Goal: Task Accomplishment & Management: Manage account settings

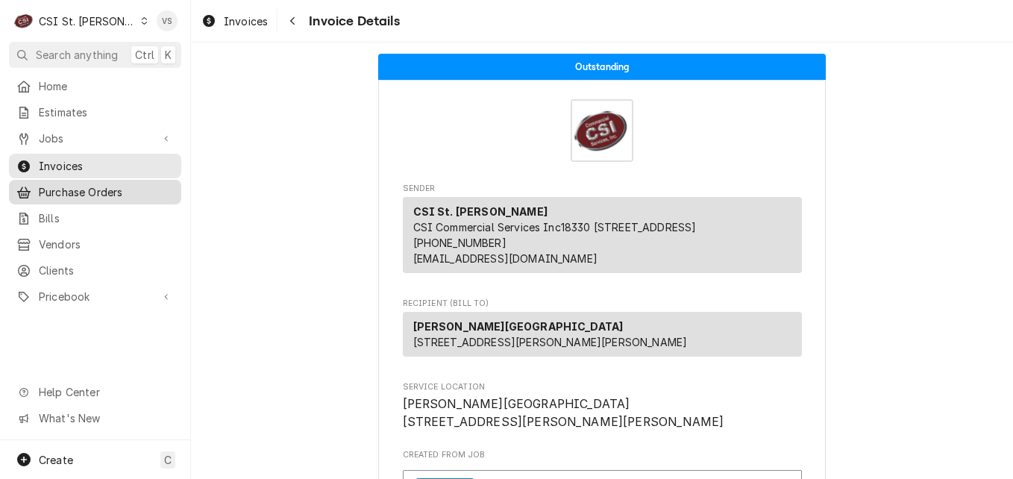
scroll to position [261, 0]
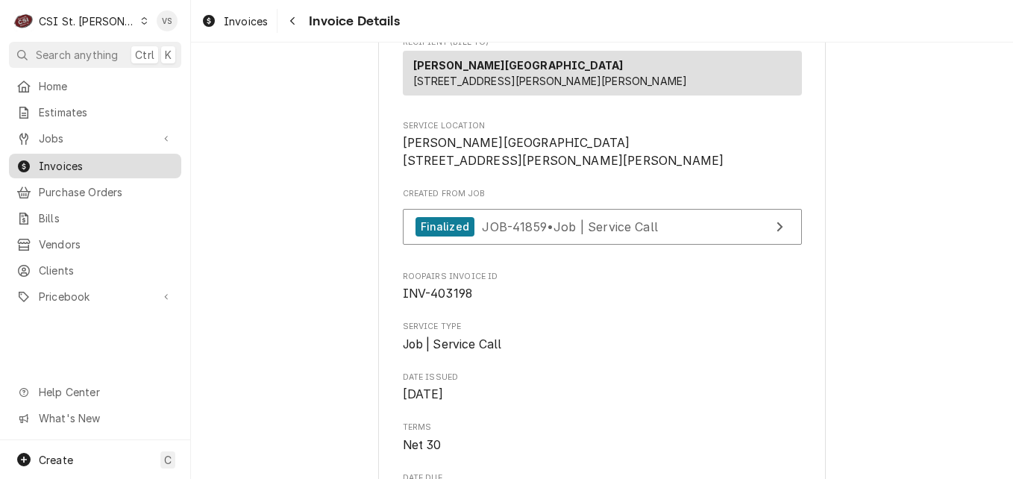
click at [71, 159] on span "Invoices" at bounding box center [106, 166] width 135 height 16
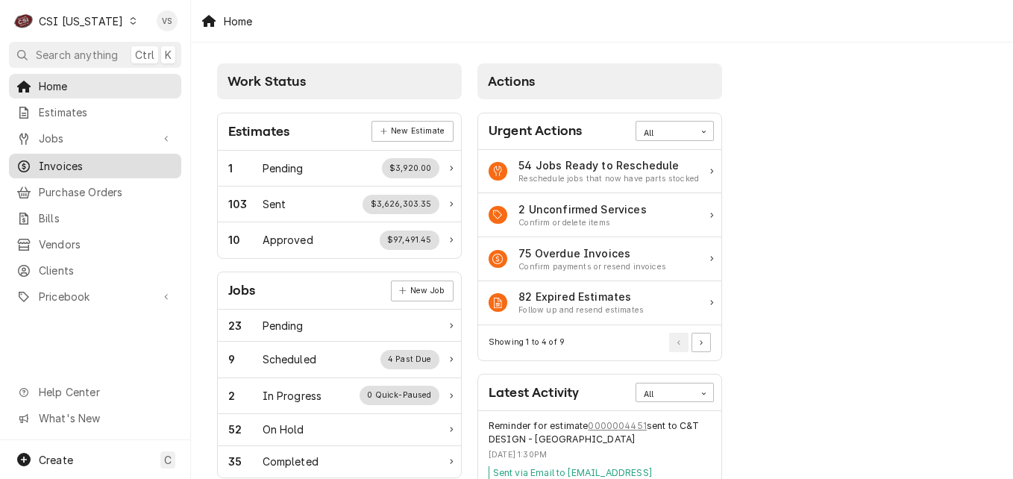
click at [66, 158] on span "Invoices" at bounding box center [106, 166] width 135 height 16
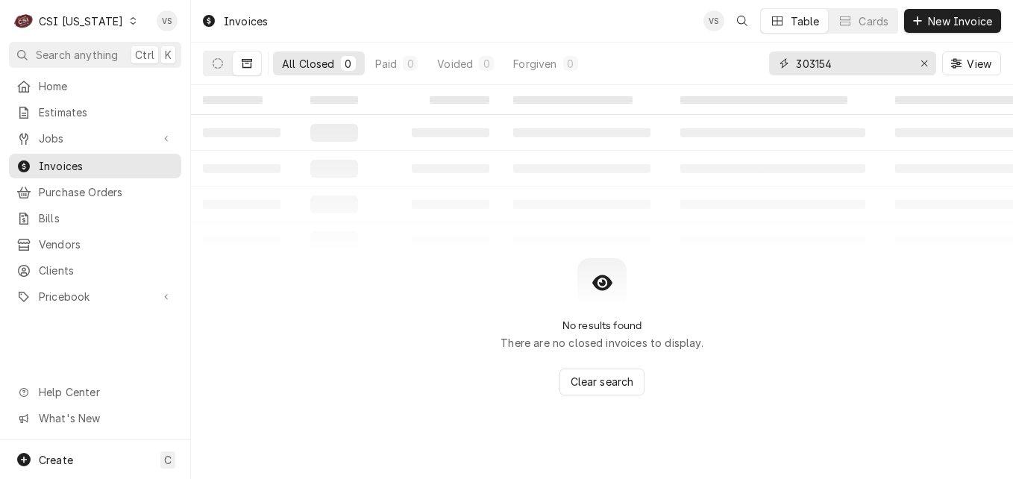
drag, startPoint x: 845, startPoint y: 64, endPoint x: 729, endPoint y: 70, distance: 116.5
click at [729, 70] on div "All Closed 0 Paid 0 Voided 0 Forgiven 0 303154 View" at bounding box center [602, 64] width 798 height 42
type input "6"
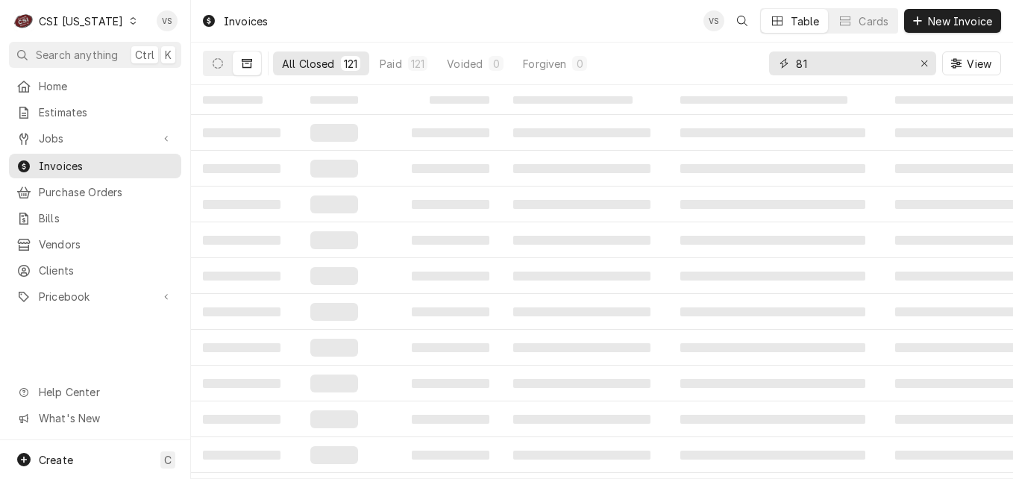
click at [797, 61] on input "81" at bounding box center [852, 63] width 112 height 24
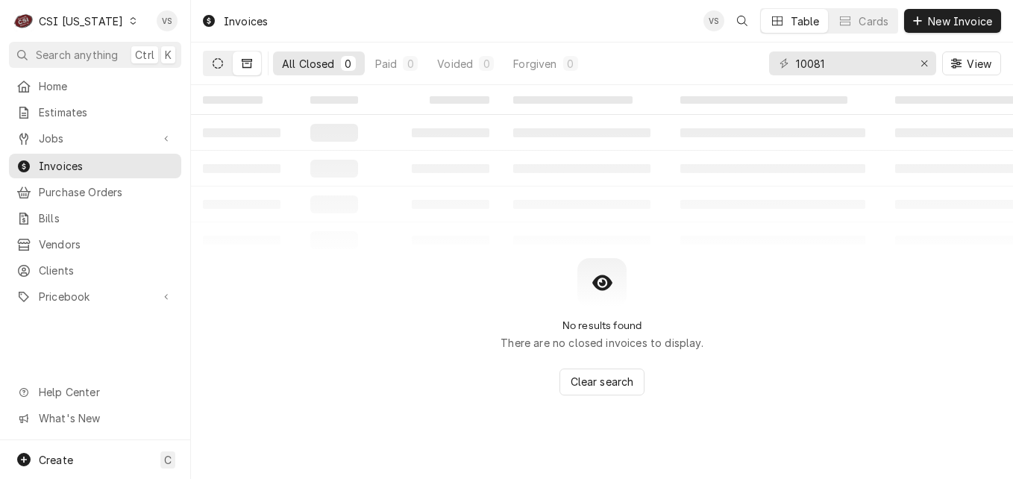
click at [214, 66] on icon "Dynamic Content Wrapper" at bounding box center [218, 63] width 10 height 10
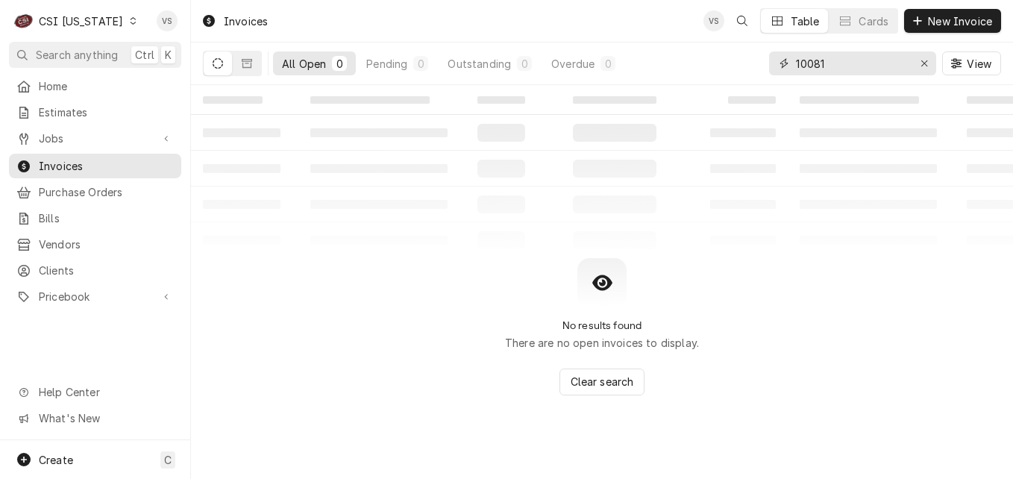
click at [816, 66] on input "10081" at bounding box center [852, 63] width 112 height 24
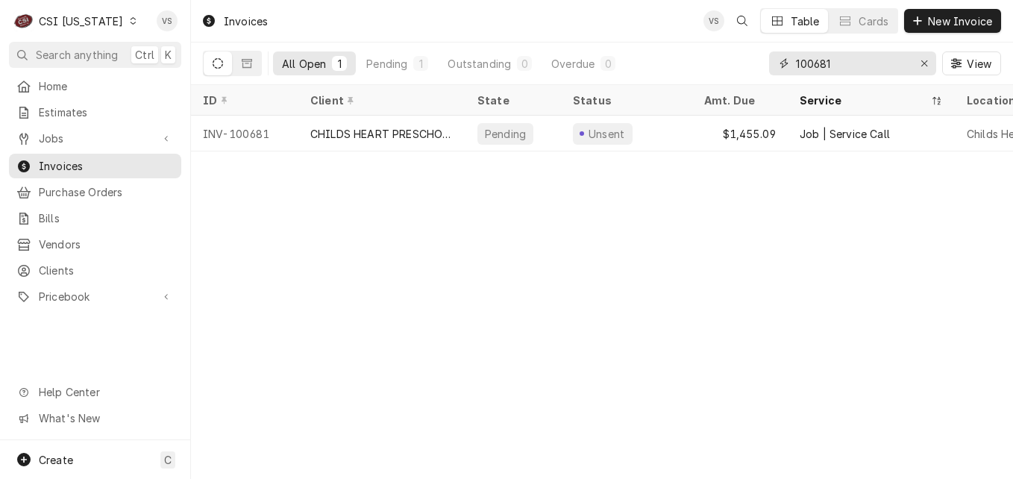
type input "100681"
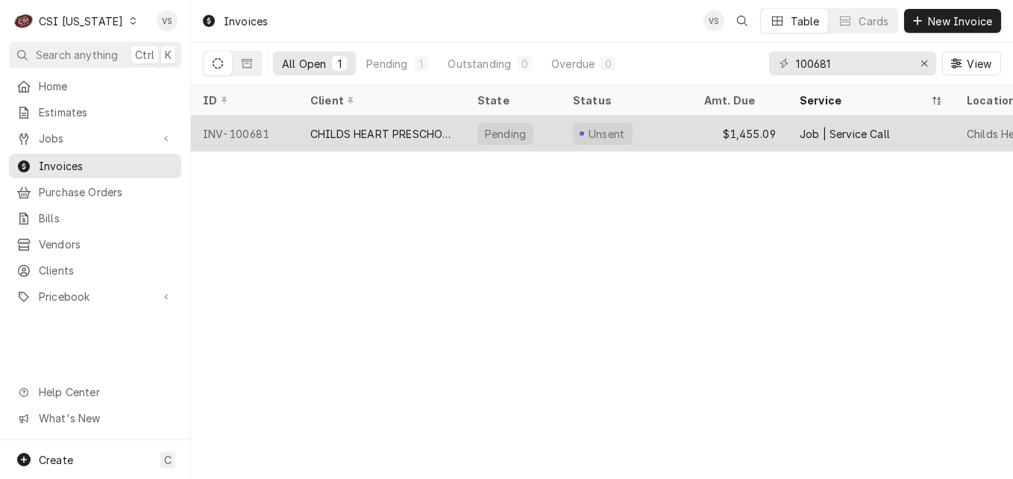
click at [371, 131] on div "CHILDS HEART PRESCHOOL" at bounding box center [381, 134] width 143 height 16
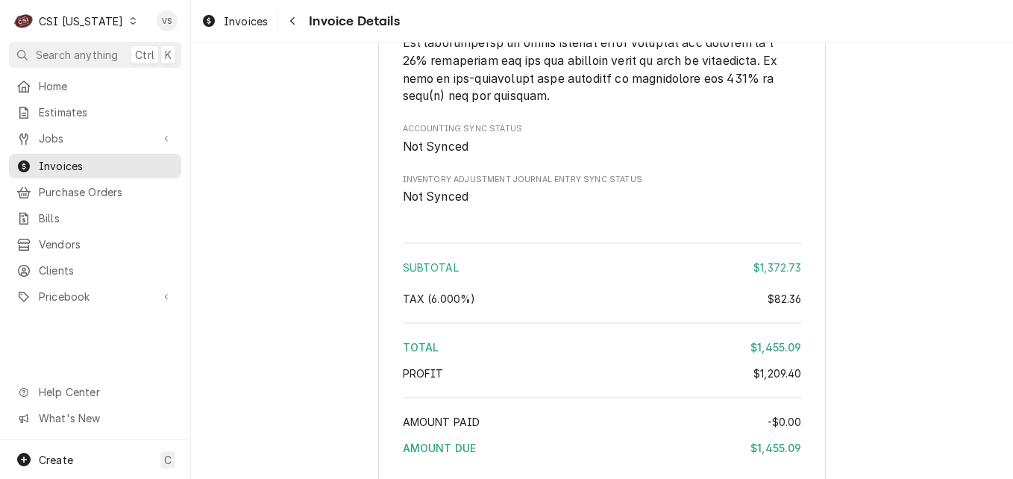
scroll to position [3892, 0]
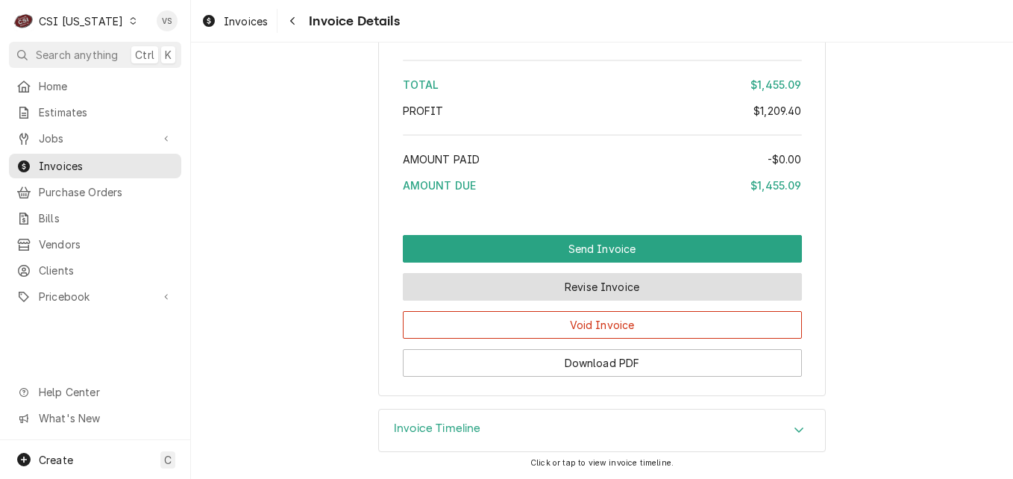
click at [625, 292] on button "Revise Invoice" at bounding box center [602, 287] width 399 height 28
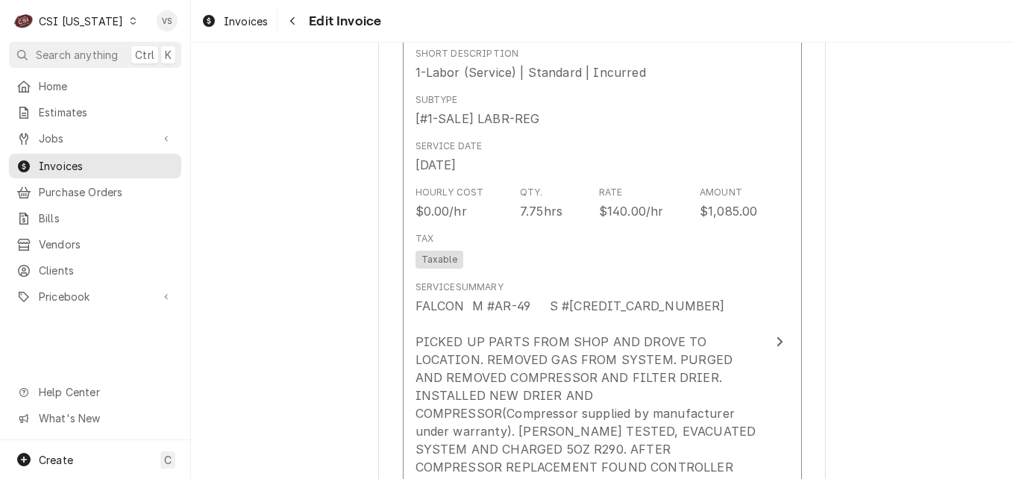
scroll to position [1417, 0]
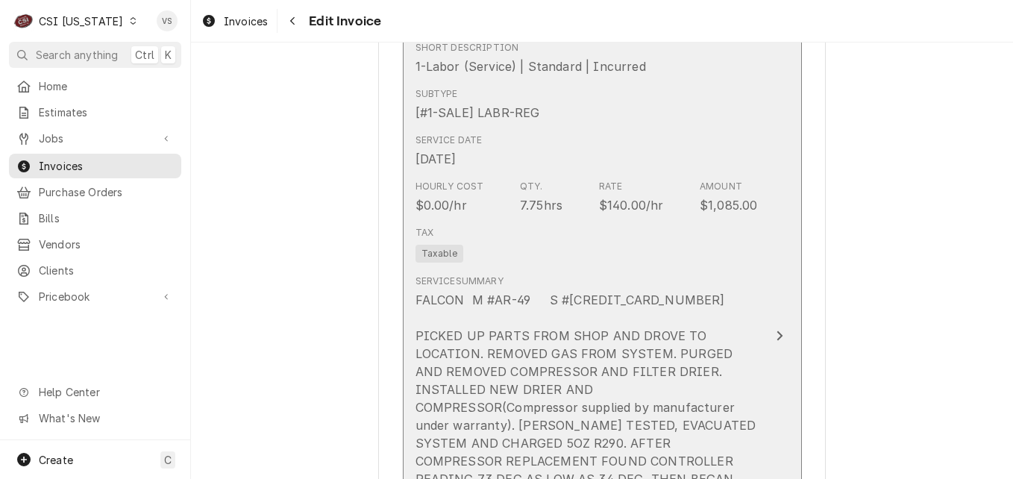
click at [641, 245] on div "Tax Taxable" at bounding box center [586, 244] width 342 height 48
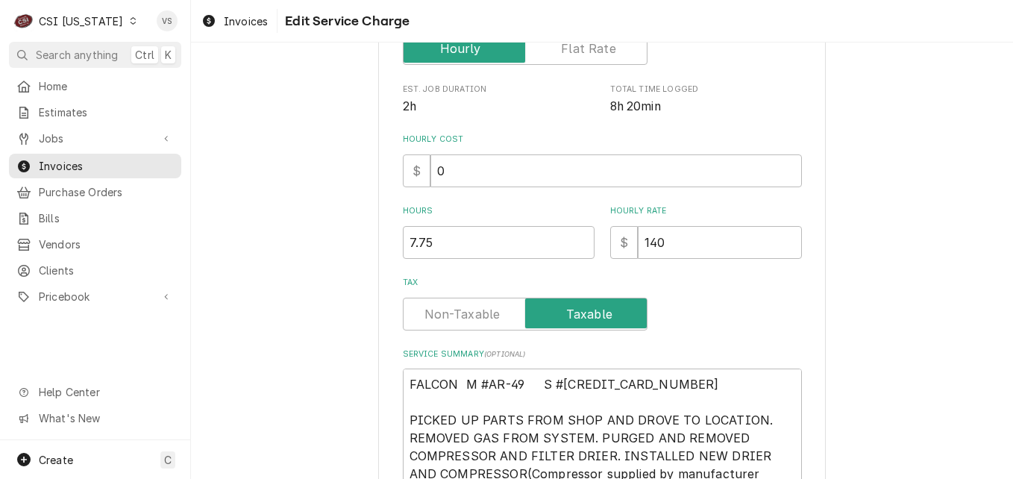
scroll to position [388, 0]
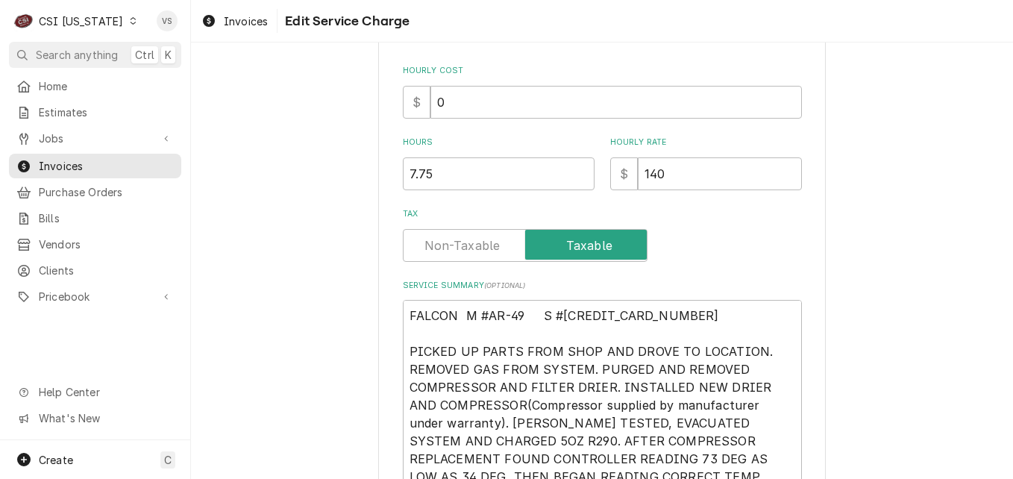
type textarea "x"
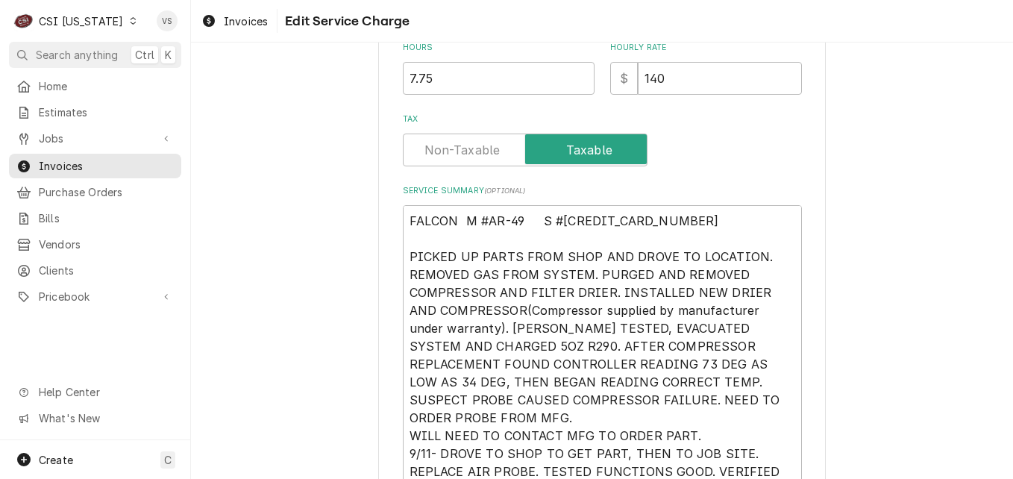
scroll to position [522, 0]
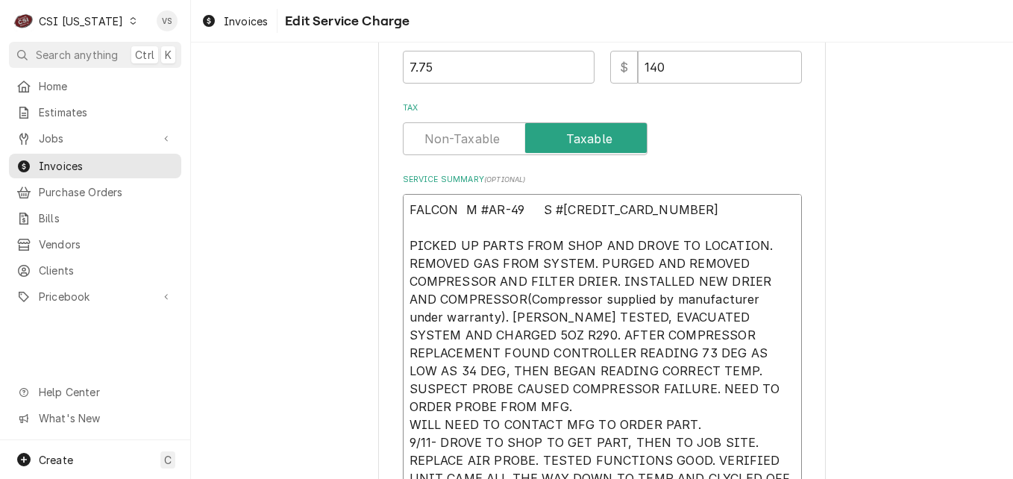
click at [474, 377] on textarea "FALCON M #AR-49 S #[CREDIT_CARD_NUMBER] PICKED UP PARTS FROM SHOP AND DROVE TO …" at bounding box center [602, 344] width 399 height 300
click at [454, 145] on label "Tax" at bounding box center [525, 138] width 245 height 33
click at [454, 145] on input "Tax" at bounding box center [524, 138] width 231 height 33
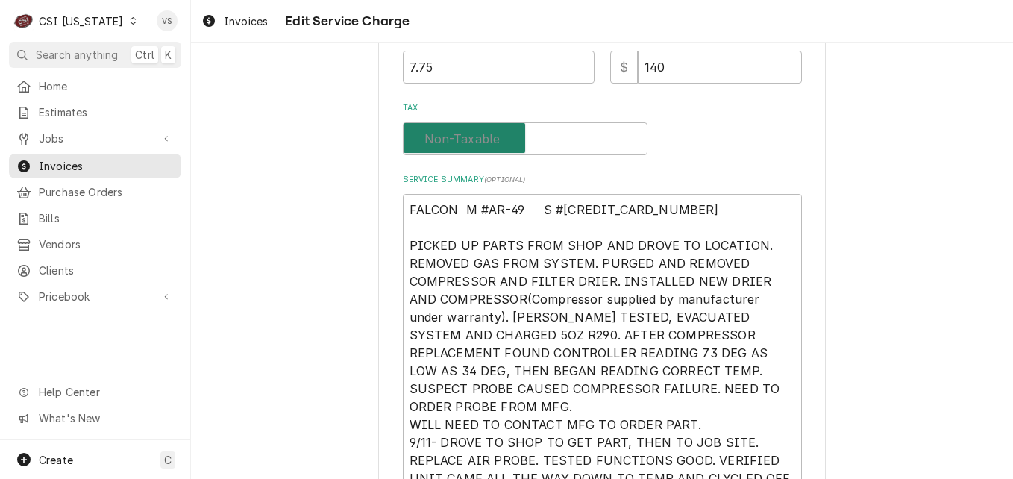
checkbox input "false"
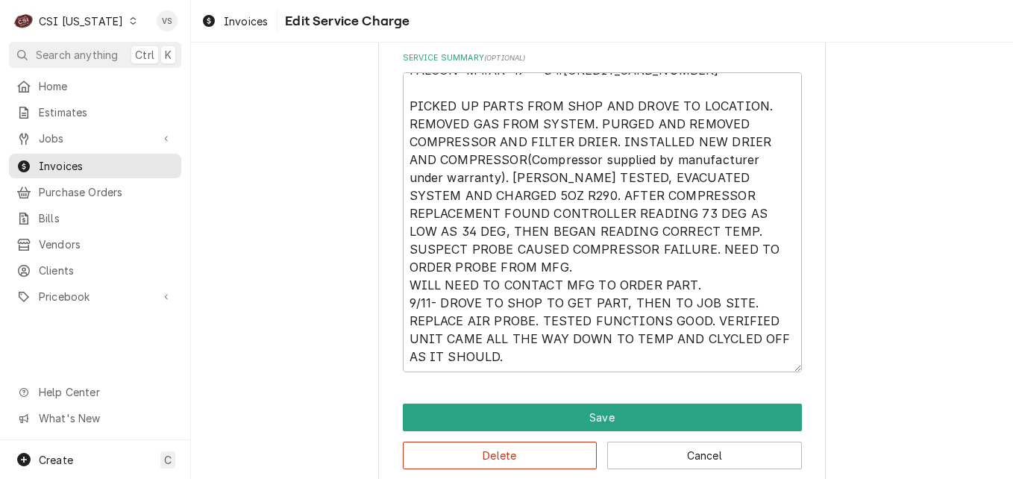
scroll to position [666, 0]
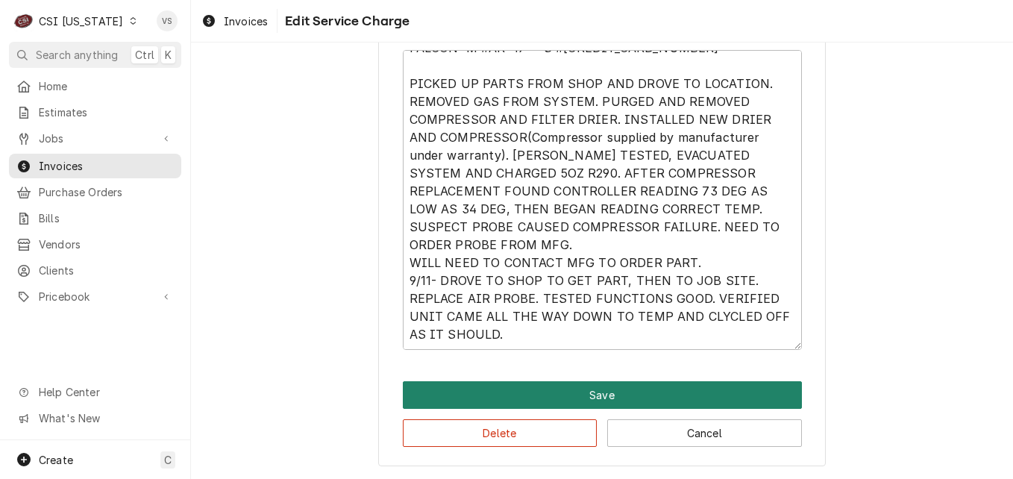
click at [597, 395] on button "Save" at bounding box center [602, 395] width 399 height 28
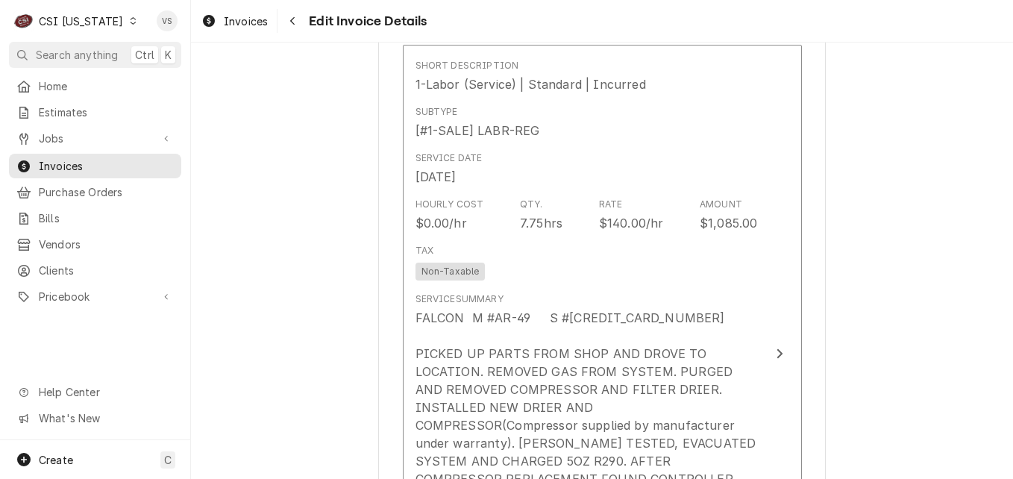
scroll to position [1996, 0]
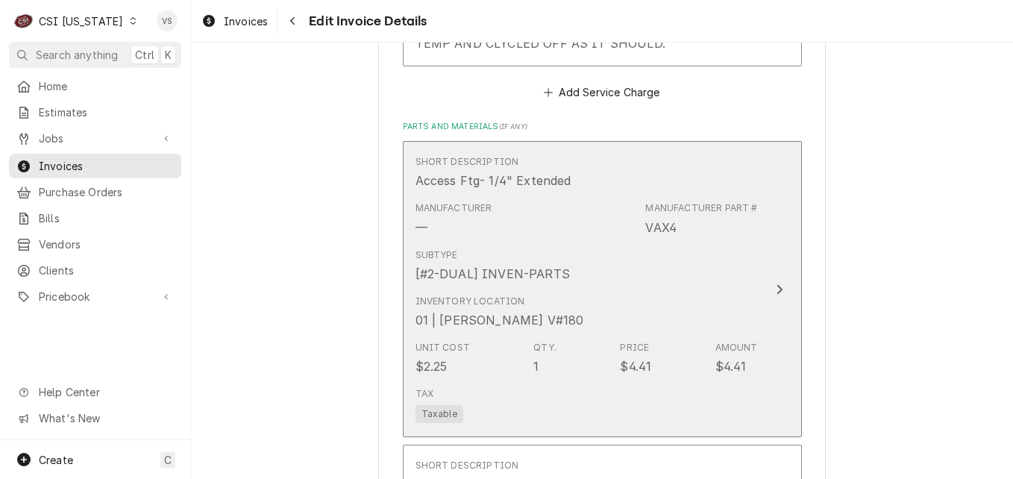
click at [601, 242] on div "Subtype [#2-DUAL] INVEN-PARTS" at bounding box center [586, 265] width 342 height 46
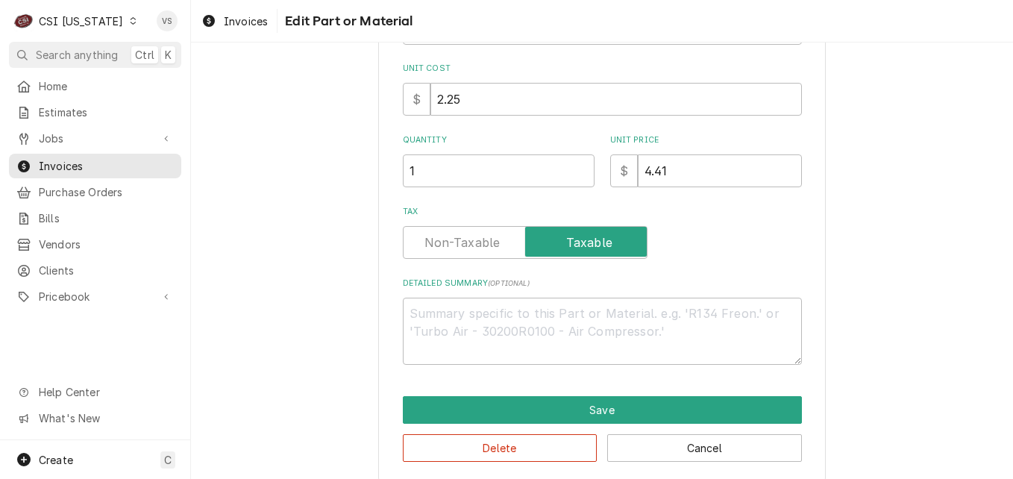
scroll to position [359, 0]
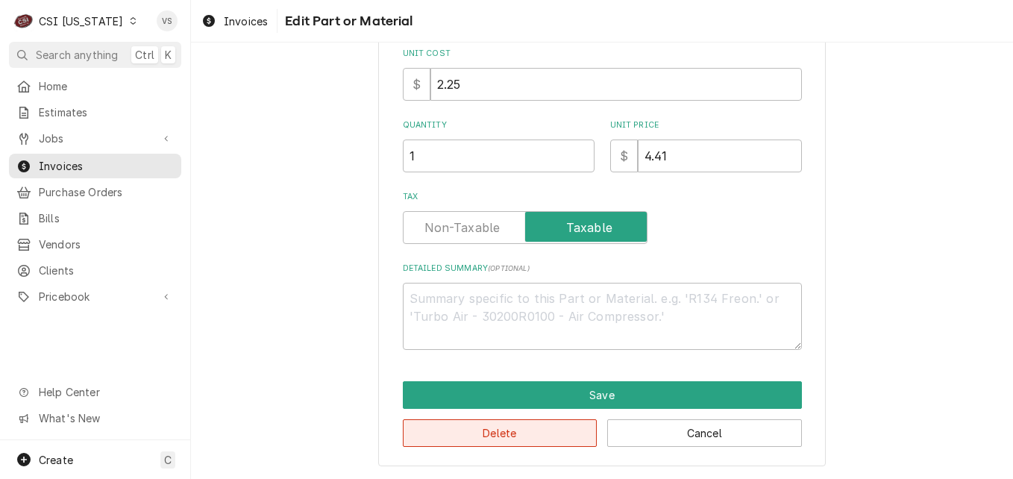
click at [465, 430] on button "Delete" at bounding box center [500, 433] width 195 height 28
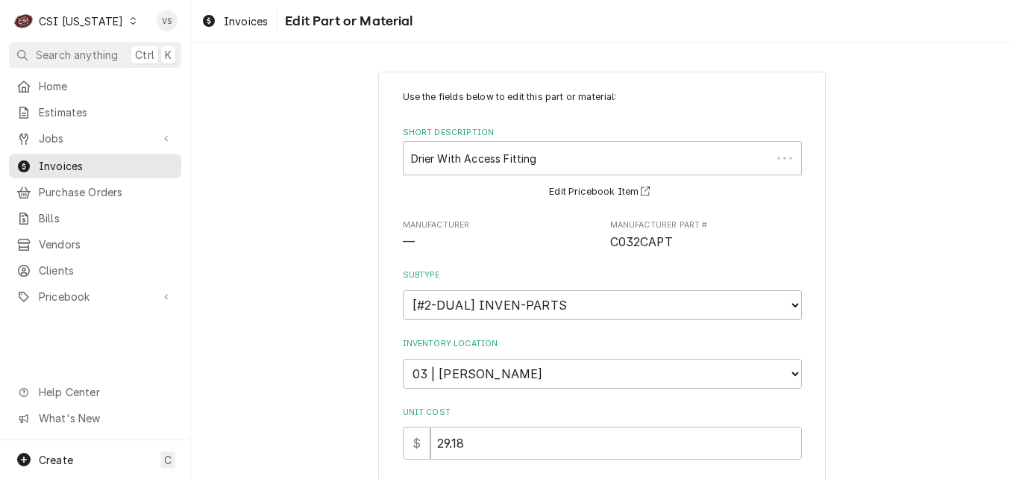
type textarea "x"
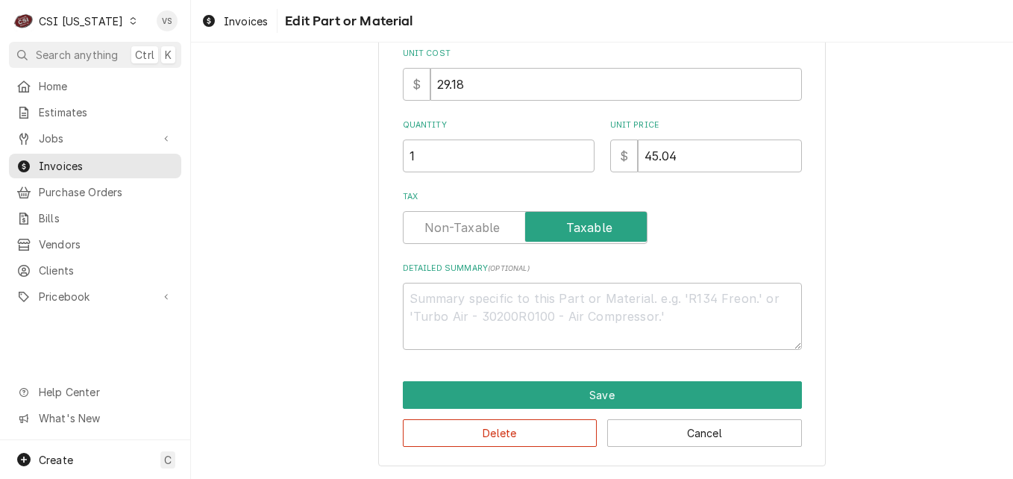
click at [465, 229] on label "Tax" at bounding box center [525, 227] width 245 height 33
click at [465, 229] on input "Tax" at bounding box center [524, 227] width 231 height 33
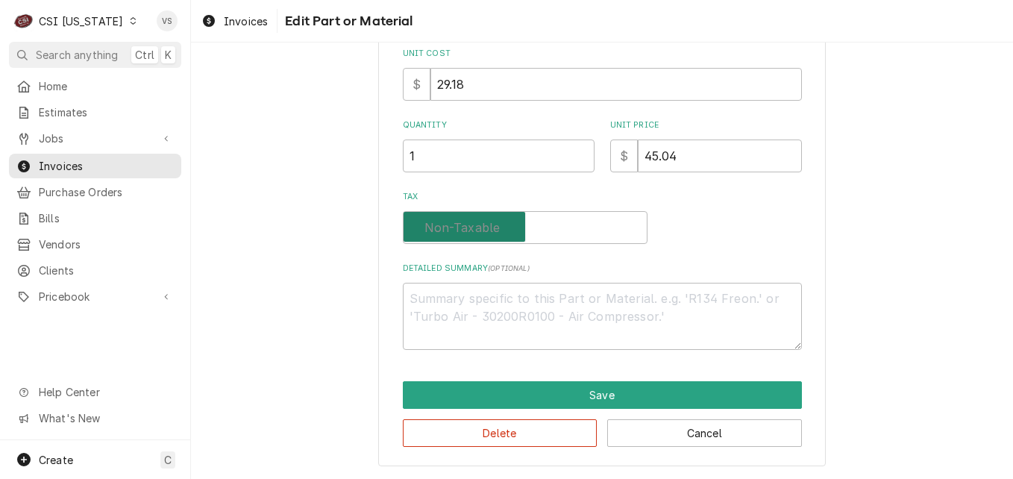
checkbox input "false"
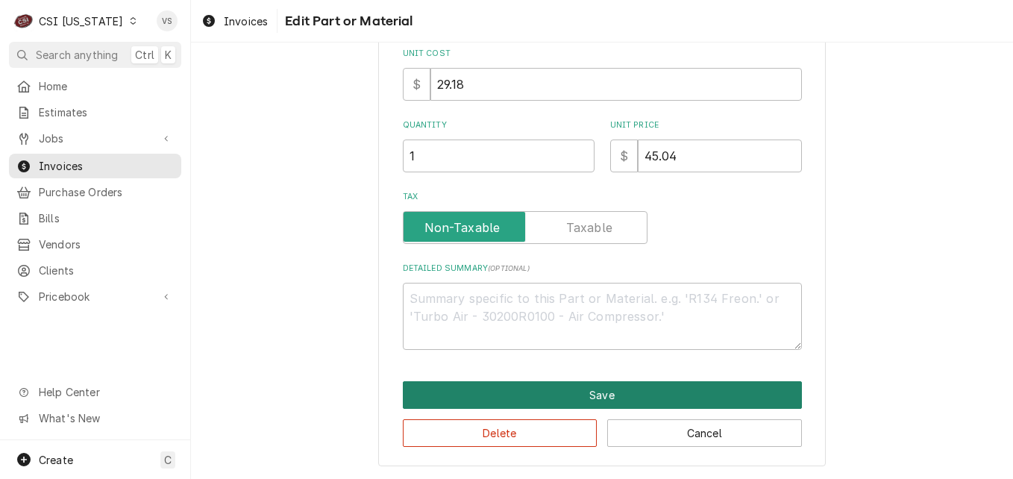
click at [572, 401] on button "Save" at bounding box center [602, 395] width 399 height 28
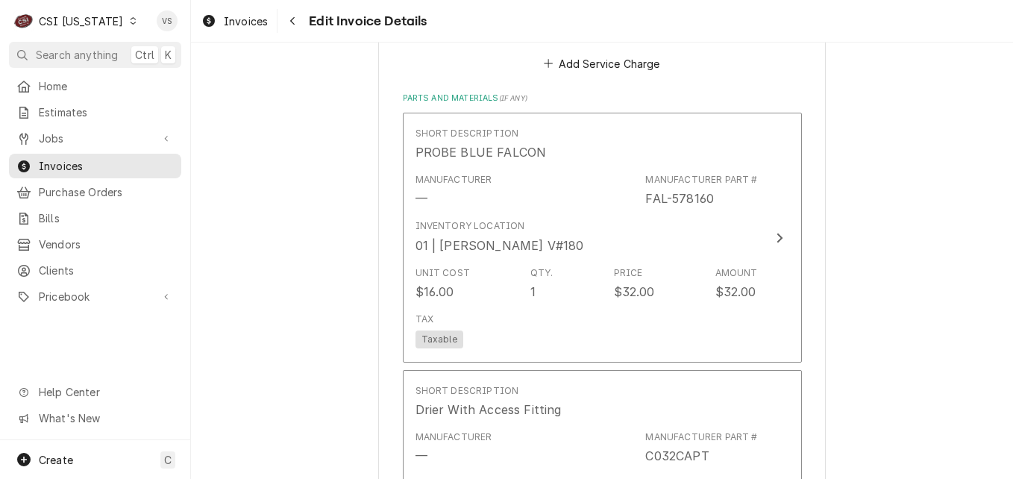
scroll to position [2024, 0]
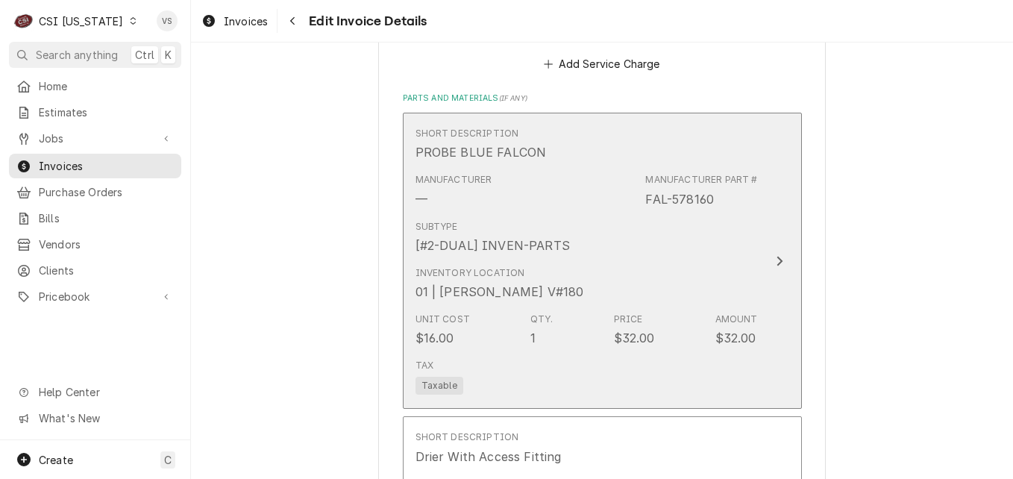
click at [550, 307] on div "Unit Cost $16.00 Qty. 1 Price $32.00 Amount $32.00" at bounding box center [586, 330] width 342 height 46
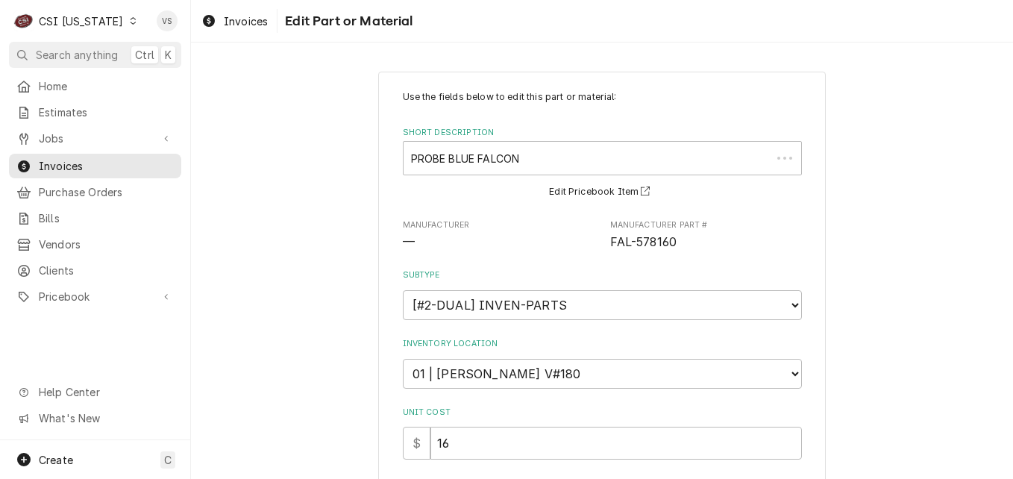
type textarea "x"
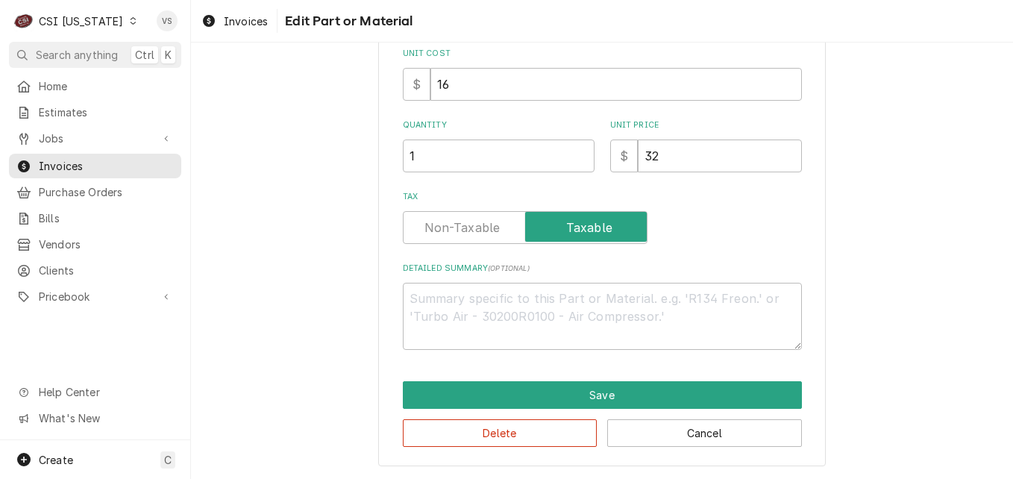
click at [447, 226] on label "Tax" at bounding box center [525, 227] width 245 height 33
click at [447, 226] on input "Tax" at bounding box center [524, 227] width 231 height 33
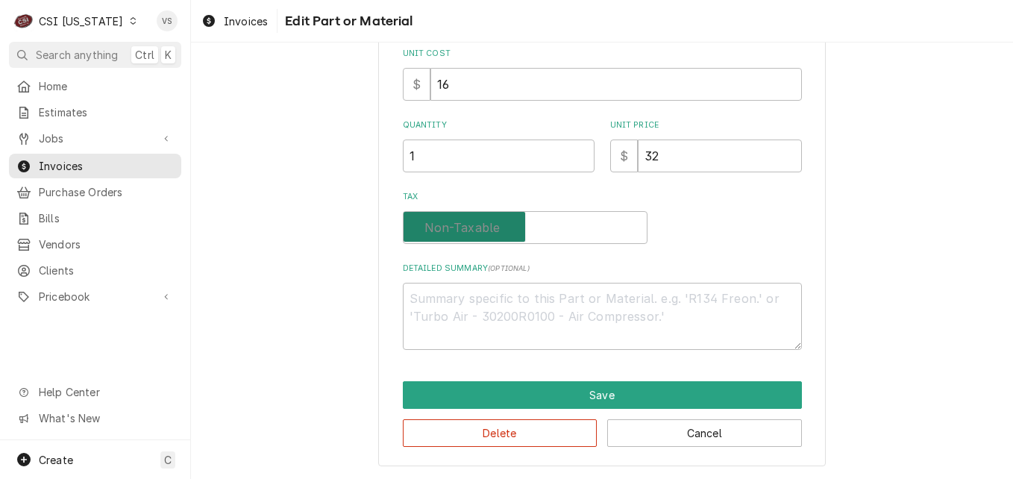
checkbox input "false"
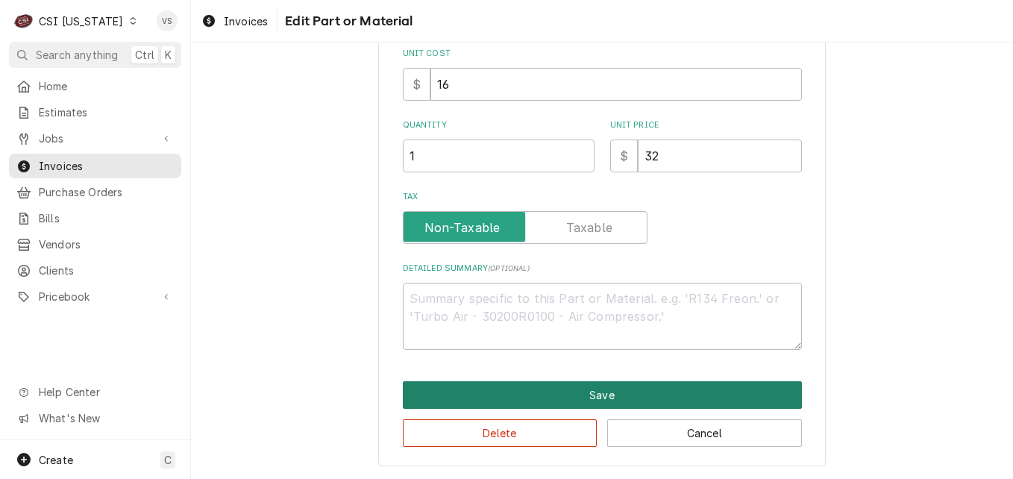
click at [527, 395] on button "Save" at bounding box center [602, 395] width 399 height 28
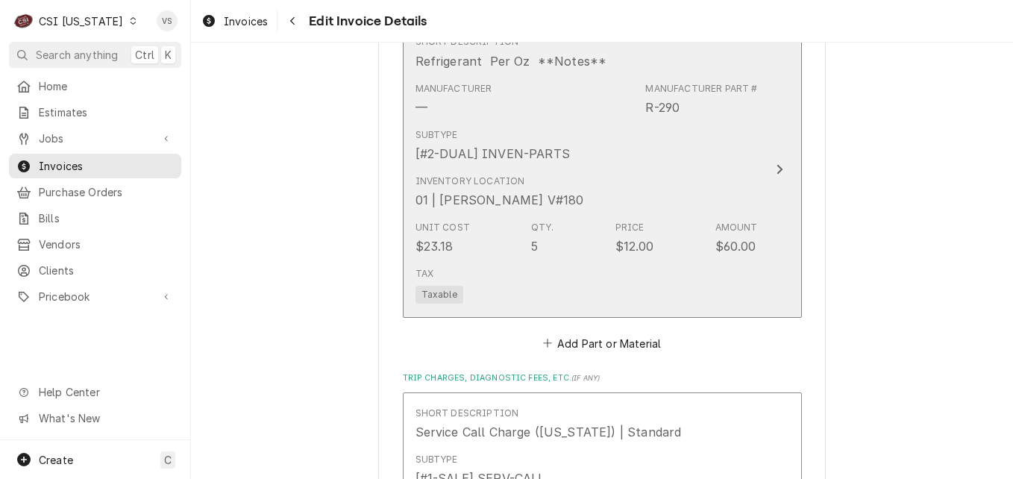
scroll to position [2724, 0]
click at [505, 260] on div "Tax Taxable" at bounding box center [586, 284] width 342 height 48
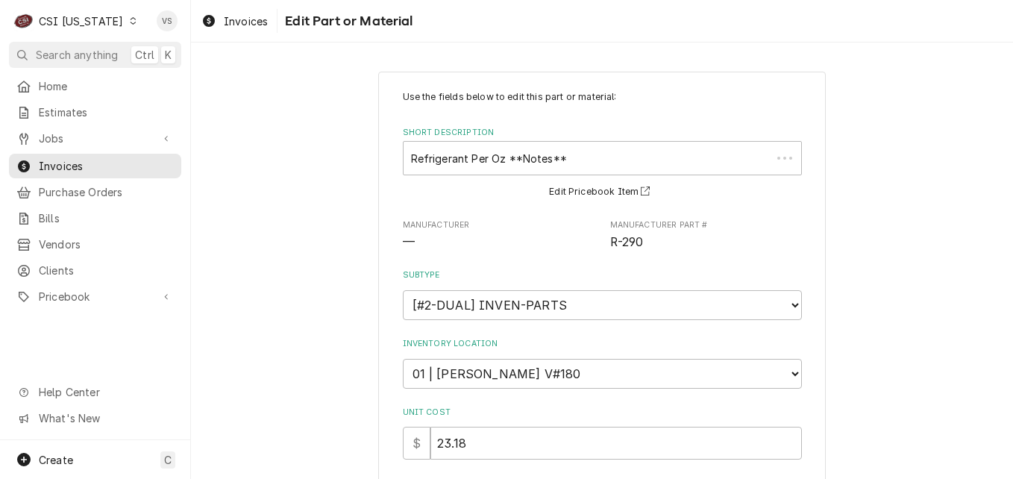
type textarea "x"
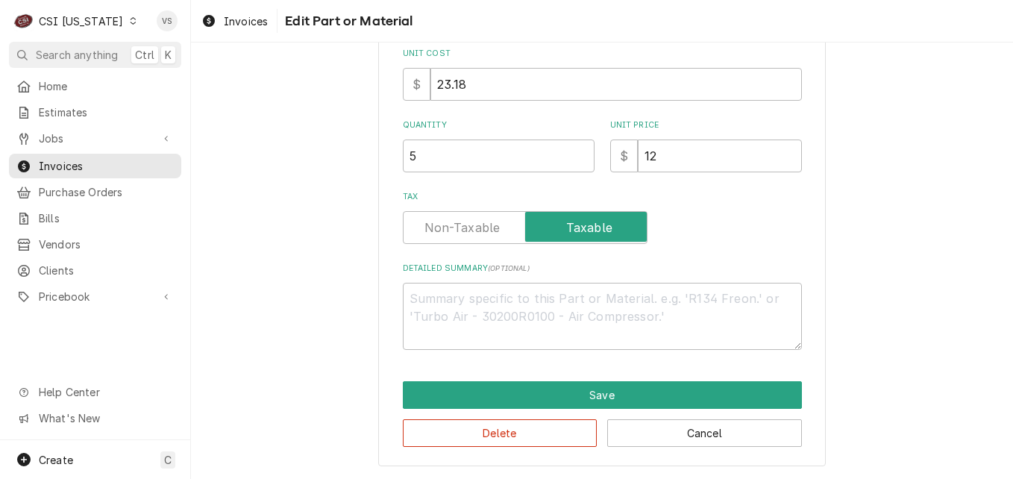
click at [453, 227] on label "Tax" at bounding box center [525, 227] width 245 height 33
click at [453, 227] on input "Tax" at bounding box center [524, 227] width 231 height 33
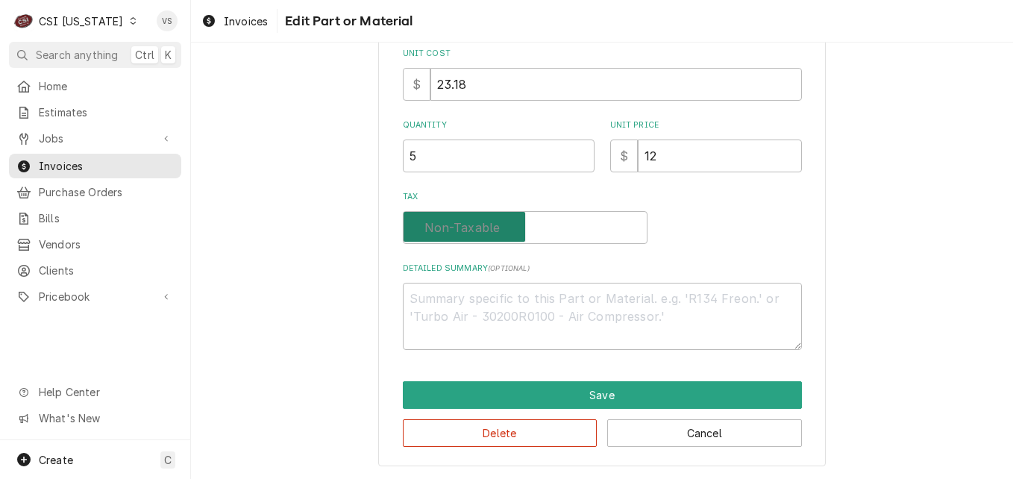
checkbox input "false"
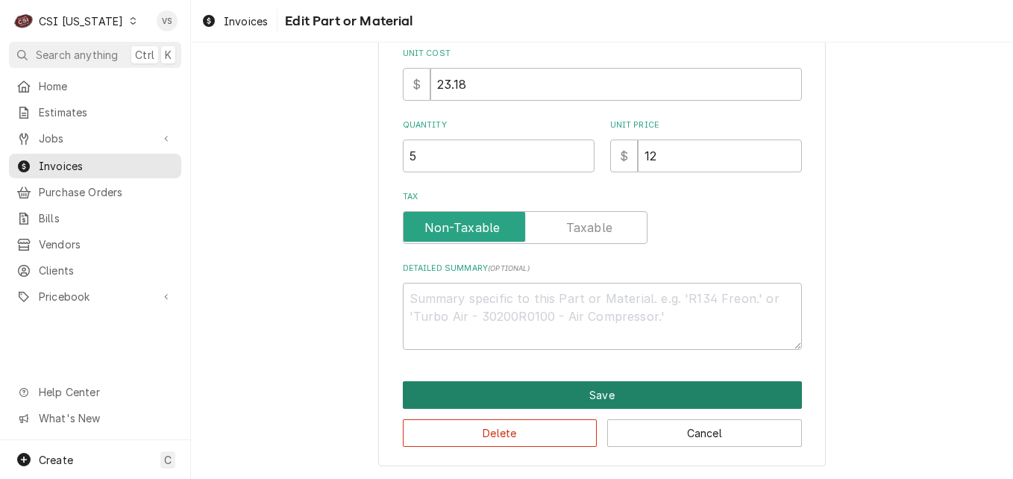
click at [500, 388] on button "Save" at bounding box center [602, 395] width 399 height 28
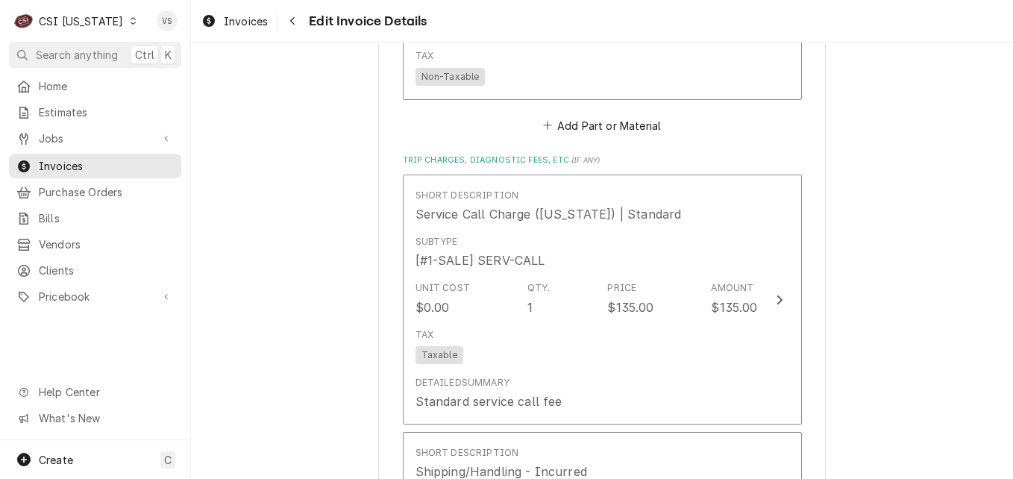
scroll to position [2965, 0]
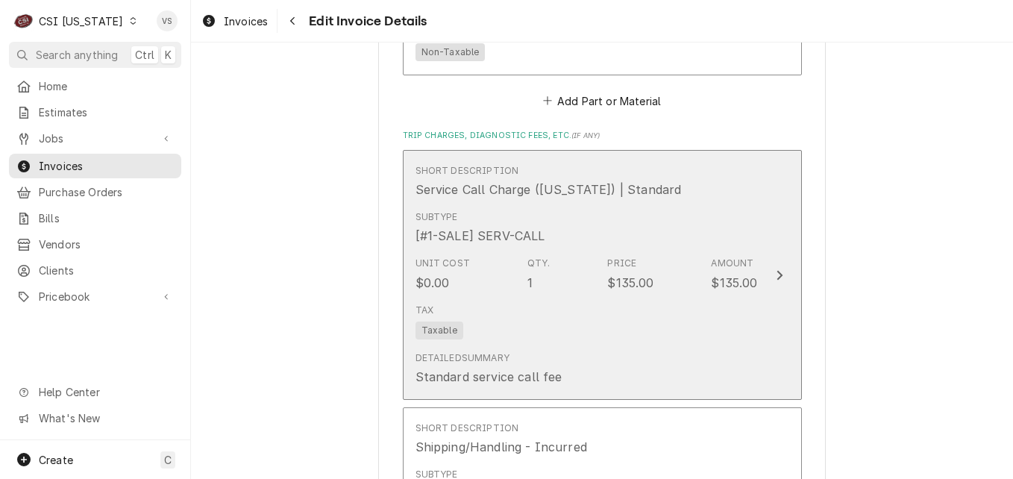
click at [514, 298] on div "Tax Taxable" at bounding box center [586, 322] width 342 height 48
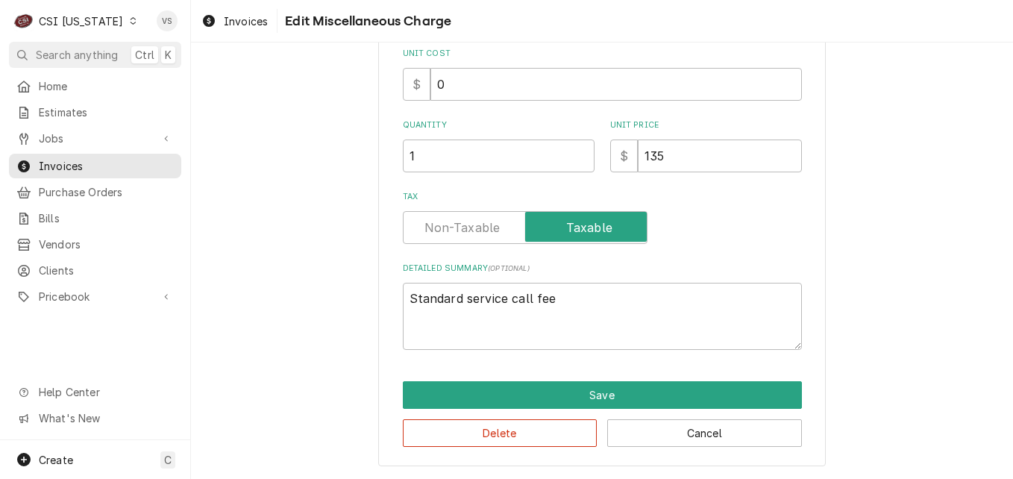
scroll to position [125, 0]
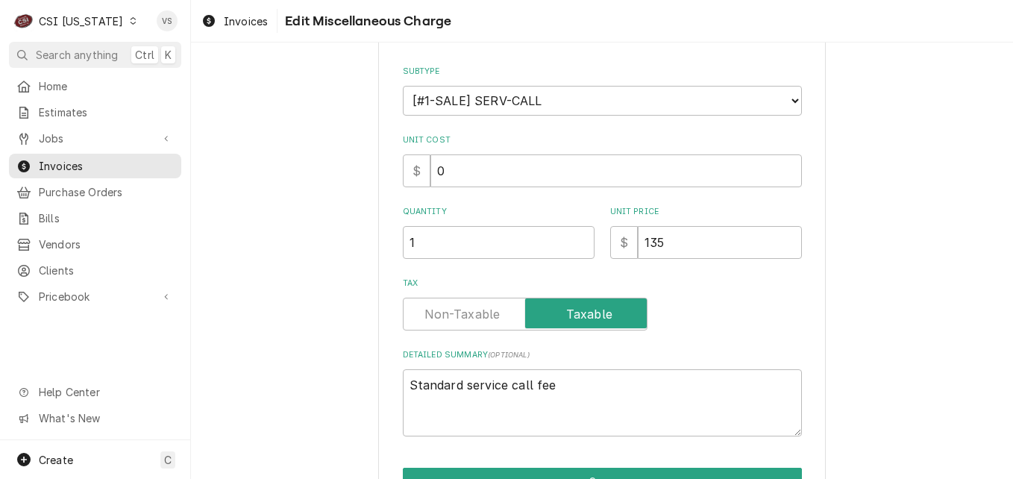
type textarea "x"
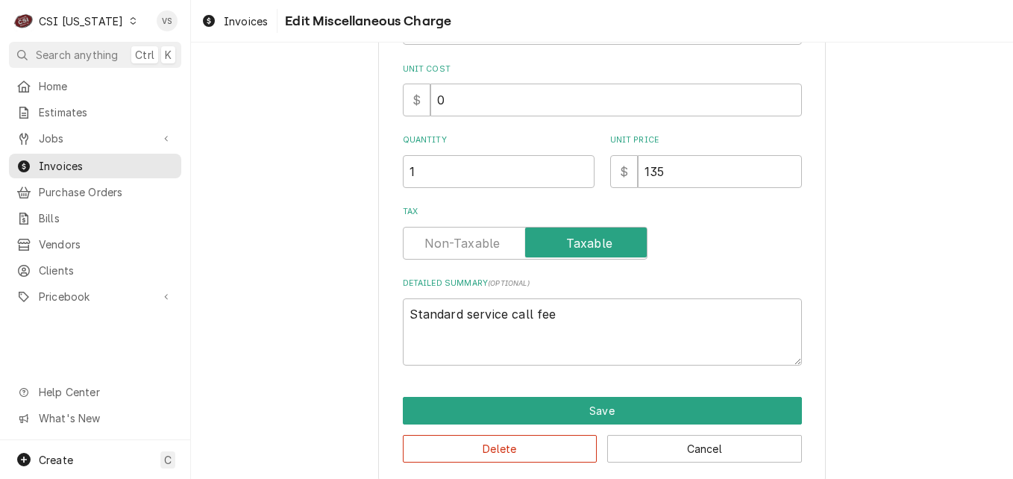
scroll to position [240, 0]
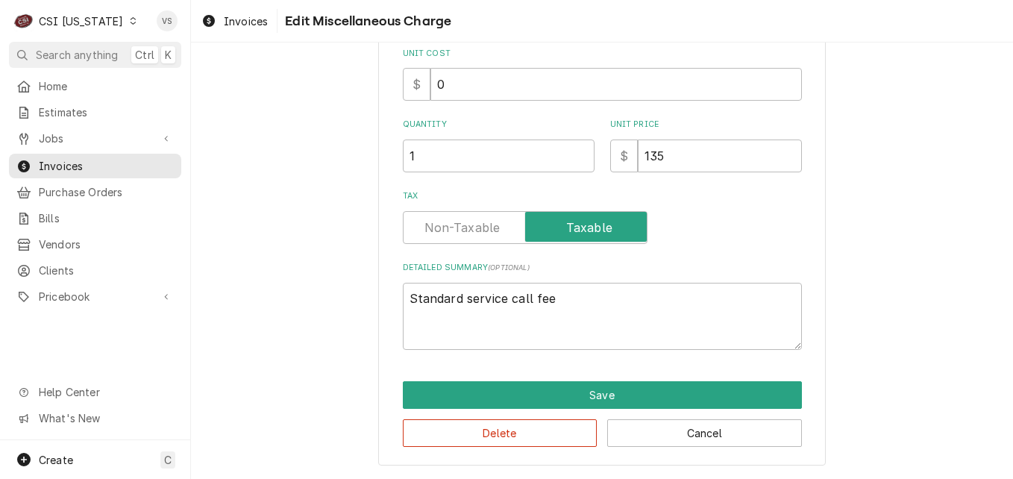
click at [457, 224] on label "Tax" at bounding box center [525, 227] width 245 height 33
click at [457, 224] on input "Tax" at bounding box center [524, 227] width 231 height 33
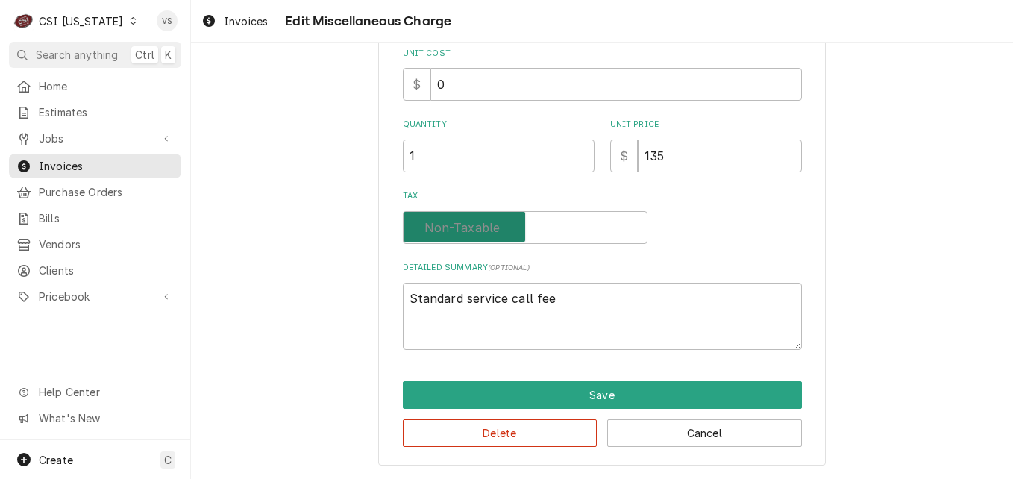
checkbox input "false"
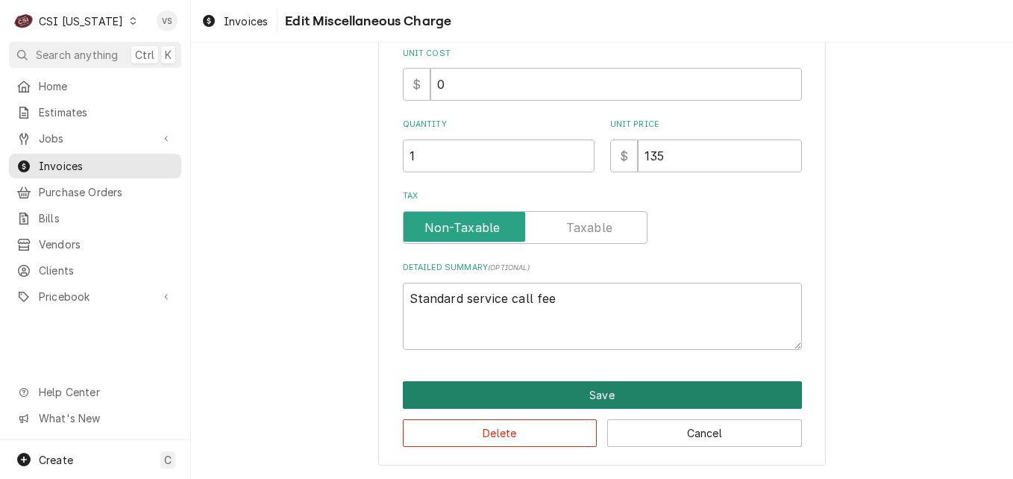
click at [503, 397] on button "Save" at bounding box center [602, 395] width 399 height 28
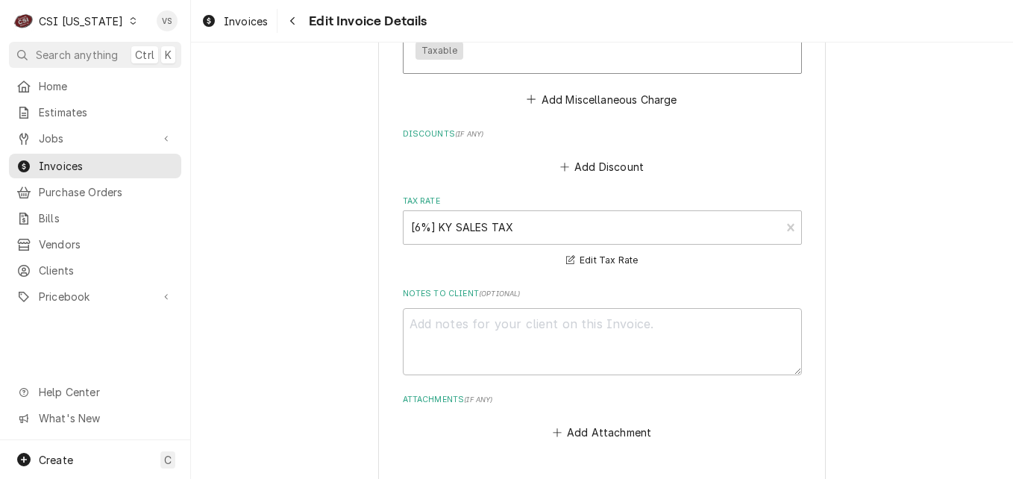
scroll to position [3479, 0]
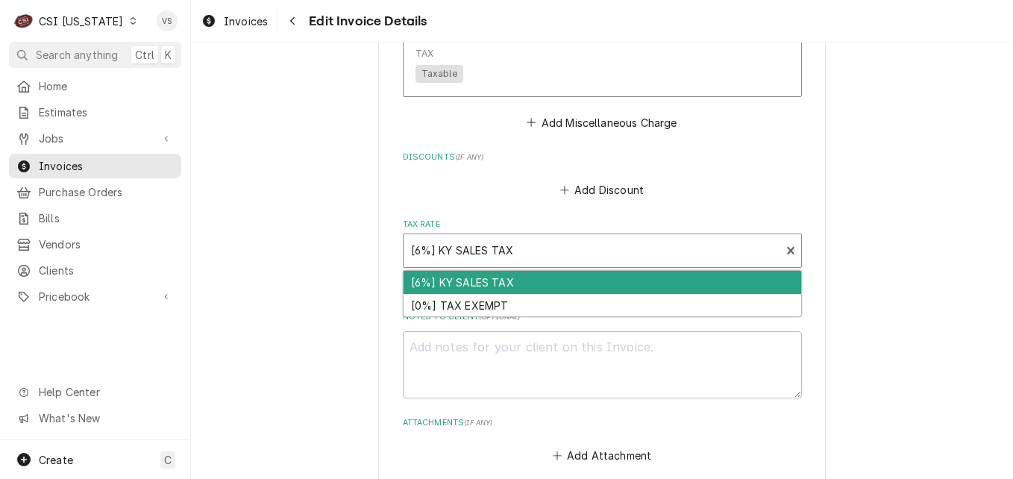
click at [471, 237] on div "Tax Rate" at bounding box center [592, 250] width 362 height 27
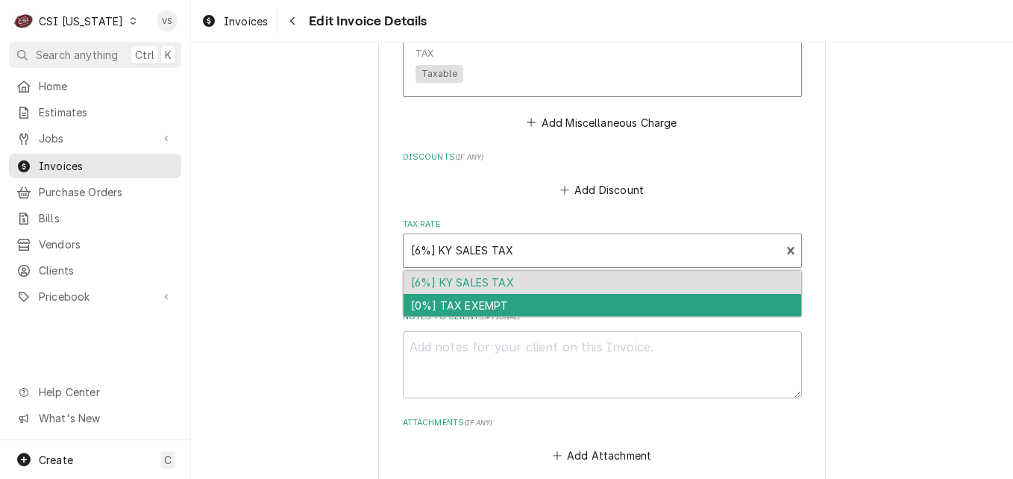
click at [468, 294] on div "[0%] TAX EXEMPT" at bounding box center [602, 305] width 398 height 23
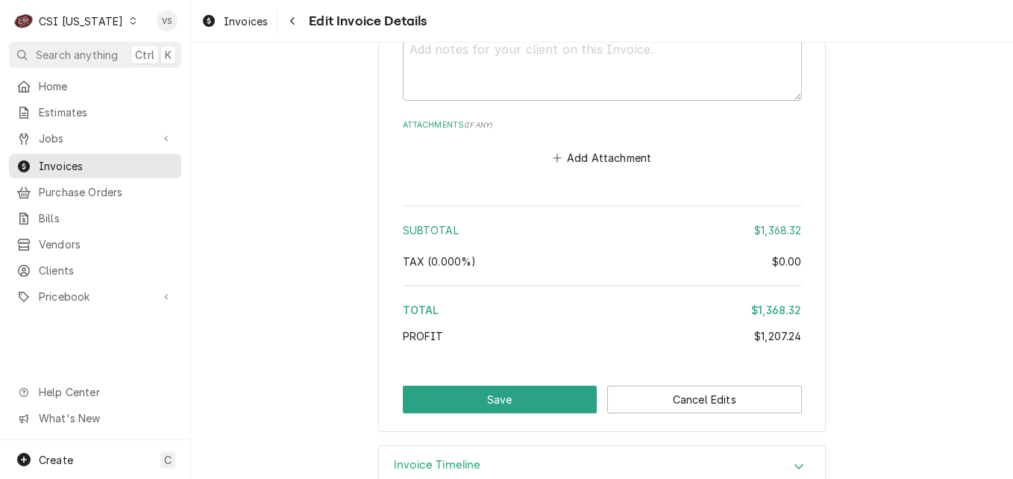
scroll to position [3778, 0]
click at [528, 385] on button "Save" at bounding box center [500, 399] width 195 height 28
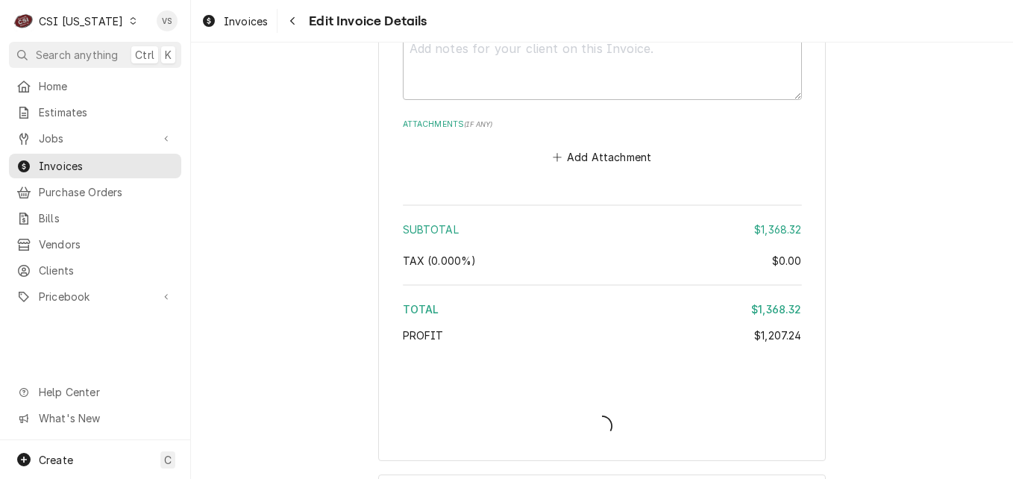
type textarea "x"
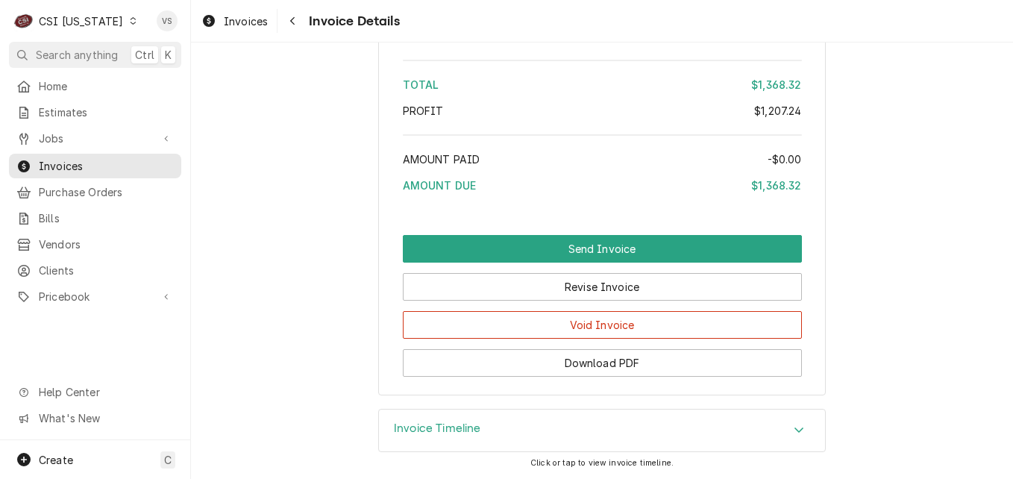
scroll to position [3626, 0]
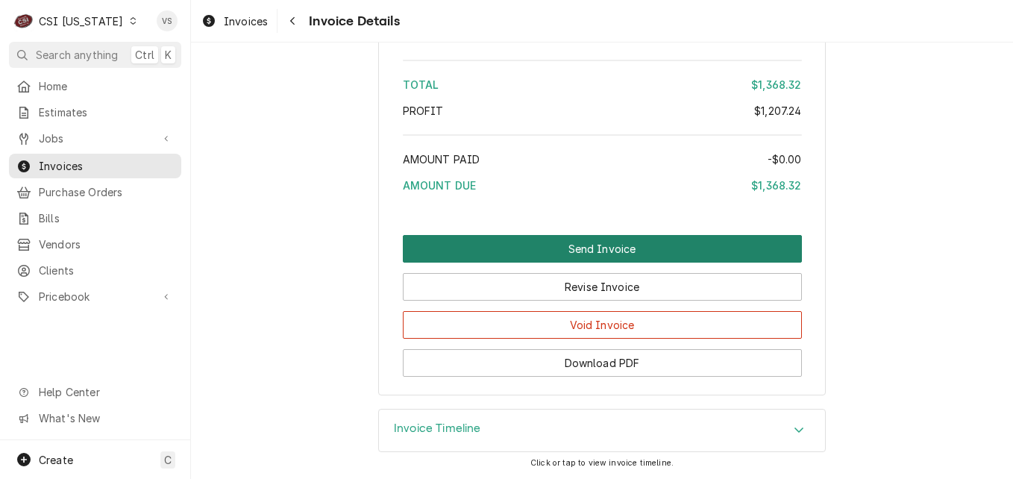
click at [549, 247] on button "Send Invoice" at bounding box center [602, 249] width 399 height 28
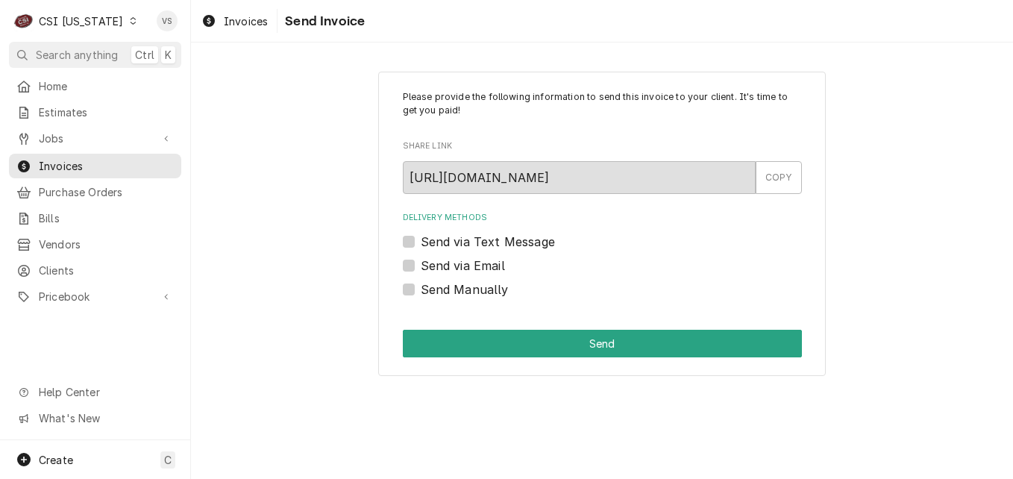
click at [421, 290] on label "Send Manually" at bounding box center [465, 289] width 88 height 18
click at [421, 290] on input "Send Manually" at bounding box center [620, 296] width 399 height 33
checkbox input "true"
click at [471, 342] on button "Send" at bounding box center [602, 344] width 399 height 28
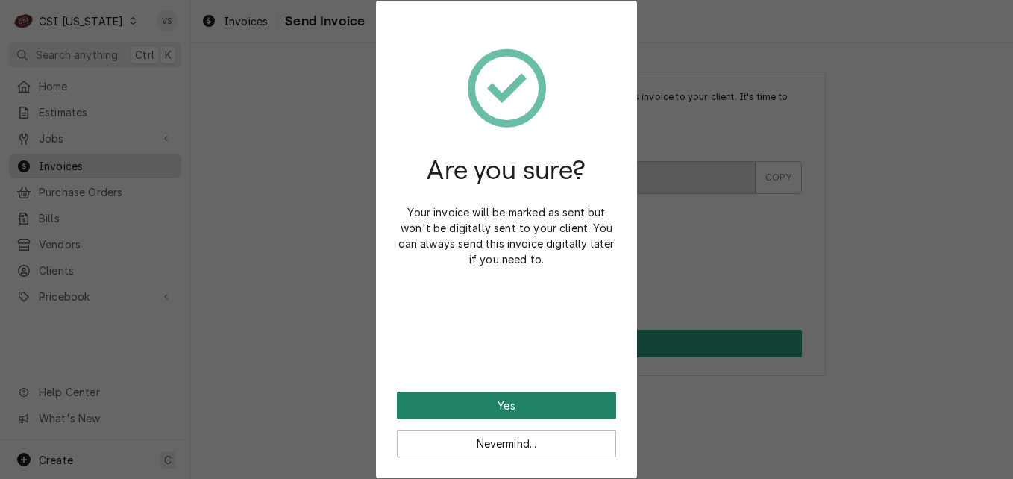
click at [453, 401] on button "Yes" at bounding box center [506, 406] width 219 height 28
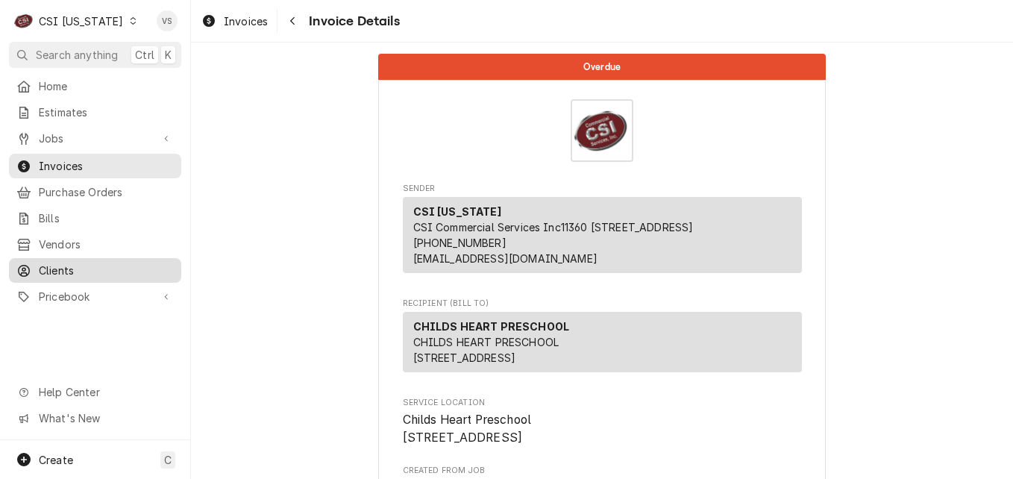
click at [72, 263] on span "Clients" at bounding box center [106, 271] width 135 height 16
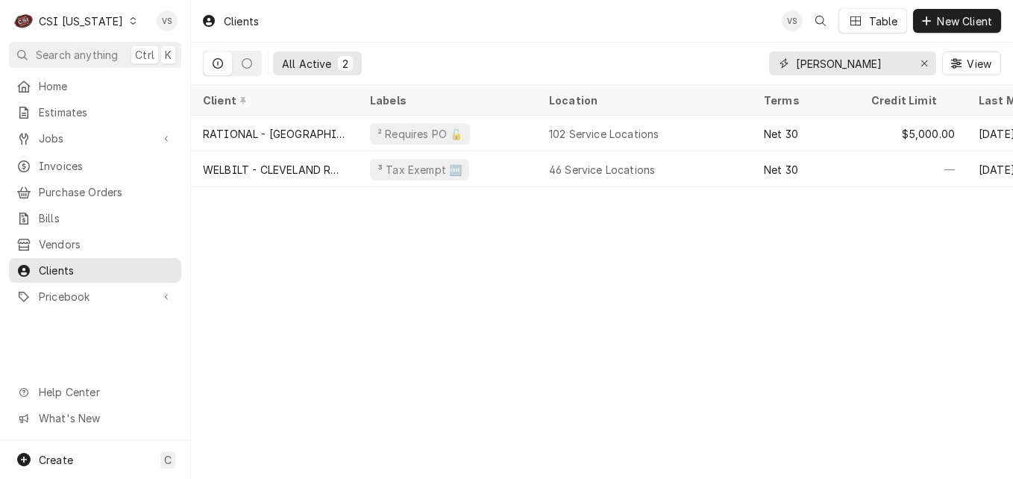
click at [752, 70] on div "All Active 2 johnson View" at bounding box center [602, 64] width 798 height 42
type input "i"
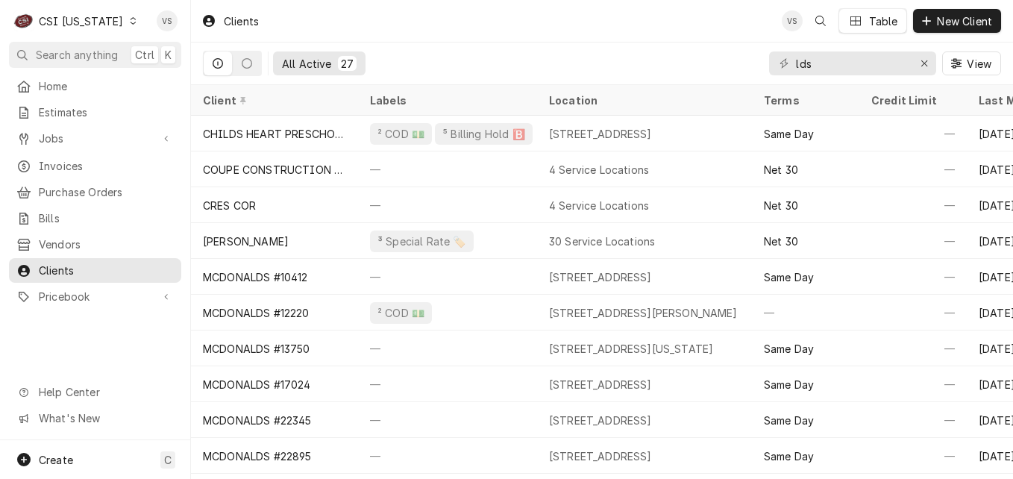
click at [791, 61] on div "lds" at bounding box center [852, 63] width 167 height 24
click at [794, 63] on div "lds" at bounding box center [852, 63] width 167 height 24
click at [796, 63] on input "lds" at bounding box center [852, 63] width 112 height 24
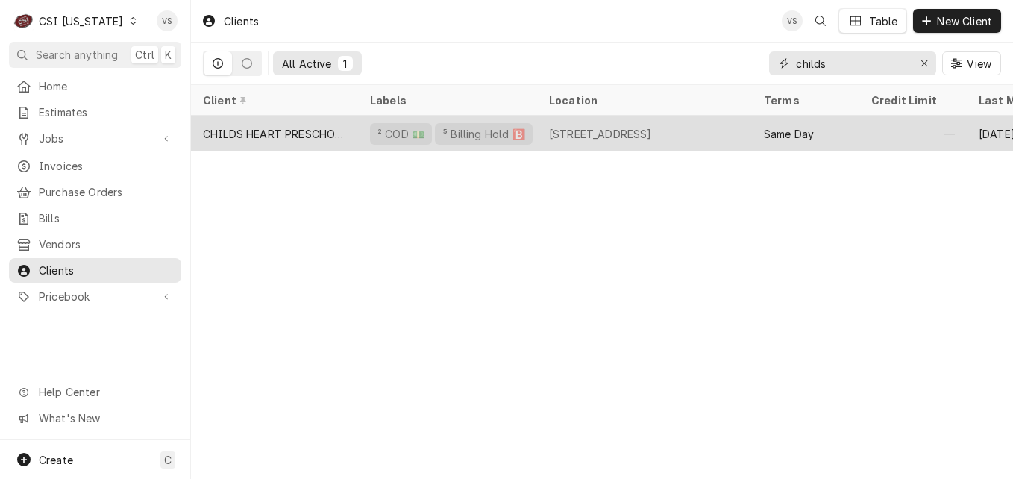
type input "childs"
click at [330, 126] on div "CHILDS HEART PRESCHOOL" at bounding box center [274, 134] width 143 height 16
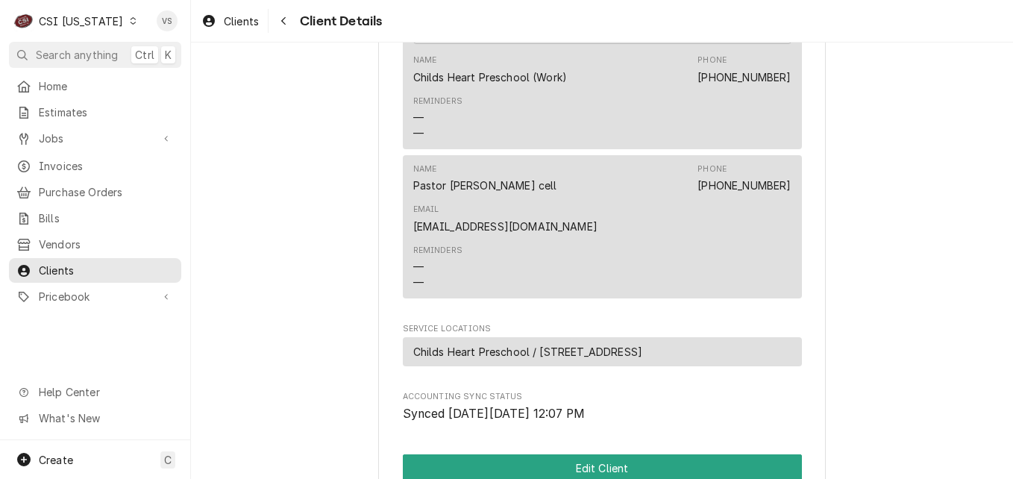
scroll to position [820, 0]
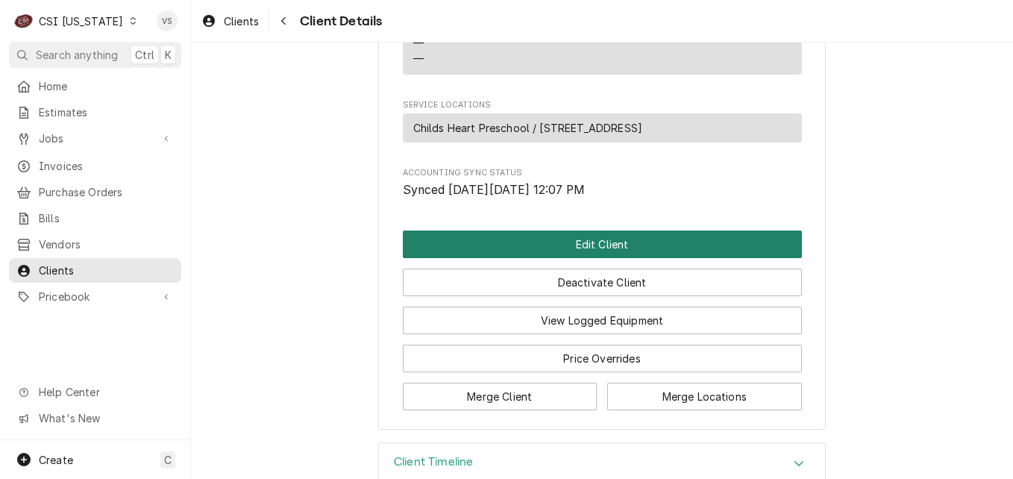
click at [530, 258] on button "Edit Client" at bounding box center [602, 244] width 399 height 28
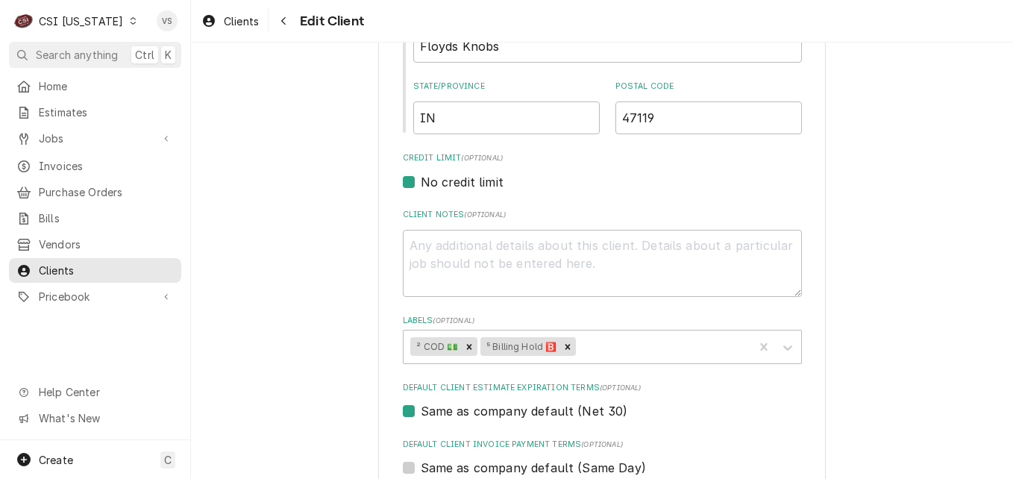
scroll to position [597, 0]
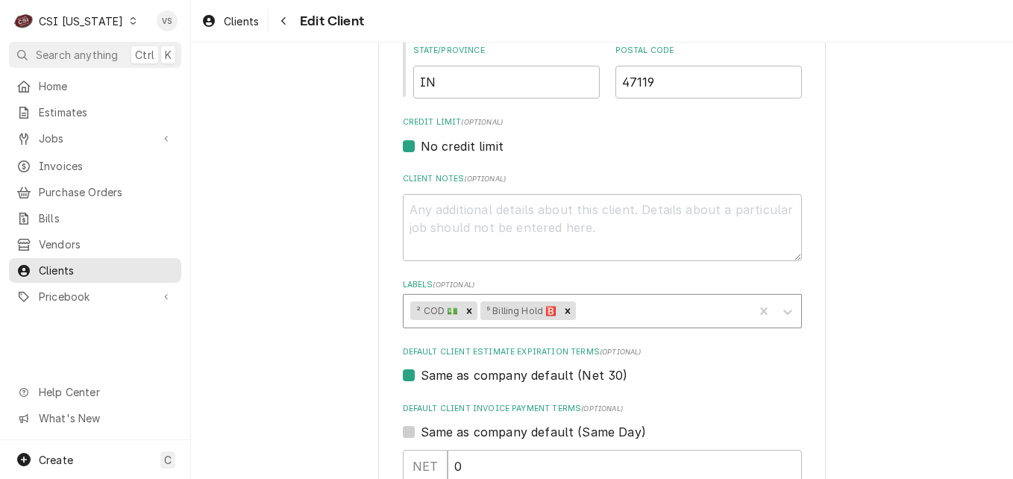
click at [601, 309] on div "Labels" at bounding box center [662, 311] width 167 height 27
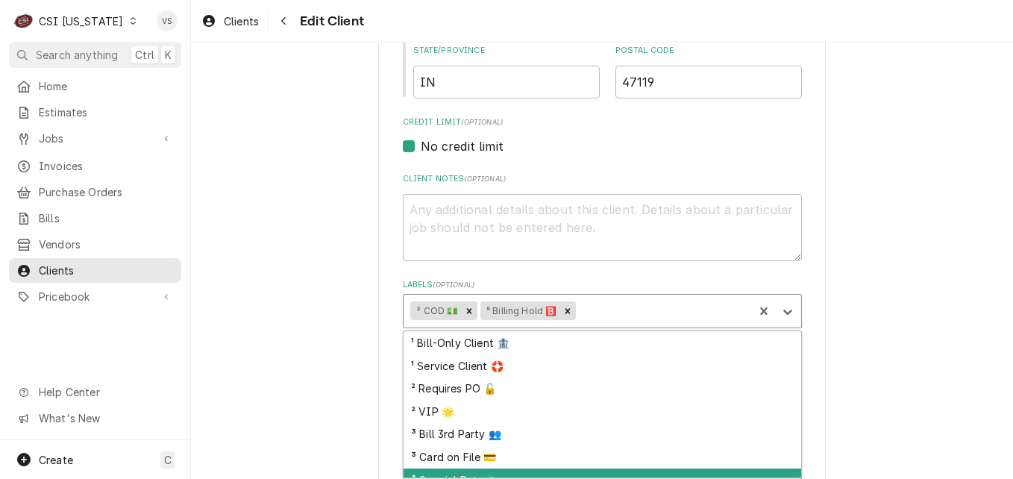
scroll to position [82, 0]
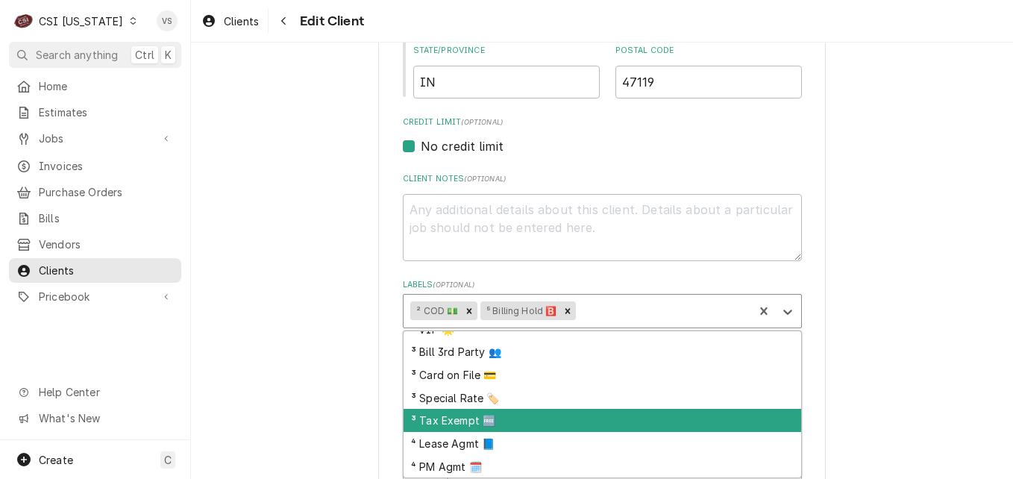
click at [445, 417] on div "³ Tax Exempt 🆓" at bounding box center [602, 420] width 398 height 23
type textarea "x"
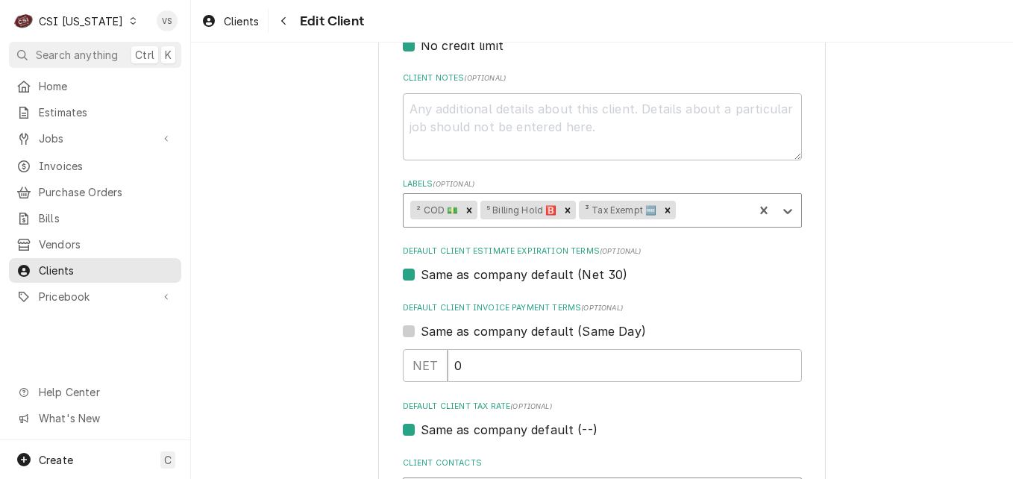
scroll to position [746, 0]
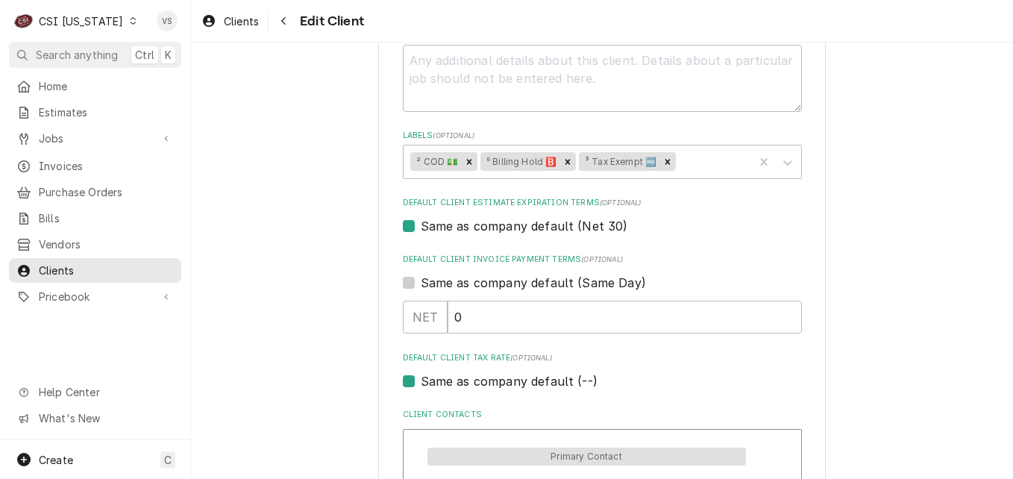
click at [421, 380] on label "Same as company default (--)" at bounding box center [509, 381] width 177 height 18
click at [421, 380] on input "Same as company default (--)" at bounding box center [620, 388] width 399 height 33
checkbox input "false"
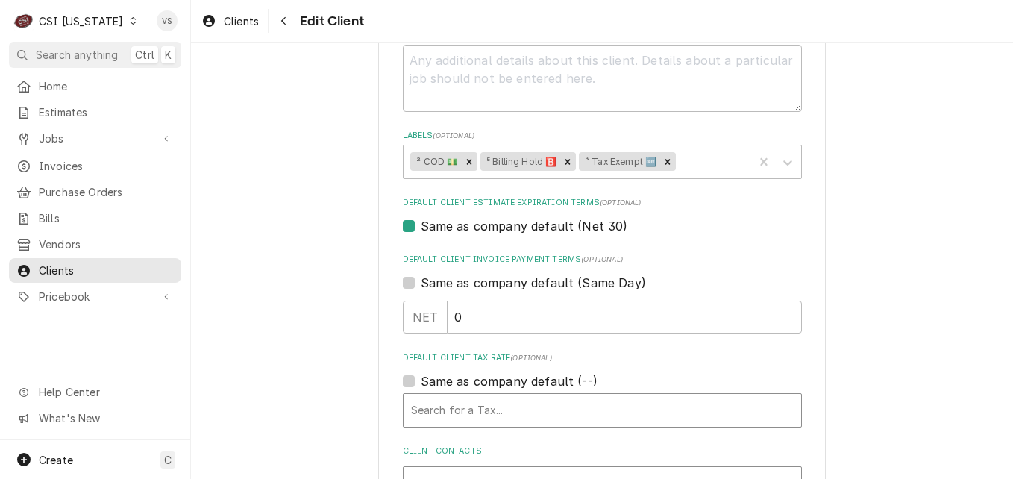
click at [449, 408] on div "Default Client Tax Rate" at bounding box center [602, 410] width 383 height 27
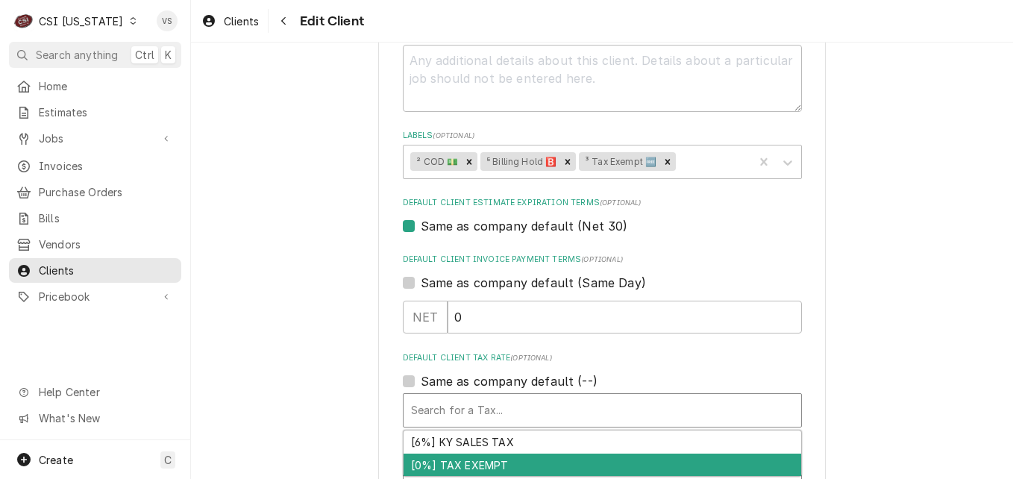
click at [464, 461] on div "[0%] TAX EXEMPT" at bounding box center [602, 464] width 398 height 23
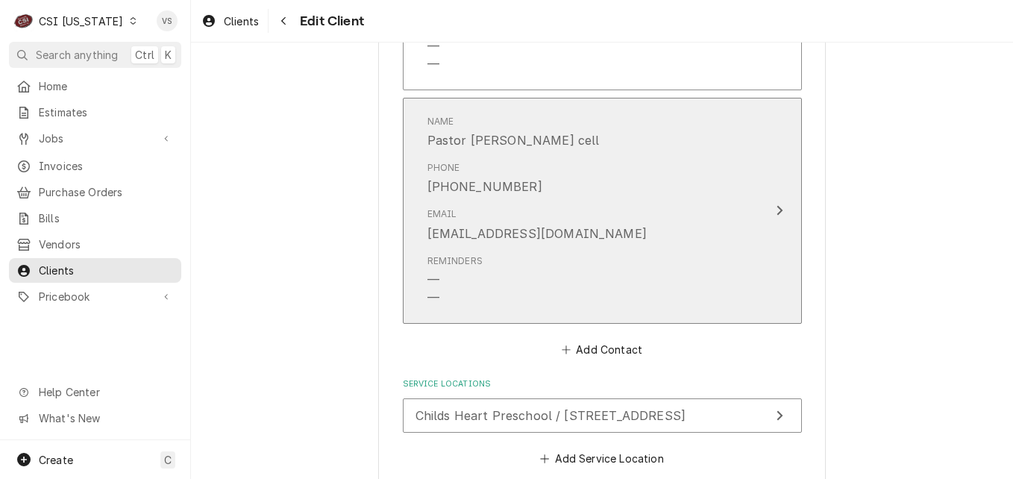
scroll to position [1485, 0]
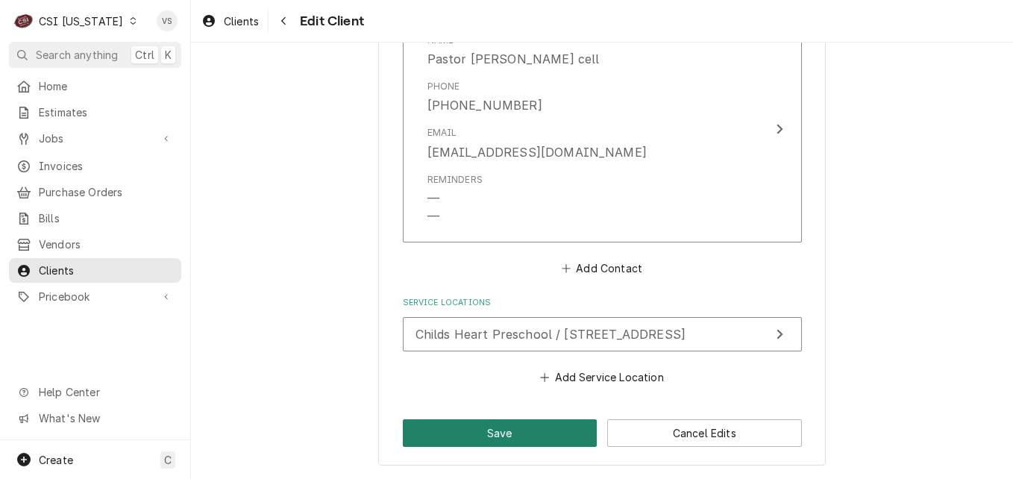
click at [538, 431] on button "Save" at bounding box center [500, 433] width 195 height 28
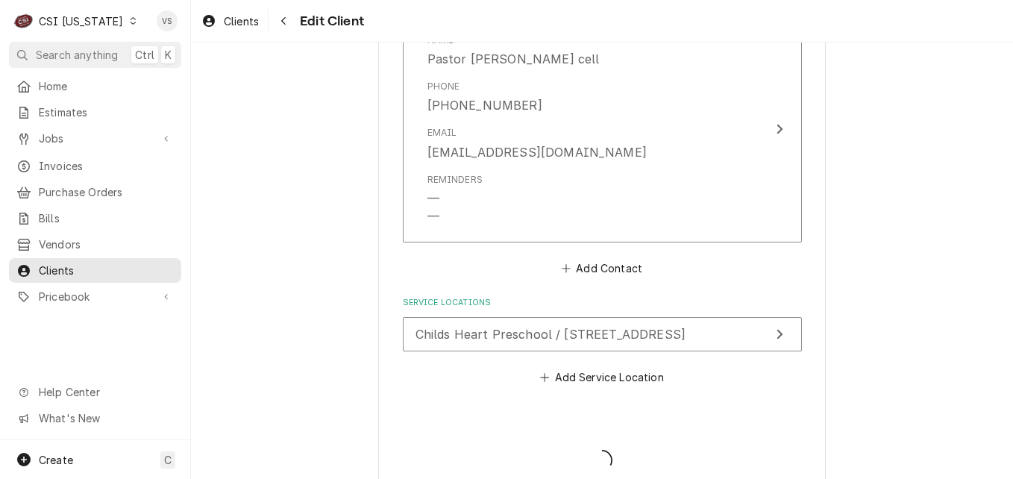
type textarea "x"
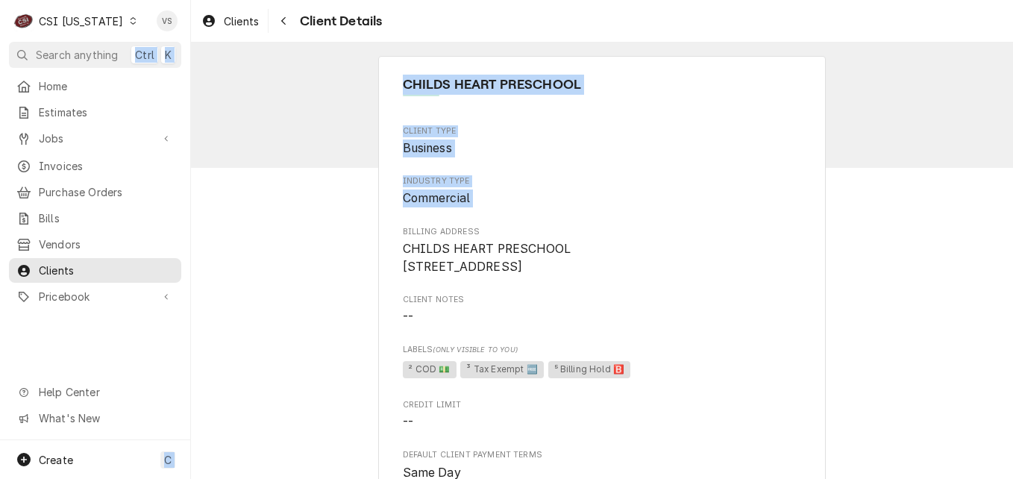
drag, startPoint x: 116, startPoint y: 21, endPoint x: 223, endPoint y: 281, distance: 281.3
click at [223, 281] on div "C CSI [US_STATE] VS Search anything Ctrl K Home Estimates Jobs Jobs Job Series …" at bounding box center [506, 239] width 1013 height 479
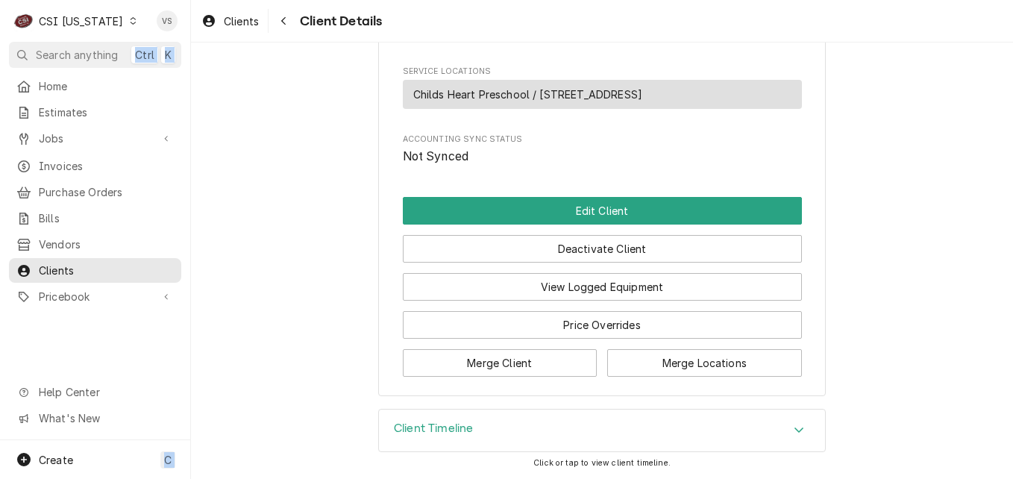
scroll to position [872, 0]
click at [127, 18] on div "C CSI [US_STATE]" at bounding box center [76, 21] width 134 height 30
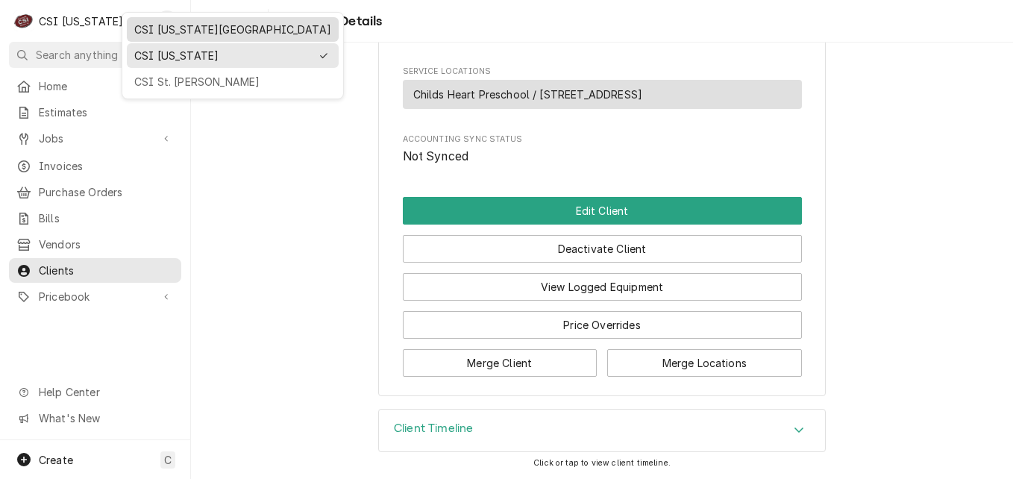
click at [171, 26] on div "CSI [US_STATE][GEOGRAPHIC_DATA]" at bounding box center [232, 30] width 197 height 16
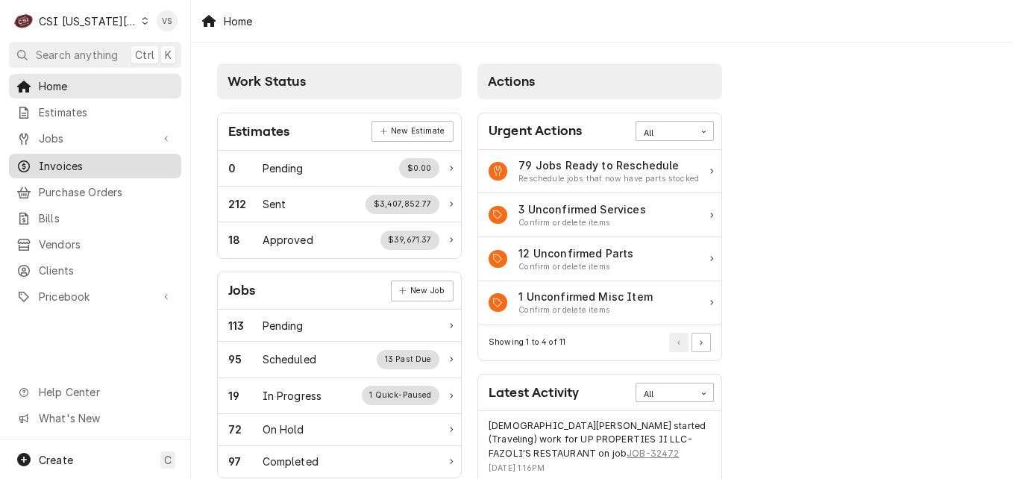
click at [74, 159] on span "Invoices" at bounding box center [106, 166] width 135 height 16
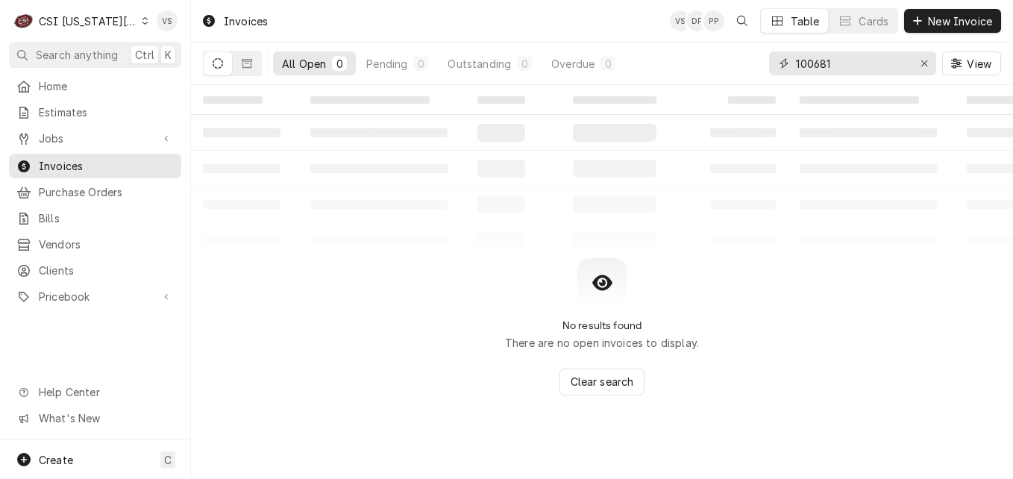
drag, startPoint x: 769, startPoint y: 65, endPoint x: 761, endPoint y: 65, distance: 8.2
click at [761, 65] on div "All Open 0 Pending 0 Outstanding 0 Overdue 0 100681 View" at bounding box center [602, 64] width 798 height 42
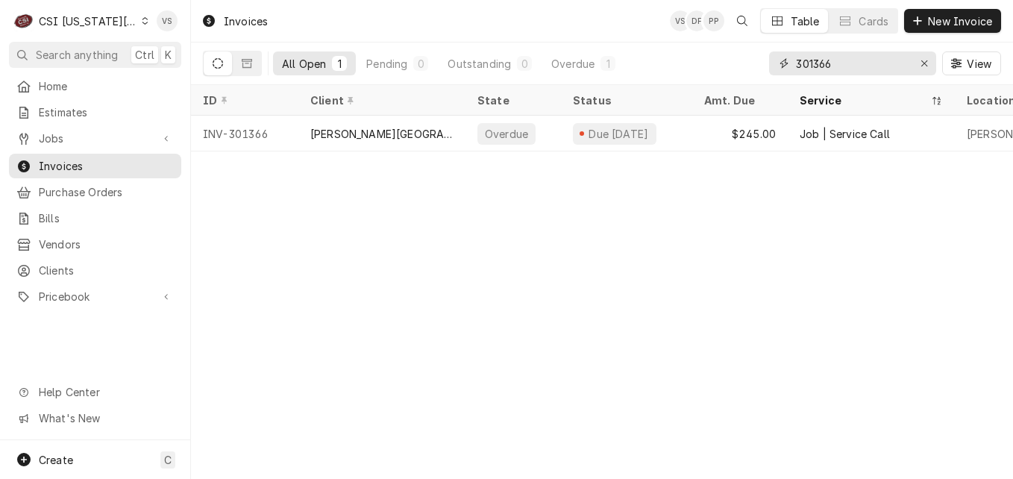
type input "301366"
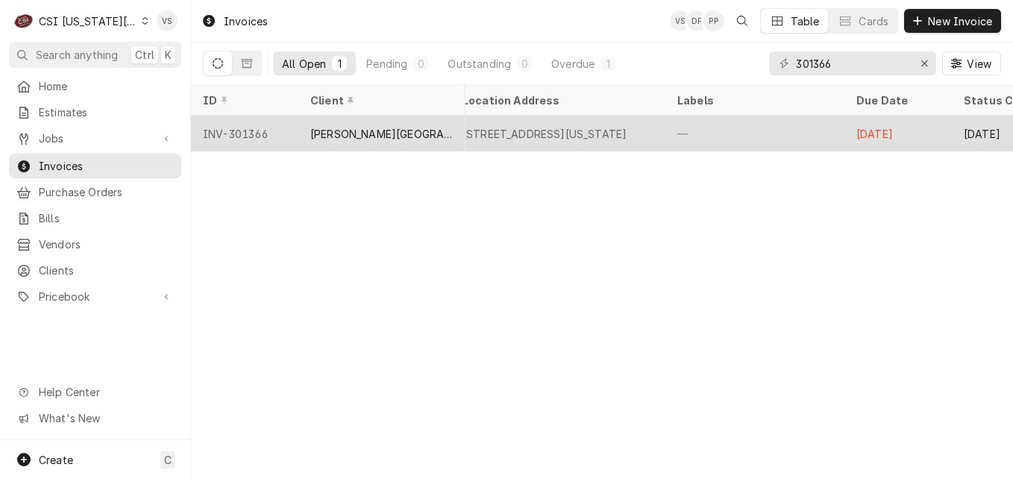
click at [365, 132] on div "HICKMAN MILLS SCHOOL DISTRICT" at bounding box center [381, 134] width 143 height 16
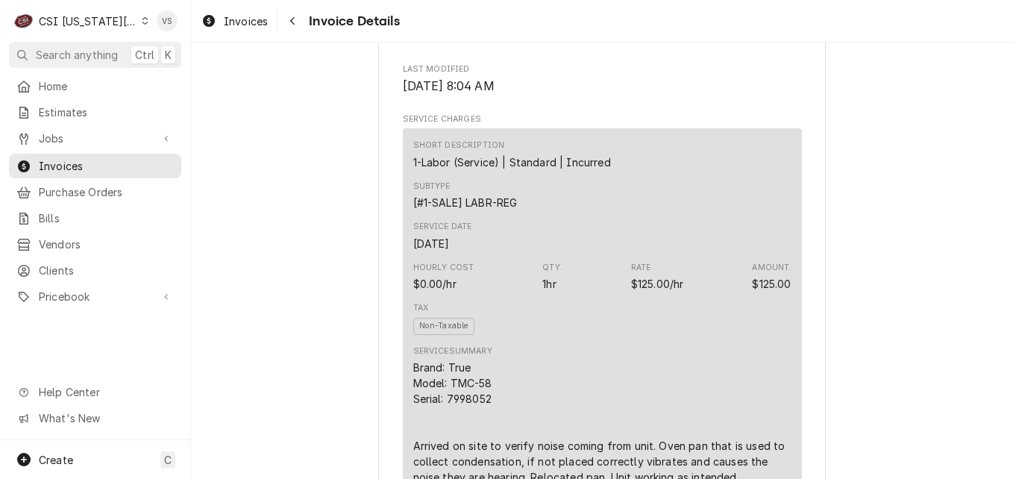
scroll to position [820, 0]
click at [66, 158] on span "Invoices" at bounding box center [106, 166] width 135 height 16
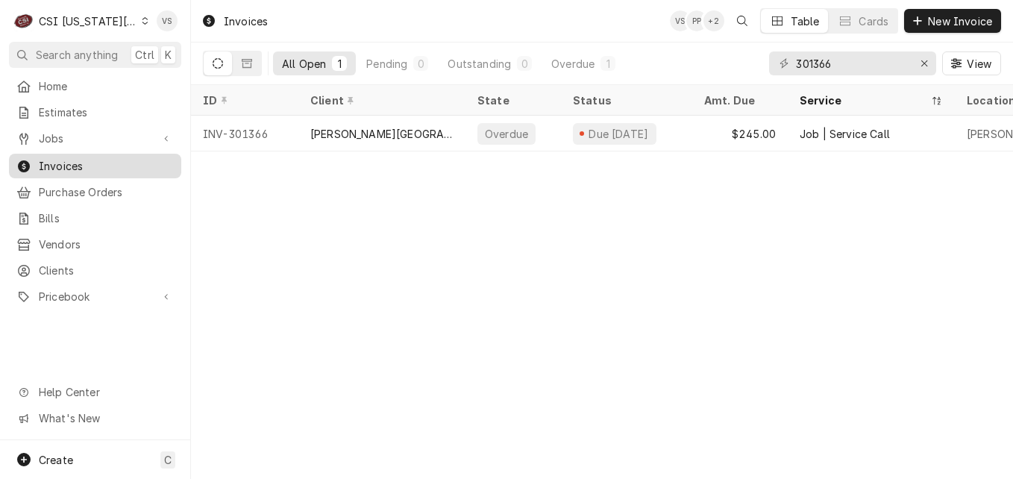
click at [71, 159] on span "Invoices" at bounding box center [106, 166] width 135 height 16
click at [835, 65] on div "C CSI Kansas City VS Search anything Ctrl K Home Estimates Jobs Jobs Job Series…" at bounding box center [506, 239] width 1013 height 479
drag, startPoint x: 0, startPoint y: 0, endPoint x: 773, endPoint y: 64, distance: 775.3
click at [773, 64] on div "301366" at bounding box center [852, 63] width 167 height 24
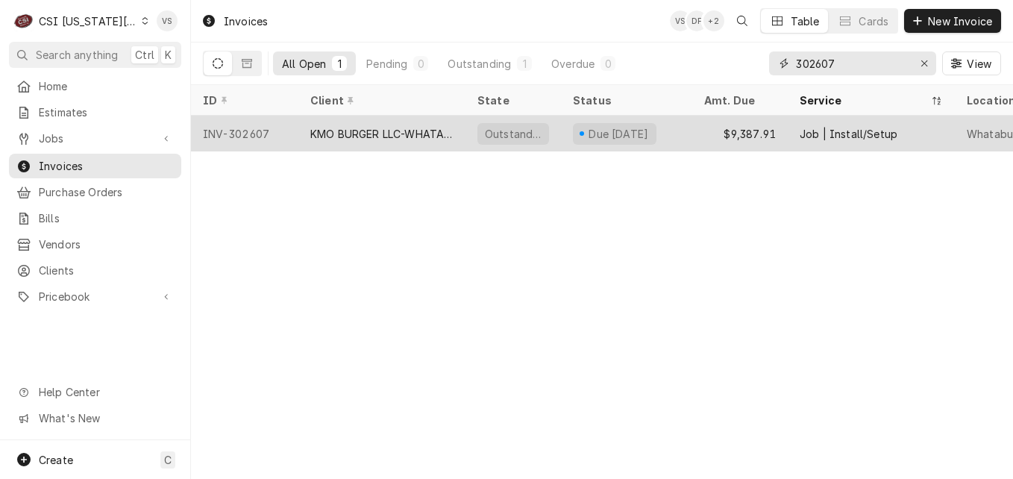
type input "302607"
click at [373, 130] on div "KMO BURGER LLC-WHATABURGER" at bounding box center [381, 134] width 143 height 16
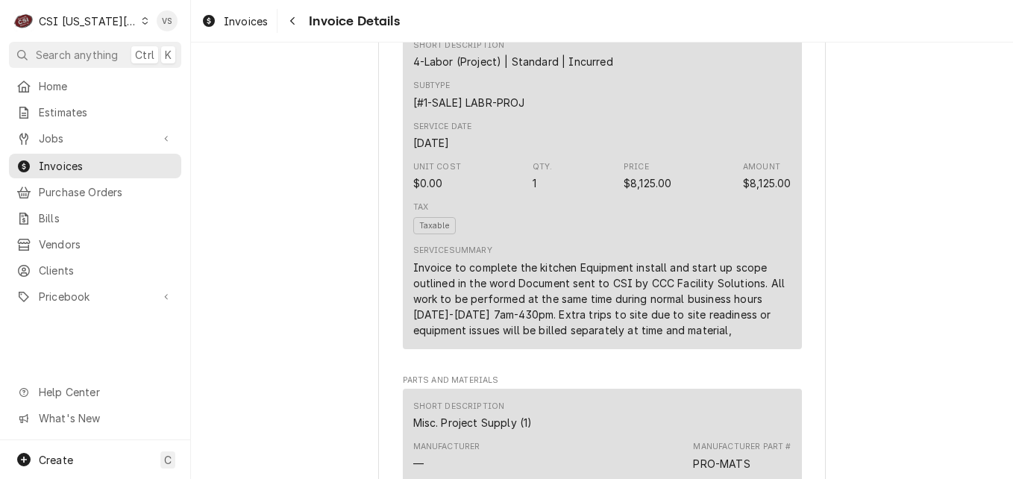
scroll to position [895, 0]
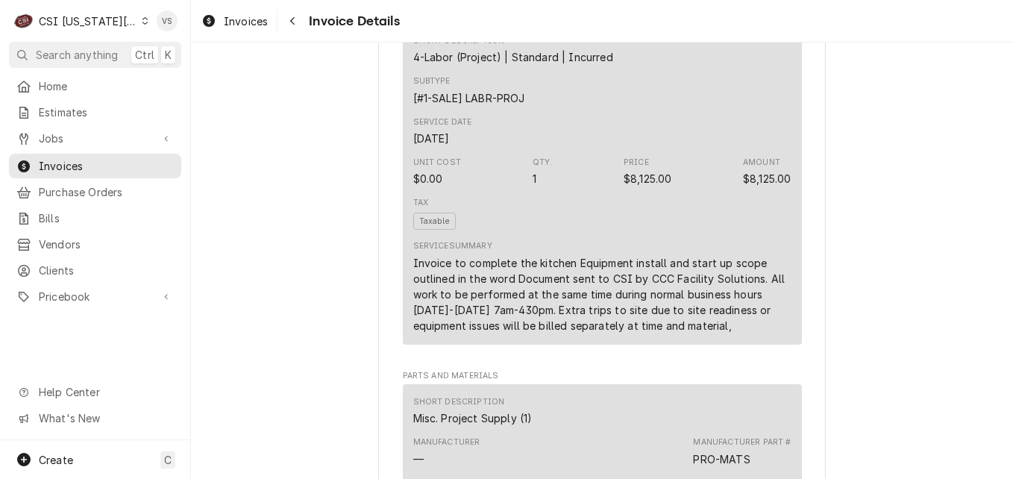
click at [613, 129] on div "Service Date [DATE]" at bounding box center [602, 131] width 378 height 40
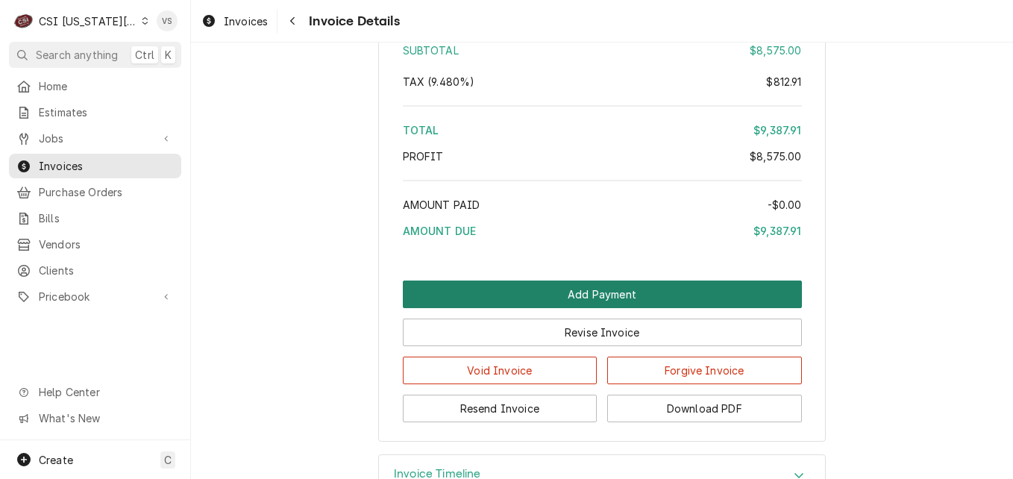
scroll to position [2536, 0]
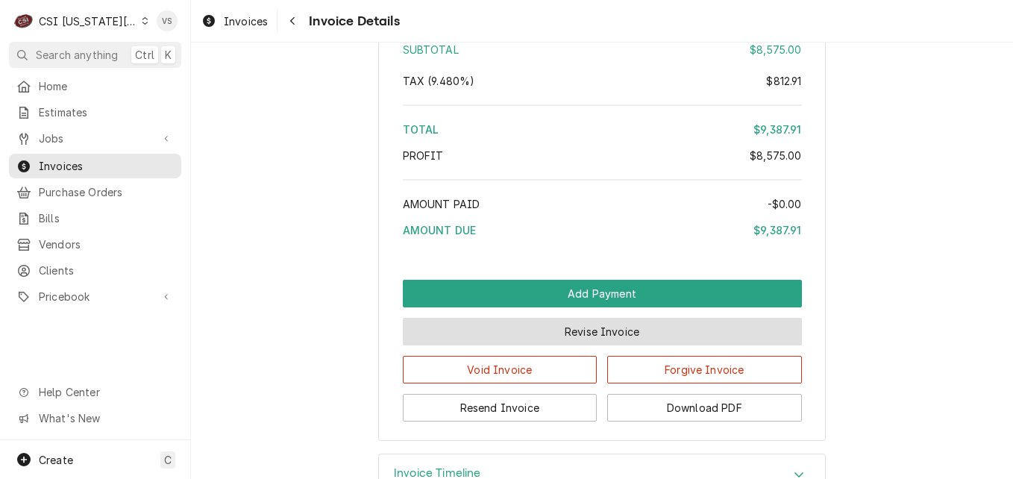
click at [578, 345] on button "Revise Invoice" at bounding box center [602, 332] width 399 height 28
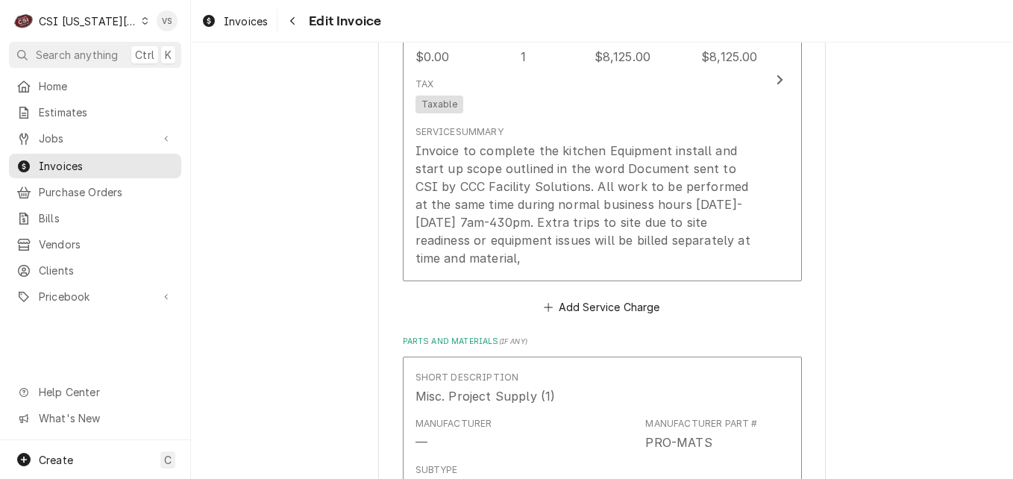
scroll to position [1865, 0]
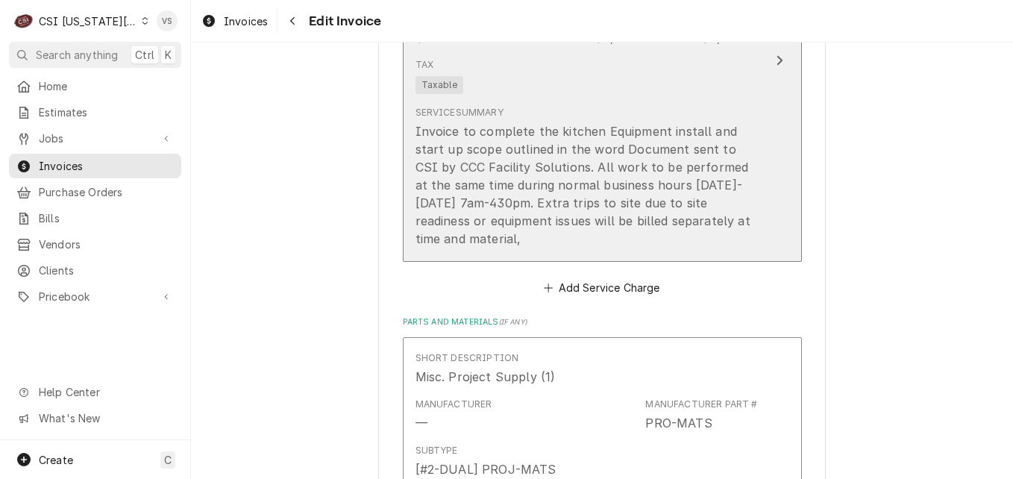
click at [473, 169] on div "Invoice to complete the kitchen Equipment install and start up scope outlined i…" at bounding box center [586, 184] width 342 height 125
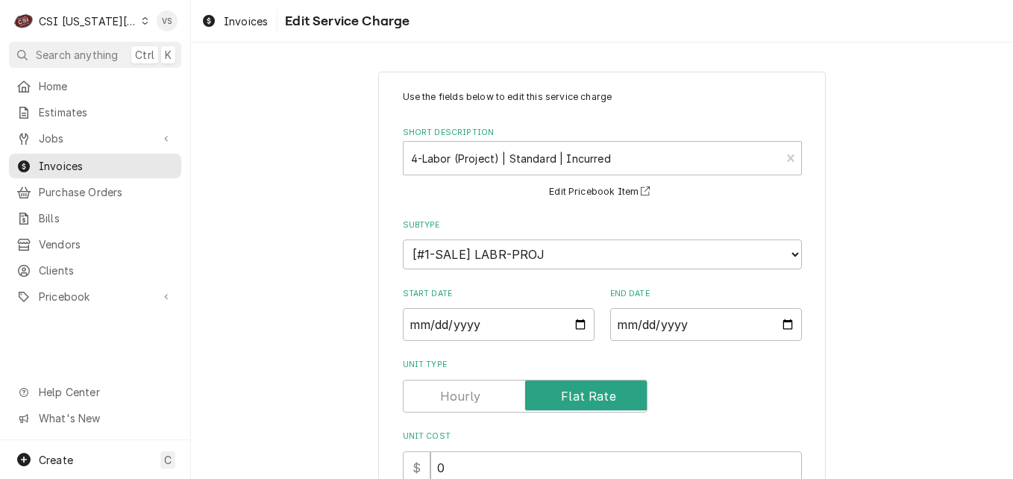
scroll to position [437, 0]
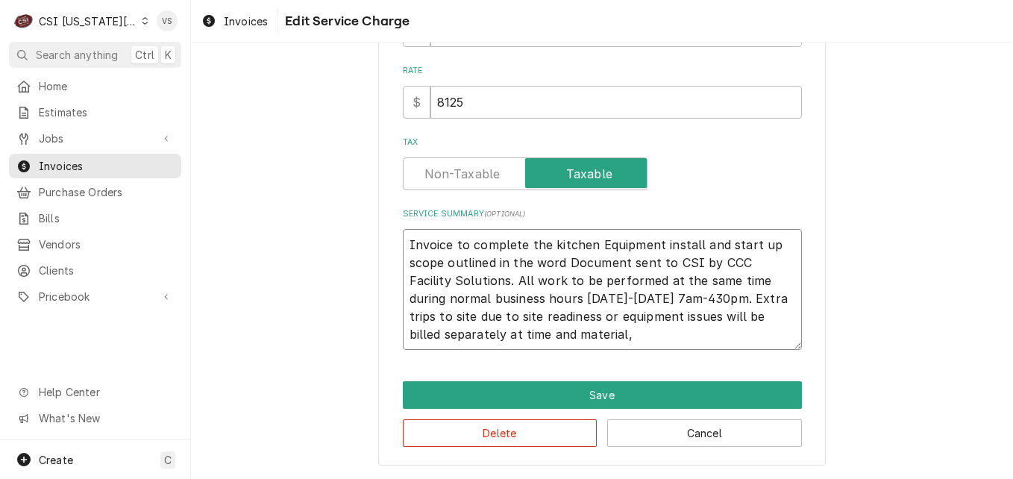
click at [600, 333] on textarea "Invoice to complete the kitchen Equipment install and start up scope outlined i…" at bounding box center [602, 289] width 399 height 121
click at [595, 336] on textarea "Invoice to complete the kitchen Equipment install and start up scope outlined i…" at bounding box center [602, 289] width 399 height 121
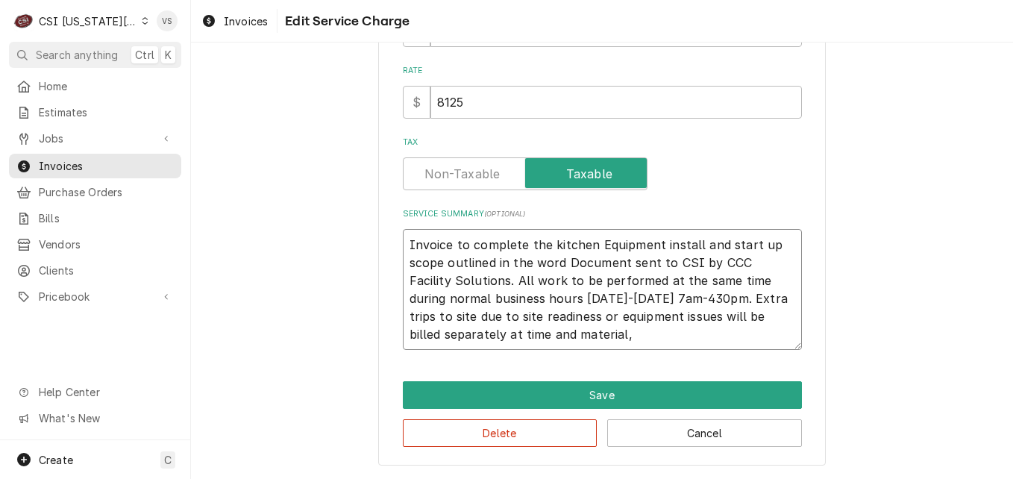
type textarea "x"
type textarea "Invoice to complete the kitchen Equipment install and start up scope outlined i…"
type textarea "x"
type textarea "Invoice to complete the kitchen Equipment install and start up scope outlined i…"
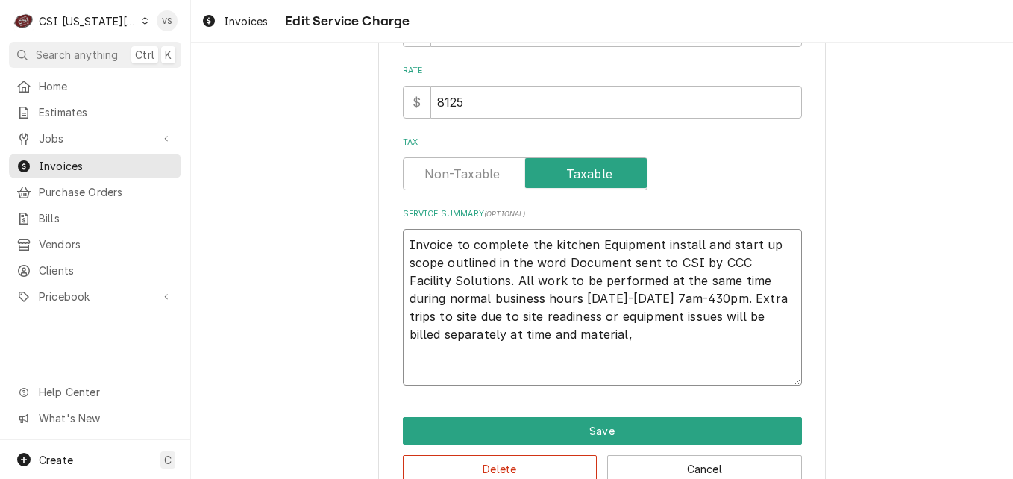
type textarea "x"
type textarea "Invoice to complete the kitchen Equipment install and start up scope outlined i…"
type textarea "x"
type textarea "Invoice to complete the kitchen Equipment install and start up scope outlined i…"
type textarea "x"
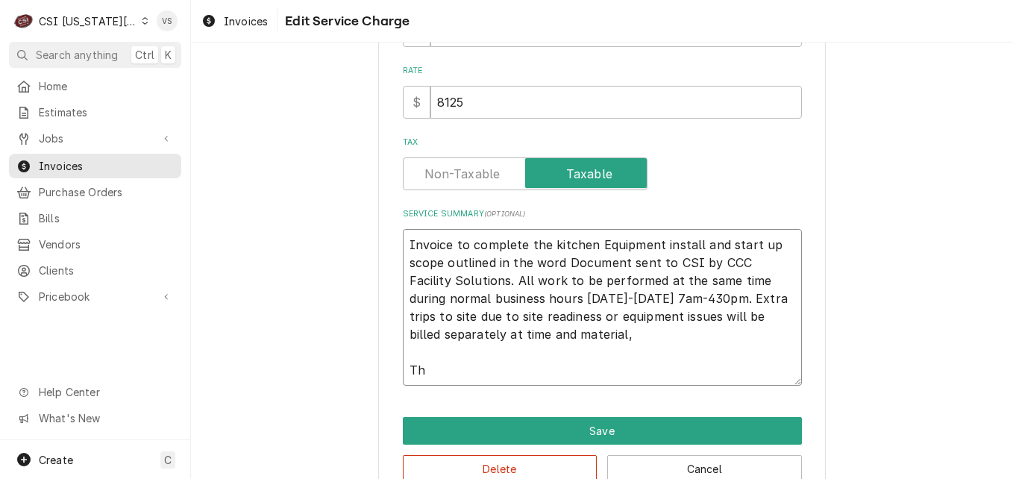
type textarea "Invoice to complete the kitchen Equipment install and start up scope outlined i…"
type textarea "x"
type textarea "Invoice to complete the kitchen Equipment install and start up scope outlined i…"
type textarea "x"
type textarea "Invoice to complete the kitchen Equipment install and start up scope outlined i…"
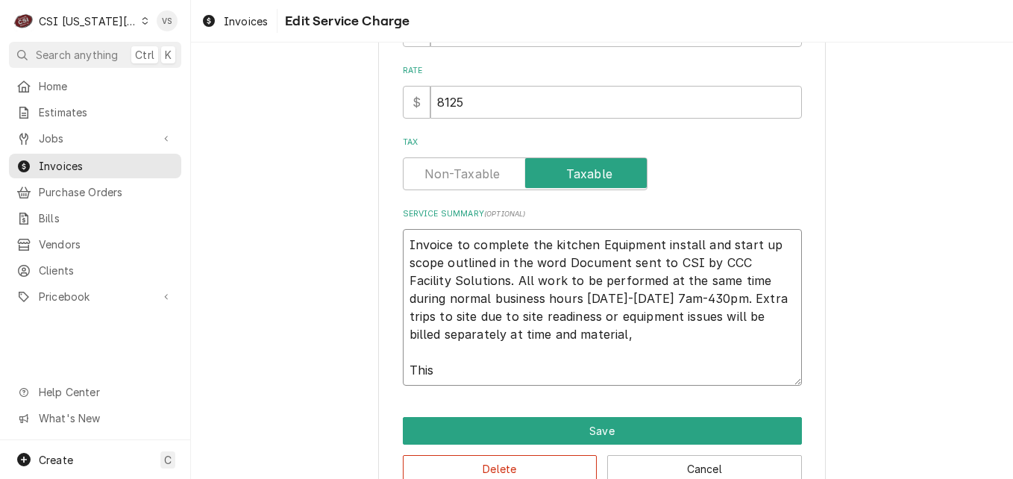
type textarea "x"
type textarea "Invoice to complete the kitchen Equipment install and start up scope outlined i…"
type textarea "x"
type textarea "Invoice to complete the kitchen Equipment install and start up scope outlined i…"
type textarea "x"
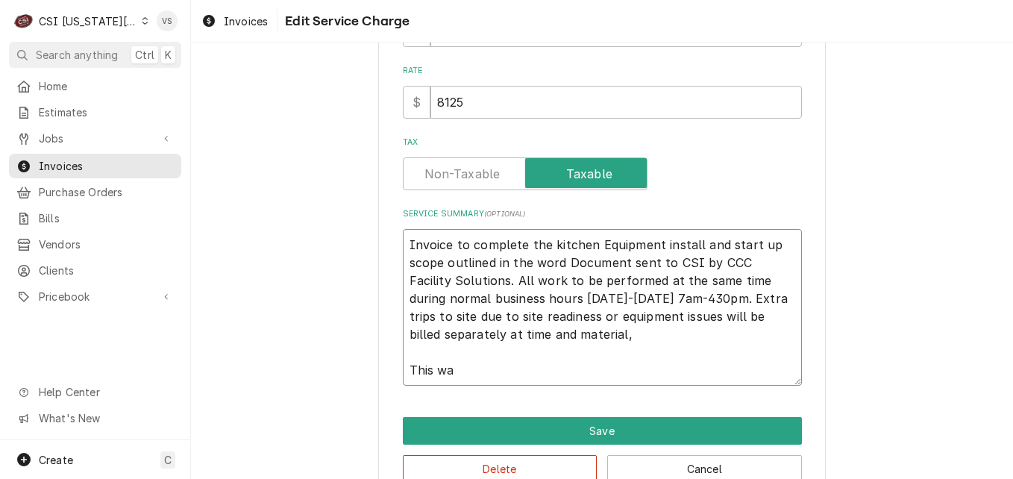
type textarea "Invoice to complete the kitchen Equipment install and start up scope outlined i…"
type textarea "x"
type textarea "Invoice to complete the kitchen Equipment install and start up scope outlined i…"
type textarea "x"
type textarea "Invoice to complete the kitchen Equipment install and start up scope outlined i…"
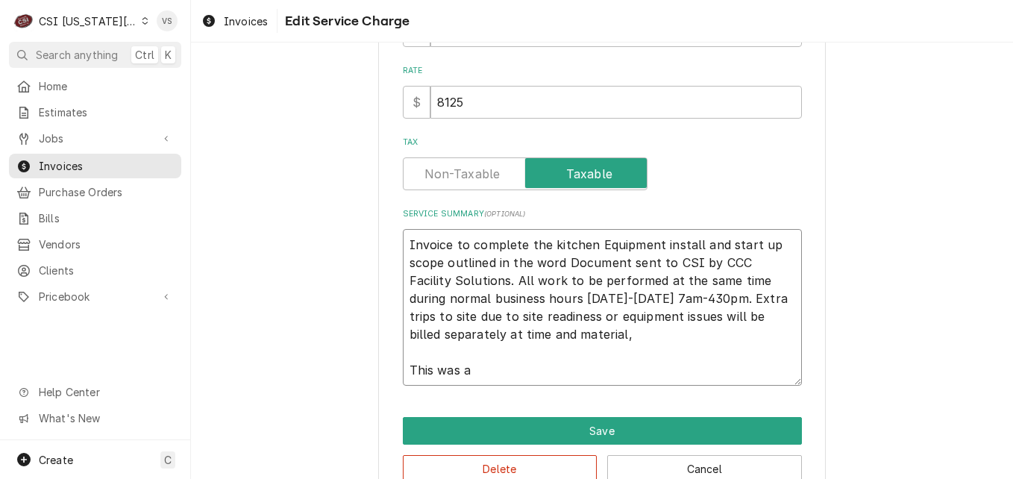
type textarea "x"
type textarea "Invoice to complete the kitchen Equipment install and start up scope outlined i…"
type textarea "x"
type textarea "Invoice to complete the kitchen Equipment install and start up scope outlined i…"
type textarea "x"
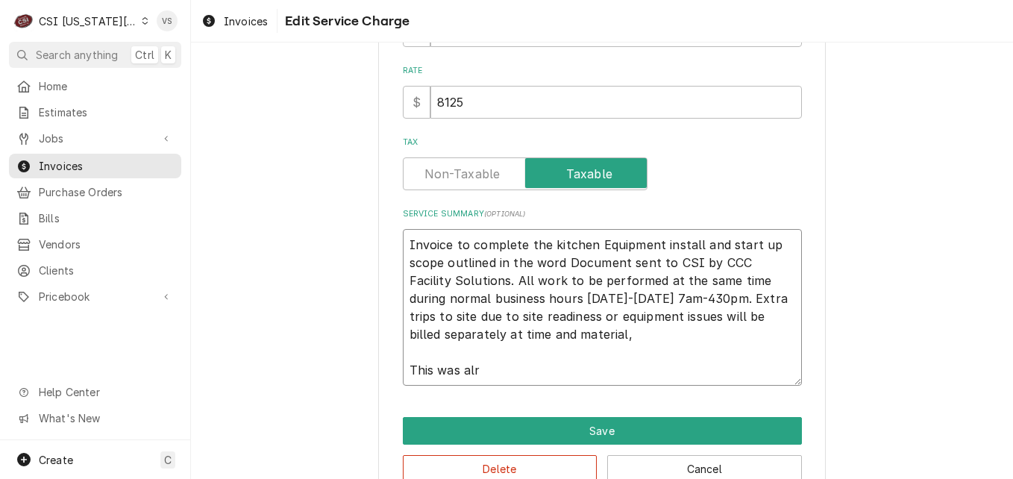
type textarea "Invoice to complete the kitchen Equipment install and start up scope outlined i…"
type textarea "x"
type textarea "Invoice to complete the kitchen Equipment install and start up scope outlined i…"
type textarea "x"
type textarea "Invoice to complete the kitchen Equipment install and start up scope outlined i…"
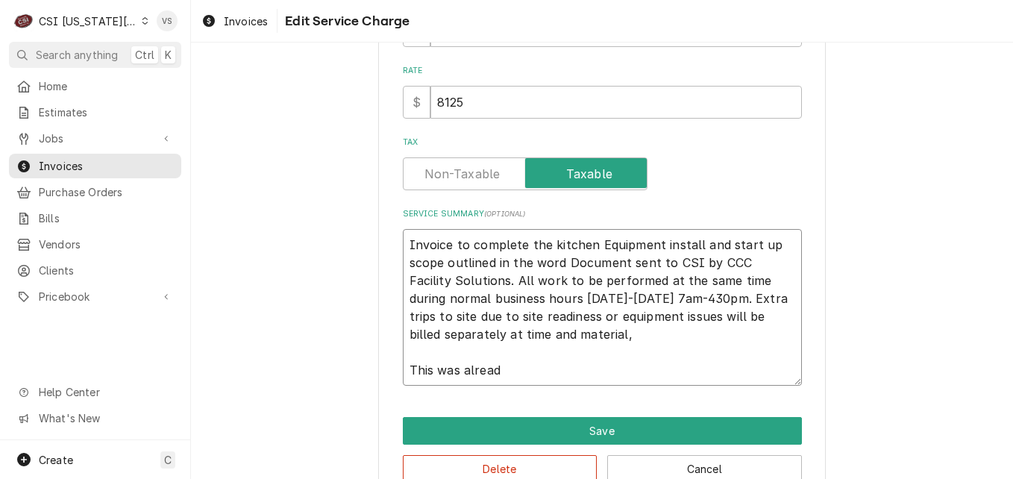
type textarea "x"
type textarea "Invoice to complete the kitchen Equipment install and start up scope outlined i…"
type textarea "x"
type textarea "Invoice to complete the kitchen Equipment install and start up scope outlined i…"
type textarea "x"
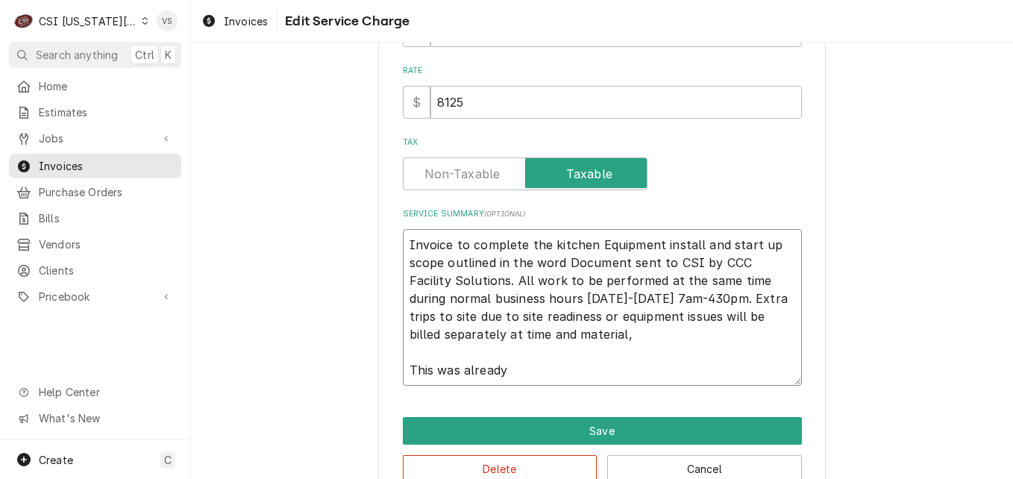
type textarea "Invoice to complete the kitchen Equipment install and start up scope outlined i…"
type textarea "x"
type textarea "Invoice to complete the kitchen Equipment install and start up scope outlined i…"
type textarea "x"
type textarea "Invoice to complete the kitchen Equipment install and start up scope outlined i…"
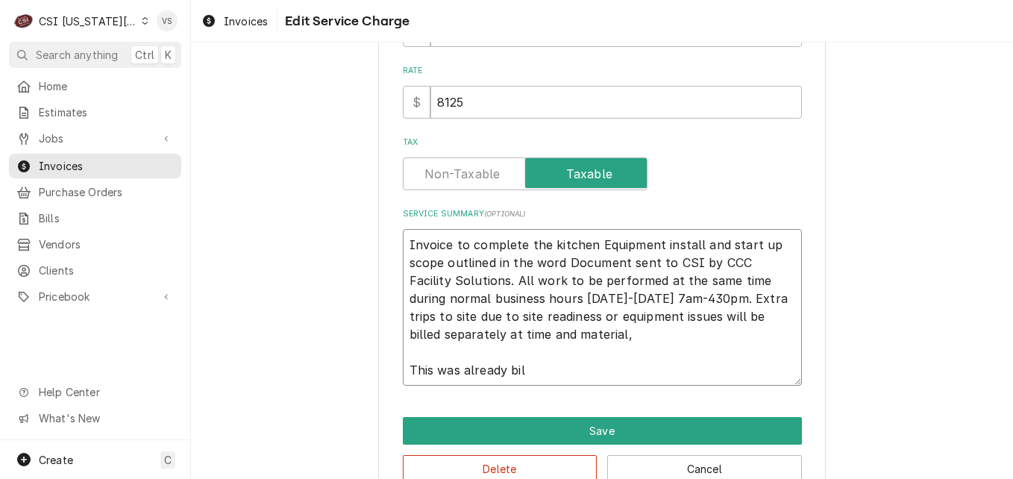
type textarea "x"
type textarea "Invoice to complete the kitchen Equipment install and start up scope outlined i…"
type textarea "x"
type textarea "Invoice to complete the kitchen Equipment install and start up scope outlined i…"
type textarea "x"
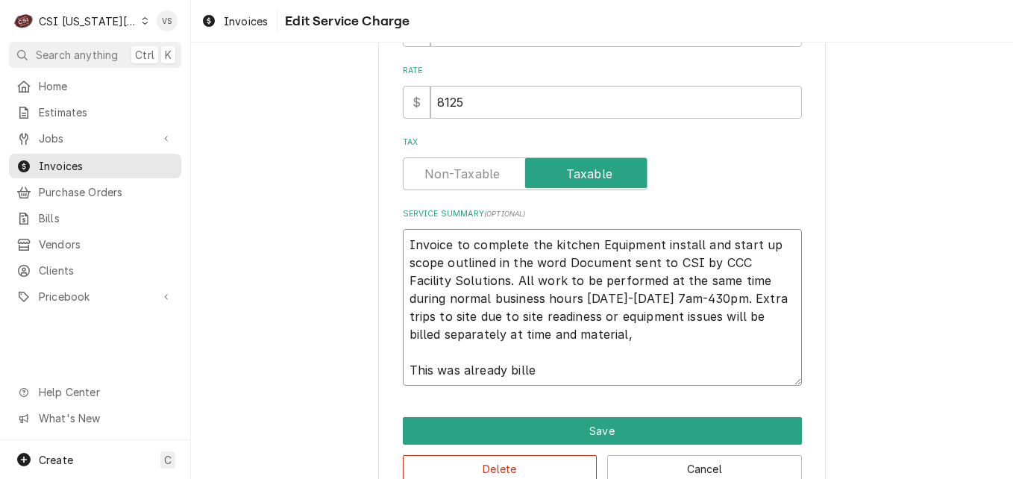
type textarea "Invoice to complete the kitchen Equipment install and start up scope outlined i…"
type textarea "x"
type textarea "Invoice to complete the kitchen Equipment install and start up scope outlined i…"
type textarea "x"
type textarea "Invoice to complete the kitchen Equipment install and start up scope outlined i…"
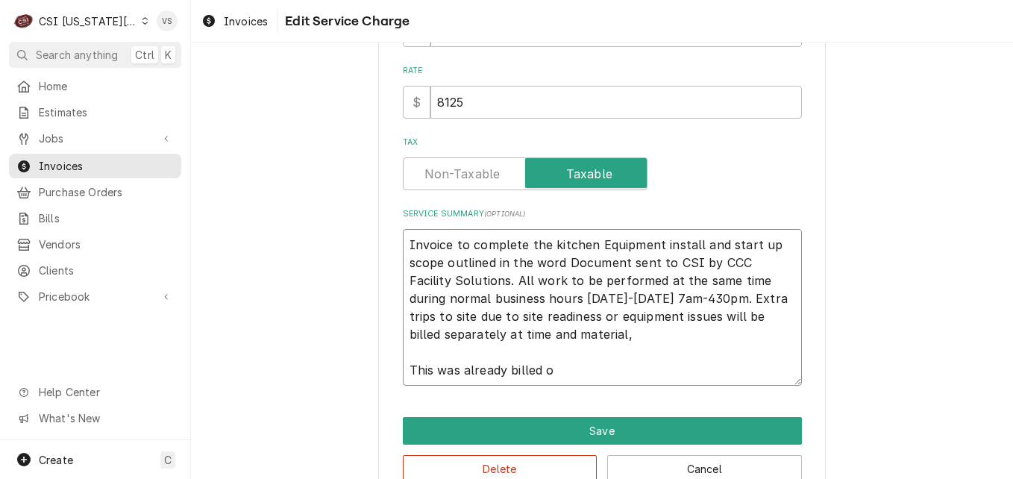
type textarea "x"
type textarea "Invoice to complete the kitchen Equipment install and start up scope outlined i…"
type textarea "x"
type textarea "Invoice to complete the kitchen Equipment install and start up scope outlined i…"
type textarea "x"
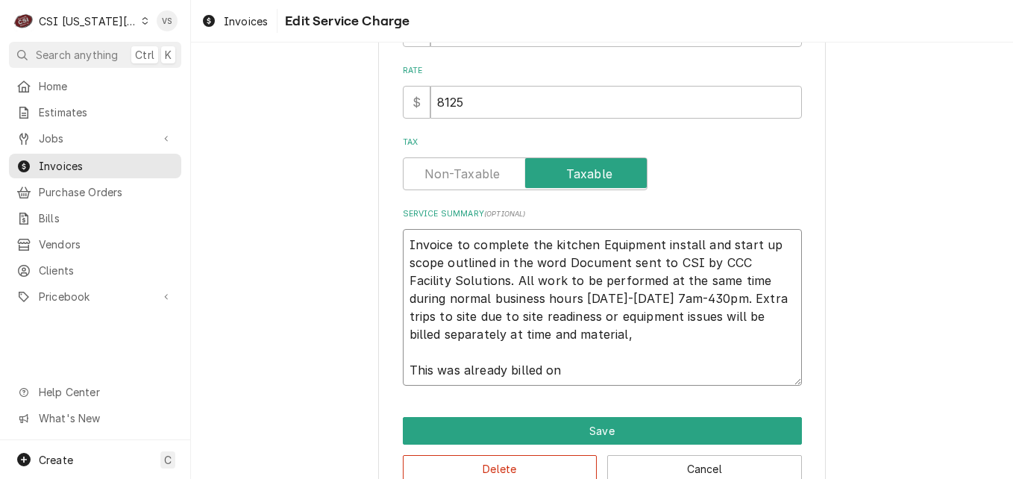
type textarea "Invoice to complete the kitchen Equipment install and start up scope outlined i…"
type textarea "x"
type textarea "Invoice to complete the kitchen Equipment install and start up scope outlined i…"
type textarea "x"
type textarea "Invoice to complete the kitchen Equipment install and start up scope outlined i…"
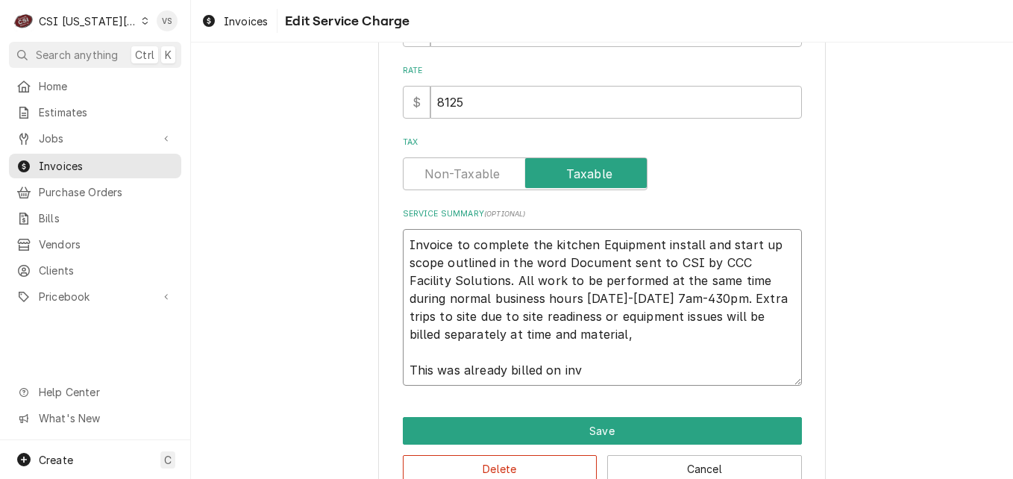
type textarea "x"
type textarea "Invoice to complete the kitchen Equipment install and start up scope outlined i…"
type textarea "x"
type textarea "Invoice to complete the kitchen Equipment install and start up scope outlined i…"
type textarea "x"
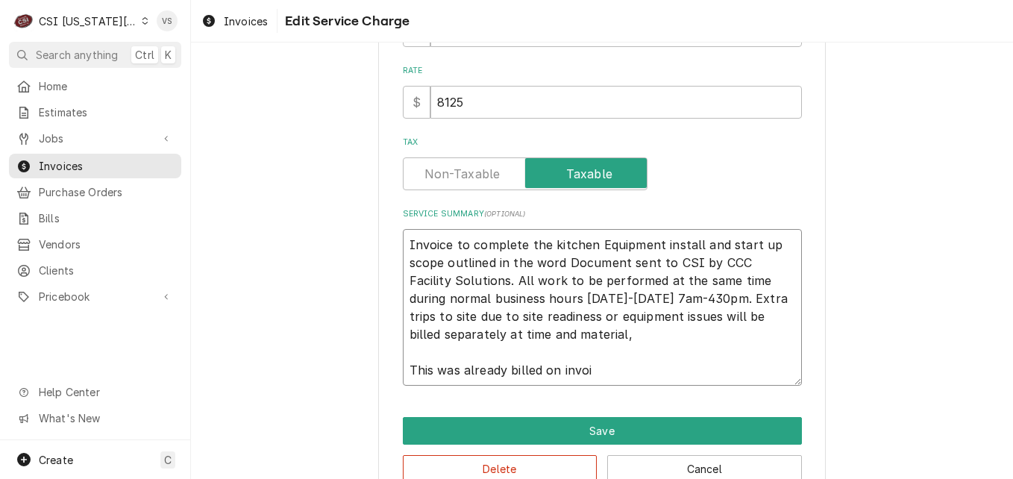
type textarea "Invoice to complete the kitchen Equipment install and start up scope outlined i…"
type textarea "x"
type textarea "Invoice to complete the kitchen Equipment install and start up scope outlined i…"
type textarea "x"
type textarea "Invoice to complete the kitchen Equipment install and start up scope outlined i…"
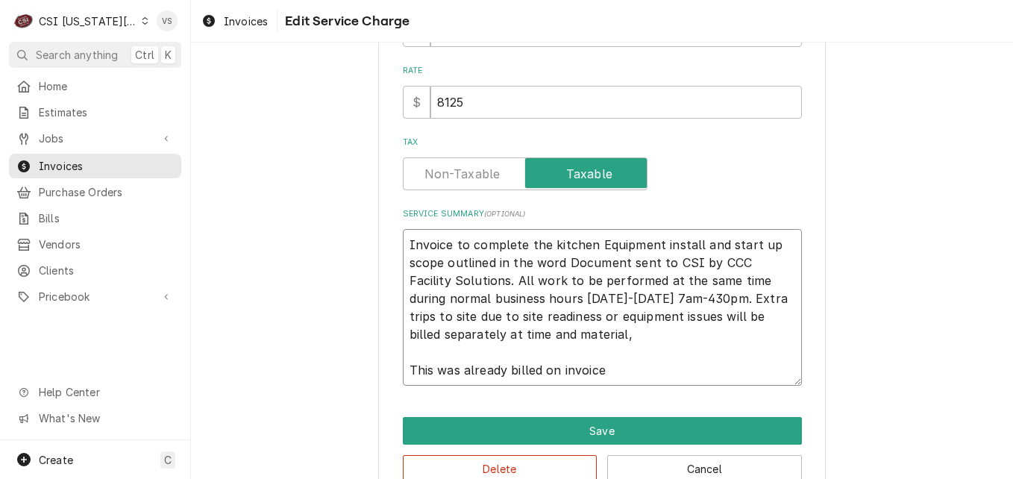
type textarea "x"
type textarea "Invoice to complete the kitchen Equipment install and start up scope outlined i…"
type textarea "x"
type textarea "Invoice to complete the kitchen Equipment install and start up scope outlined i…"
type textarea "x"
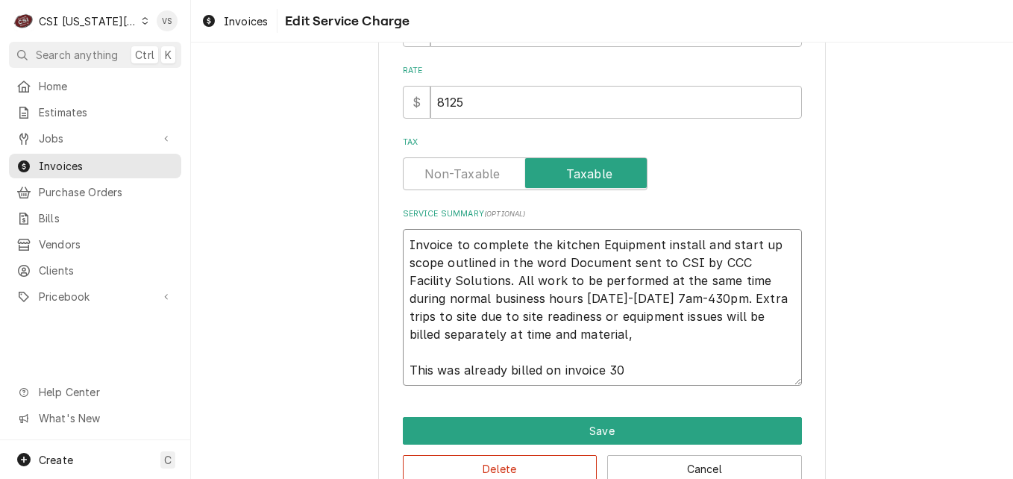
type textarea "Invoice to complete the kitchen Equipment install and start up scope outlined i…"
type textarea "x"
type textarea "Invoice to complete the kitchen Equipment install and start up scope outlined i…"
type textarea "x"
type textarea "Invoice to complete the kitchen Equipment install and start up scope outlined i…"
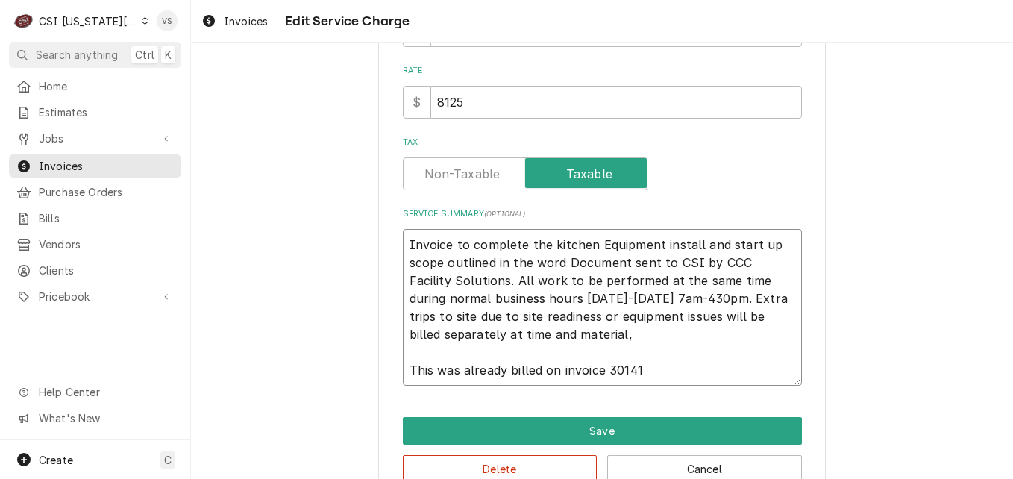
type textarea "x"
type textarea "Invoice to complete the kitchen Equipment install and start up scope outlined i…"
click at [431, 371] on textarea "Invoice to complete the kitchen Equipment install and start up scope outlined i…" at bounding box center [602, 307] width 399 height 157
type textarea "x"
type textarea "Invoice to complete the kitchen Equipment install and start up scope outlined i…"
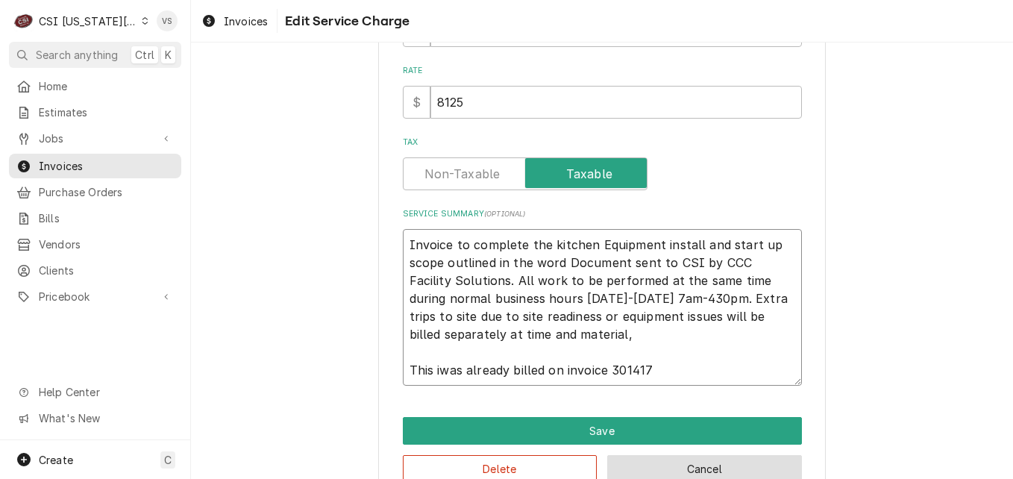
type textarea "x"
type textarea "Invoice to complete the kitchen Equipment install and start up scope outlined i…"
type textarea "x"
type textarea "Invoice to complete the kitchen Equipment install and start up scope outlined i…"
type textarea "x"
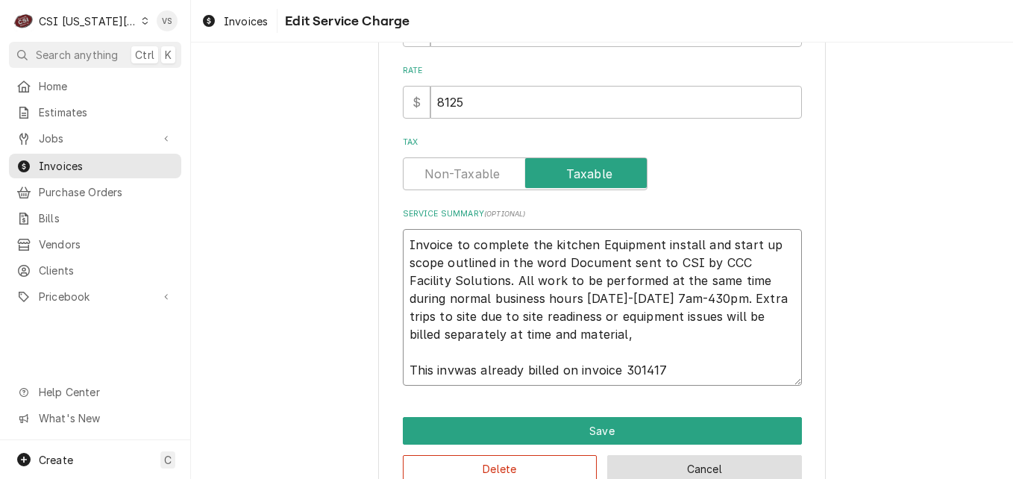
type textarea "Invoice to complete the kitchen Equipment install and start up scope outlined i…"
type textarea "x"
type textarea "Invoice to complete the kitchen Equipment install and start up scope outlined i…"
type textarea "x"
type textarea "Invoice to complete the kitchen Equipment install and start up scope outlined i…"
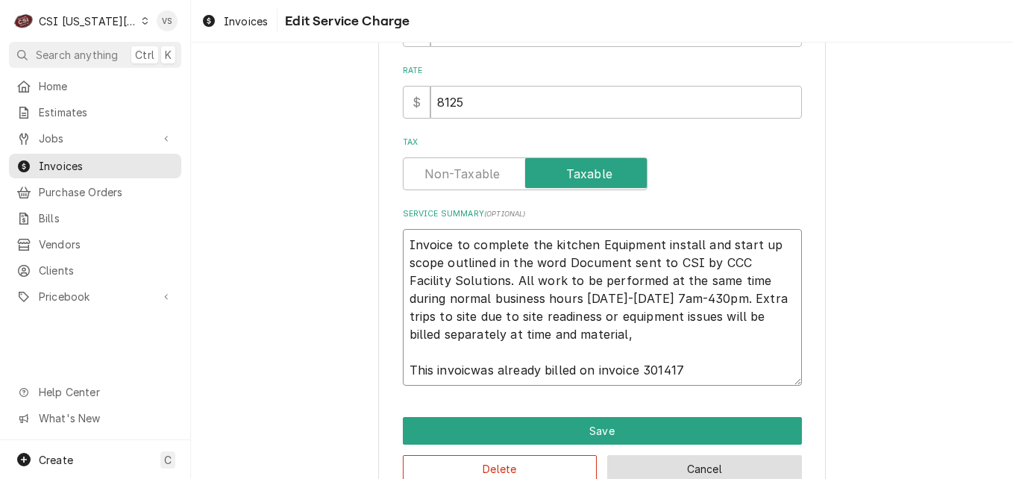
type textarea "x"
type textarea "Invoice to complete the kitchen Equipment install and start up scope outlined i…"
type textarea "x"
type textarea "Invoice to complete the kitchen Equipment install and start up scope outlined i…"
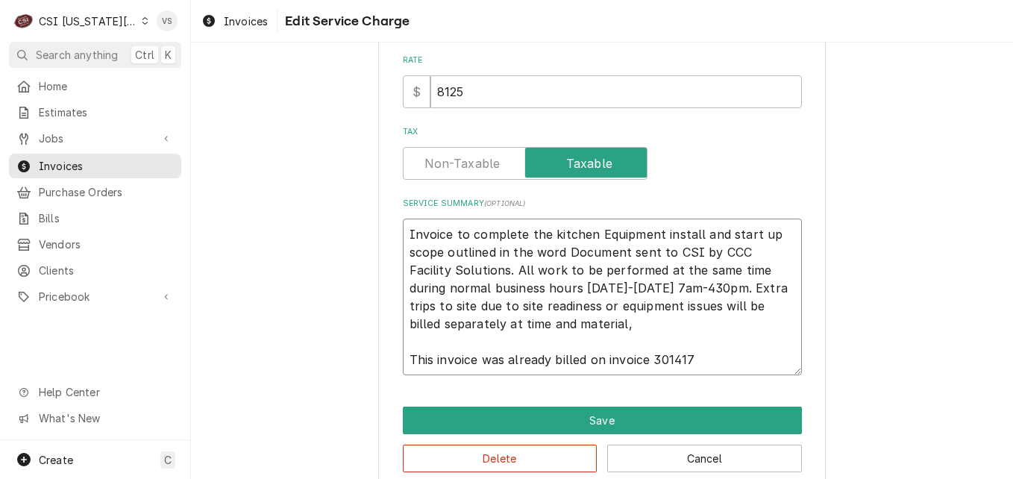
scroll to position [473, 0]
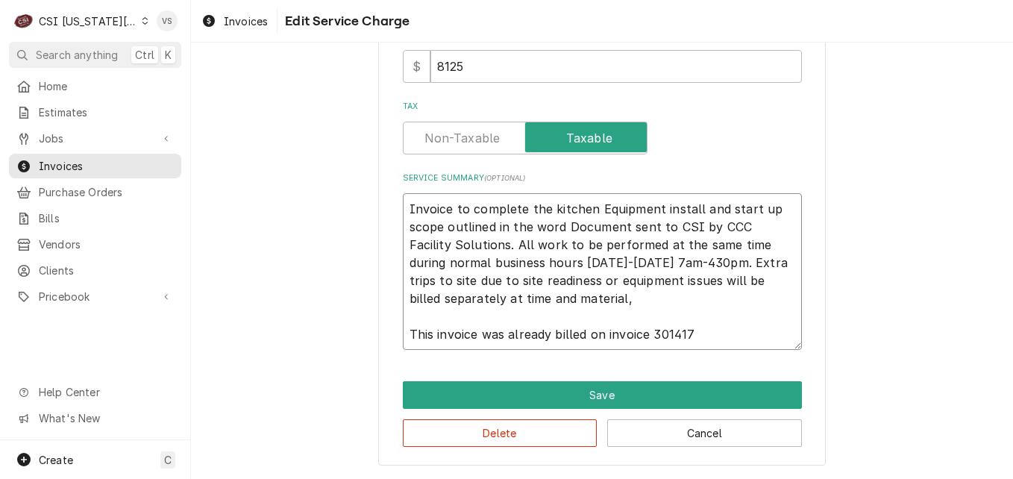
type textarea "x"
type textarea "Invoice to complete the kitchen Equipment install and start up scope outlined i…"
type textarea "x"
type textarea "Invoice to complete the kitchen Equipment install and start up scope outlined i…"
type textarea "x"
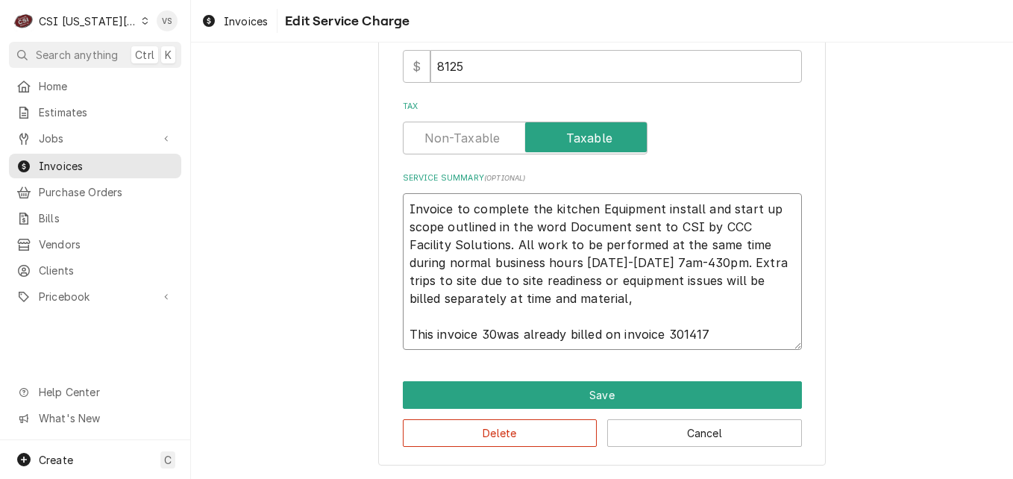
type textarea "Invoice to complete the kitchen Equipment install and start up scope outlined i…"
type textarea "x"
type textarea "Invoice to complete the kitchen Equipment install and start up scope outlined i…"
type textarea "x"
type textarea "Invoice to complete the kitchen Equipment install and start up scope outlined i…"
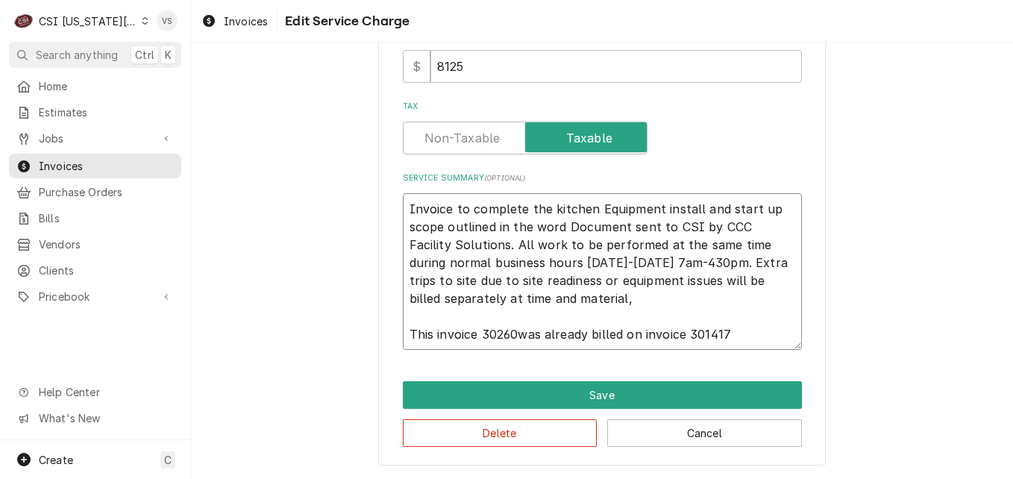
type textarea "x"
type textarea "Invoice to complete the kitchen Equipment install and start up scope outlined i…"
type textarea "x"
type textarea "Invoice to complete the kitchen Equipment install and start up scope outlined i…"
type textarea "x"
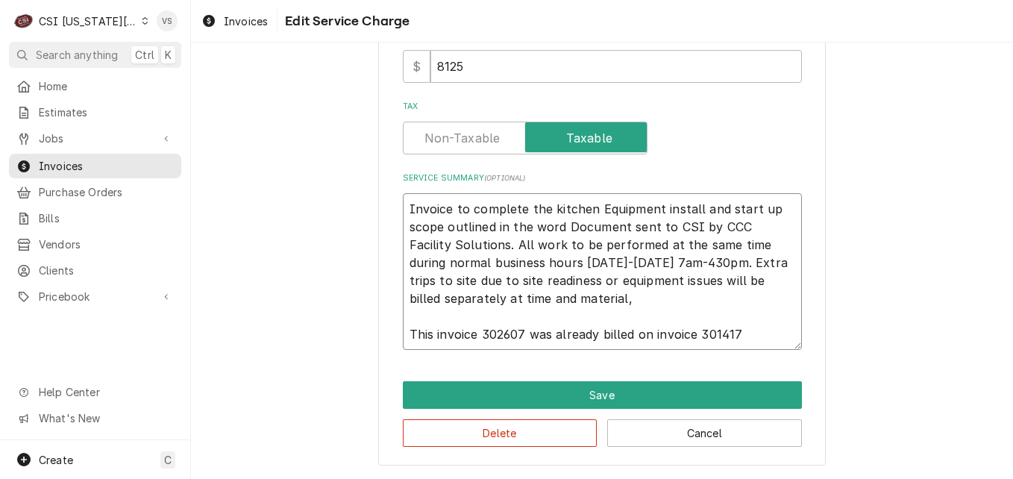
type textarea "Invoice to complete the kitchen Equipment install and start up scope outlined i…"
type textarea "x"
type textarea "Invoice to complete the kitchen Equipment install and start up scope outlined i…"
type textarea "x"
type textarea "Invoice to complete the kitchen Equipment install and start up scope outlined i…"
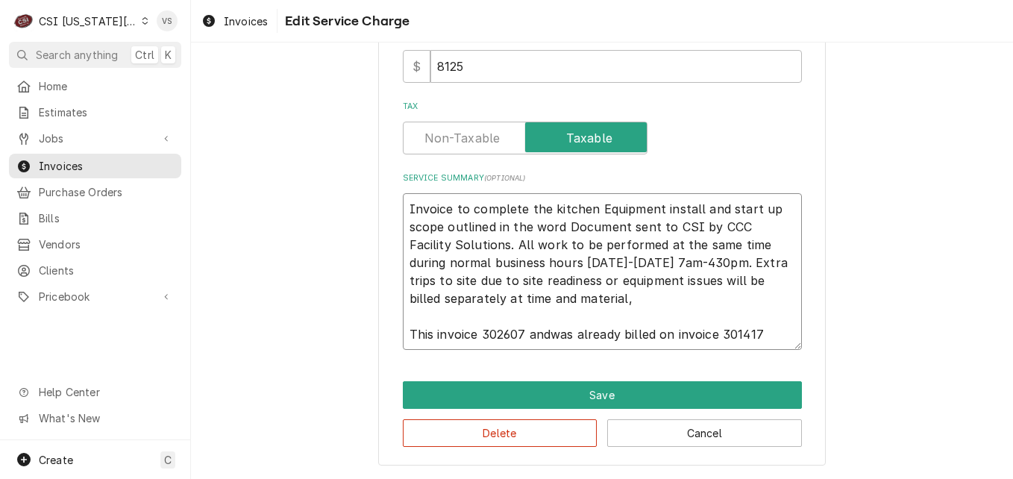
type textarea "x"
type textarea "Invoice to complete the kitchen Equipment install and start up scope outlined i…"
type textarea "x"
type textarea "Invoice to complete the kitchen Equipment install and start up scope outlined i…"
type textarea "x"
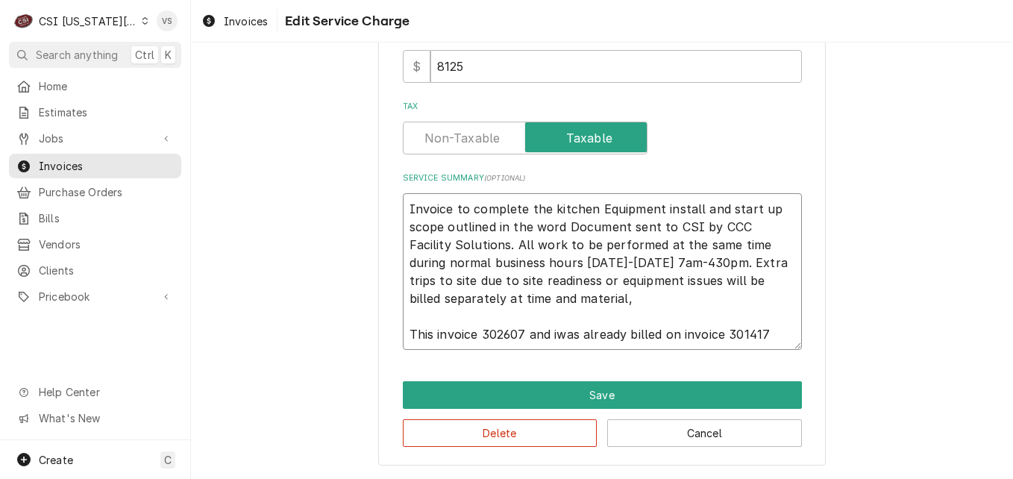
type textarea "Invoice to complete the kitchen Equipment install and start up scope outlined i…"
type textarea "x"
type textarea "Invoice to complete the kitchen Equipment install and start up scope outlined i…"
type textarea "x"
type textarea "Invoice to complete the kitchen Equipment install and start up scope outlined i…"
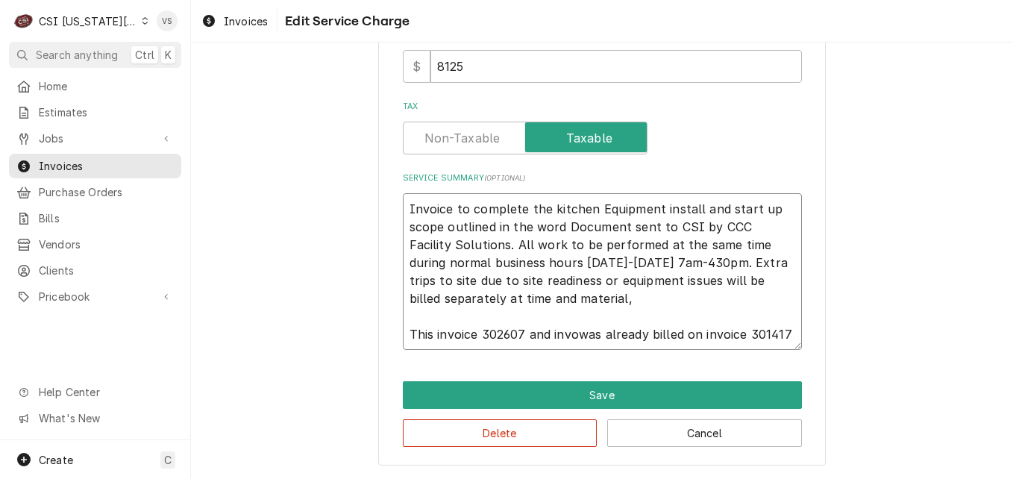
type textarea "x"
type textarea "Invoice to complete the kitchen Equipment install and start up scope outlined i…"
type textarea "x"
type textarea "Invoice to complete the kitchen Equipment install and start up scope outlined i…"
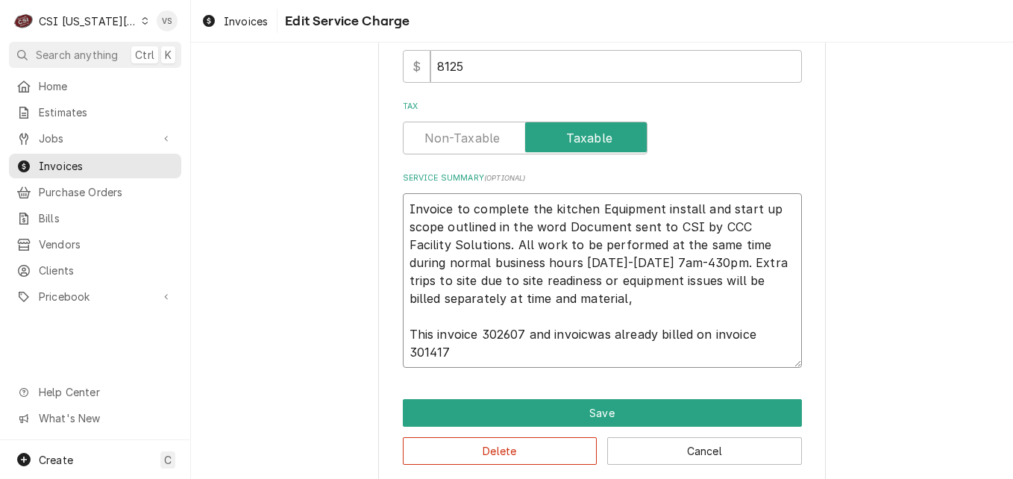
type textarea "x"
type textarea "Invoice to complete the kitchen Equipment install and start up scope outlined i…"
type textarea "x"
type textarea "Invoice to complete the kitchen Equipment install and start up scope outlined i…"
type textarea "x"
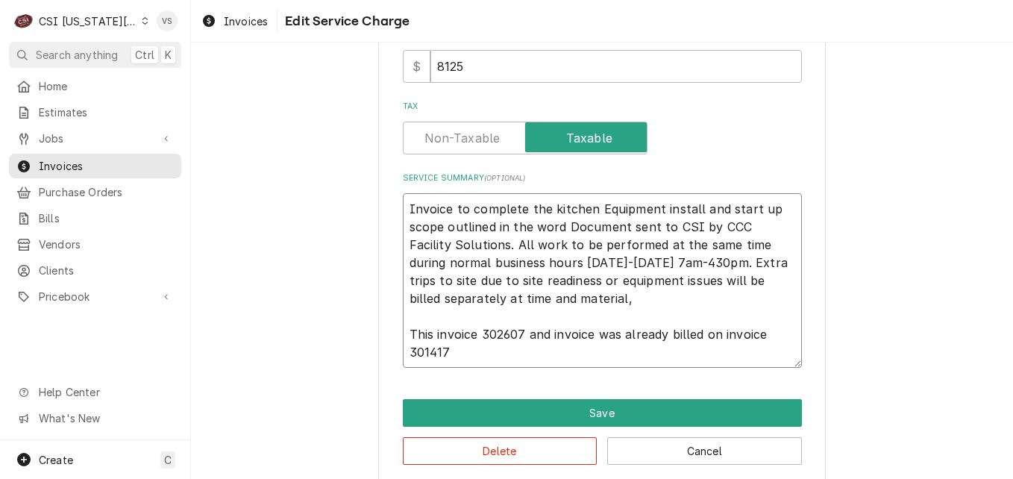
type textarea "Invoice to complete the kitchen Equipment install and start up scope outlined i…"
type textarea "x"
type textarea "Invoice to complete the kitchen Equipment install and start up scope outlined i…"
type textarea "x"
type textarea "Invoice to complete the kitchen Equipment install and start up scope outlined i…"
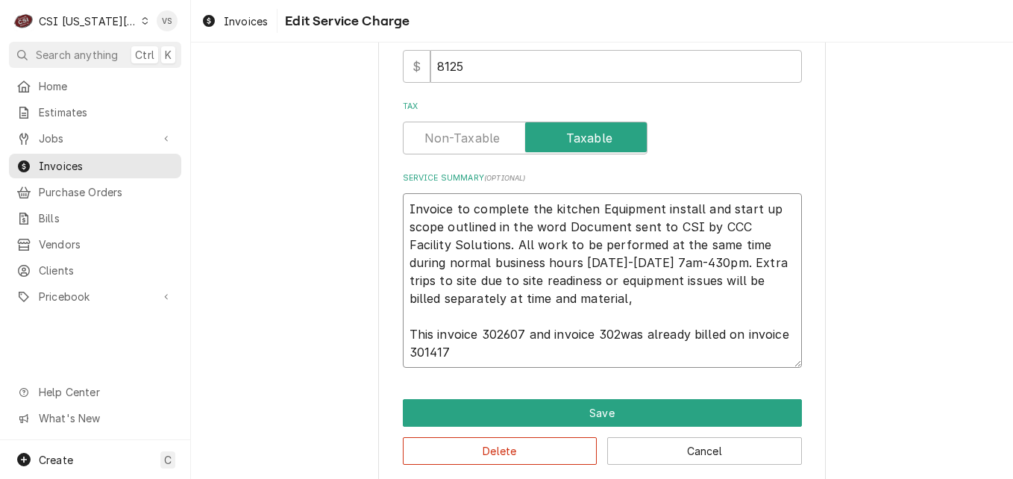
type textarea "x"
type textarea "Invoice to complete the kitchen Equipment install and start up scope outlined i…"
type textarea "x"
type textarea "Invoice to complete the kitchen Equipment install and start up scope outlined i…"
type textarea "x"
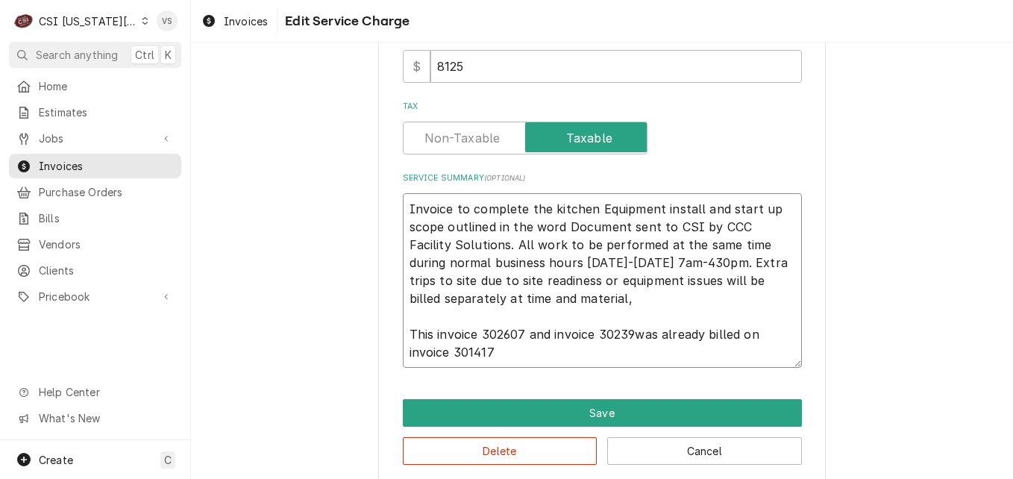
type textarea "Invoice to complete the kitchen Equipment install and start up scope outlined i…"
type textarea "x"
type textarea "Invoice to complete the kitchen Equipment install and start up scope outlined i…"
type textarea "x"
type textarea "Invoice to complete the kitchen Equipment install and start up scope outlined i…"
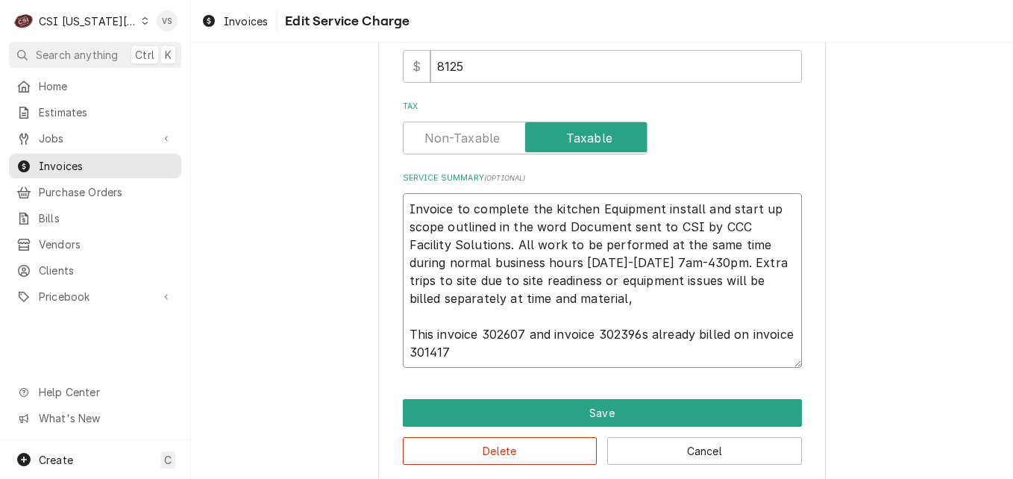
type textarea "x"
type textarea "Invoice to complete the kitchen Equipment install and start up scope outlined i…"
type textarea "x"
type textarea "Invoice to complete the kitchen Equipment install and start up scope outlined i…"
type textarea "x"
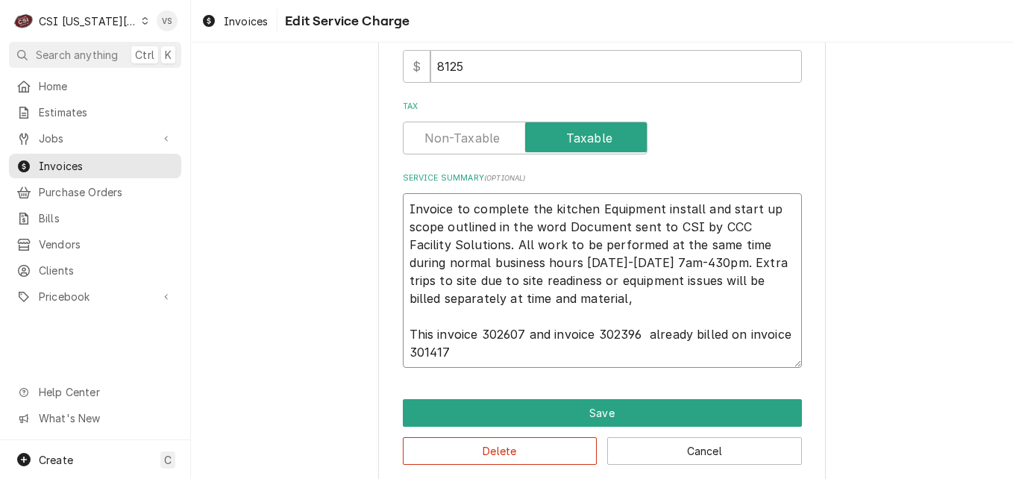
type textarea "Invoice to complete the kitchen Equipment install and start up scope outlined i…"
type textarea "x"
type textarea "Invoice to complete the kitchen Equipment install and start up scope outlined i…"
type textarea "x"
type textarea "Invoice to complete the kitchen Equipment install and start up scope outlined i…"
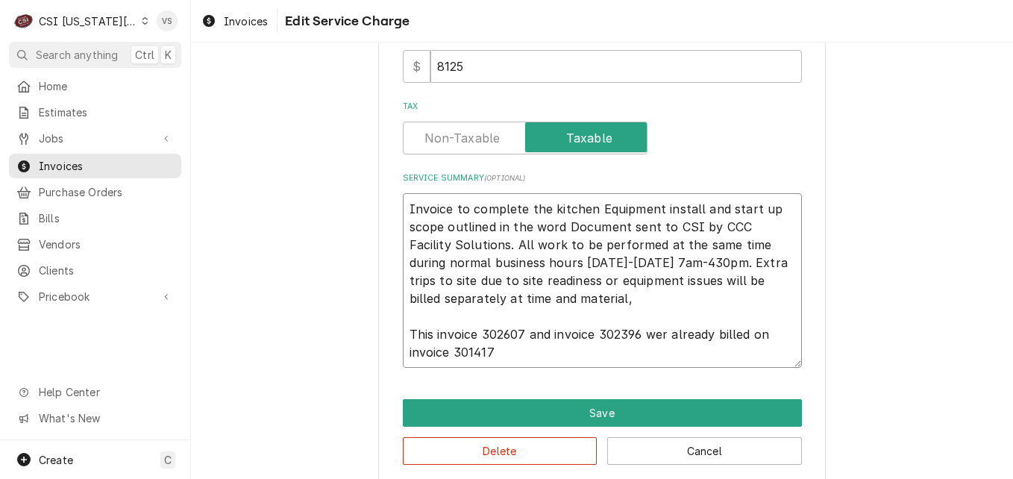
type textarea "x"
type textarea "Invoice to complete the kitchen Equipment install and start up scope outlined i…"
click at [497, 351] on textarea "Invoice to complete the kitchen Equipment install and start up scope outlined i…" at bounding box center [602, 280] width 399 height 175
type textarea "x"
type textarea "Invoice to complete the kitchen Equipment install and start up scope outlined i…"
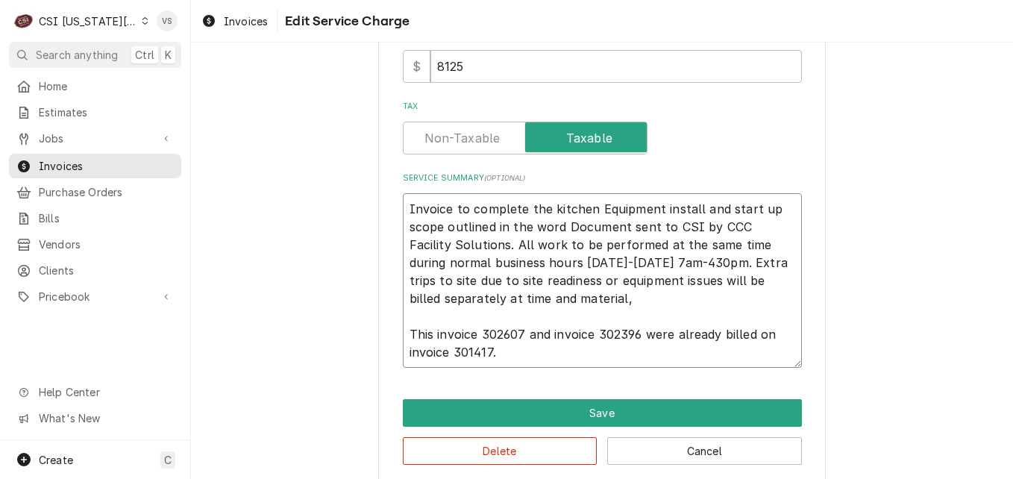
type textarea "x"
type textarea "Invoice to complete the kitchen Equipment install and start up scope outlined i…"
type textarea "x"
type textarea "Invoice to complete the kitchen Equipment install and start up scope outlined i…"
type textarea "x"
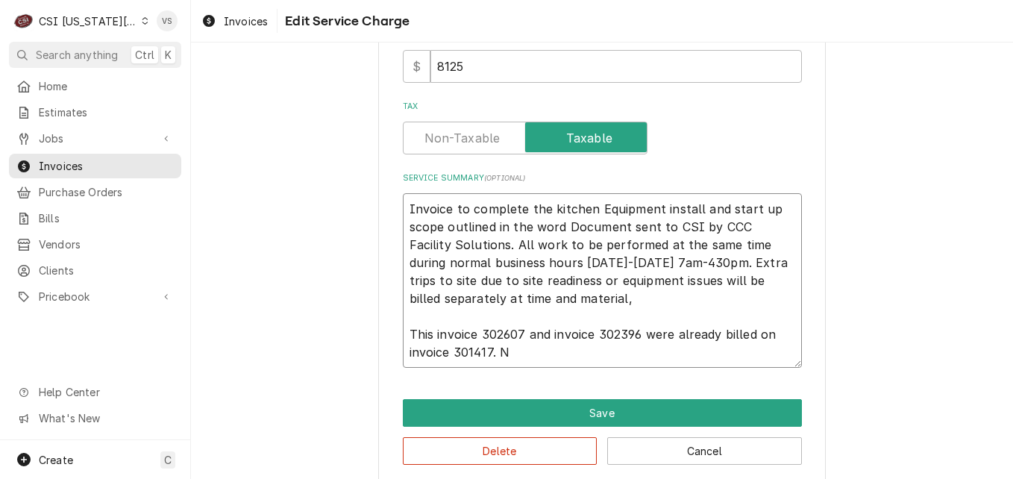
type textarea "Invoice to complete the kitchen Equipment install and start up scope outlined i…"
type textarea "x"
type textarea "Invoice to complete the kitchen Equipment install and start up scope outlined i…"
type textarea "x"
type textarea "Invoice to complete the kitchen Equipment install and start up scope outlined i…"
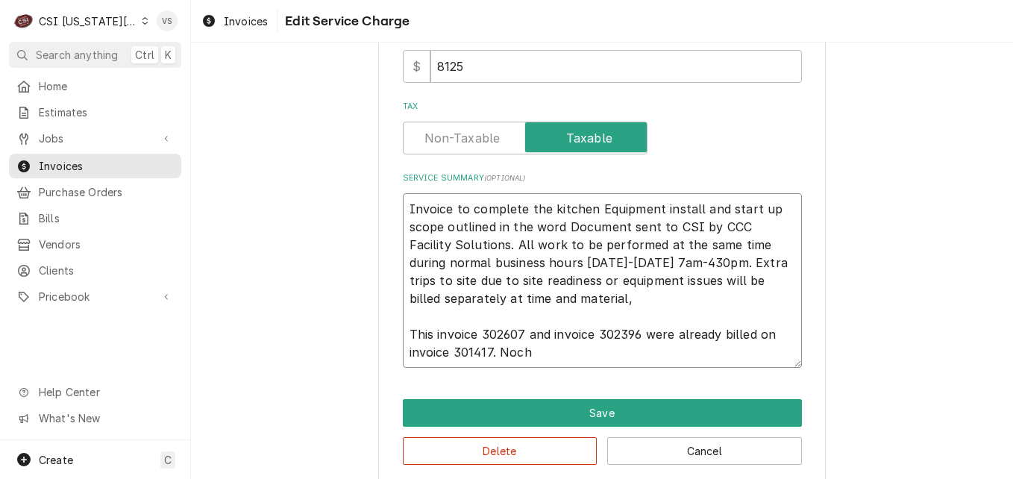
type textarea "x"
type textarea "Invoice to complete the kitchen Equipment install and start up scope outlined i…"
type textarea "x"
type textarea "Invoice to complete the kitchen Equipment install and start up scope outlined i…"
type textarea "x"
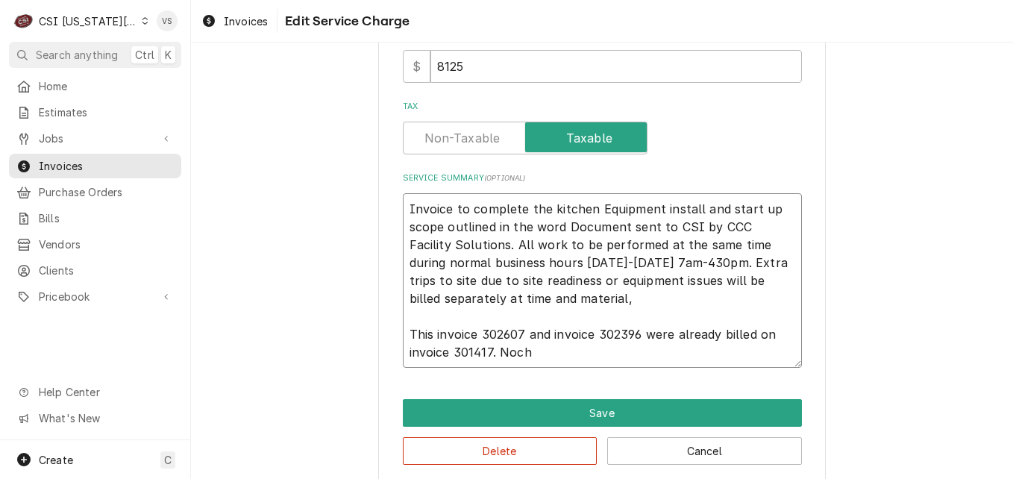
type textarea "Invoice to complete the kitchen Equipment install and start up scope outlined i…"
type textarea "x"
type textarea "Invoice to complete the kitchen Equipment install and start up scope outlined i…"
type textarea "x"
type textarea "Invoice to complete the kitchen Equipment install and start up scope outlined i…"
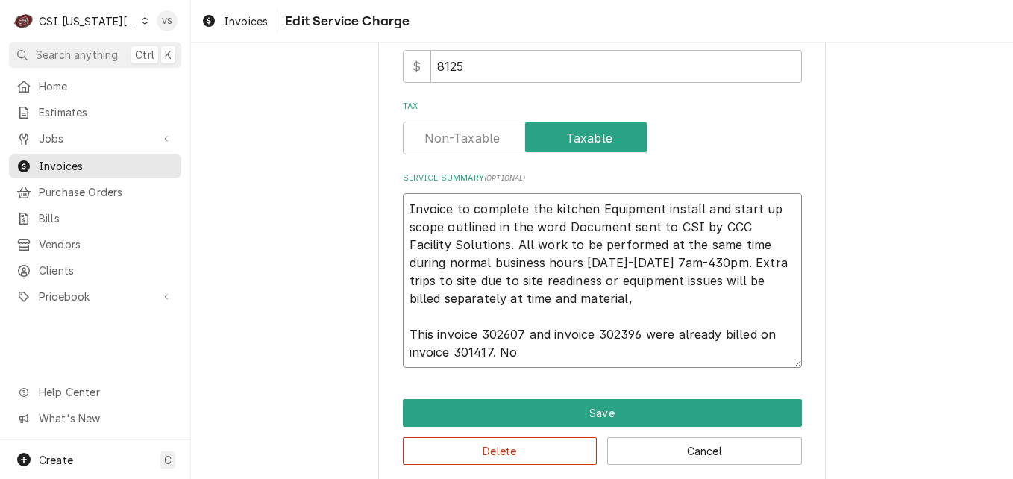
type textarea "x"
type textarea "Invoice to complete the kitchen Equipment install and start up scope outlined i…"
type textarea "x"
type textarea "Invoice to complete the kitchen Equipment install and start up scope outlined i…"
type textarea "x"
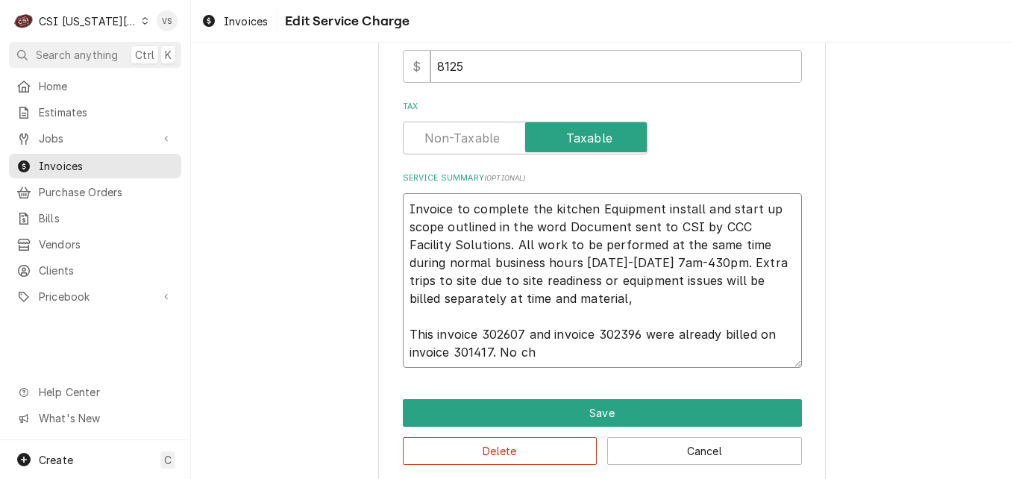
type textarea "Invoice to complete the kitchen Equipment install and start up scope outlined i…"
type textarea "x"
type textarea "Invoice to complete the kitchen Equipment install and start up scope outlined i…"
type textarea "x"
type textarea "Invoice to complete the kitchen Equipment install and start up scope outlined i…"
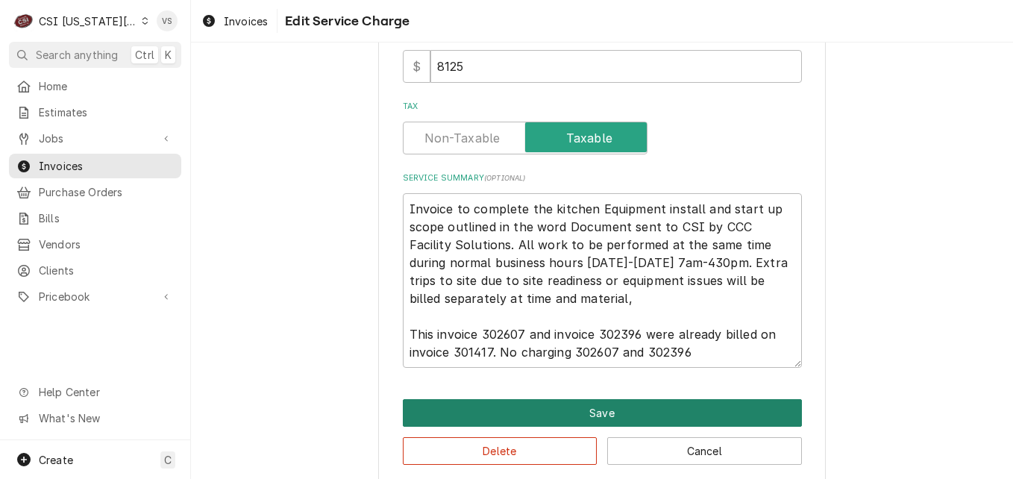
drag, startPoint x: 619, startPoint y: 416, endPoint x: 535, endPoint y: 409, distance: 84.6
click at [572, 434] on div "Save Delete Cancel" at bounding box center [602, 432] width 399 height 66
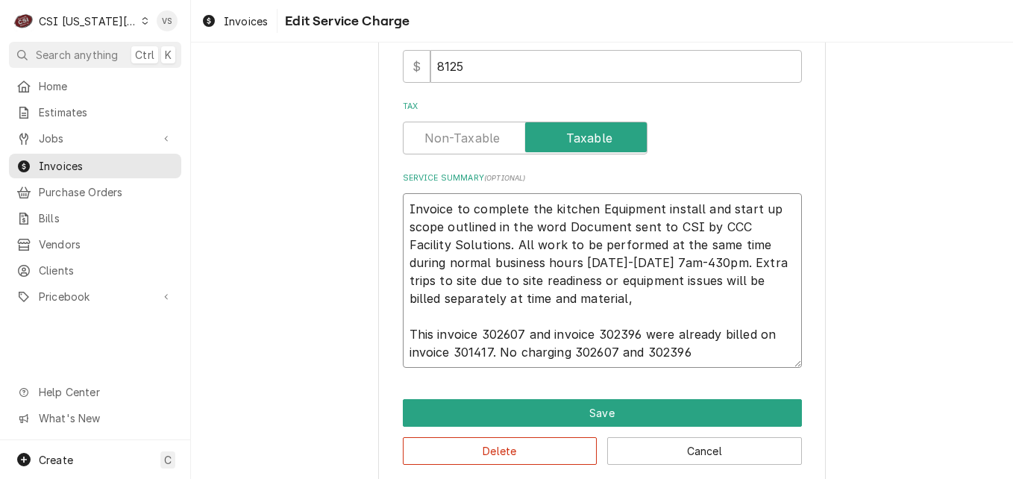
drag, startPoint x: 402, startPoint y: 332, endPoint x: 732, endPoint y: 353, distance: 331.1
click at [732, 353] on textarea "Invoice to complete the kitchen Equipment install and start up scope outlined i…" at bounding box center [602, 280] width 399 height 175
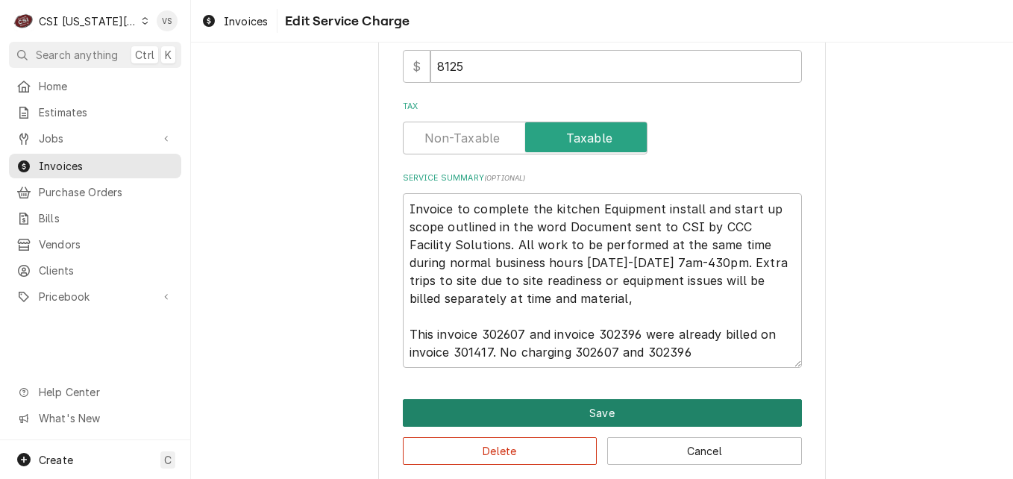
click at [617, 405] on button "Save" at bounding box center [602, 413] width 399 height 28
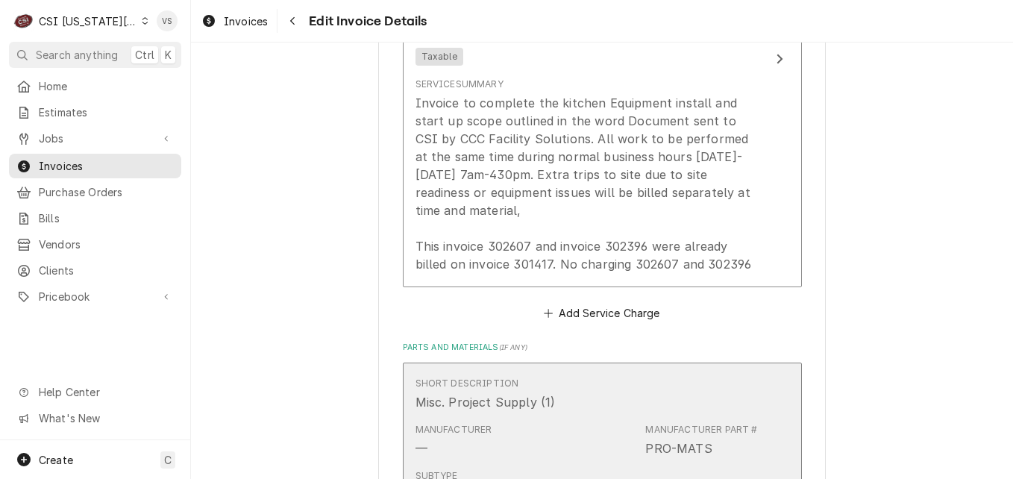
scroll to position [2266, 0]
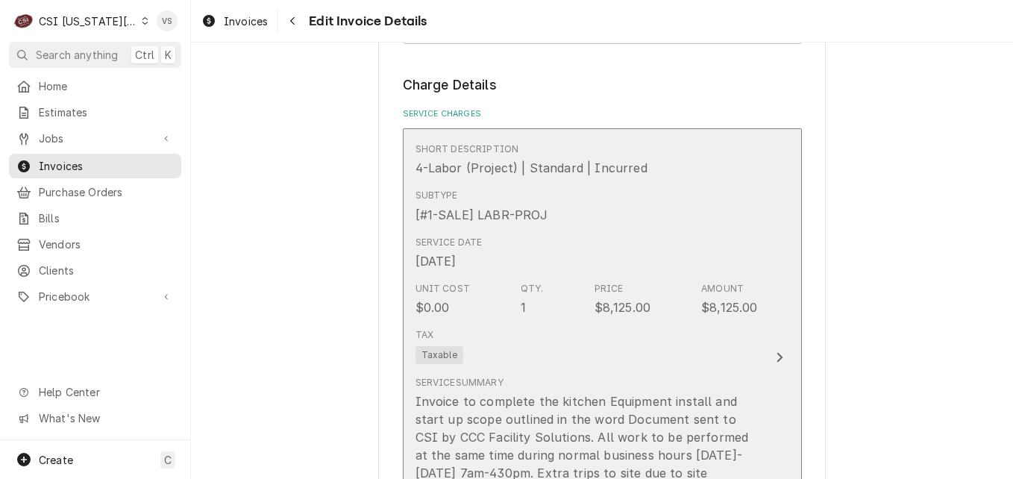
click at [588, 322] on div "Tax Taxable" at bounding box center [586, 346] width 342 height 48
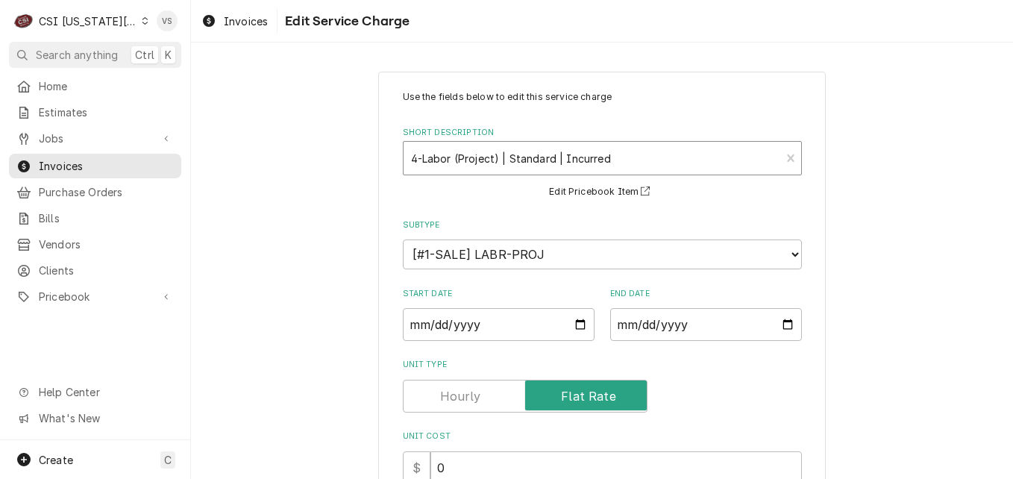
click at [485, 169] on div "Short Description" at bounding box center [592, 158] width 362 height 27
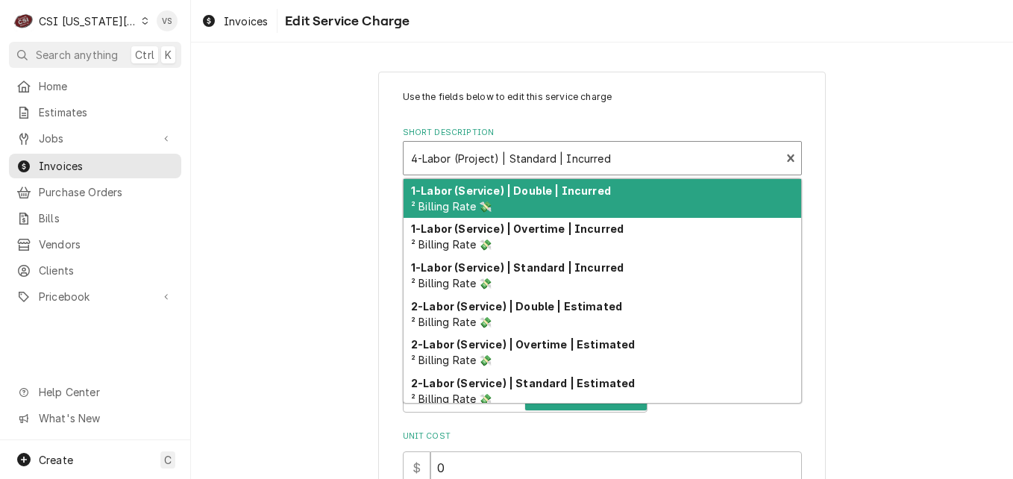
click at [641, 90] on p "Use the fields below to edit this service charge" at bounding box center [602, 96] width 399 height 13
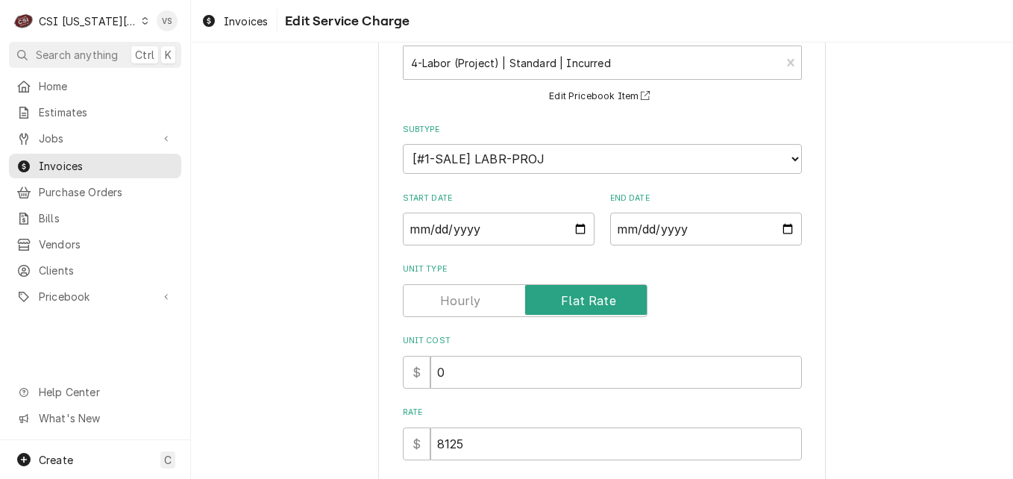
scroll to position [224, 0]
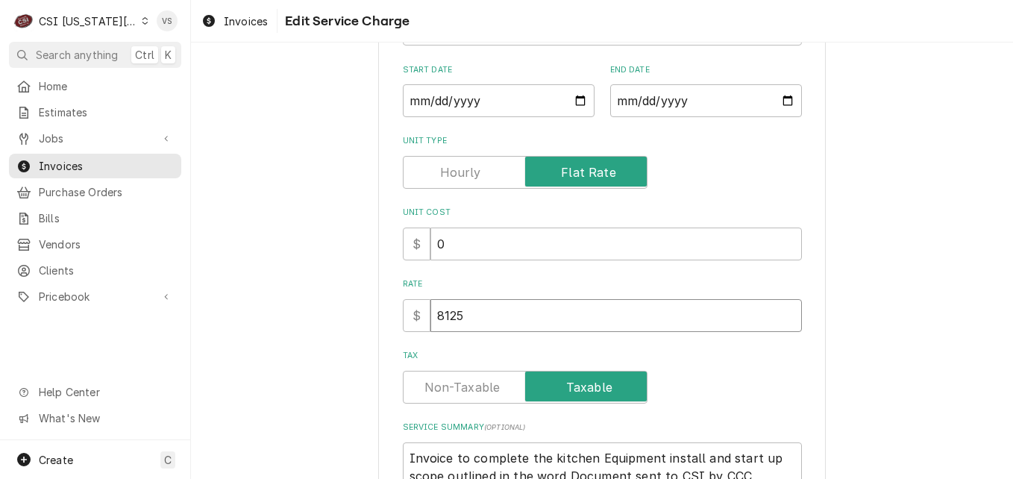
drag, startPoint x: 509, startPoint y: 324, endPoint x: 410, endPoint y: 324, distance: 98.4
click at [410, 324] on div "$ 8125" at bounding box center [602, 315] width 399 height 33
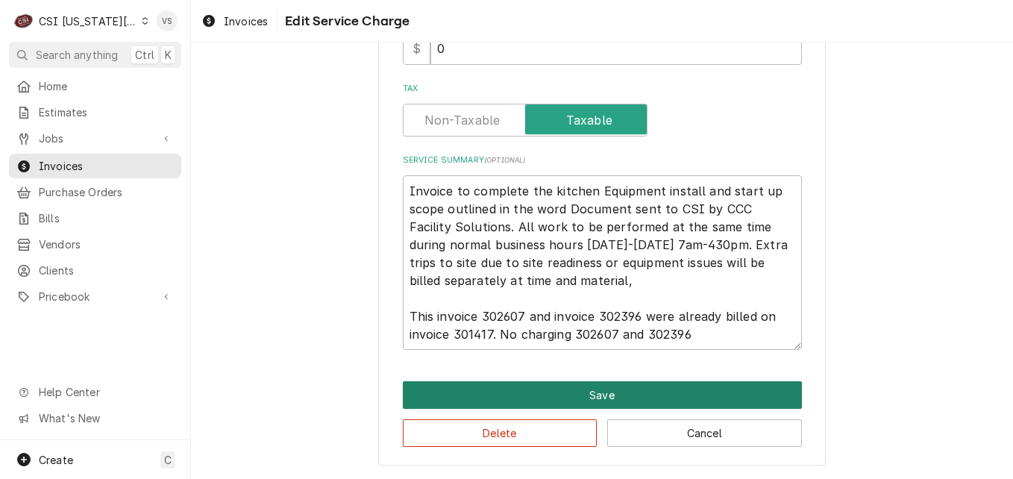
click at [518, 393] on button "Save" at bounding box center [602, 395] width 399 height 28
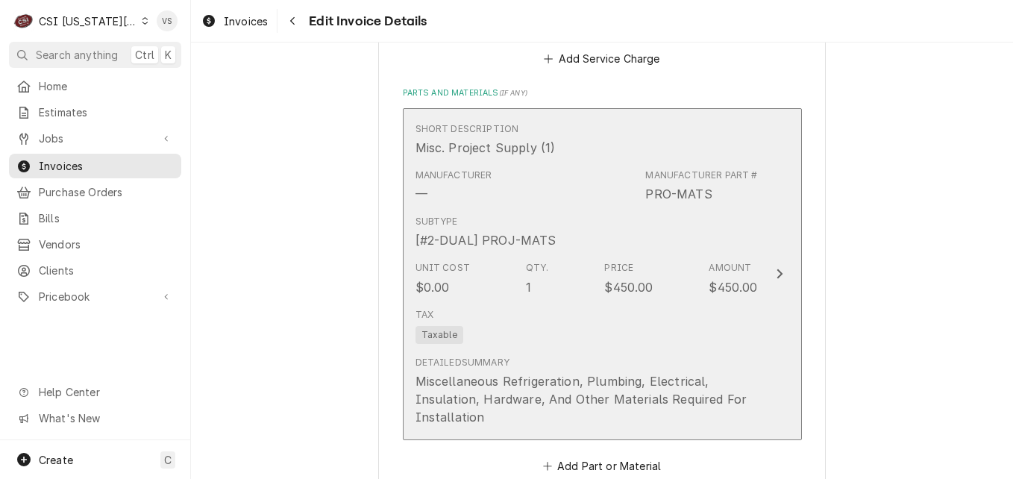
scroll to position [2173, 0]
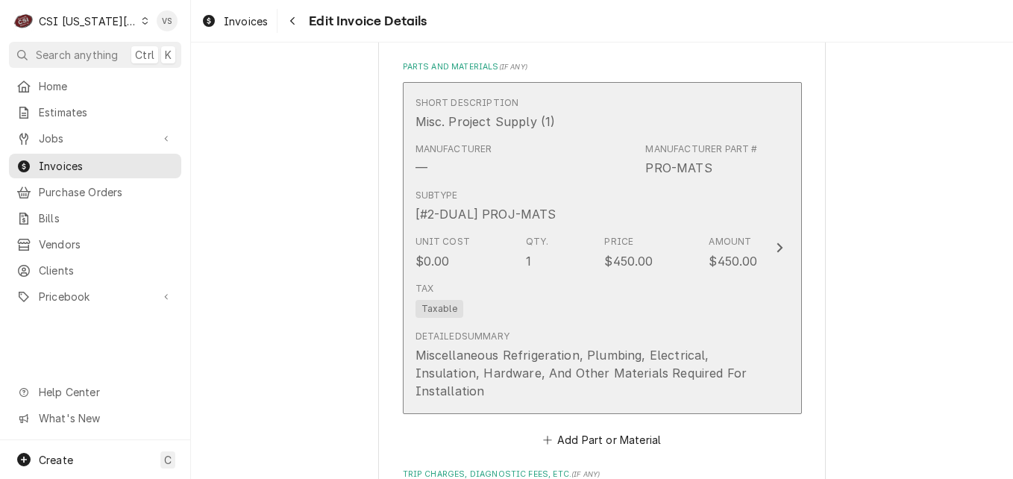
click at [517, 346] on div "Miscellaneous Refrigeration, Plumbing, Electrical, Insulation, Hardware, And Ot…" at bounding box center [586, 373] width 342 height 54
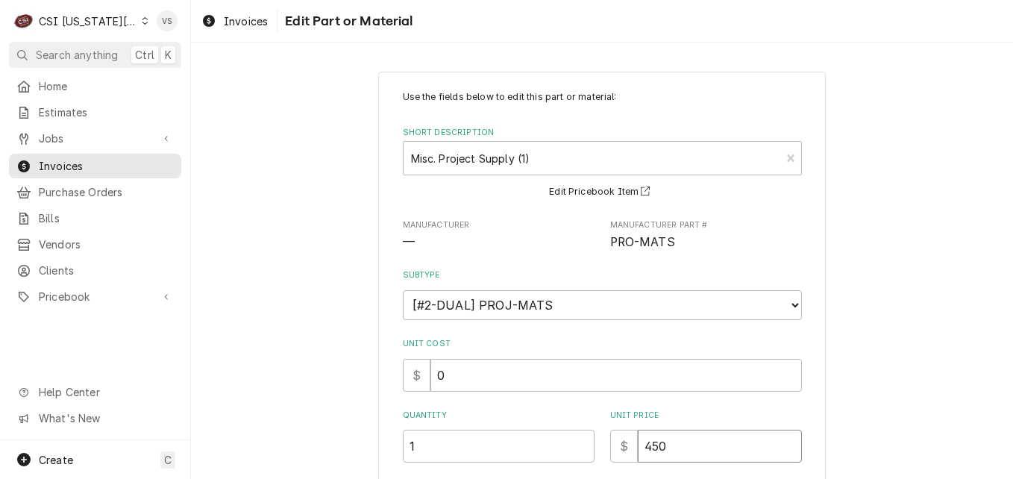
drag, startPoint x: 677, startPoint y: 446, endPoint x: 626, endPoint y: 447, distance: 50.7
click at [626, 447] on div "$ 450" at bounding box center [706, 446] width 192 height 33
click at [669, 446] on input "450" at bounding box center [720, 446] width 164 height 33
drag, startPoint x: 669, startPoint y: 446, endPoint x: 631, endPoint y: 447, distance: 38.1
click at [638, 447] on input "450" at bounding box center [720, 446] width 164 height 33
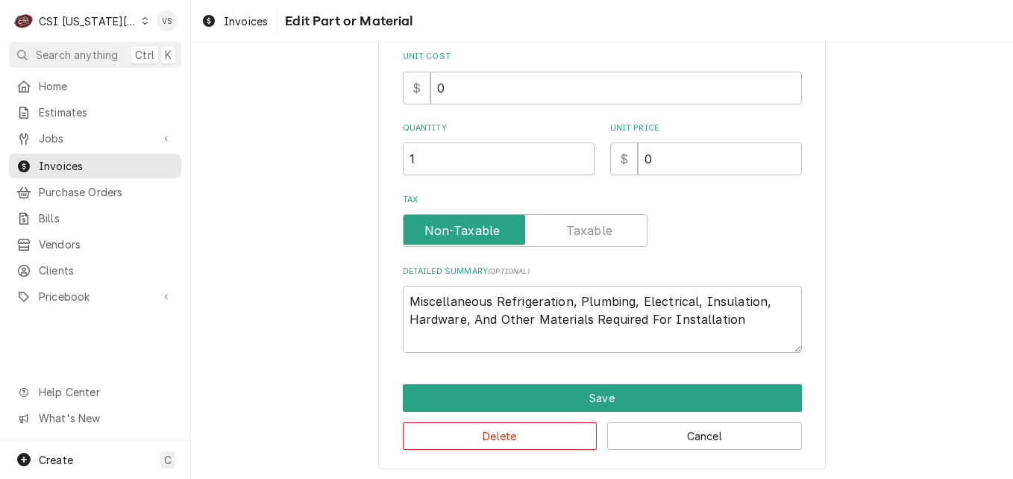
scroll to position [290, 0]
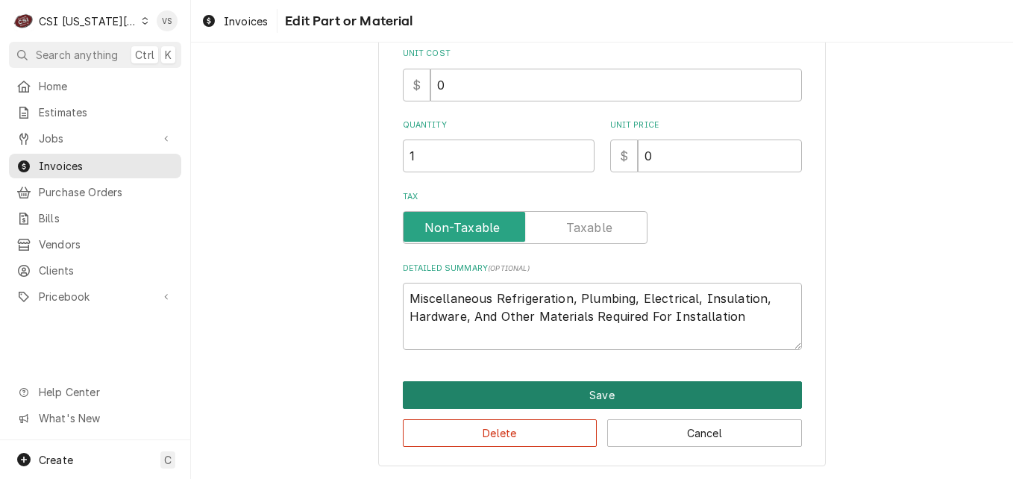
click at [595, 389] on button "Save" at bounding box center [602, 395] width 399 height 28
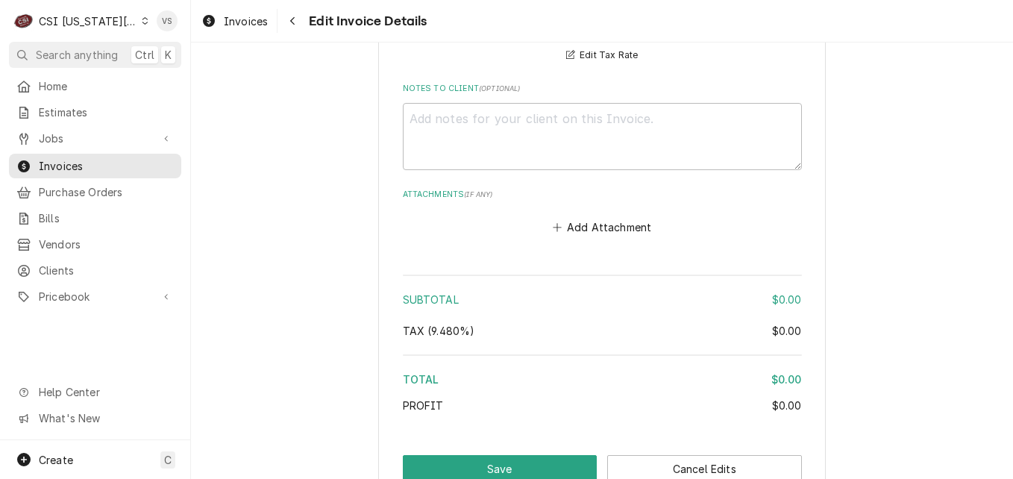
scroll to position [2821, 0]
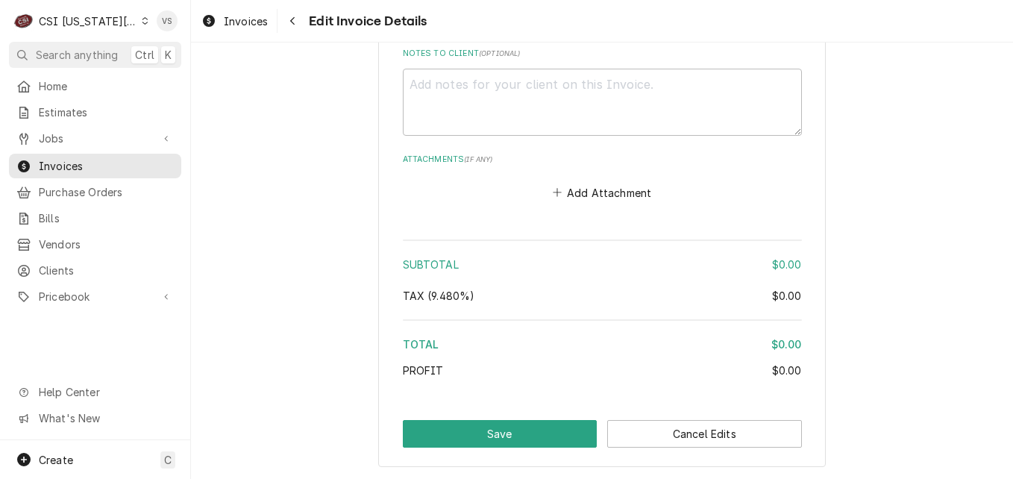
click at [524, 420] on button "Save" at bounding box center [500, 434] width 195 height 28
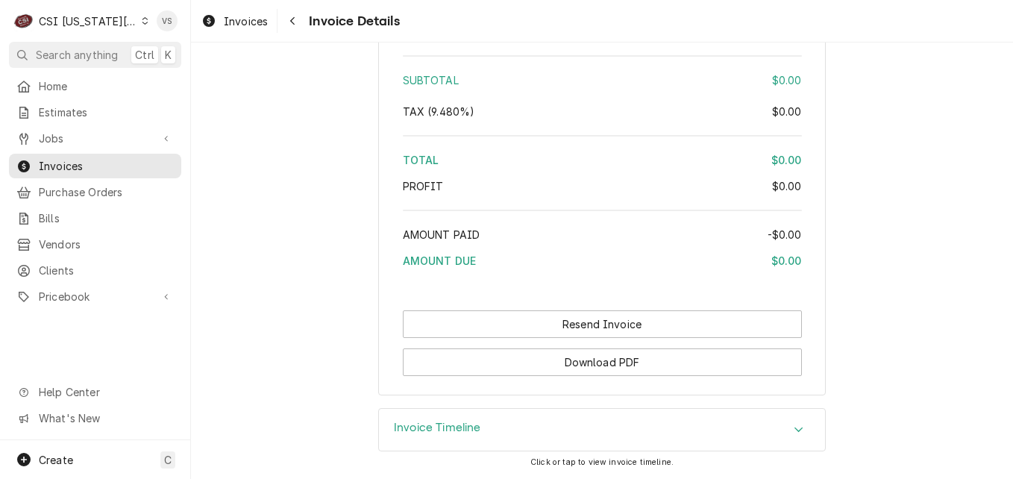
scroll to position [2519, 0]
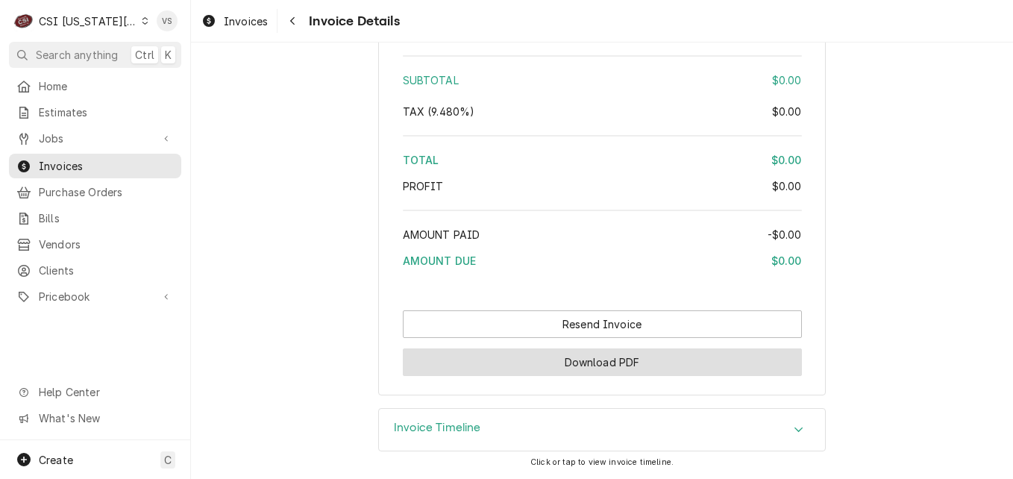
click at [685, 370] on button "Download PDF" at bounding box center [602, 362] width 399 height 28
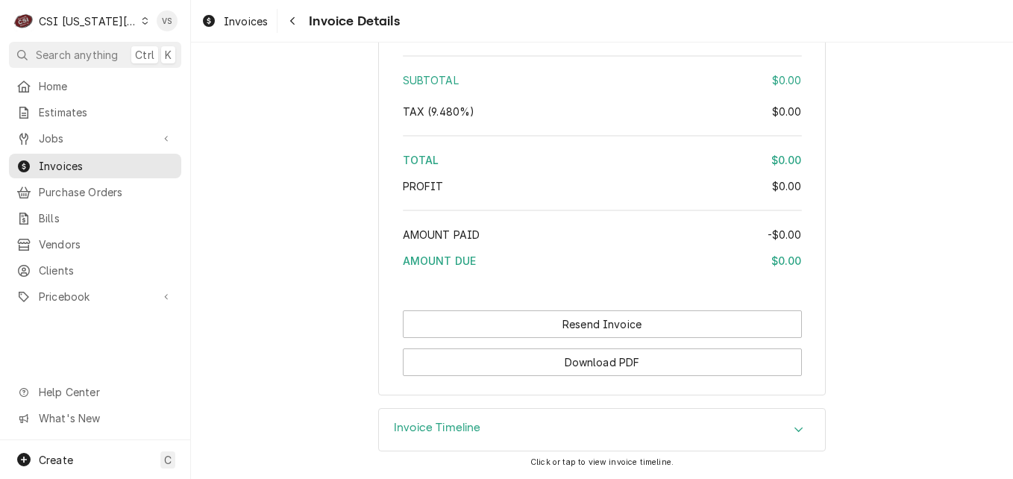
click at [113, 158] on span "Invoices" at bounding box center [106, 166] width 135 height 16
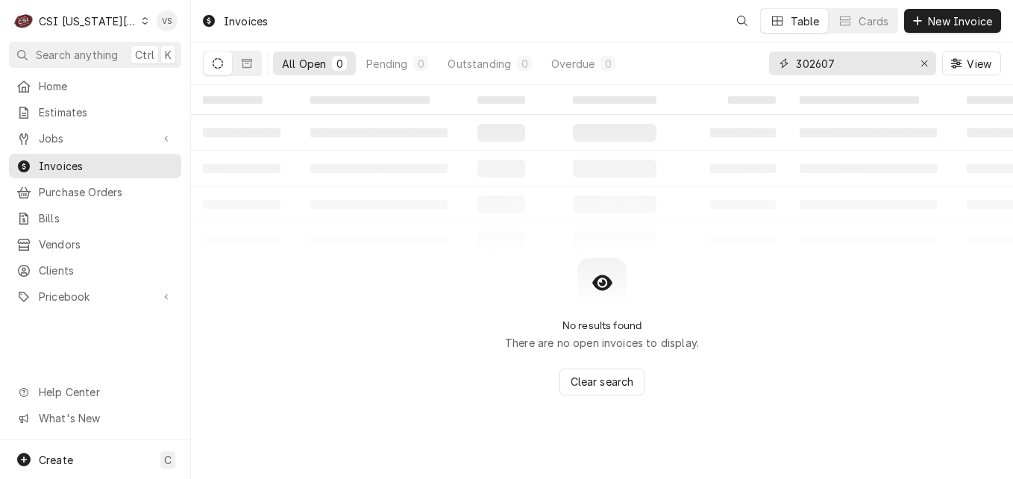
click at [835, 64] on input "302607" at bounding box center [852, 63] width 112 height 24
drag, startPoint x: 835, startPoint y: 64, endPoint x: 816, endPoint y: 64, distance: 19.4
click at [816, 64] on input "302607" at bounding box center [852, 63] width 112 height 24
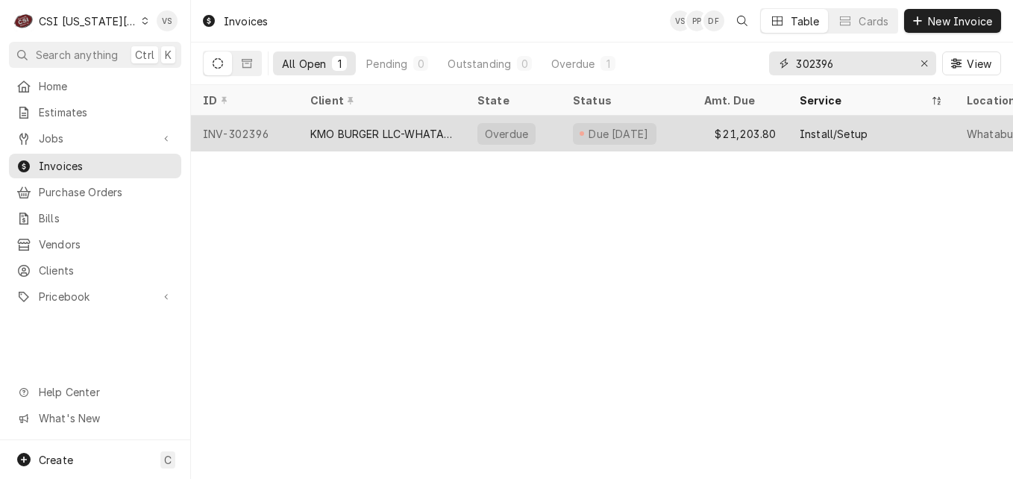
type input "302396"
click at [320, 131] on div "KMO BURGER LLC-WHATABURGER" at bounding box center [381, 134] width 143 height 16
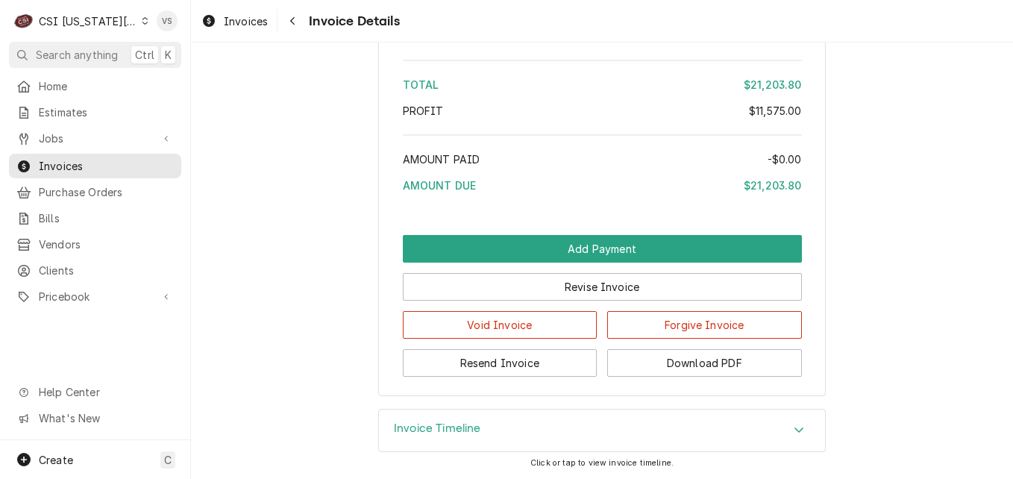
scroll to position [3220, 0]
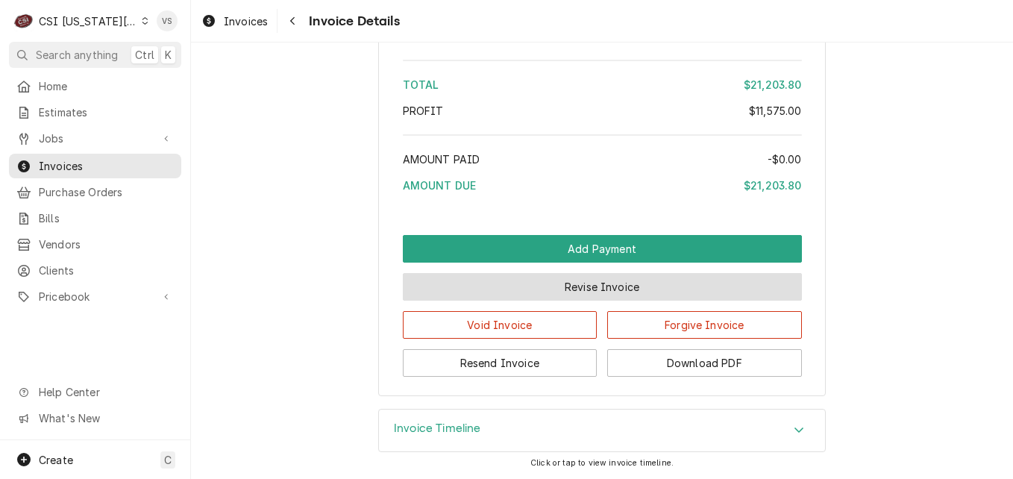
click at [596, 292] on button "Revise Invoice" at bounding box center [602, 287] width 399 height 28
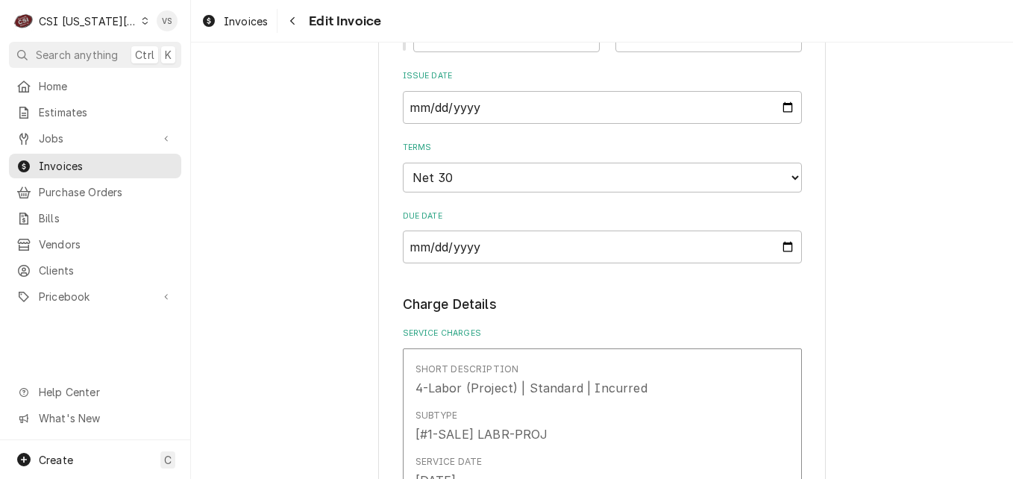
scroll to position [1641, 0]
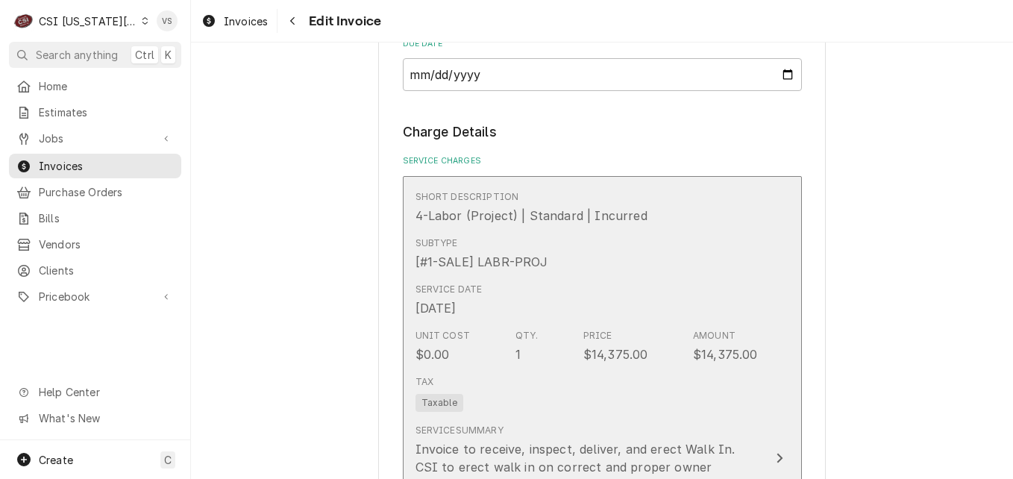
click at [621, 277] on div "Service Date [DATE]" at bounding box center [586, 300] width 342 height 46
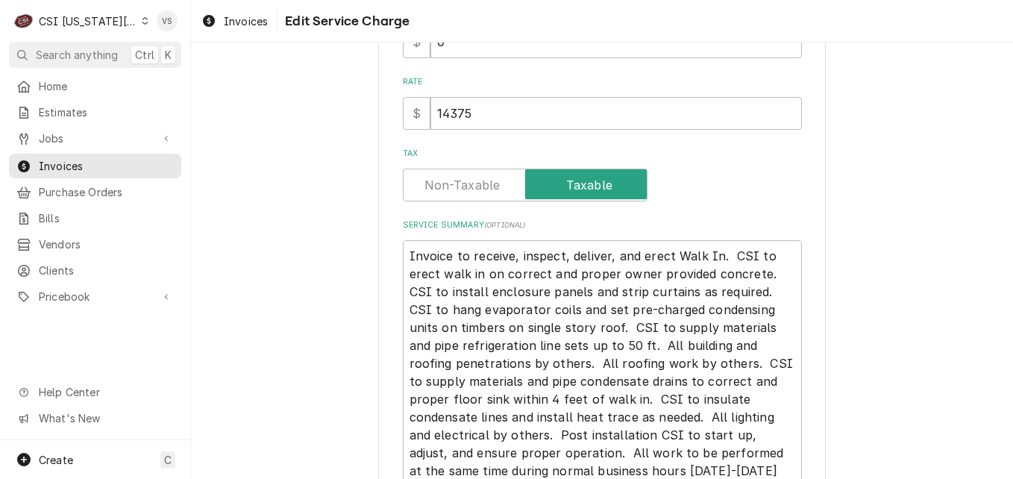
scroll to position [447, 0]
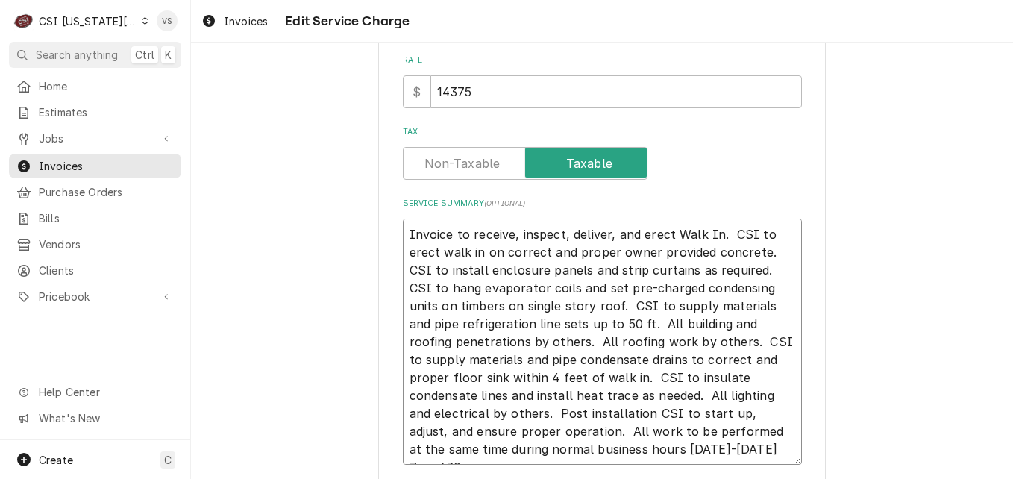
drag, startPoint x: 532, startPoint y: 312, endPoint x: 425, endPoint y: 83, distance: 253.3
click at [421, 315] on textarea "Invoice to receive, inspect, deliver, and erect Walk In. CSI to erect walk in o…" at bounding box center [602, 342] width 399 height 246
click at [430, 83] on input "14375" at bounding box center [615, 91] width 371 height 33
type textarea "x"
type input "0"
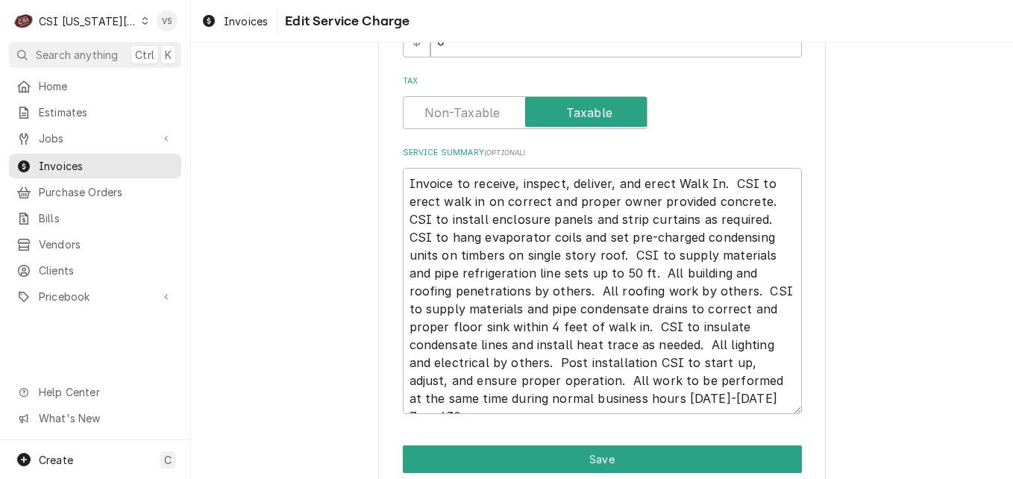
scroll to position [562, 0]
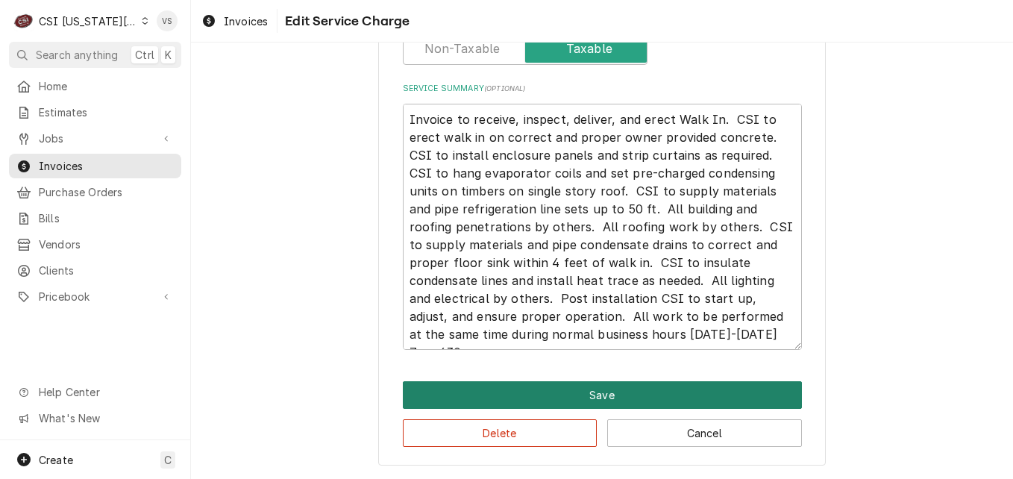
click at [551, 395] on button "Save" at bounding box center [602, 395] width 399 height 28
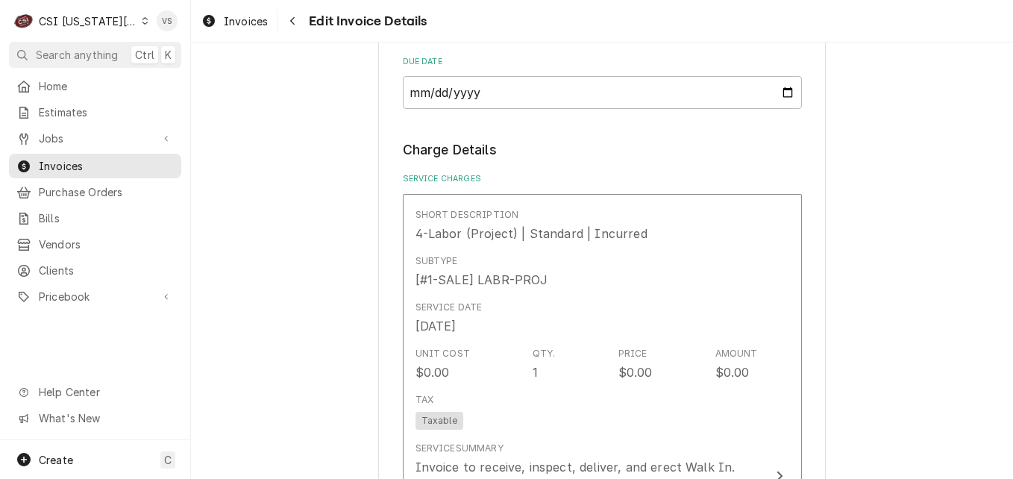
scroll to position [2294, 0]
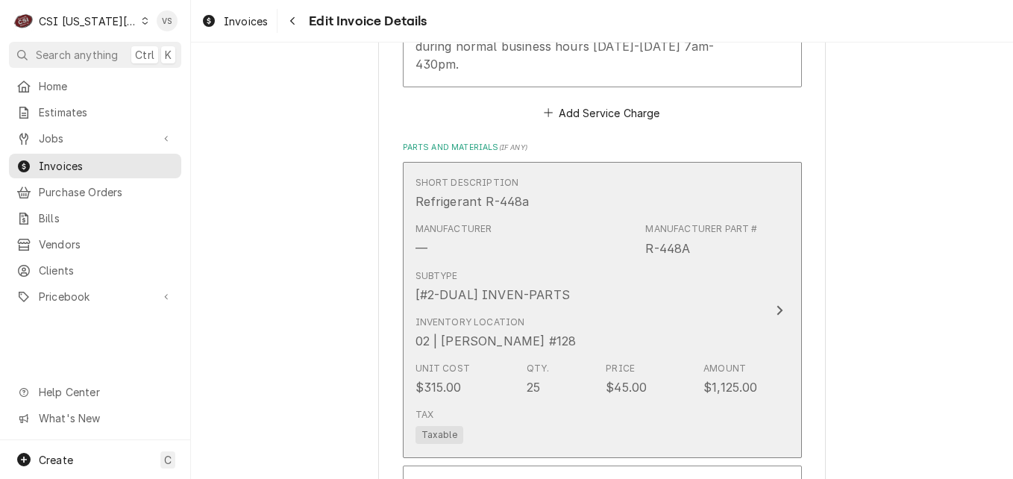
click at [628, 263] on div "Subtype [#2-DUAL] INVEN-PARTS" at bounding box center [586, 286] width 342 height 46
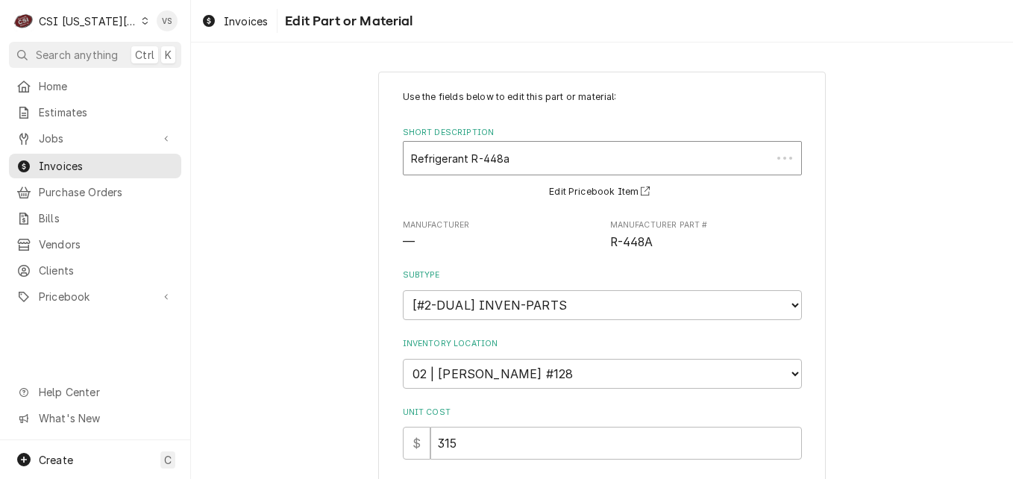
scroll to position [359, 0]
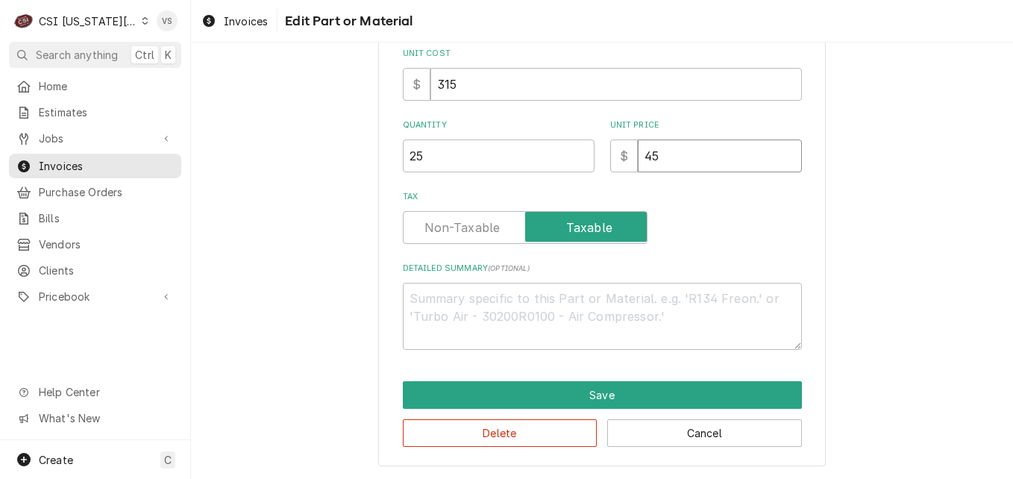
drag, startPoint x: 659, startPoint y: 151, endPoint x: 641, endPoint y: 158, distance: 19.4
click at [641, 158] on input "45" at bounding box center [720, 155] width 164 height 33
click at [640, 154] on input "45" at bounding box center [720, 155] width 164 height 33
drag, startPoint x: 640, startPoint y: 154, endPoint x: 676, endPoint y: 154, distance: 35.8
click at [676, 154] on input "45" at bounding box center [720, 155] width 164 height 33
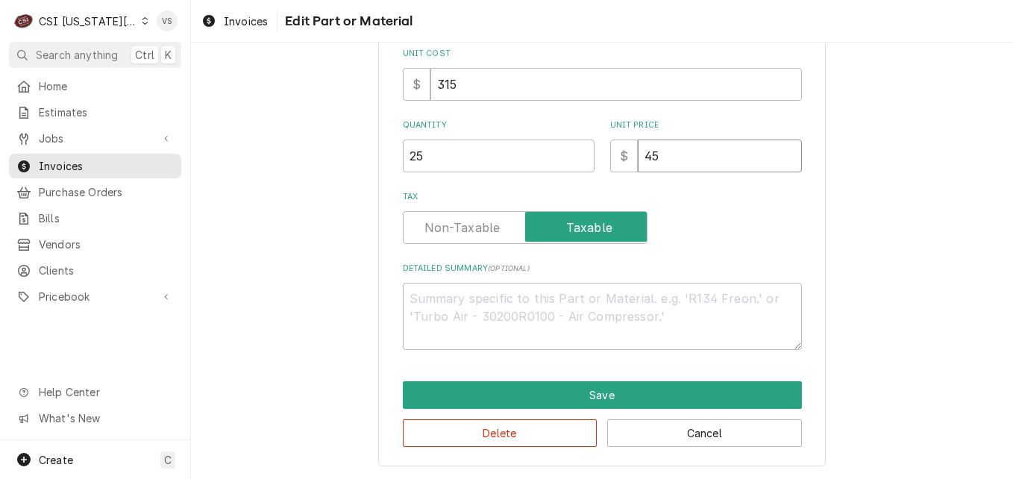
type textarea "x"
type input "0"
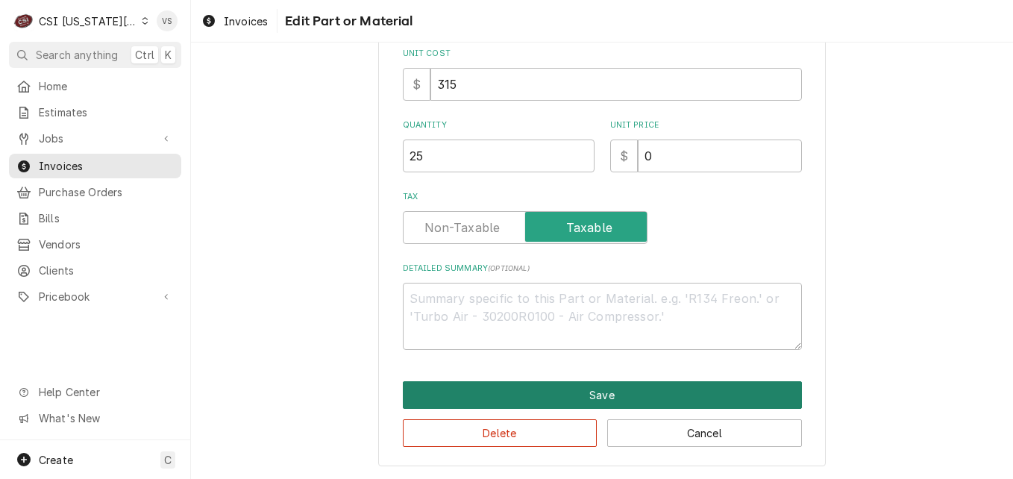
click at [555, 388] on button "Save" at bounding box center [602, 395] width 399 height 28
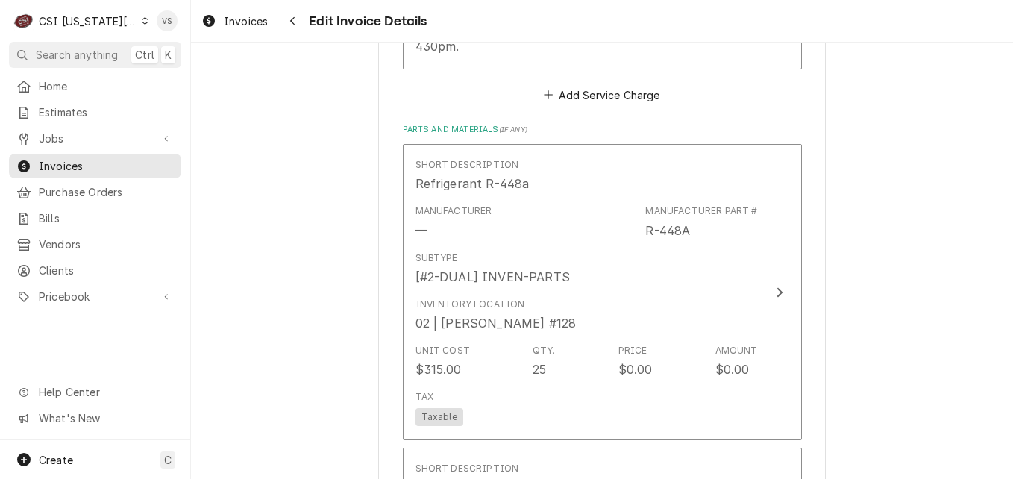
scroll to position [2340, 0]
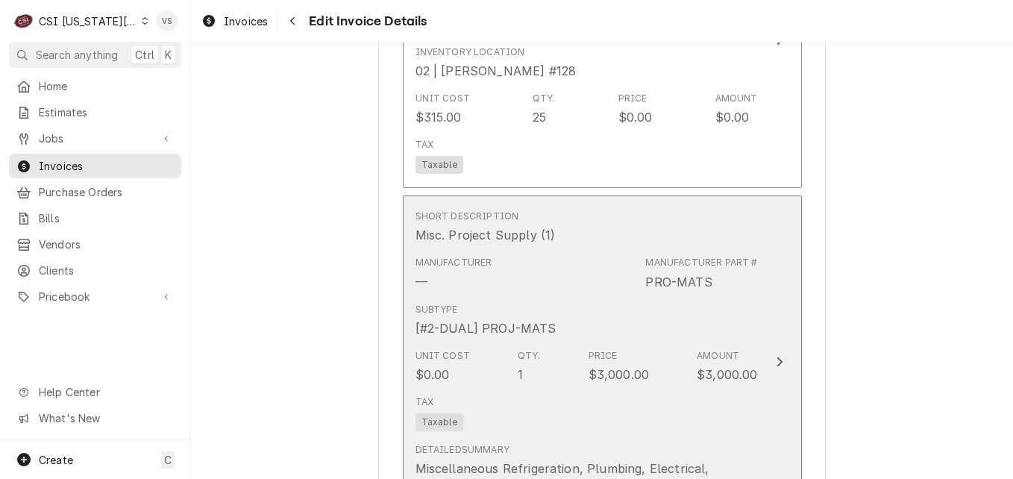
click at [733, 389] on div "Tax Taxable" at bounding box center [586, 413] width 342 height 48
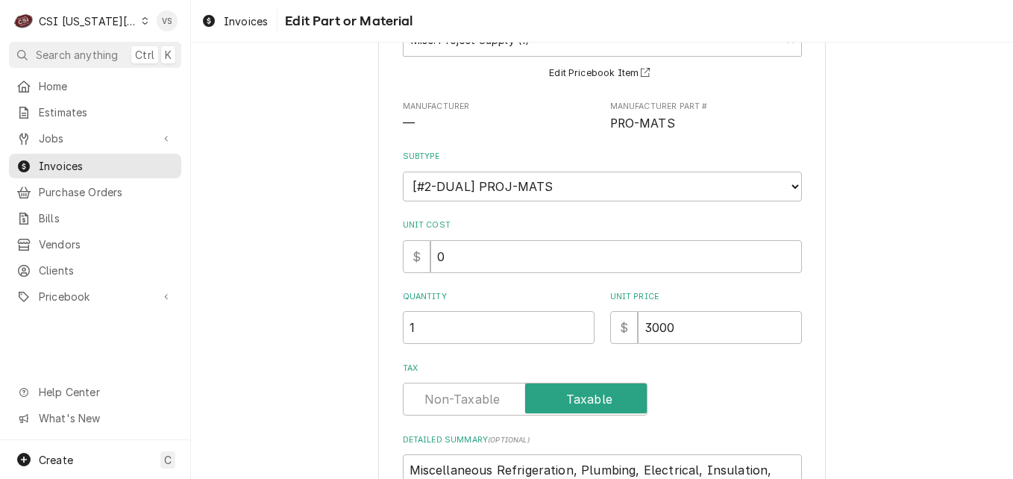
scroll to position [149, 0]
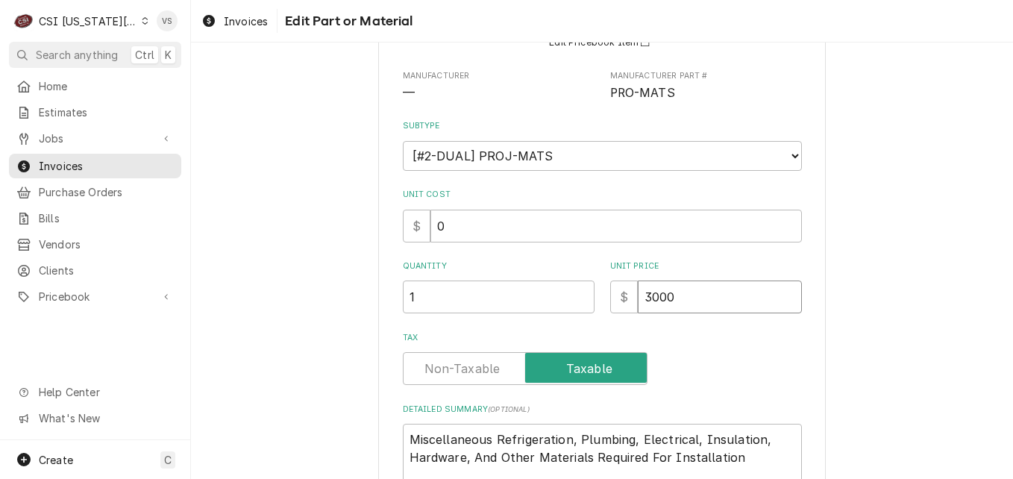
drag, startPoint x: 683, startPoint y: 299, endPoint x: 670, endPoint y: 295, distance: 14.2
click at [638, 294] on input "3000" at bounding box center [720, 296] width 164 height 33
type textarea "x"
type input "0"
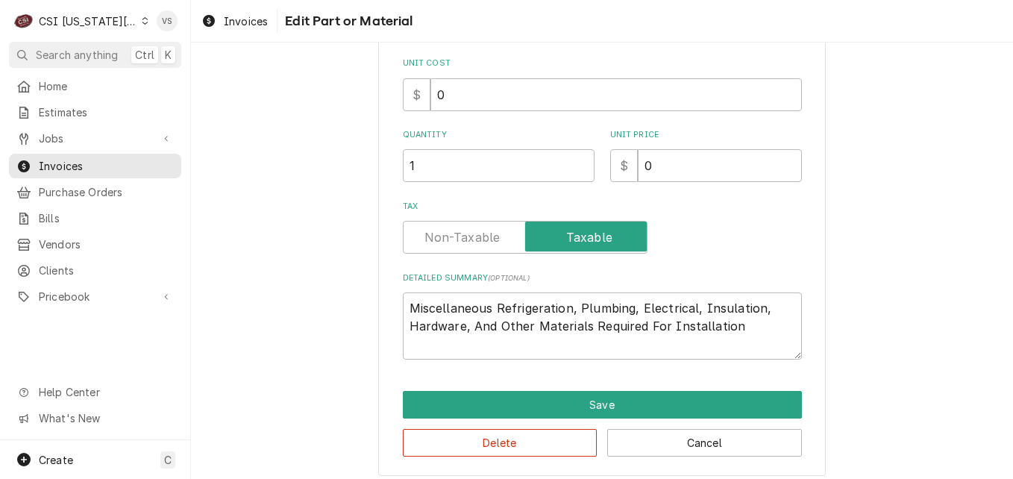
scroll to position [290, 0]
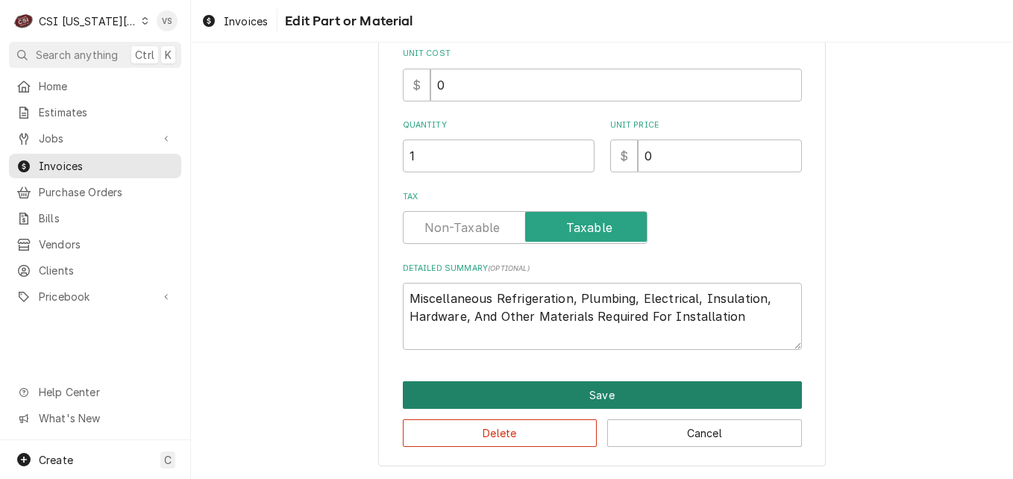
click at [538, 392] on button "Save" at bounding box center [602, 395] width 399 height 28
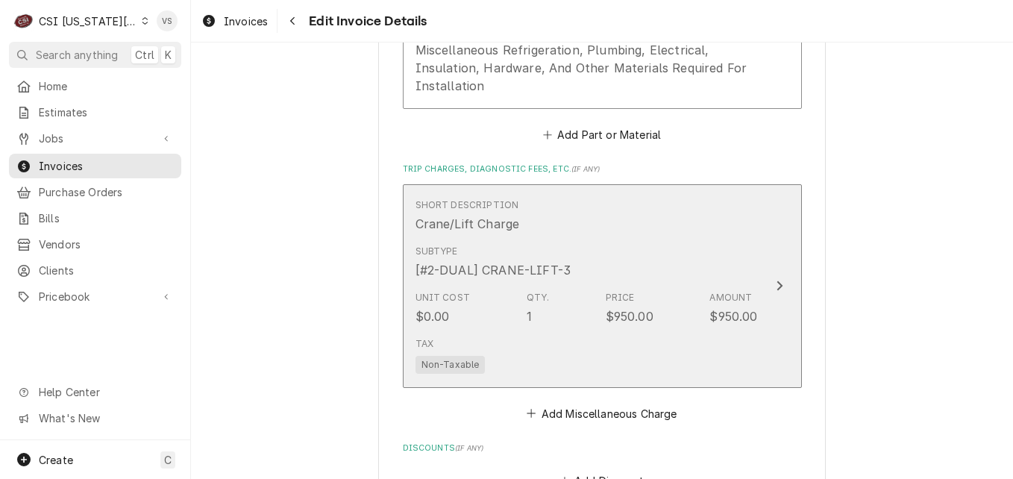
scroll to position [3029, 0]
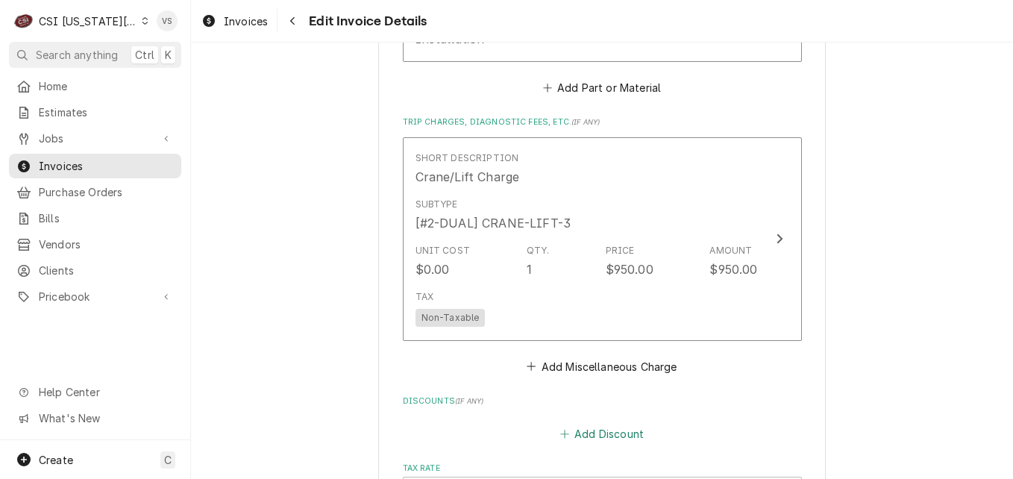
click at [594, 424] on button "Add Discount" at bounding box center [601, 434] width 89 height 21
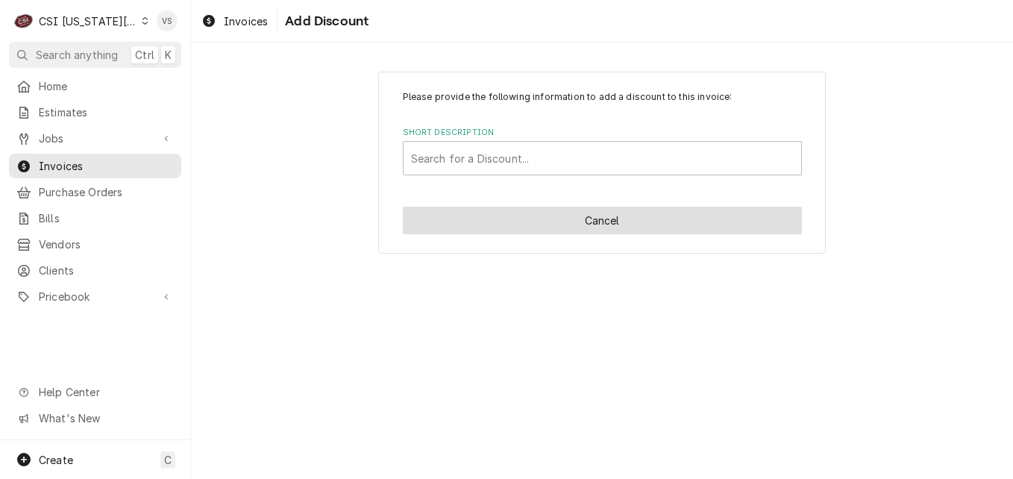
click at [611, 216] on button "Cancel" at bounding box center [602, 221] width 399 height 28
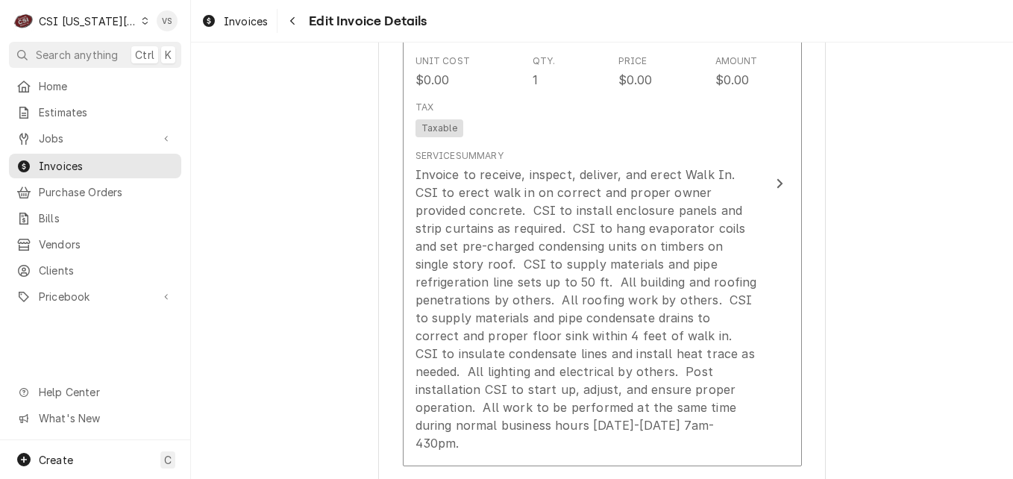
scroll to position [1919, 0]
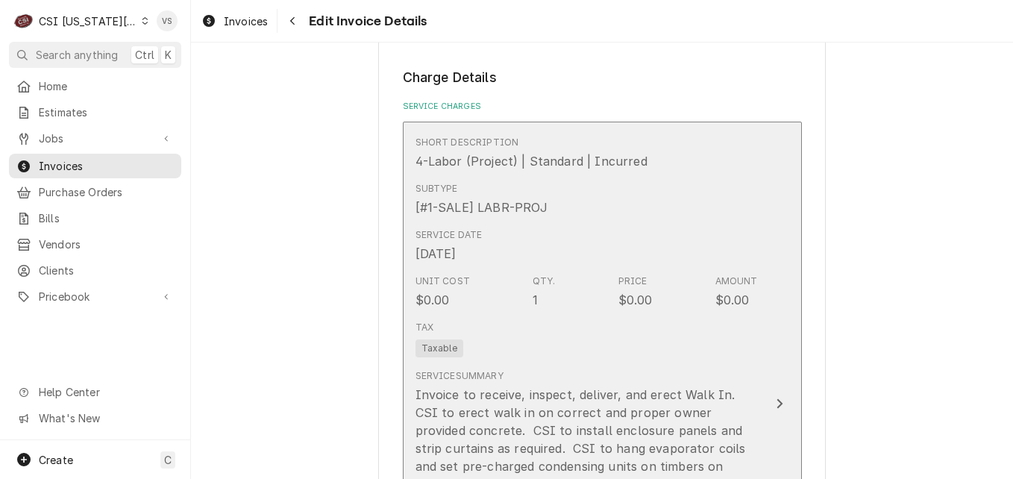
click at [653, 315] on div "Tax Taxable" at bounding box center [586, 339] width 342 height 48
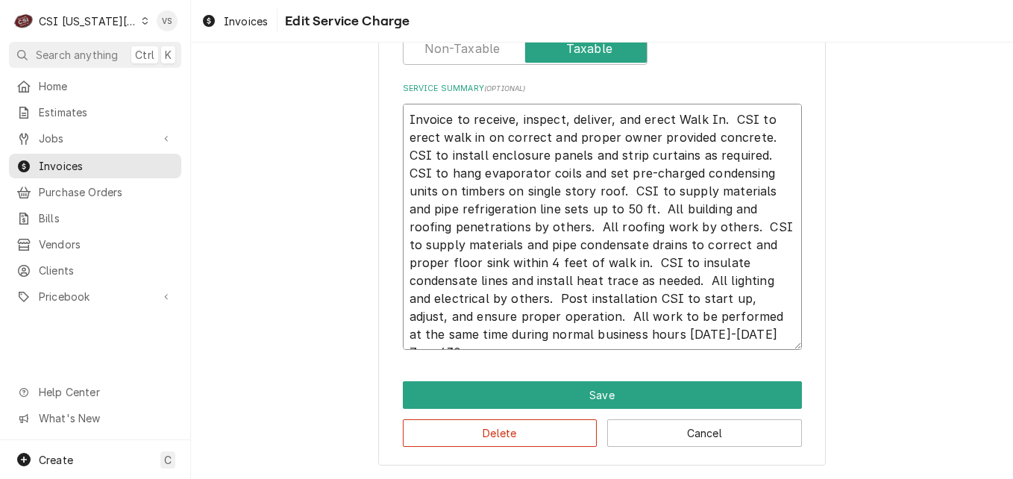
scroll to position [18, 0]
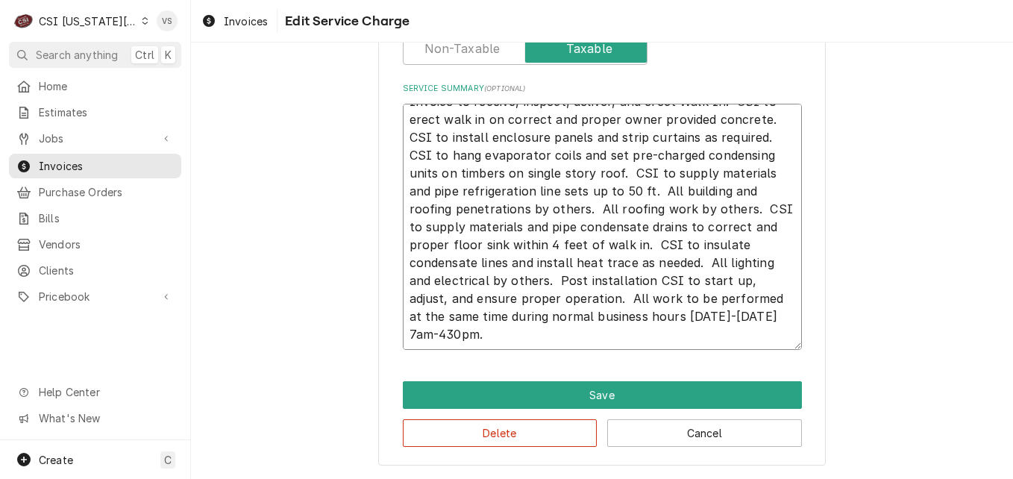
click at [470, 336] on textarea "Invoice to receive, inspect, deliver, and erect Walk In. CSI to erect walk in o…" at bounding box center [602, 227] width 399 height 246
type textarea "x"
type textarea "Invoice to receive, inspect, deliver, and erect Walk In. CSI to erect walk in o…"
type textarea "x"
type textarea "Invoice to receive, inspect, deliver, and erect Walk In. CSI to erect walk in o…"
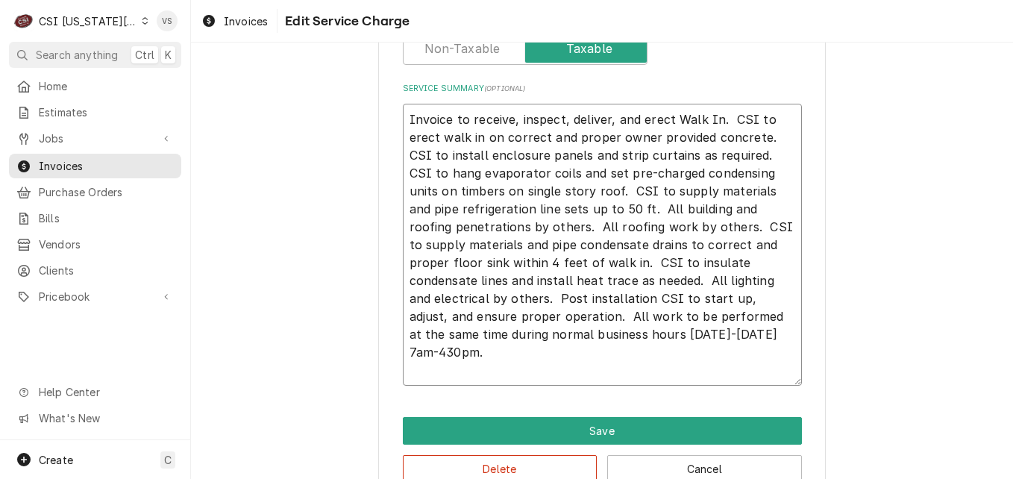
paste textarea "invoices@crestviewcompanies.com"
type textarea "x"
type textarea "Invoice to receive, inspect, deliver, and erect Walk In. CSI to erect walk in o…"
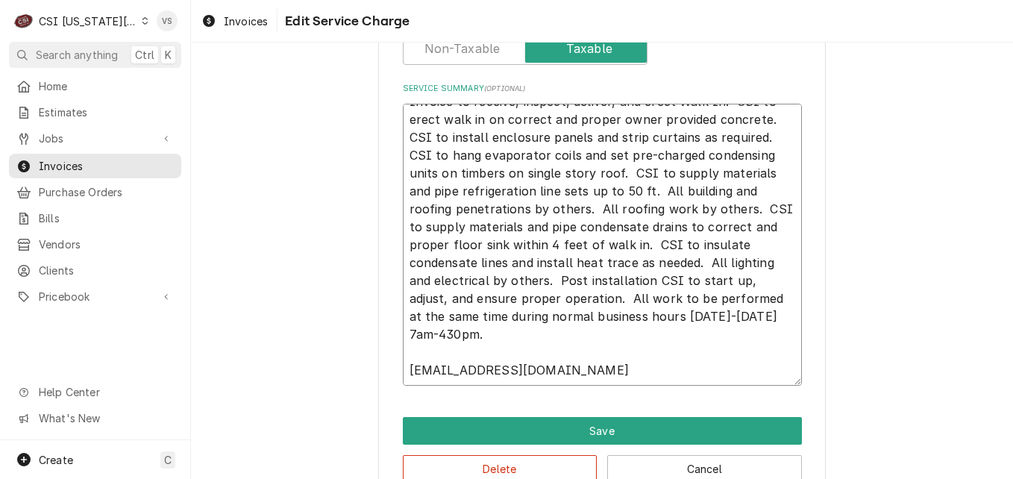
drag, startPoint x: 613, startPoint y: 369, endPoint x: 398, endPoint y: 368, distance: 214.8
click at [403, 368] on textarea "Invoice to receive, inspect, deliver, and erect Walk In. CSI to erect walk in o…" at bounding box center [602, 245] width 399 height 282
type textarea "x"
type textarea "Invoice to receive, inspect, deliver, and erect Walk In. CSI to erect walk in o…"
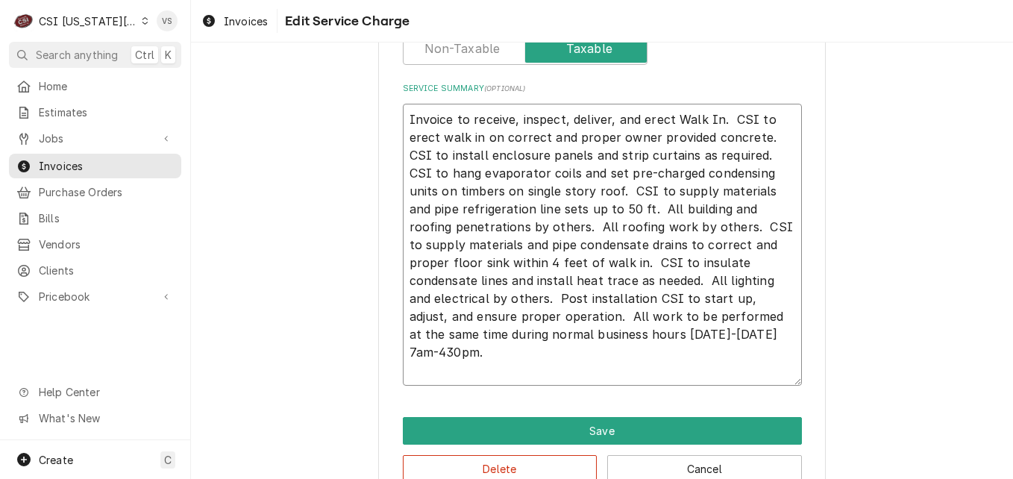
scroll to position [0, 0]
type textarea "x"
type textarea "Invoice to receive, inspect, deliver, and erect Walk In. CSI to erect walk in o…"
type textarea "x"
type textarea "Invoice to receive, inspect, deliver, and erect Walk In. CSI to erect walk in o…"
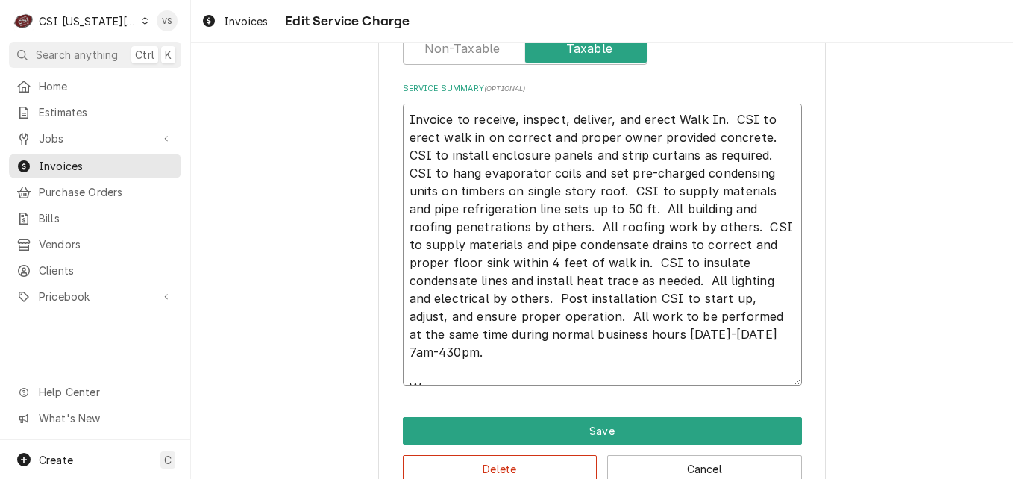
type textarea "x"
type textarea "Invoice to receive, inspect, deliver, and erect Walk In. CSI to erect walk in o…"
type textarea "x"
type textarea "Invoice to receive, inspect, deliver, and erect Walk In. CSI to erect walk in o…"
type textarea "x"
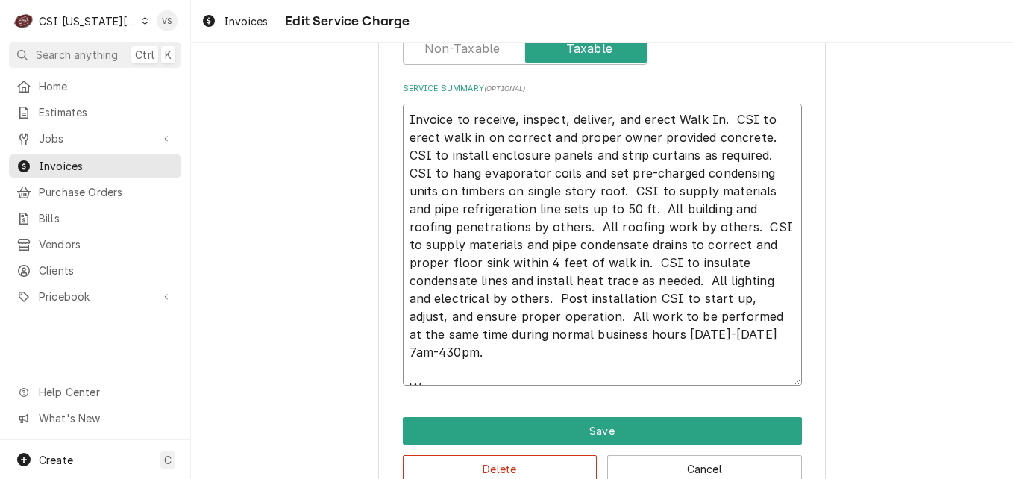
type textarea "Invoice to receive, inspect, deliver, and erect Walk In. CSI to erect walk in o…"
type textarea "x"
type textarea "Invoice to receive, inspect, deliver, and erect Walk In. CSI to erect walk in o…"
type textarea "x"
type textarea "Invoice to receive, inspect, deliver, and erect Walk In. CSI to erect walk in o…"
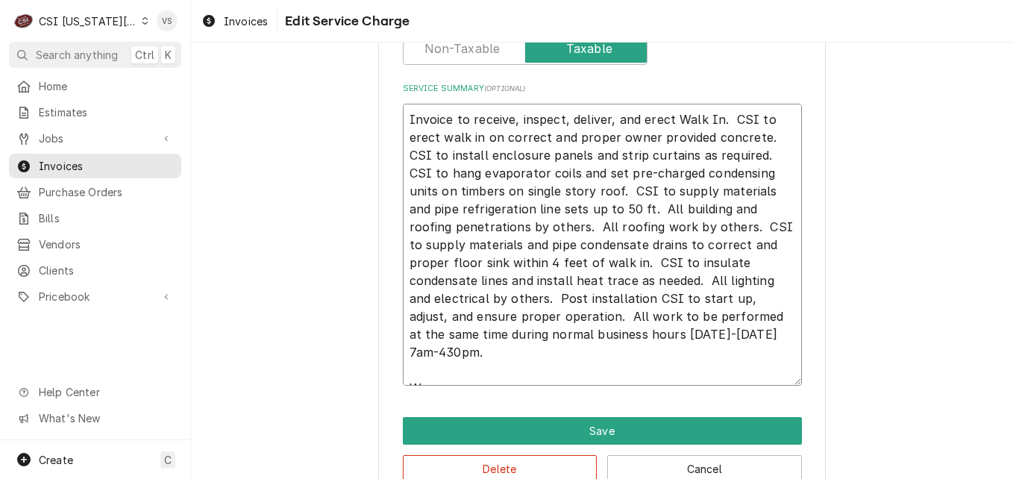
type textarea "x"
type textarea "Invoice to receive, inspect, deliver, and erect Walk In. CSI to erect walk in o…"
type textarea "x"
type textarea "Invoice to receive, inspect, deliver, and erect Walk In. CSI to erect walk in o…"
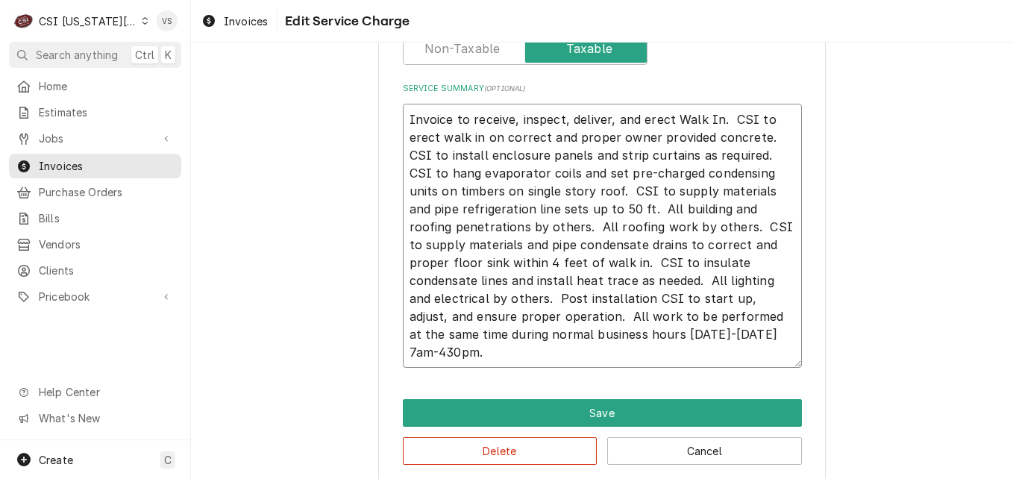
type textarea "x"
type textarea "Invoice to receive, inspect, deliver, and erect Walk In. CSI to erect walk in o…"
type textarea "x"
type textarea "Invoice to receive, inspect, deliver, and erect Walk In. CSI to erect walk in o…"
type textarea "x"
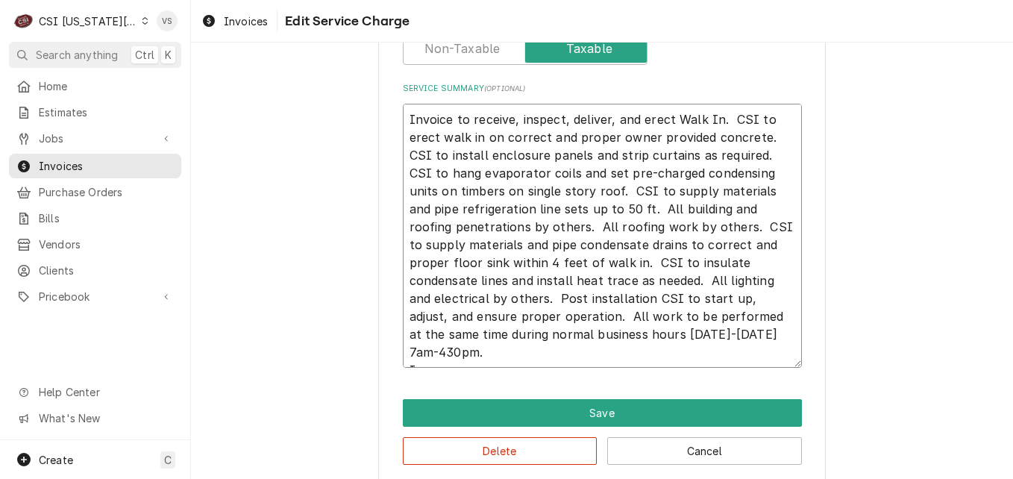
type textarea "Invoice to receive, inspect, deliver, and erect Walk In. CSI to erect walk in o…"
type textarea "x"
type textarea "Invoice to receive, inspect, deliver, and erect Walk In. CSI to erect walk in o…"
type textarea "x"
type textarea "Invoice to receive, inspect, deliver, and erect Walk In. CSI to erect walk in o…"
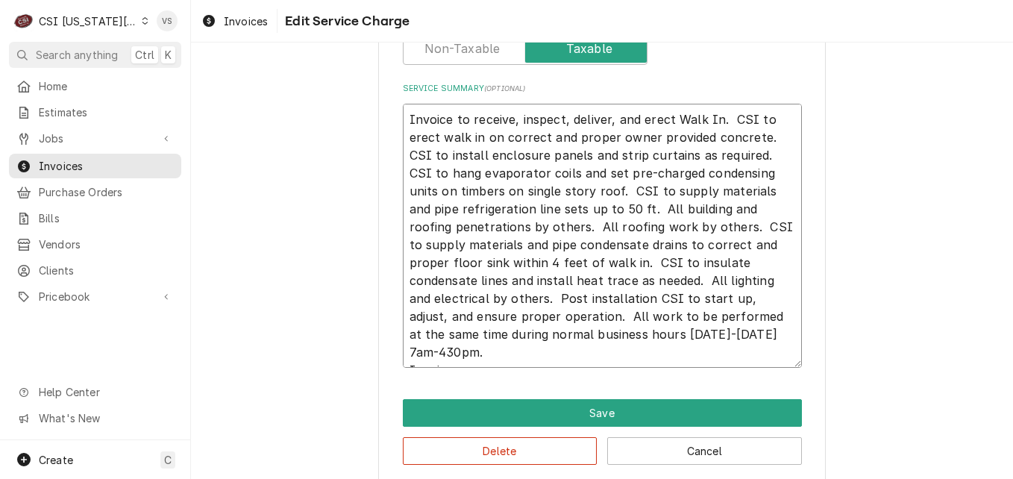
type textarea "x"
type textarea "Invoice to receive, inspect, deliver, and erect Walk In. CSI to erect walk in o…"
type textarea "x"
type textarea "Invoice to receive, inspect, deliver, and erect Walk In. CSI to erect walk in o…"
type textarea "x"
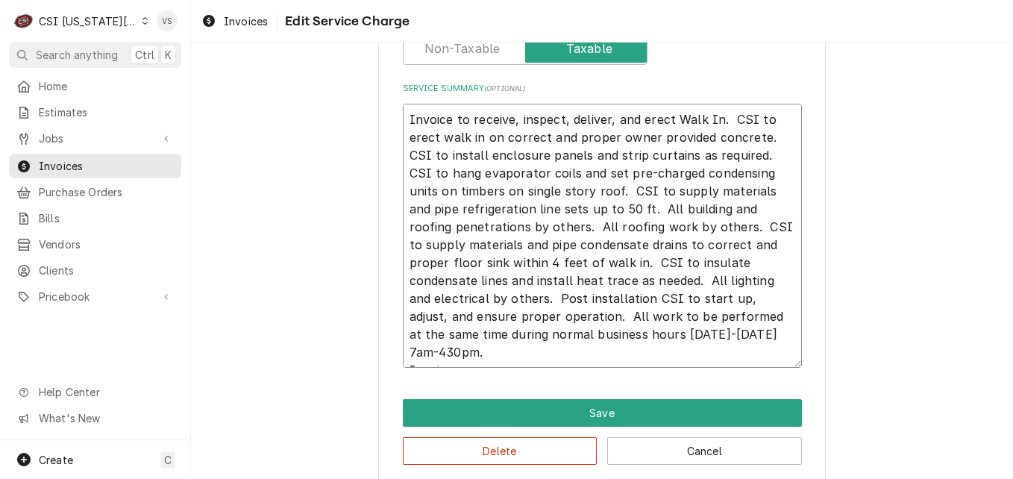
type textarea "Invoice to receive, inspect, deliver, and erect Walk In. CSI to erect walk in o…"
type textarea "x"
type textarea "Invoice to receive, inspect, deliver, and erect Walk In. CSI to erect walk in o…"
type textarea "x"
type textarea "Invoice to receive, inspect, deliver, and erect Walk In. CSI to erect walk in o…"
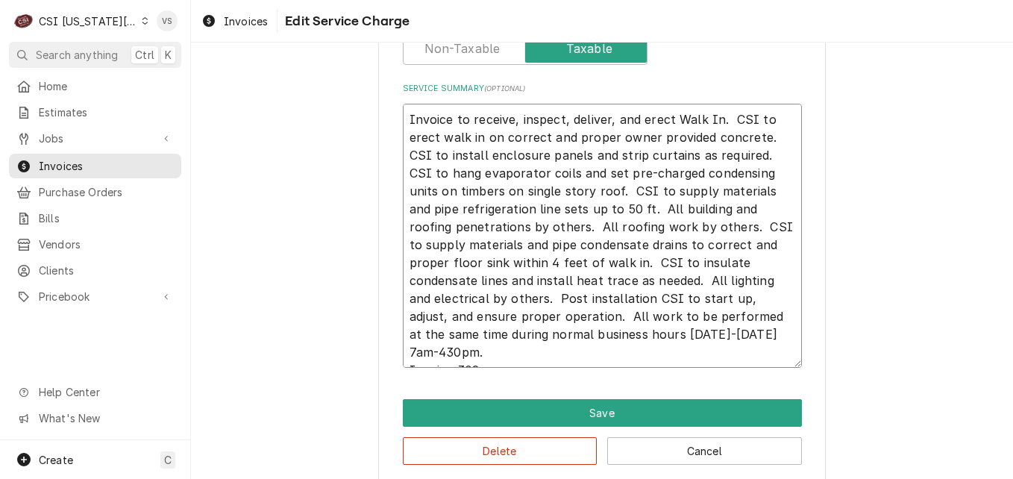
type textarea "x"
type textarea "Invoice to receive, inspect, deliver, and erect Walk In. CSI to erect walk in o…"
type textarea "x"
type textarea "Invoice to receive, inspect, deliver, and erect Walk In. CSI to erect walk in o…"
type textarea "x"
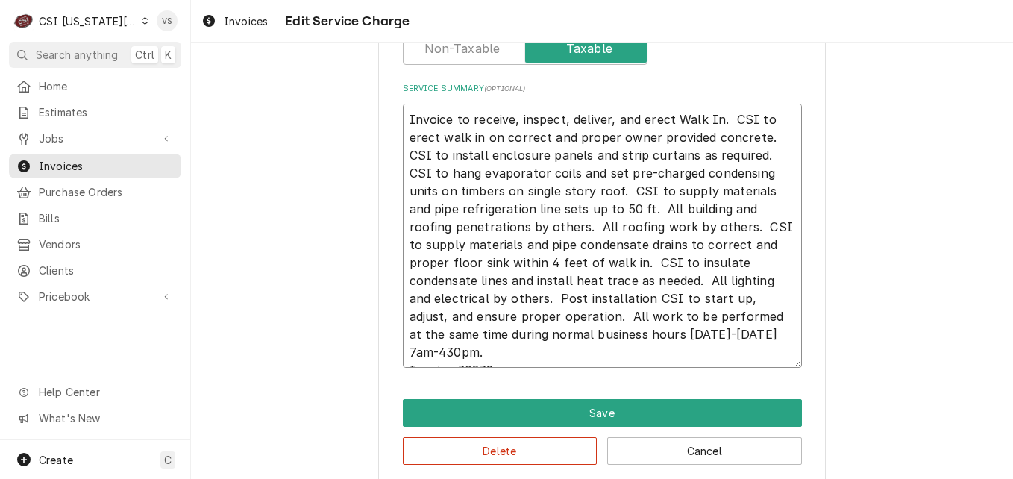
type textarea "Invoice to receive, inspect, deliver, and erect Walk In. CSI to erect walk in o…"
type textarea "x"
type textarea "Invoice to receive, inspect, deliver, and erect Walk In. CSI to erect walk in o…"
type textarea "x"
type textarea "Invoice to receive, inspect, deliver, and erect Walk In. CSI to erect walk in o…"
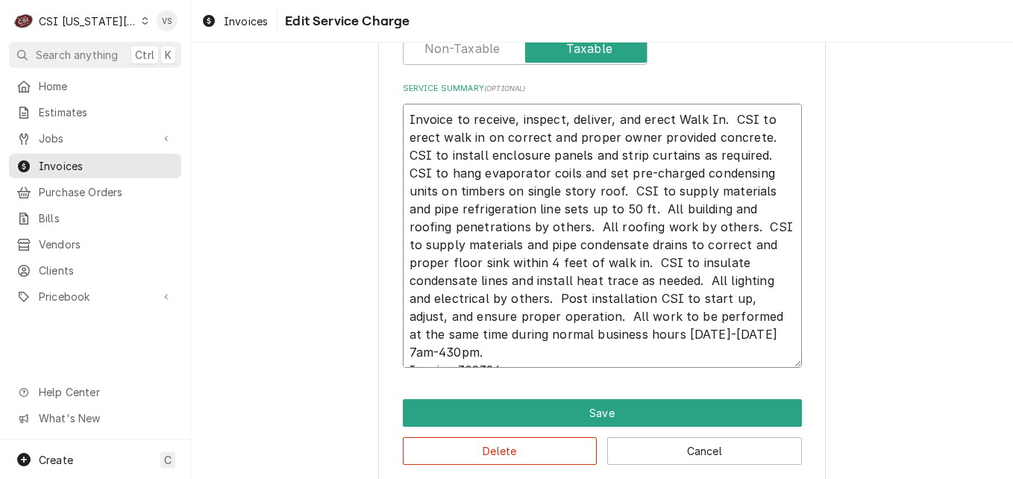
type textarea "x"
type textarea "Invoice to receive, inspect, deliver, and erect Walk In. CSI to erect walk in o…"
type textarea "x"
type textarea "Invoice to receive, inspect, deliver, and erect Walk In. CSI to erect walk in o…"
type textarea "x"
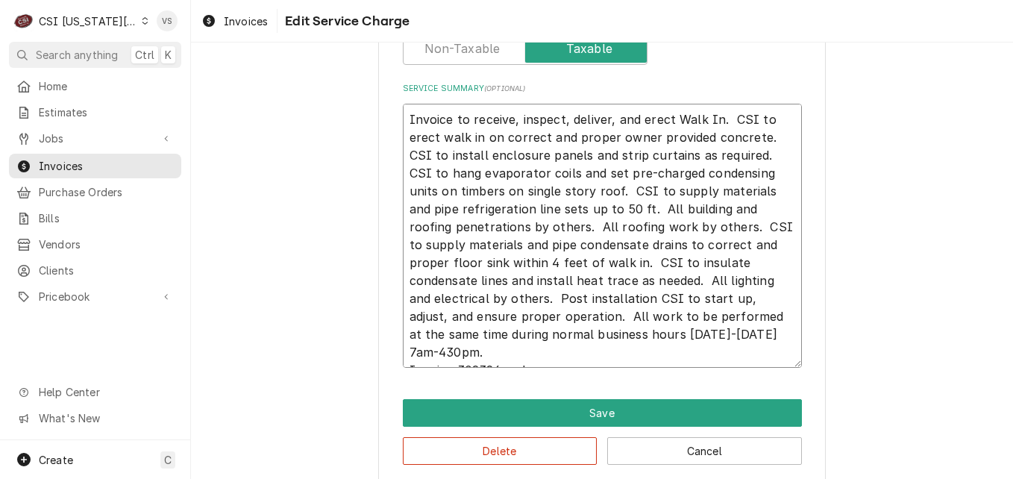
type textarea "Invoice to receive, inspect, deliver, and erect Walk In. CSI to erect walk in o…"
type textarea "x"
type textarea "Invoice to receive, inspect, deliver, and erect Walk In. CSI to erect walk in o…"
type textarea "x"
type textarea "Invoice to receive, inspect, deliver, and erect Walk In. CSI to erect walk in o…"
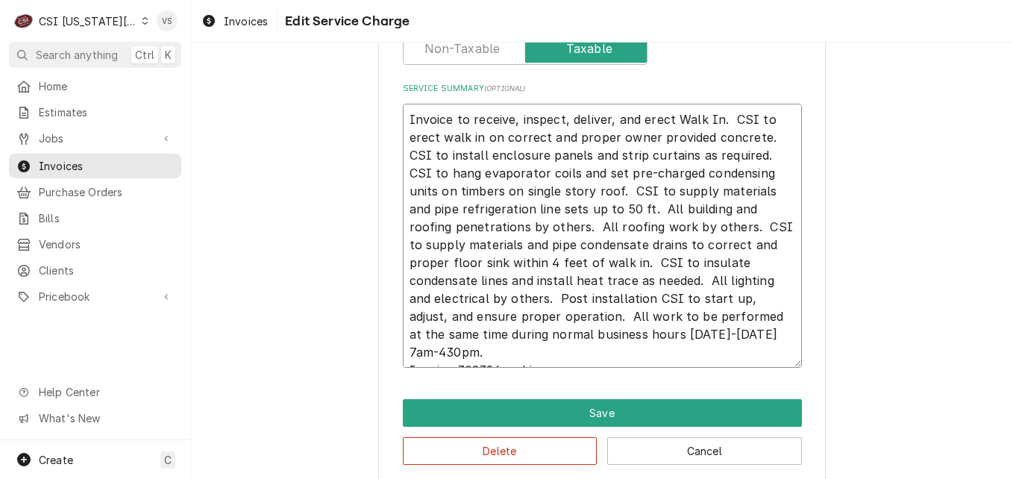
type textarea "x"
type textarea "Invoice to receive, inspect, deliver, and erect Walk In. CSI to erect walk in o…"
type textarea "x"
type textarea "Invoice to receive, inspect, deliver, and erect Walk In. CSI to erect walk in o…"
type textarea "x"
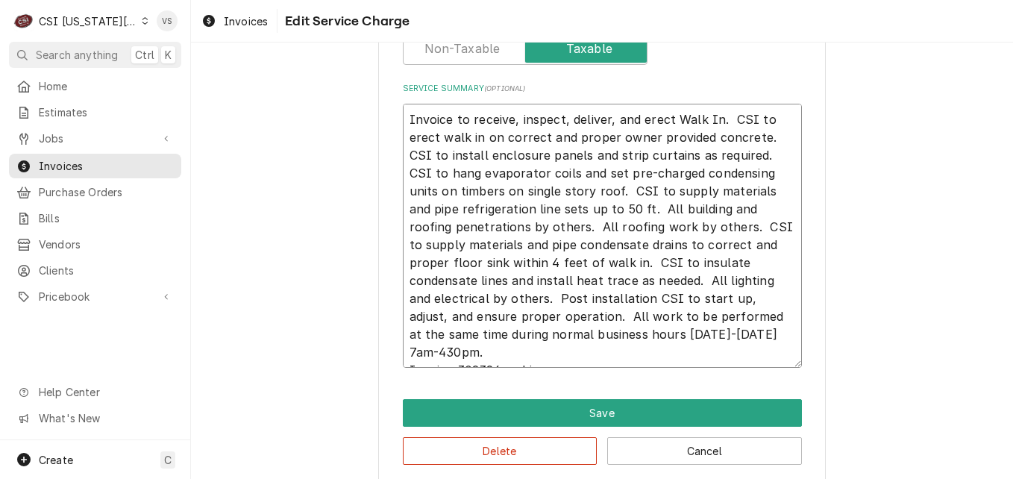
type textarea "Invoice to receive, inspect, deliver, and erect Walk In. CSI to erect walk in o…"
type textarea "x"
type textarea "Invoice to receive, inspect, deliver, and erect Walk In. CSI to erect walk in o…"
type textarea "x"
type textarea "Invoice to receive, inspect, deliver, and erect Walk In. CSI to erect walk in o…"
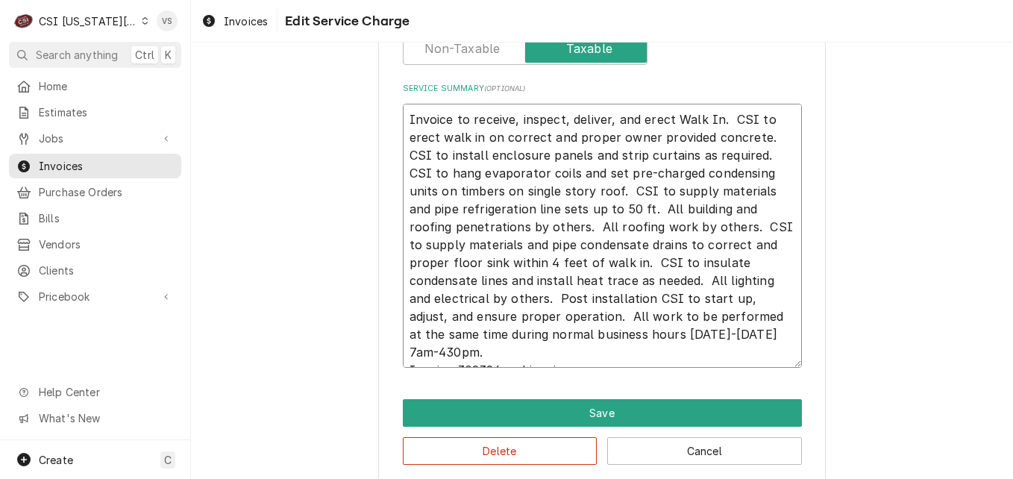
type textarea "x"
type textarea "Invoice to receive, inspect, deliver, and erect Walk In. CSI to erect walk in o…"
type textarea "x"
type textarea "Invoice to receive, inspect, deliver, and erect Walk In. CSI to erect walk in o…"
type textarea "x"
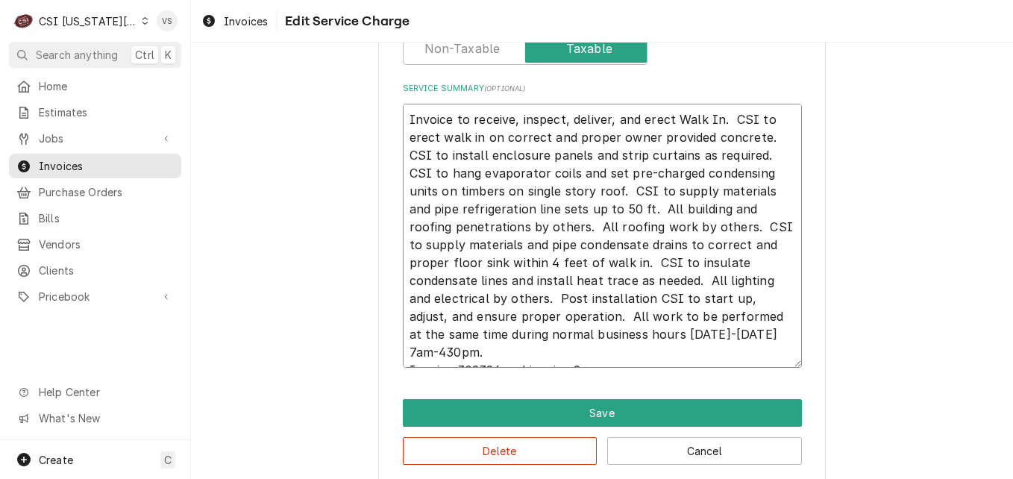
type textarea "Invoice to receive, inspect, deliver, and erect Walk In. CSI to erect walk in o…"
type textarea "x"
type textarea "Invoice to receive, inspect, deliver, and erect Walk In. CSI to erect walk in o…"
type textarea "x"
type textarea "Invoice to receive, inspect, deliver, and erect Walk In. CSI to erect walk in o…"
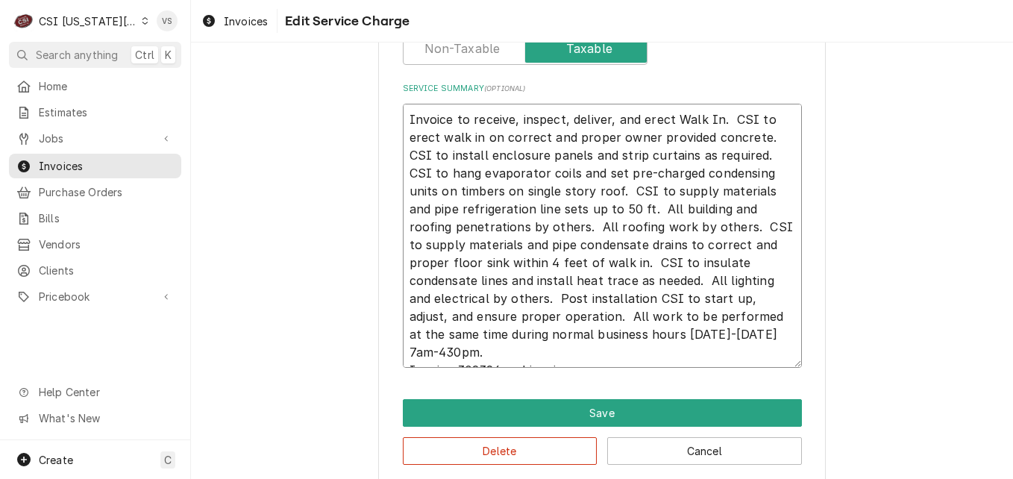
type textarea "x"
type textarea "Invoice to receive, inspect, deliver, and erect Walk In. CSI to erect walk in o…"
type textarea "x"
type textarea "Invoice to receive, inspect, deliver, and erect Walk In. CSI to erect walk in o…"
type textarea "x"
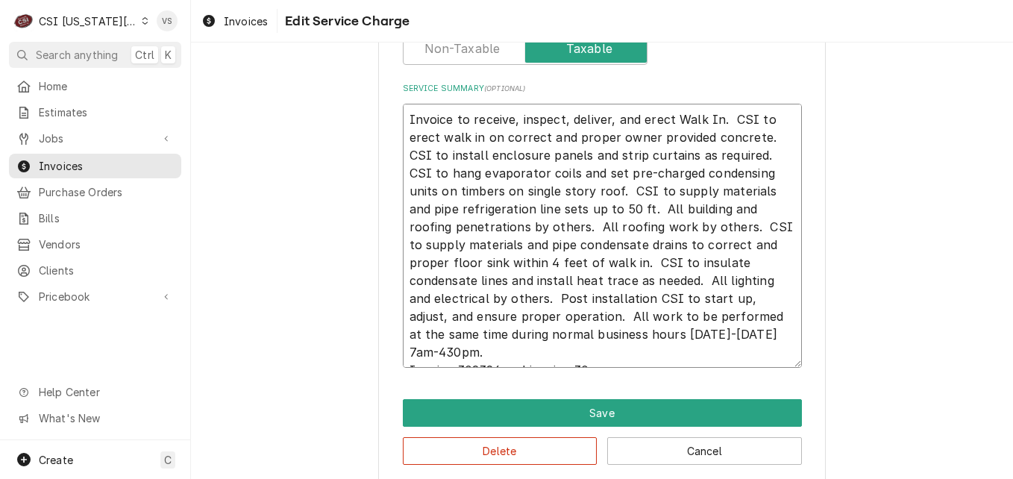
type textarea "Invoice to receive, inspect, deliver, and erect Walk In. CSI to erect walk in o…"
type textarea "x"
type textarea "Invoice to receive, inspect, deliver, and erect Walk In. CSI to erect walk in o…"
type textarea "x"
type textarea "Invoice to receive, inspect, deliver, and erect Walk In. CSI to erect walk in o…"
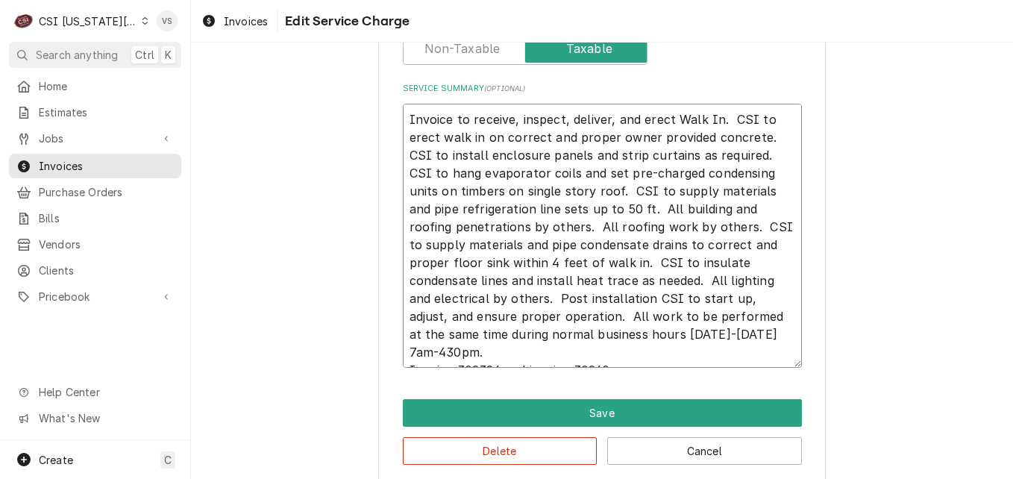
type textarea "x"
type textarea "Invoice to receive, inspect, deliver, and erect Walk In. CSI to erect walk in o…"
type textarea "x"
type textarea "Invoice to receive, inspect, deliver, and erect Walk In. CSI to erect walk in o…"
type textarea "x"
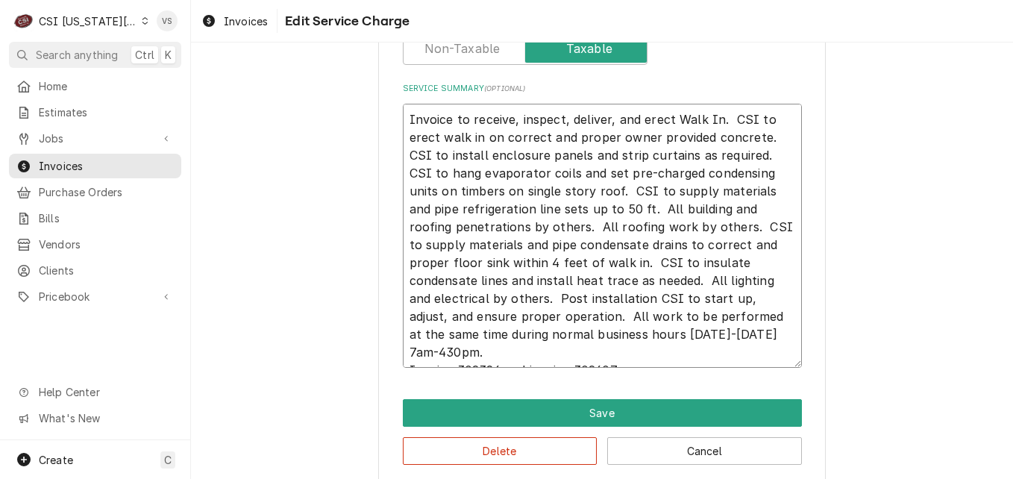
type textarea "Invoice to receive, inspect, deliver, and erect Walk In. CSI to erect walk in o…"
type textarea "x"
type textarea "Invoice to receive, inspect, deliver, and erect Walk In. CSI to erect walk in o…"
type textarea "x"
type textarea "Invoice to receive, inspect, deliver, and erect Walk In. CSI to erect walk in o…"
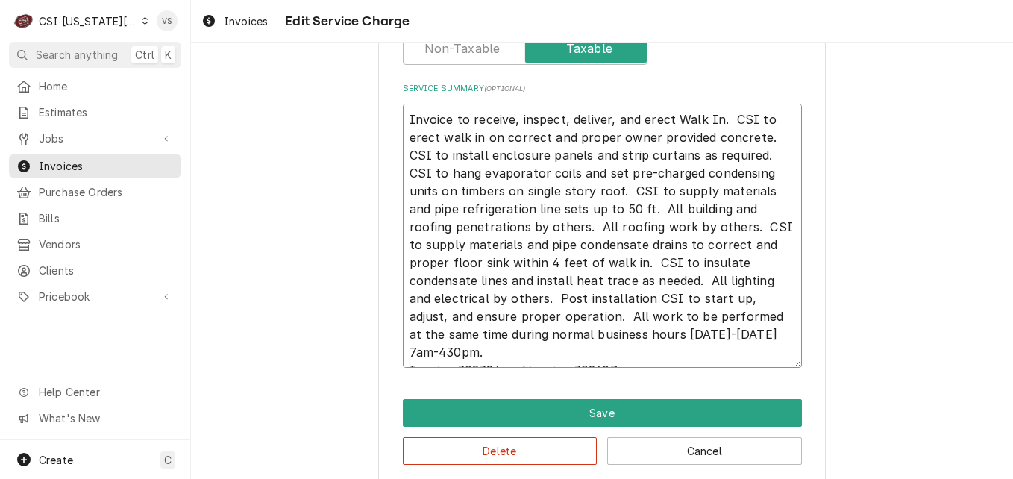
type textarea "x"
type textarea "Invoice to receive, inspect, deliver, and erect Walk In. CSI to erect walk in o…"
type textarea "x"
type textarea "Invoice to receive, inspect, deliver, and erect Walk In. CSI to erect walk in o…"
type textarea "x"
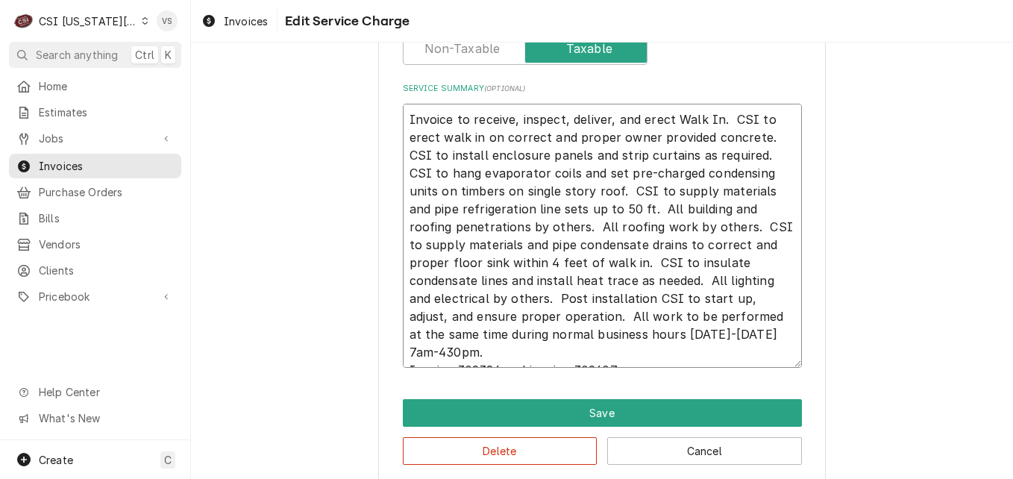
type textarea "Invoice to receive, inspect, deliver, and erect Walk In. CSI to erect walk in o…"
type textarea "x"
type textarea "Invoice to receive, inspect, deliver, and erect Walk In. CSI to erect walk in o…"
type textarea "x"
type textarea "Invoice to receive, inspect, deliver, and erect Walk In. CSI to erect walk in o…"
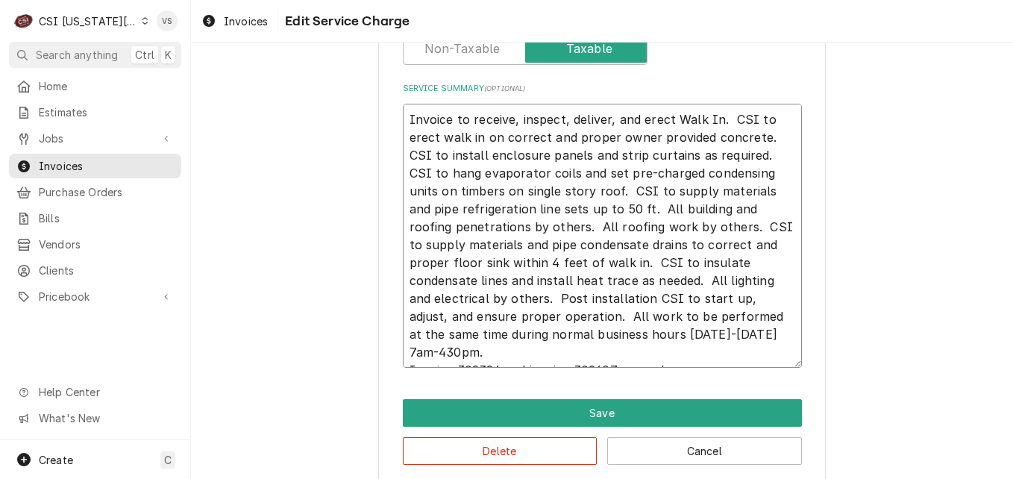
type textarea "x"
type textarea "Invoice to receive, inspect, deliver, and erect Walk In. CSI to erect walk in o…"
type textarea "x"
type textarea "Invoice to receive, inspect, deliver, and erect Walk In. CSI to erect walk in o…"
type textarea "x"
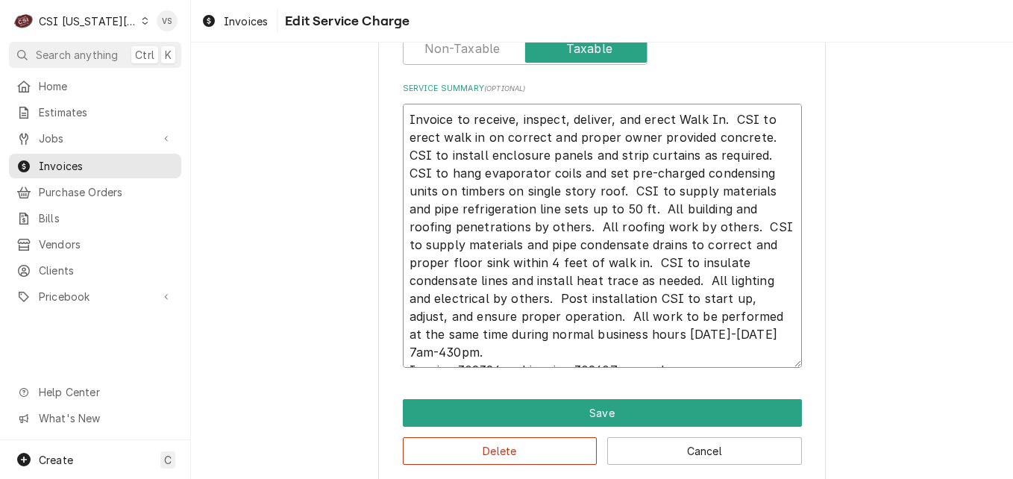
type textarea "Invoice to receive, inspect, deliver, and erect Walk In. CSI to erect walk in o…"
type textarea "x"
type textarea "Invoice to receive, inspect, deliver, and erect Walk In. CSI to erect walk in o…"
type textarea "x"
type textarea "Invoice to receive, inspect, deliver, and erect Walk In. CSI to erect walk in o…"
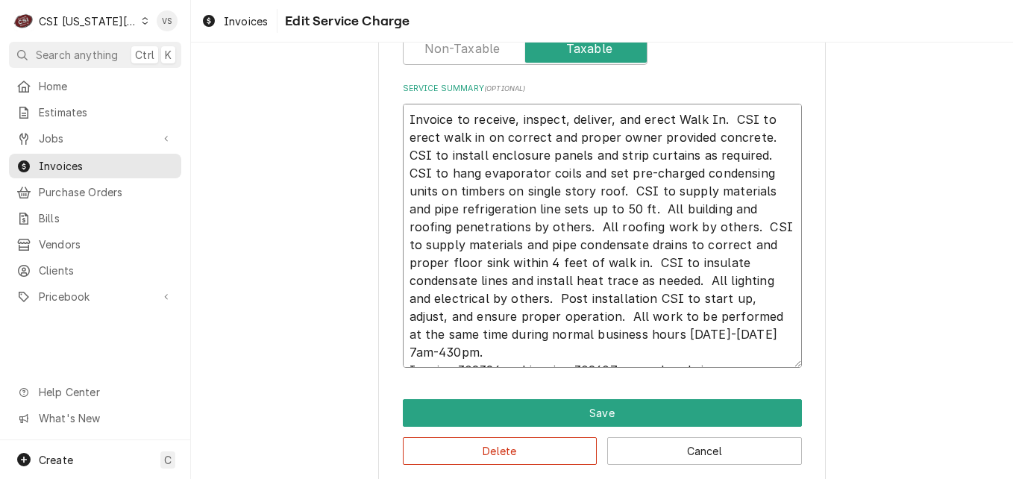
type textarea "x"
type textarea "Invoice to receive, inspect, deliver, and erect Walk In. CSI to erect walk in o…"
type textarea "x"
type textarea "Invoice to receive, inspect, deliver, and erect Walk In. CSI to erect walk in o…"
type textarea "x"
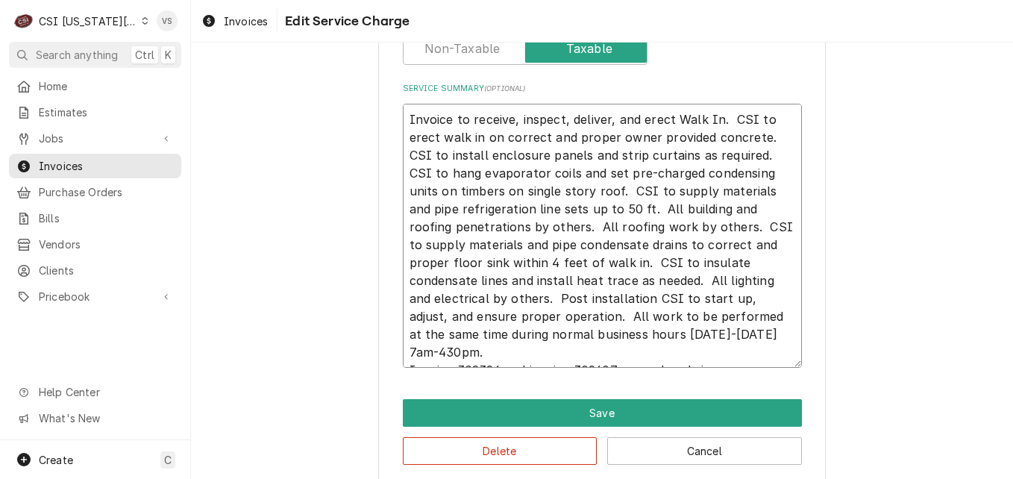
type textarea "Invoice to receive, inspect, deliver, and erect Walk In. CSI to erect walk in o…"
type textarea "x"
type textarea "Invoice to receive, inspect, deliver, and erect Walk In. CSI to erect walk in o…"
type textarea "x"
type textarea "Invoice to receive, inspect, deliver, and erect Walk In. CSI to erect walk in o…"
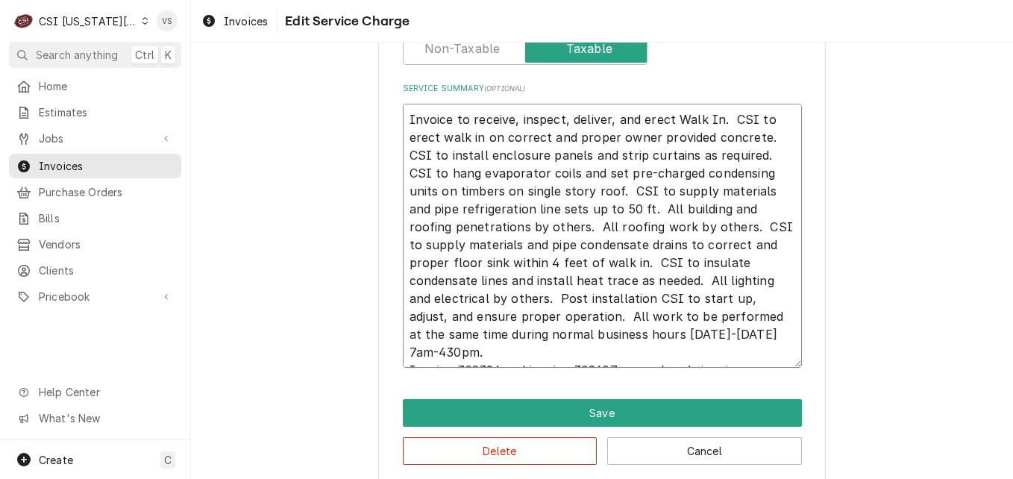
type textarea "x"
type textarea "Invoice to receive, inspect, deliver, and erect Walk In. CSI to erect walk in o…"
type textarea "x"
type textarea "Invoice to receive, inspect, deliver, and erect Walk In. CSI to erect walk in o…"
type textarea "x"
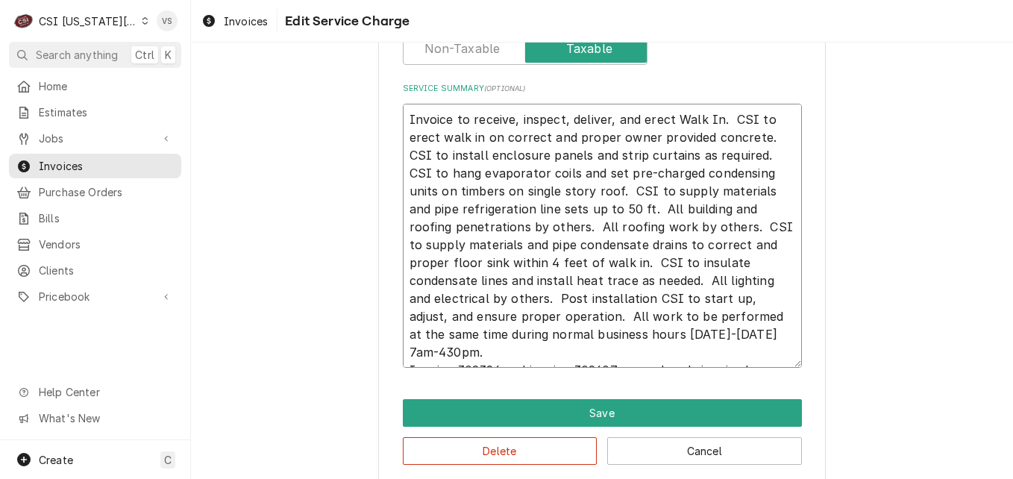
type textarea "Invoice to receive, inspect, deliver, and erect Walk In. CSI to erect walk in o…"
type textarea "x"
type textarea "Invoice to receive, inspect, deliver, and erect Walk In. CSI to erect walk in o…"
type textarea "x"
type textarea "Invoice to receive, inspect, deliver, and erect Walk In. CSI to erect walk in o…"
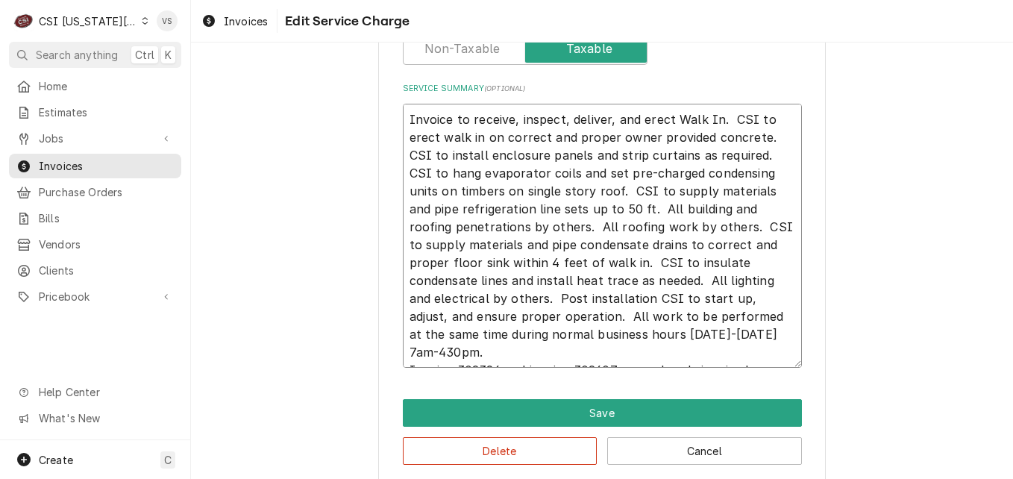
type textarea "x"
type textarea "Invoice to receive, inspect, deliver, and erect Walk In. CSI to erect walk in o…"
type textarea "x"
type textarea "Invoice to receive, inspect, deliver, and erect Walk In. CSI to erect walk in o…"
type textarea "x"
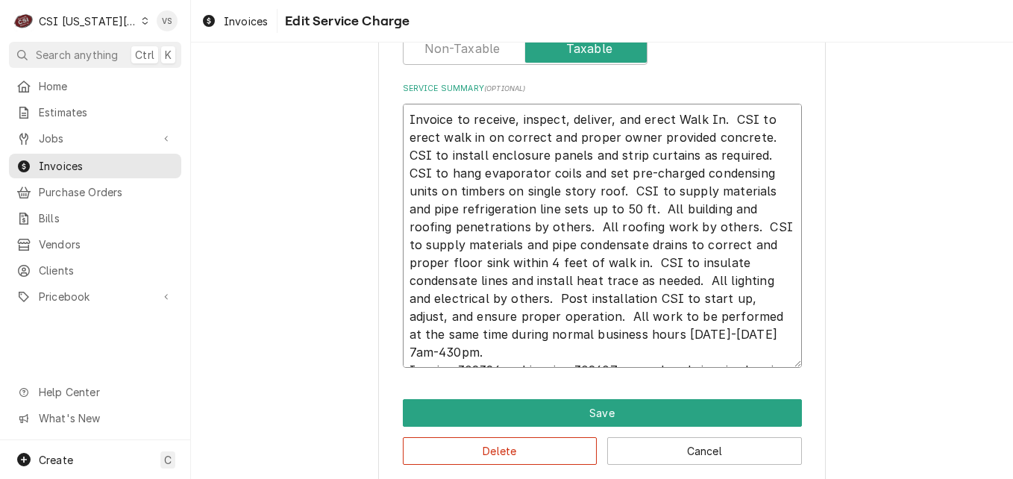
type textarea "Invoice to receive, inspect, deliver, and erect Walk In. CSI to erect walk in o…"
type textarea "x"
type textarea "Invoice to receive, inspect, deliver, and erect Walk In. CSI to erect walk in o…"
type textarea "x"
type textarea "Invoice to receive, inspect, deliver, and erect Walk In. CSI to erect walk in o…"
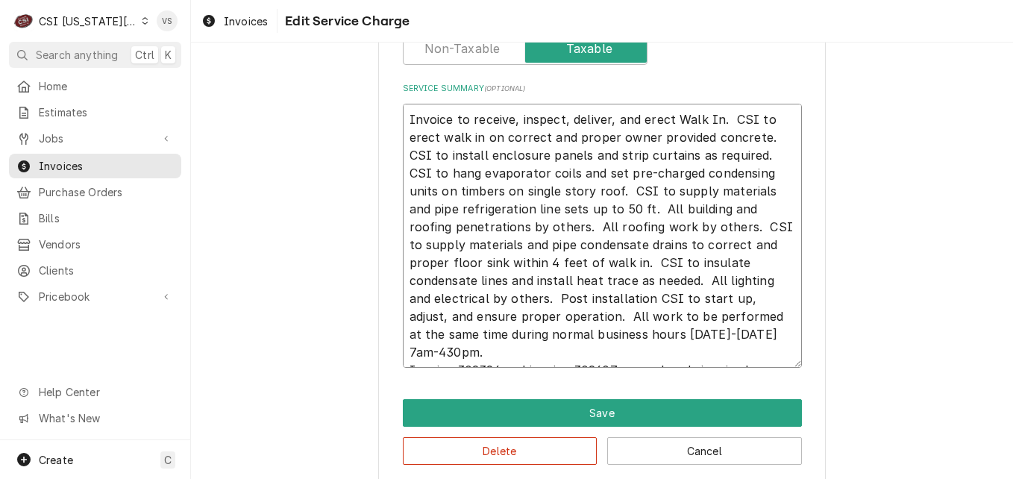
type textarea "x"
type textarea "Invoice to receive, inspect, deliver, and erect Walk In. CSI to erect walk in o…"
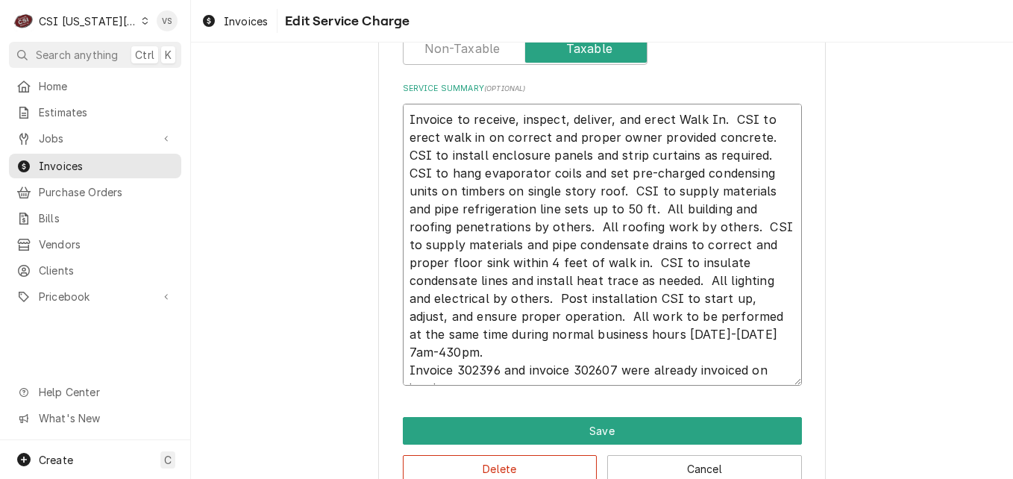
scroll to position [10, 0]
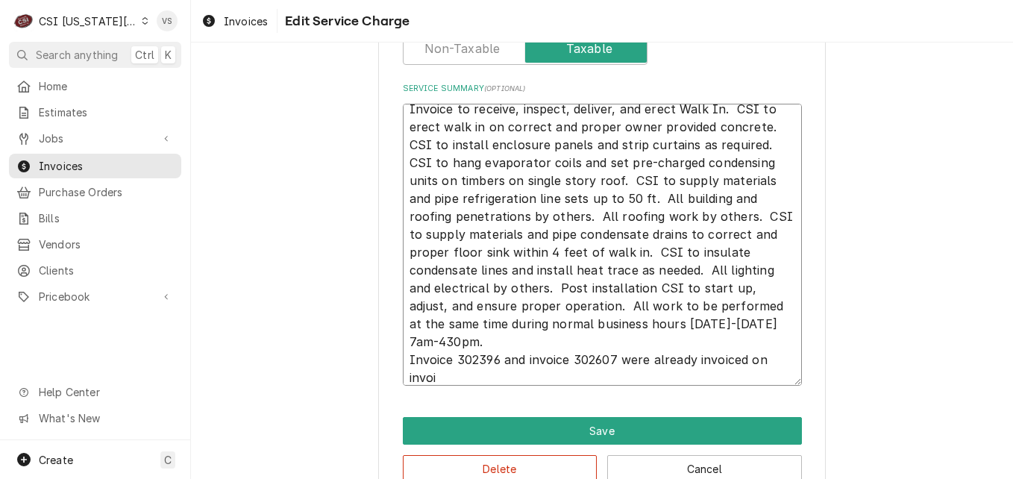
type textarea "x"
type textarea "Invoice to receive, inspect, deliver, and erect Walk In. CSI to erect walk in o…"
type textarea "x"
type textarea "Invoice to receive, inspect, deliver, and erect Walk In. CSI to erect walk in o…"
type textarea "x"
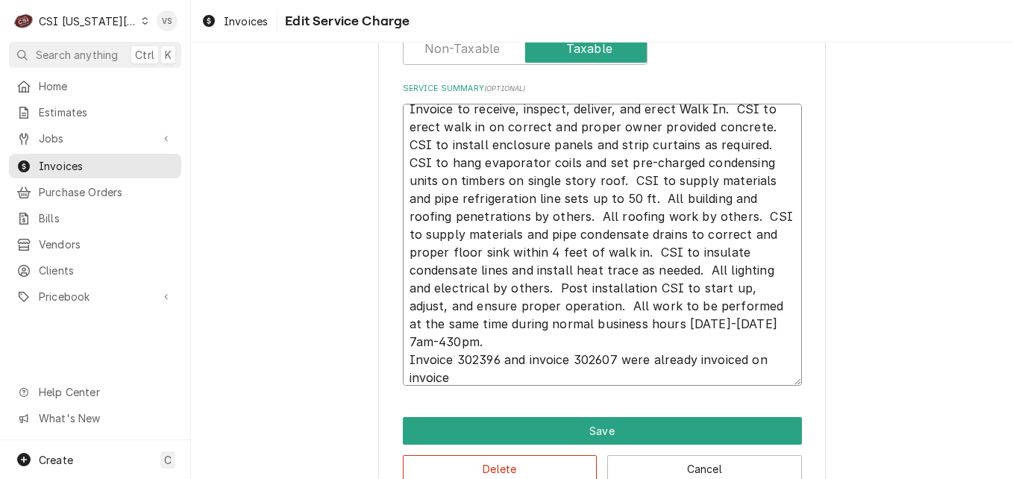
type textarea "Invoice to receive, inspect, deliver, and erect Walk In. CSI to erect walk in o…"
type textarea "x"
type textarea "Invoice to receive, inspect, deliver, and erect Walk In. CSI to erect walk in o…"
type textarea "x"
type textarea "Invoice to receive, inspect, deliver, and erect Walk In. CSI to erect walk in o…"
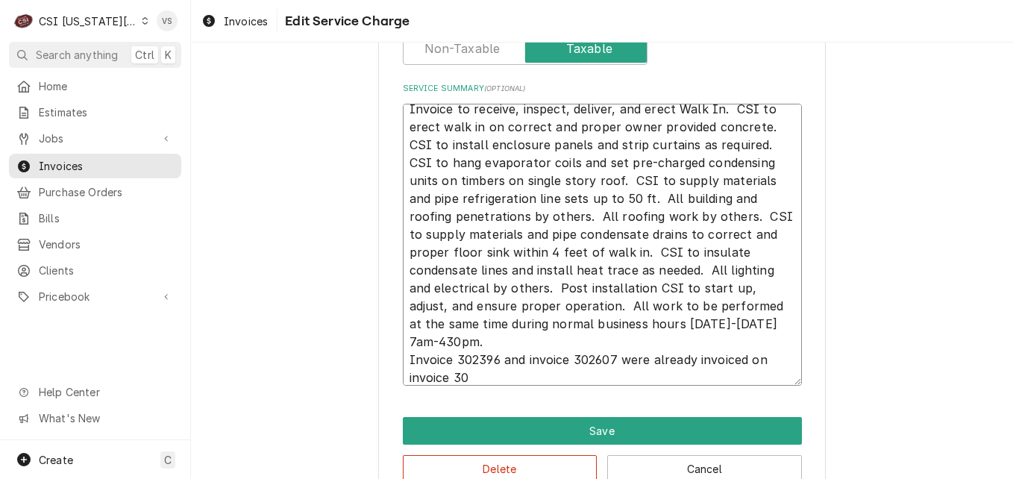
type textarea "x"
type textarea "Invoice to receive, inspect, deliver, and erect Walk In. CSI to erect walk in o…"
type textarea "x"
type textarea "Invoice to receive, inspect, deliver, and erect Walk In. CSI to erect walk in o…"
type textarea "x"
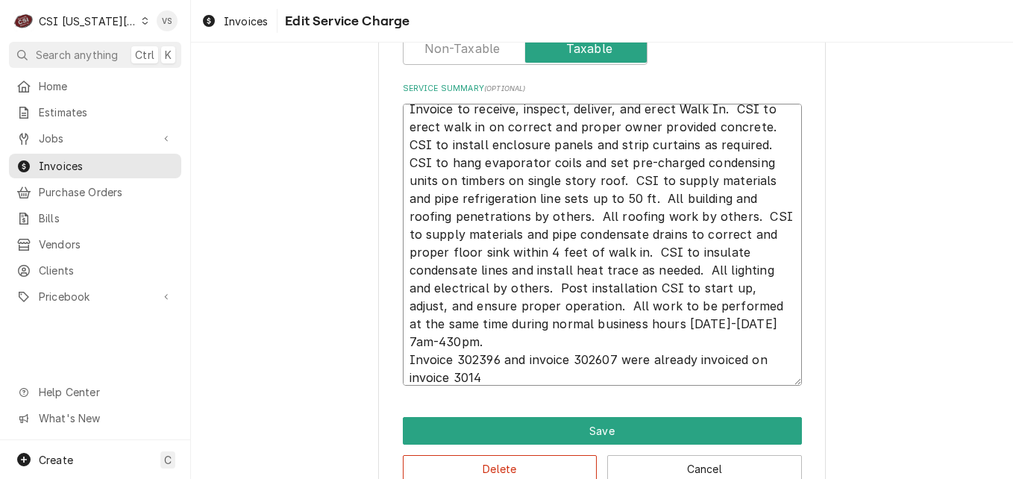
type textarea "Invoice to receive, inspect, deliver, and erect Walk In. CSI to erect walk in o…"
type textarea "x"
type textarea "Invoice to receive, inspect, deliver, and erect Walk In. CSI to erect walk in o…"
type textarea "x"
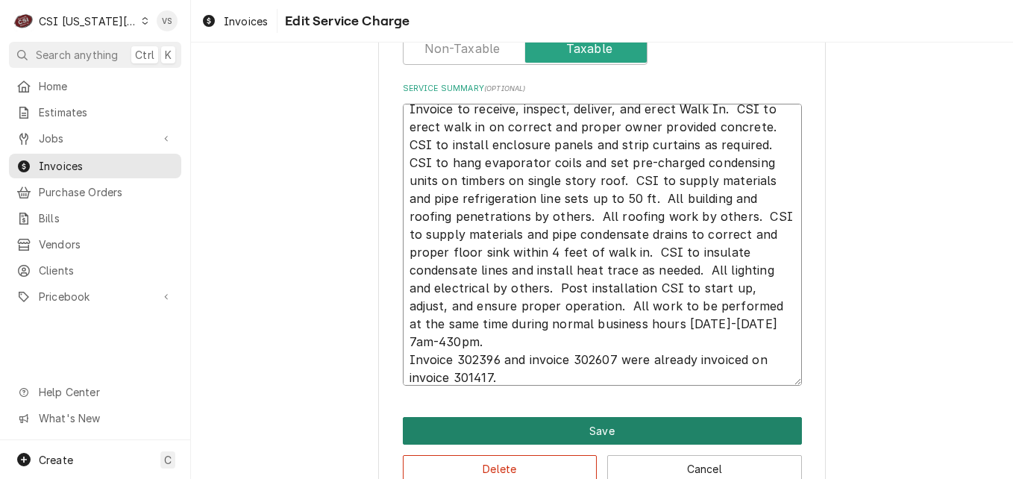
type textarea "Invoice to receive, inspect, deliver, and erect Walk In. CSI to erect walk in o…"
click at [521, 428] on button "Save" at bounding box center [602, 431] width 399 height 28
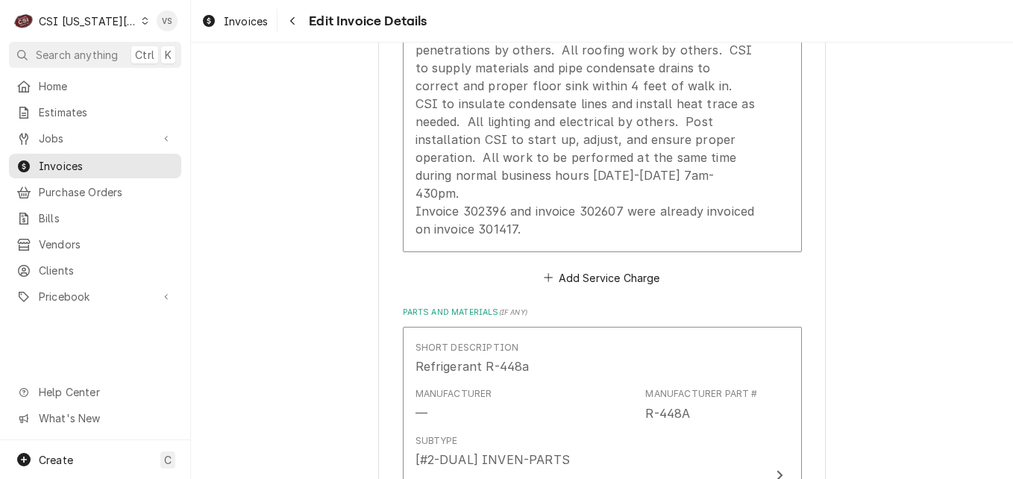
scroll to position [2199, 0]
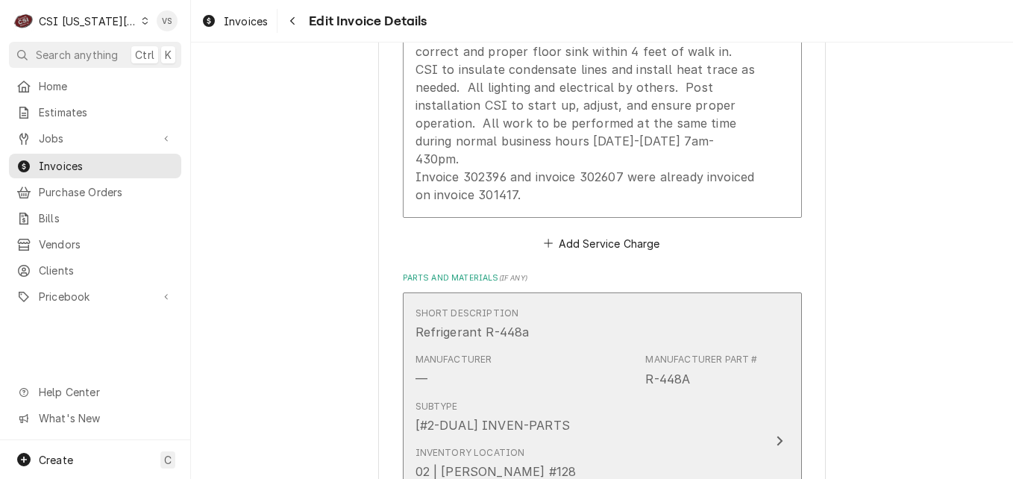
click at [541, 416] on div "[#2-DUAL] INVEN-PARTS" at bounding box center [492, 425] width 154 height 18
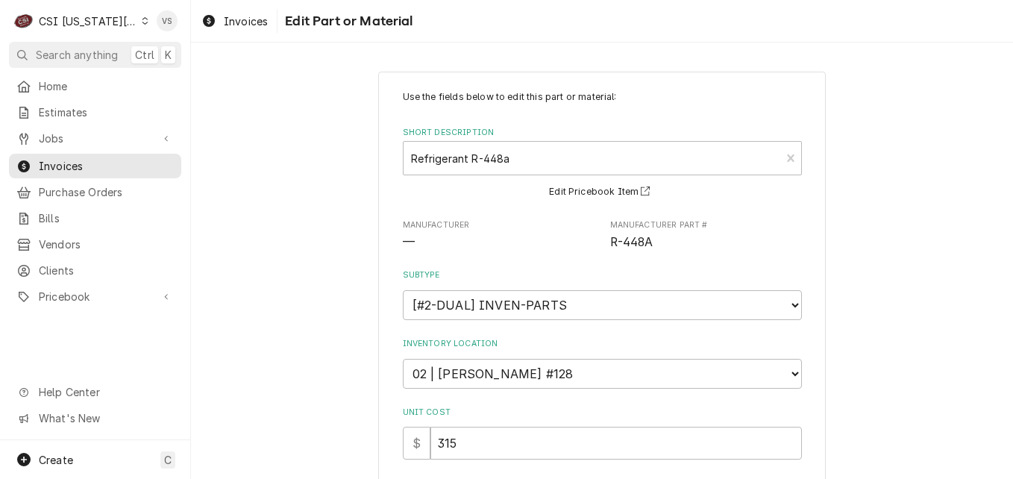
scroll to position [359, 0]
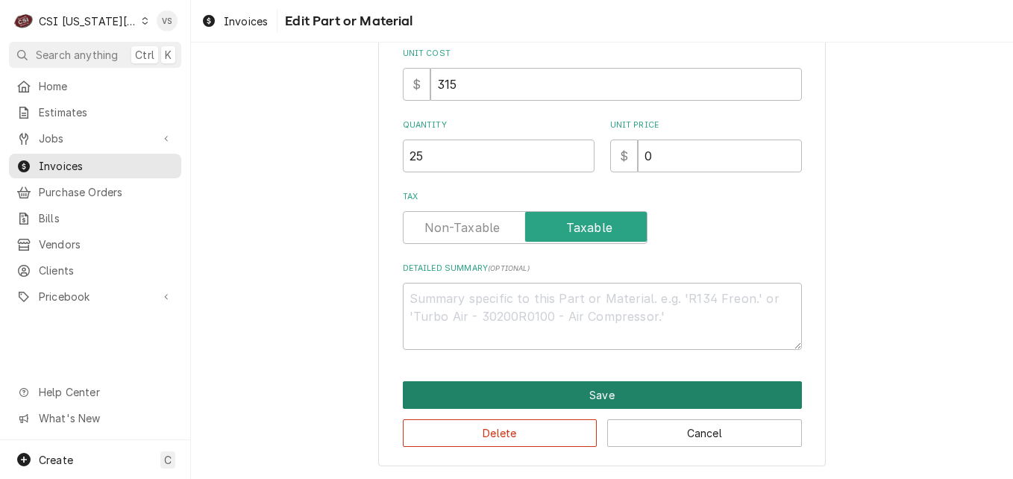
click at [556, 392] on button "Save" at bounding box center [602, 395] width 399 height 28
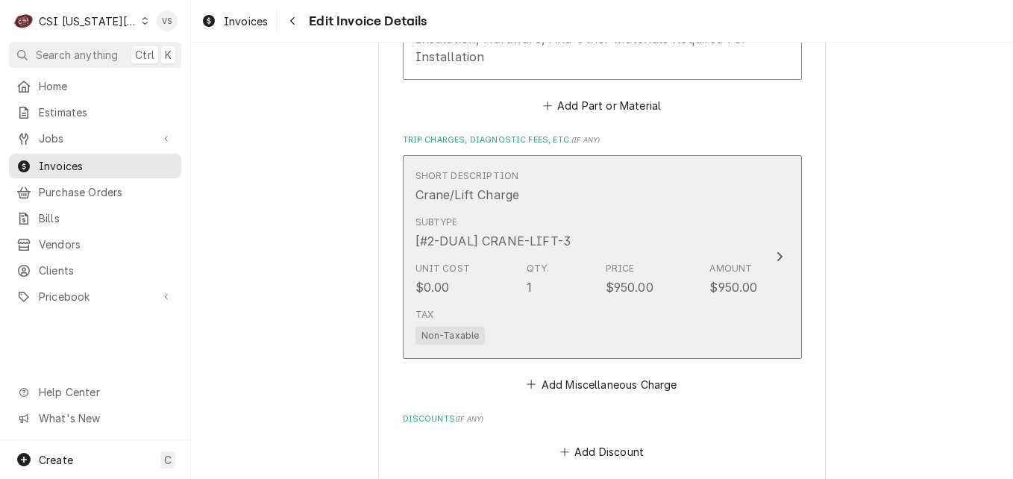
scroll to position [3048, 0]
click at [598, 209] on div "Subtype [#2-DUAL] CRANE-LIFT-3" at bounding box center [586, 232] width 342 height 46
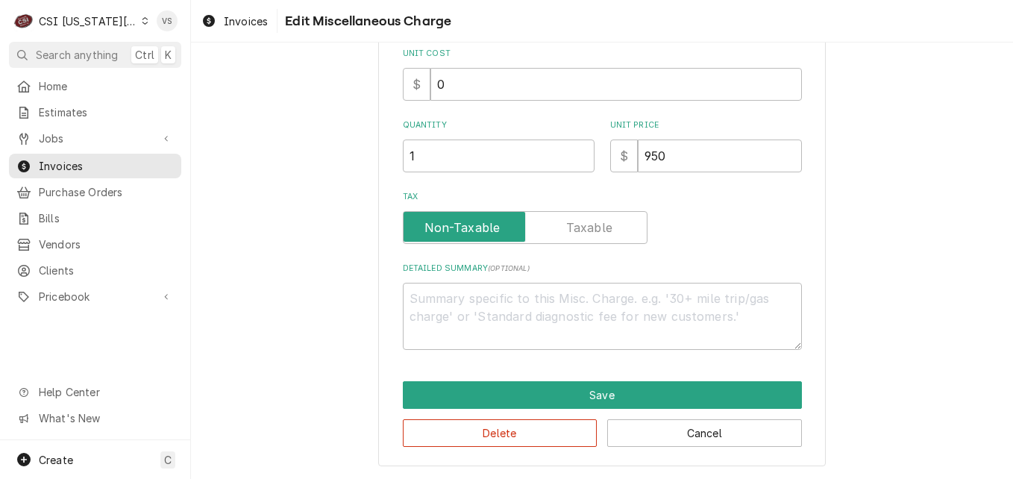
scroll to position [125, 0]
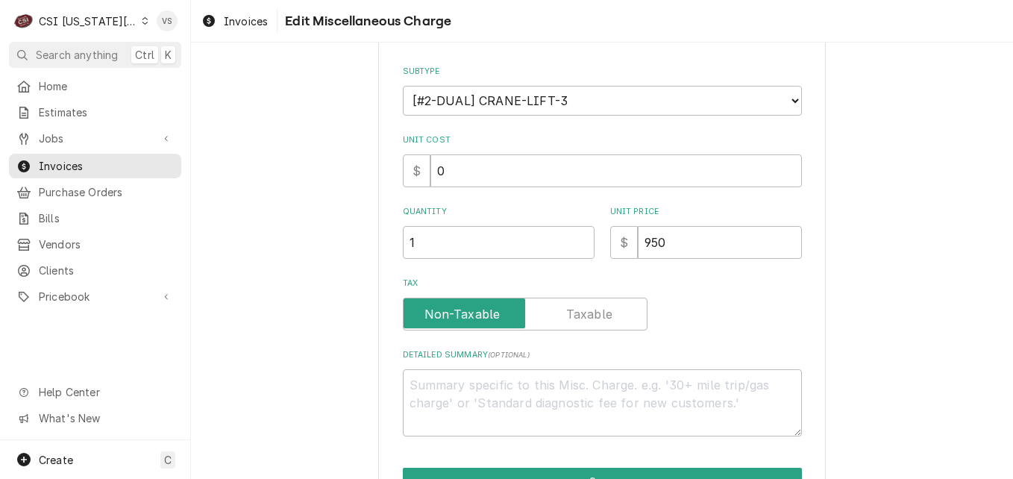
type textarea "x"
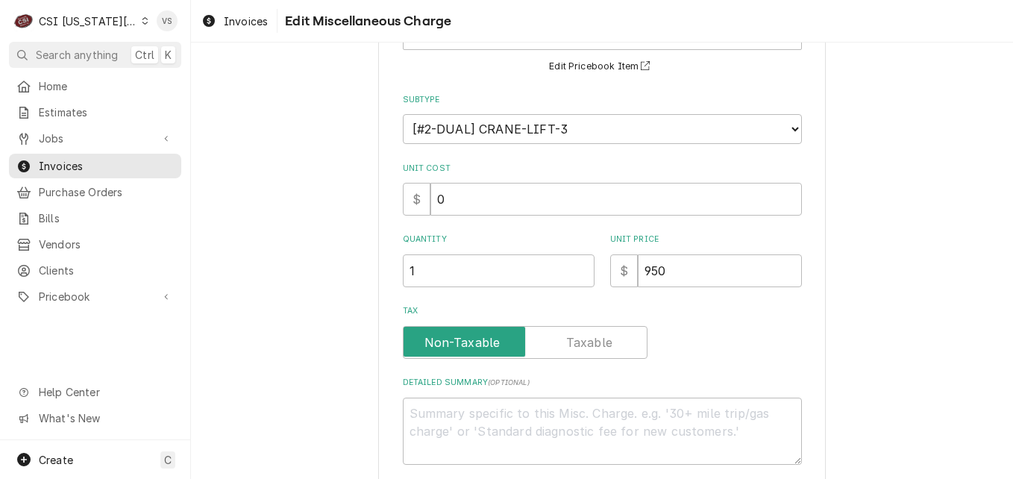
scroll to position [0, 0]
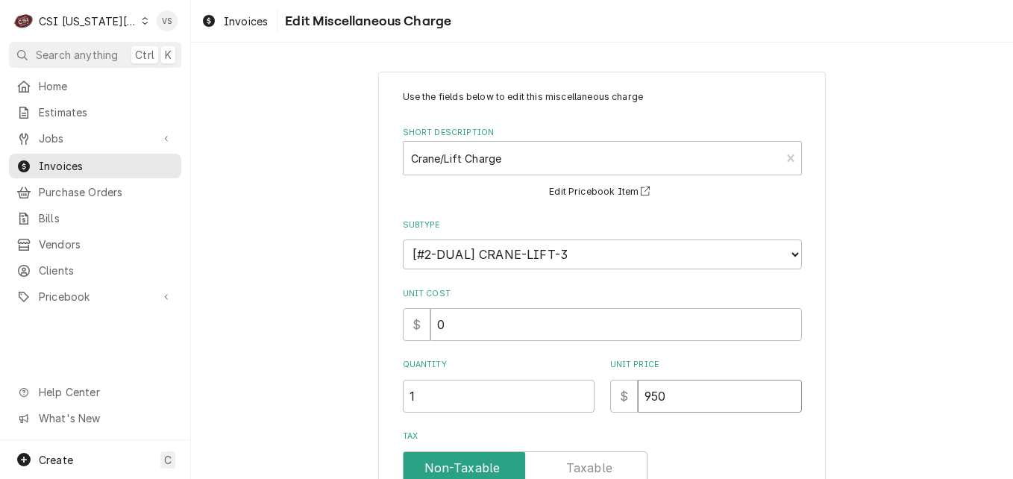
drag, startPoint x: 666, startPoint y: 398, endPoint x: 625, endPoint y: 392, distance: 41.5
click at [630, 398] on div "$ 950" at bounding box center [706, 396] width 192 height 33
type textarea "x"
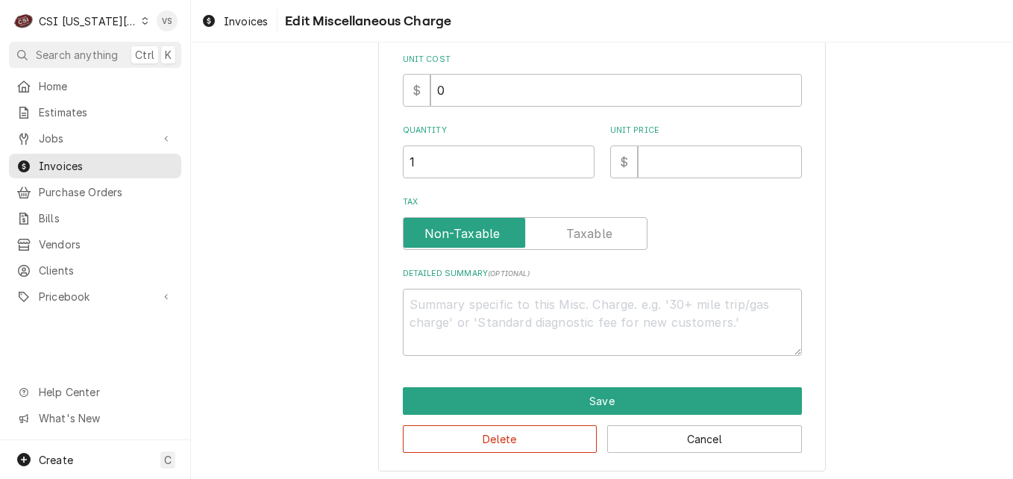
scroll to position [240, 0]
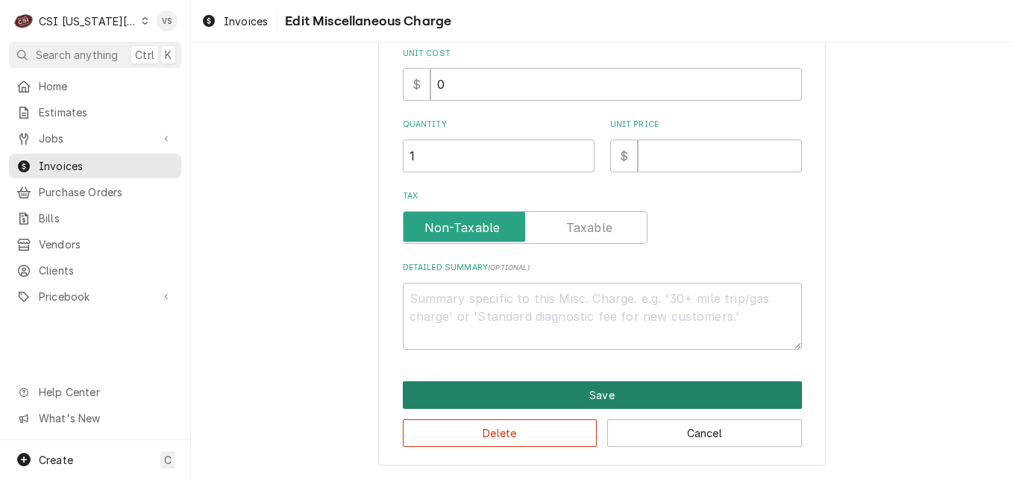
click at [597, 395] on button "Save" at bounding box center [602, 395] width 399 height 28
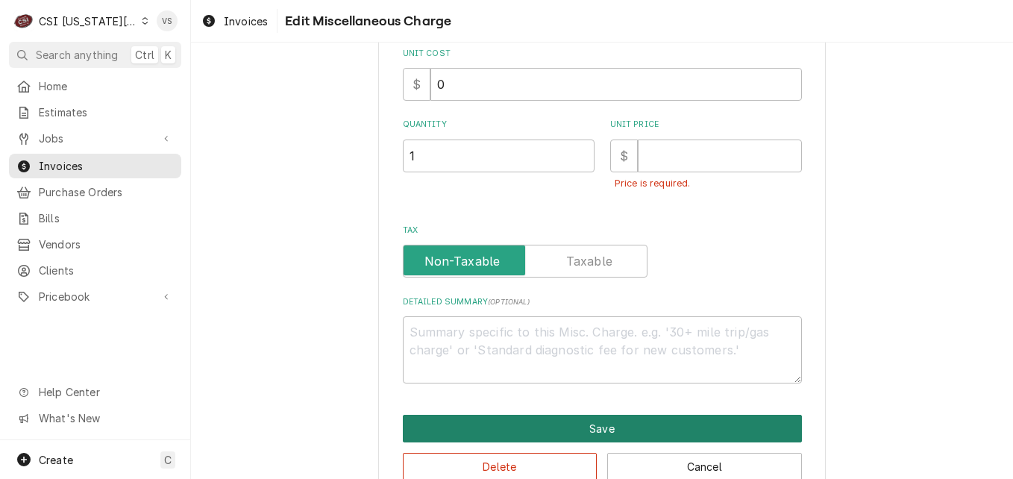
click at [606, 424] on button "Save" at bounding box center [602, 429] width 399 height 28
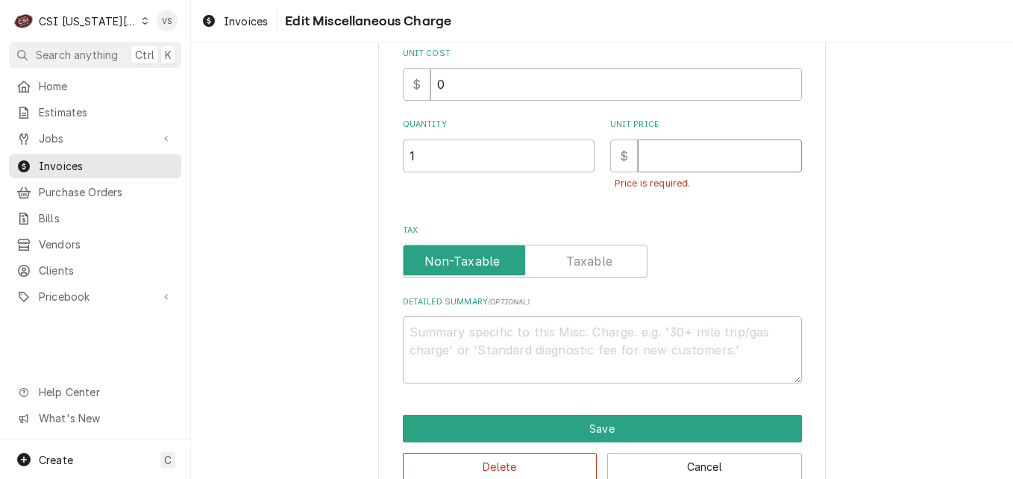
click at [654, 149] on input "Unit Price" at bounding box center [720, 155] width 164 height 33
type textarea "x"
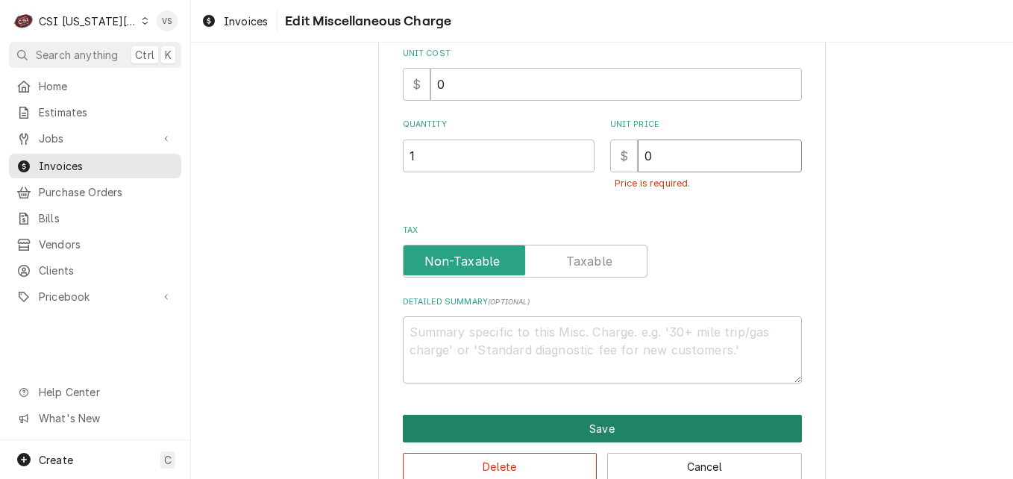
type input "0"
click at [620, 430] on button "Save" at bounding box center [602, 429] width 399 height 28
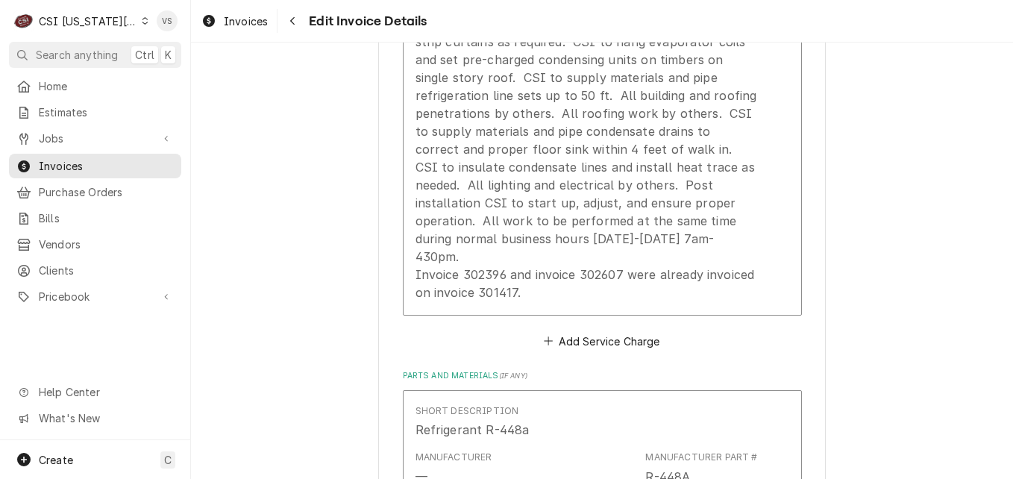
scroll to position [2062, 0]
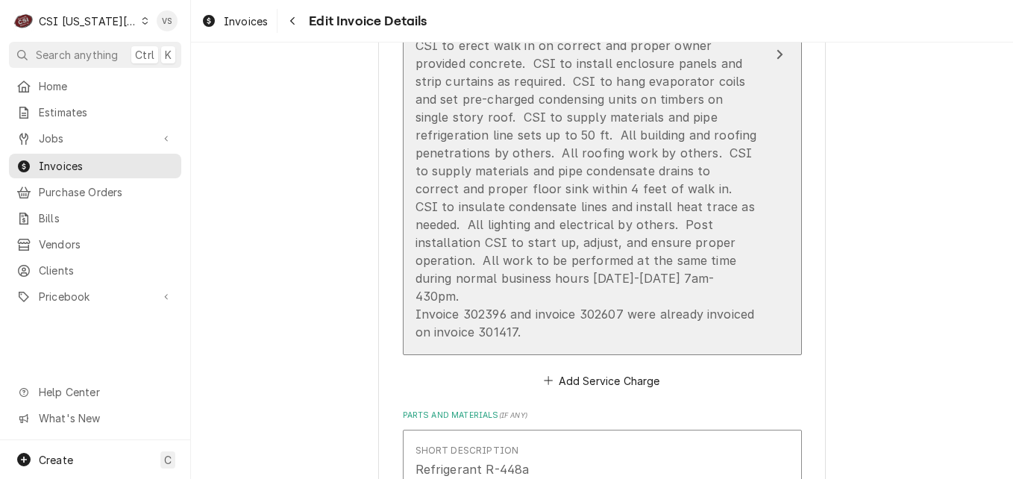
drag, startPoint x: 408, startPoint y: 223, endPoint x: 563, endPoint y: 230, distance: 155.3
click at [563, 230] on button "Short Description 4-Labor (Project) | Standard | Incurred Subtype [#1-SALE] LAB…" at bounding box center [602, 55] width 399 height 600
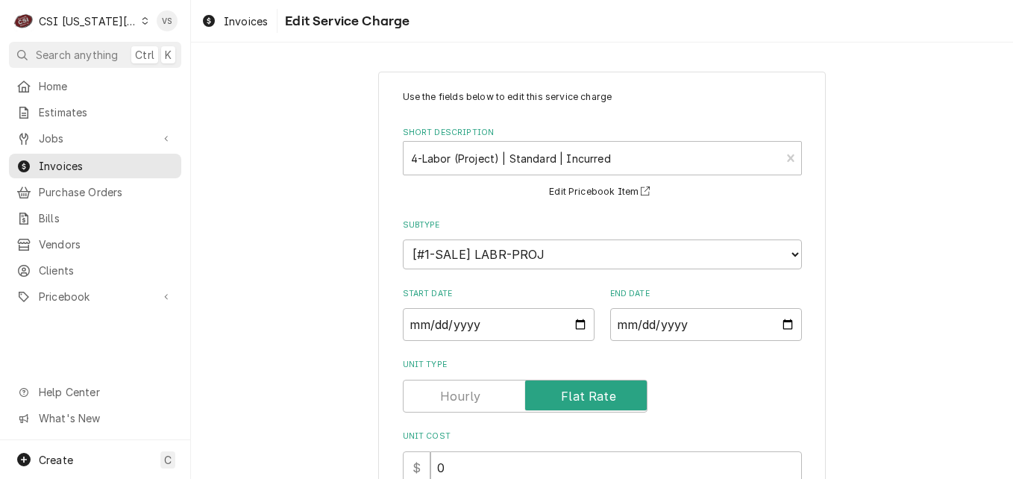
scroll to position [598, 0]
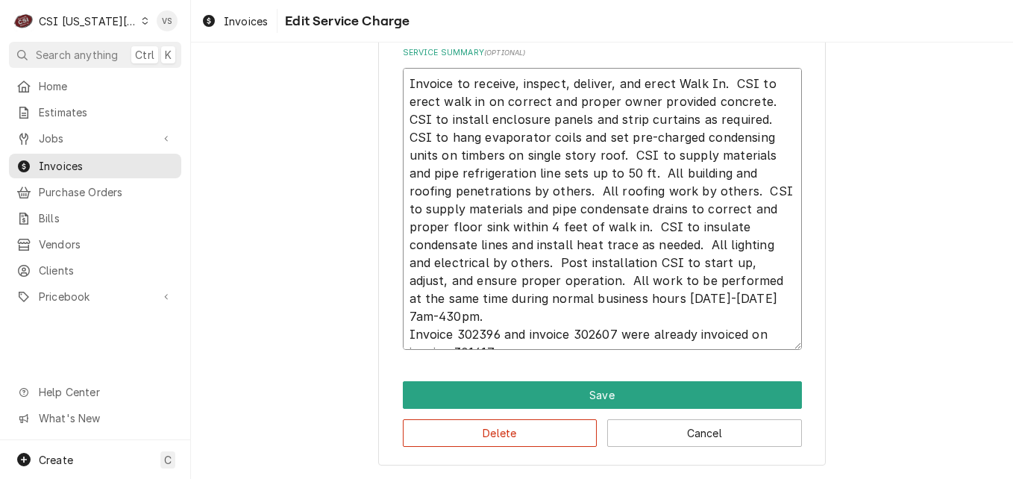
click at [403, 331] on textarea "Invoice to receive, inspect, deliver, and erect Walk In. CSI to erect walk in o…" at bounding box center [602, 209] width 399 height 282
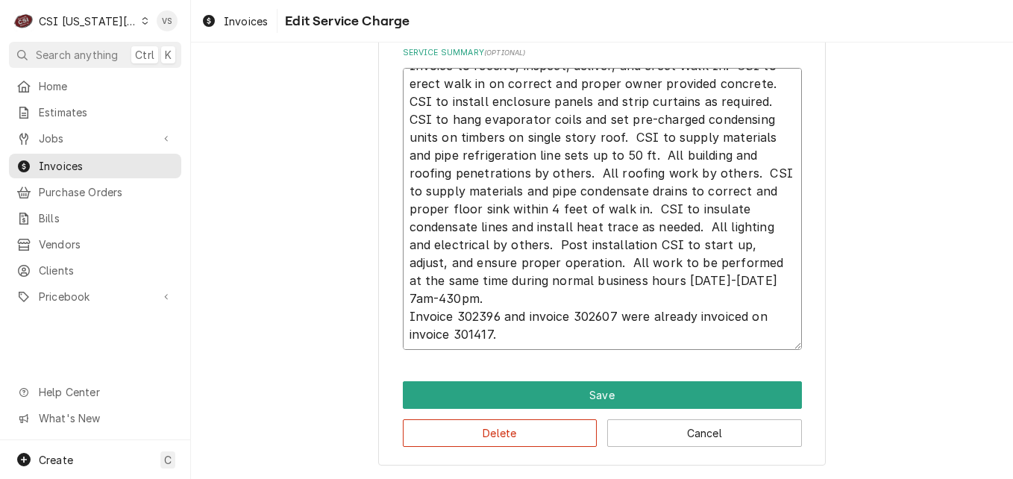
drag, startPoint x: 401, startPoint y: 331, endPoint x: 751, endPoint y: 333, distance: 349.8
click at [751, 333] on textarea "Invoice to receive, inspect, deliver, and erect Walk In. CSI to erect walk in o…" at bounding box center [602, 209] width 399 height 282
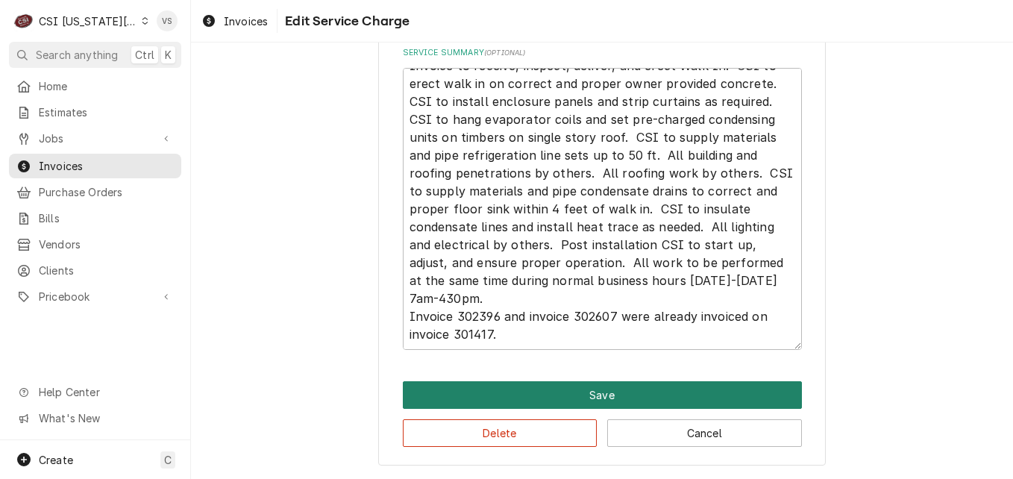
click at [579, 384] on button "Save" at bounding box center [602, 395] width 399 height 28
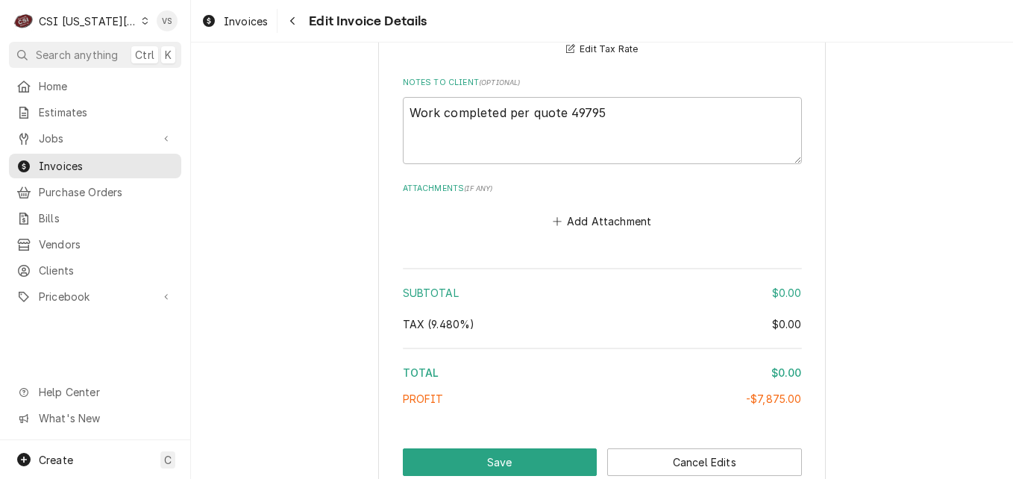
scroll to position [3554, 0]
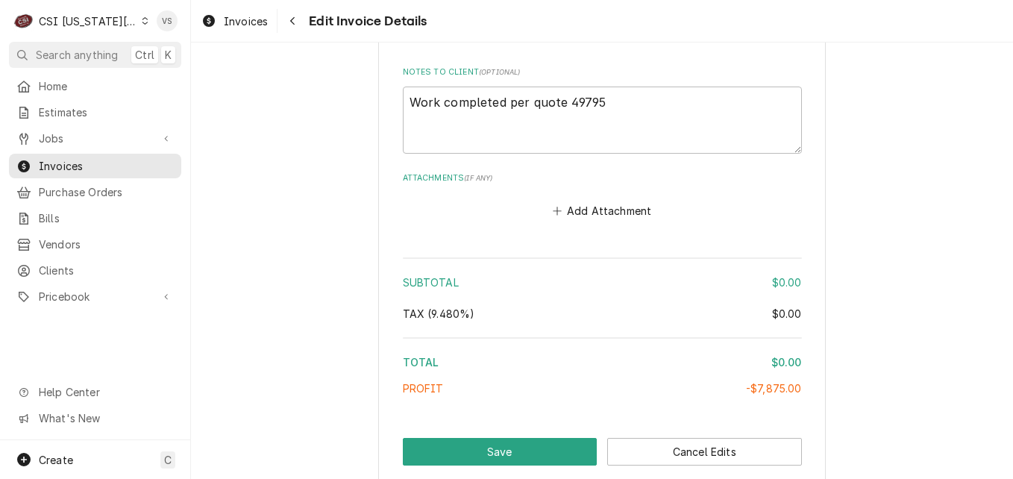
click at [615, 274] on div "Subtotal" at bounding box center [587, 282] width 369 height 16
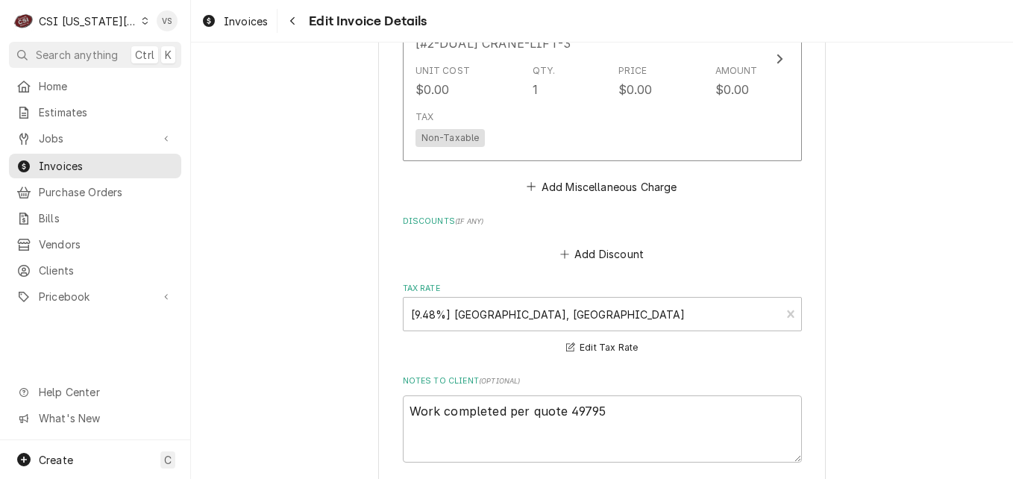
scroll to position [3181, 0]
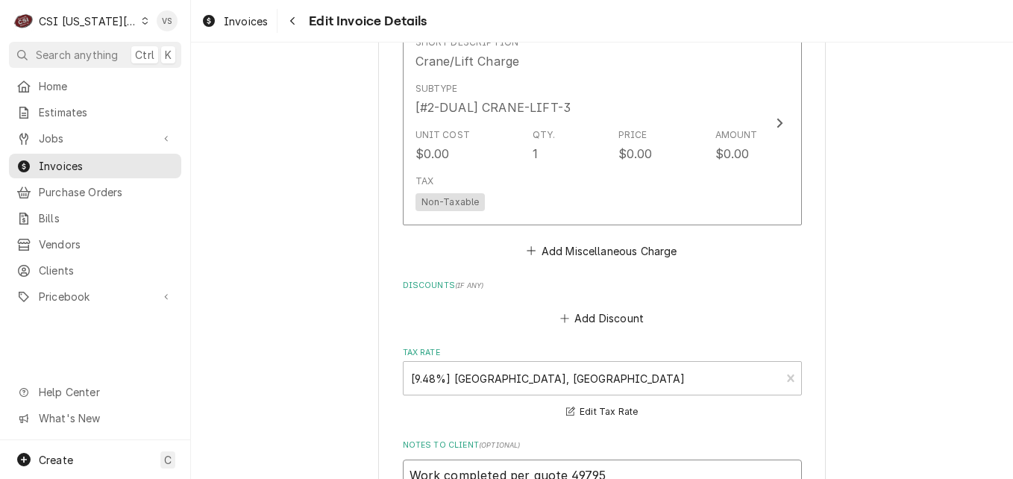
type textarea "x"
type textarea "Work completed per quote 49795"
paste textarea "Invoice 302396 and invoice 302607 were already invoiced on invoice 301417."
type textarea "x"
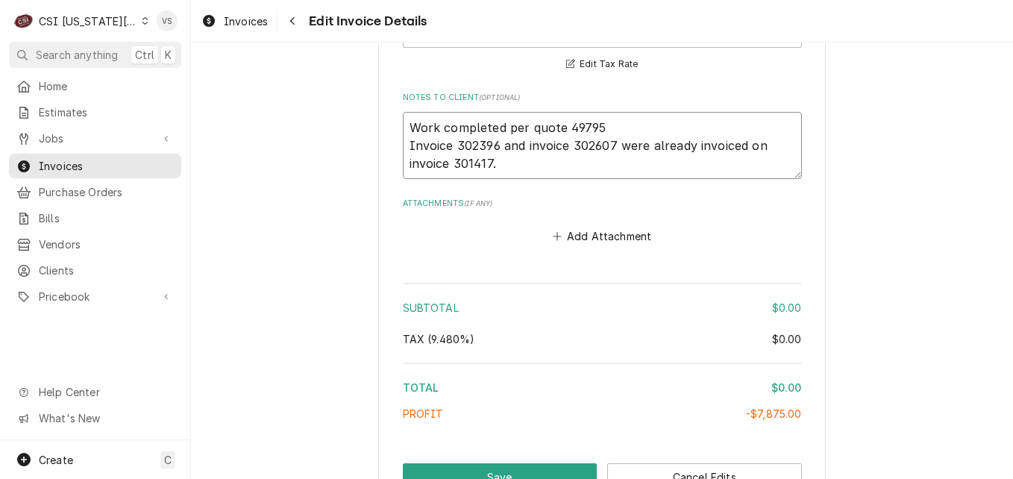
scroll to position [3554, 0]
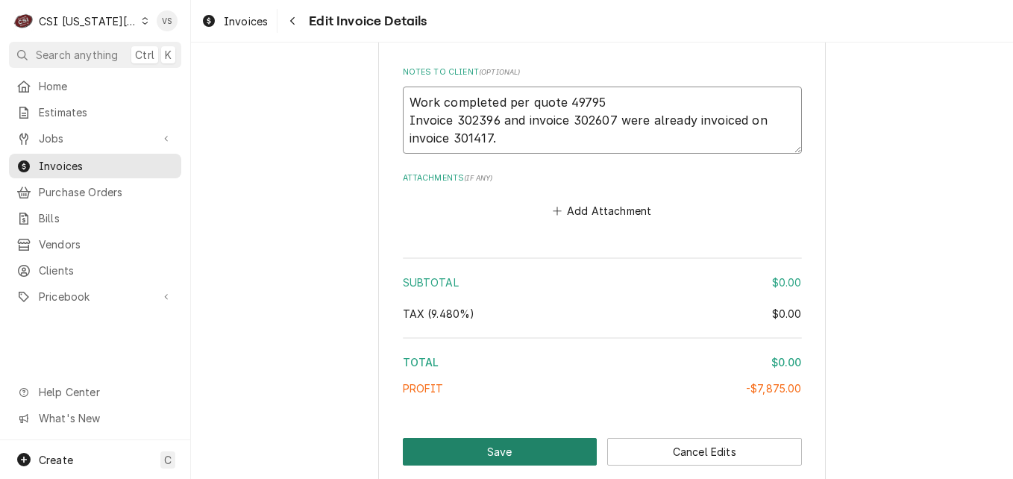
type textarea "Work completed per quote 49795 Invoice 302396 and invoice 302607 were already i…"
click at [497, 438] on button "Save" at bounding box center [500, 452] width 195 height 28
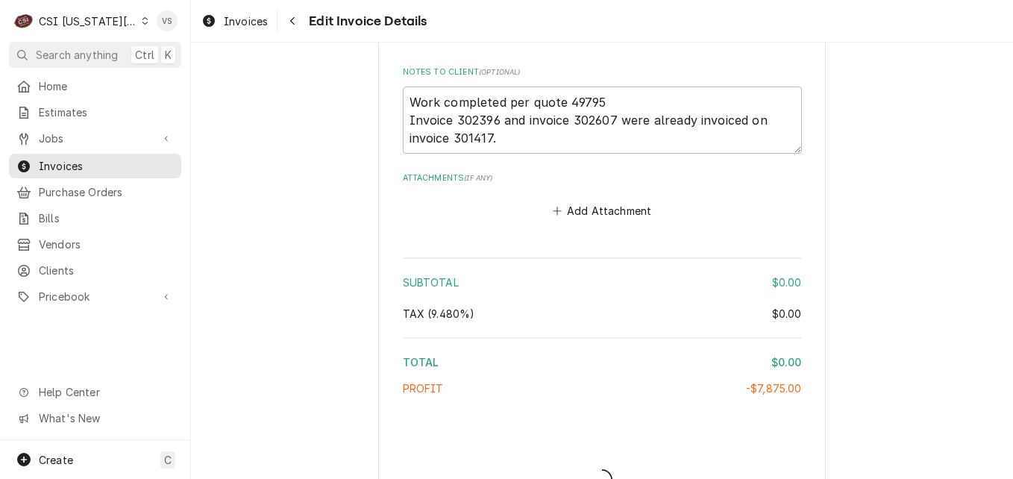
type textarea "x"
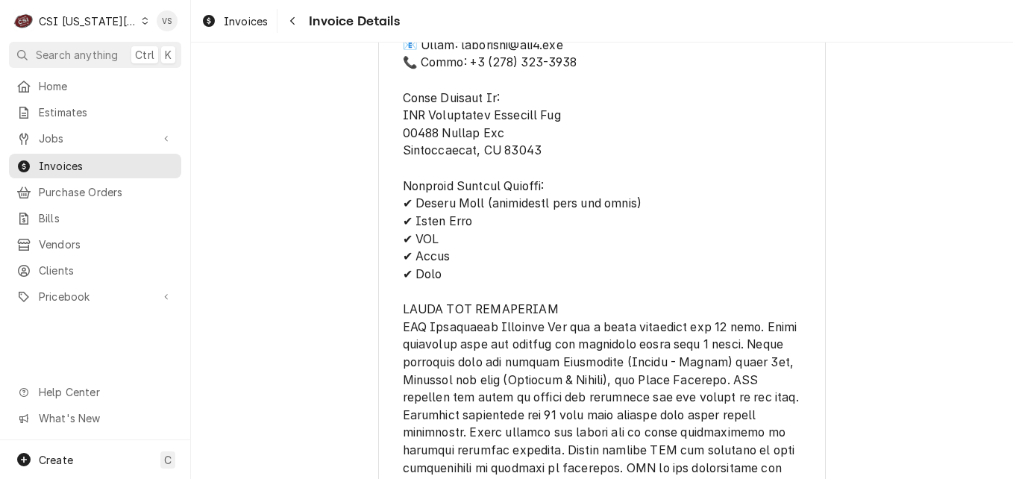
scroll to position [3161, 0]
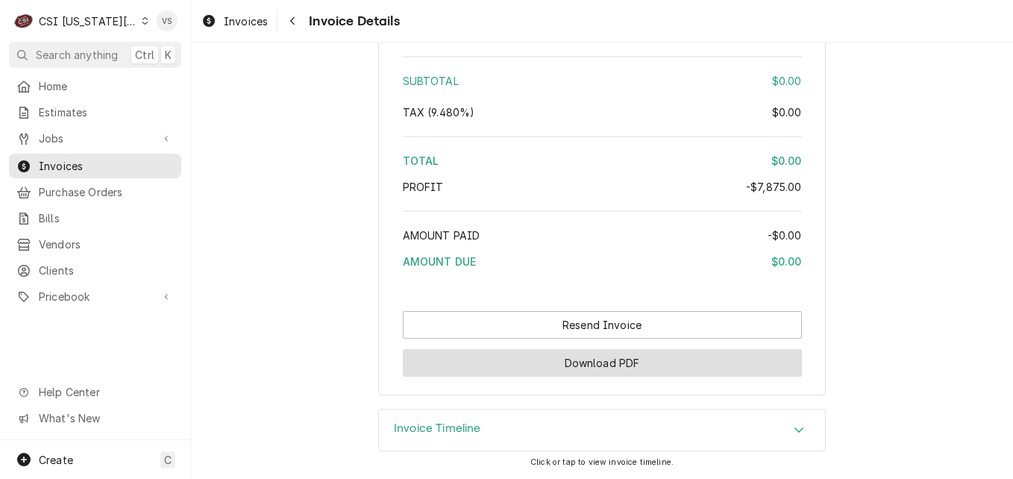
click at [638, 363] on button "Download PDF" at bounding box center [602, 363] width 399 height 28
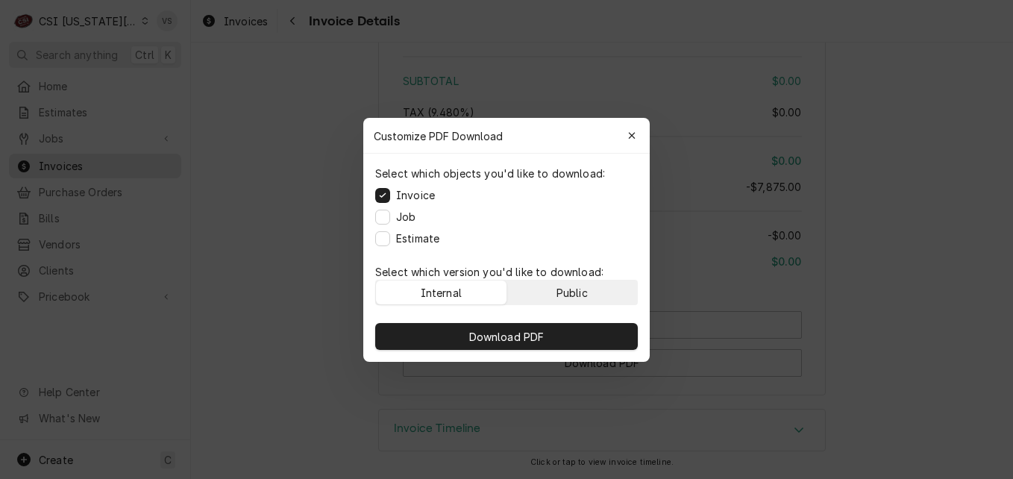
click at [550, 293] on button "Public" at bounding box center [572, 292] width 131 height 24
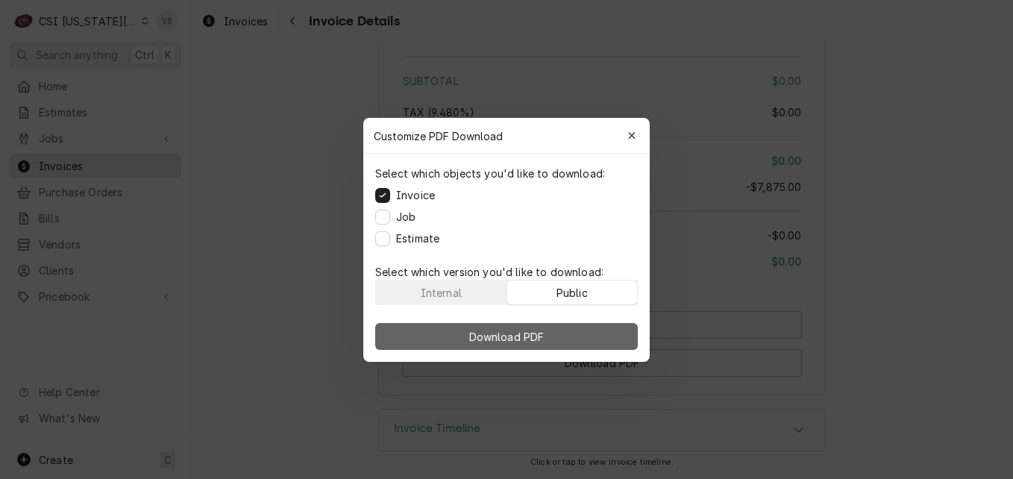
click at [556, 327] on button "Download PDF" at bounding box center [506, 336] width 263 height 27
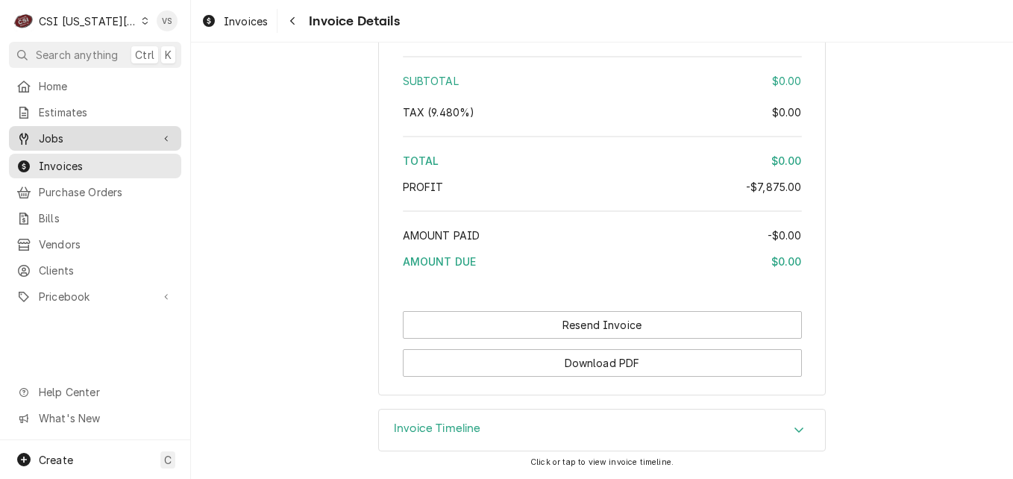
click at [80, 134] on span "Jobs" at bounding box center [95, 139] width 113 height 16
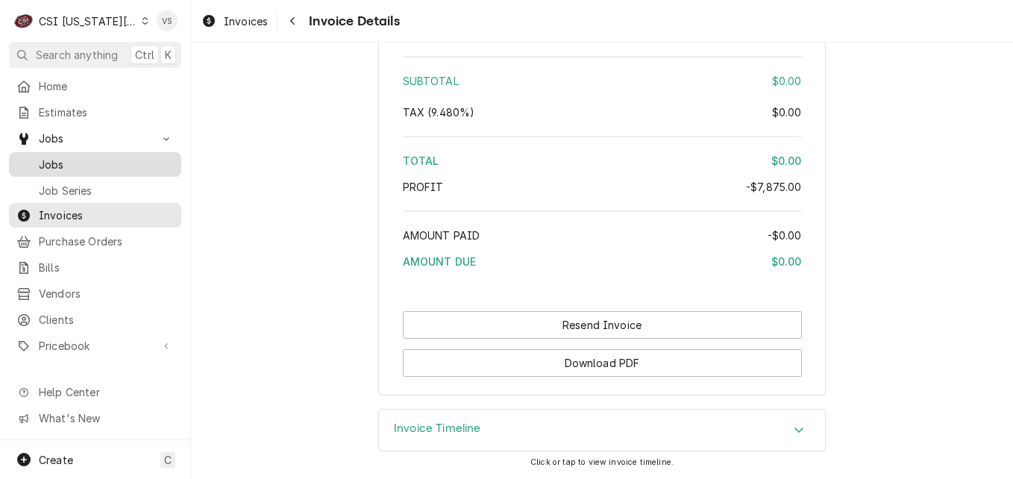
click at [75, 166] on span "Jobs" at bounding box center [106, 165] width 135 height 16
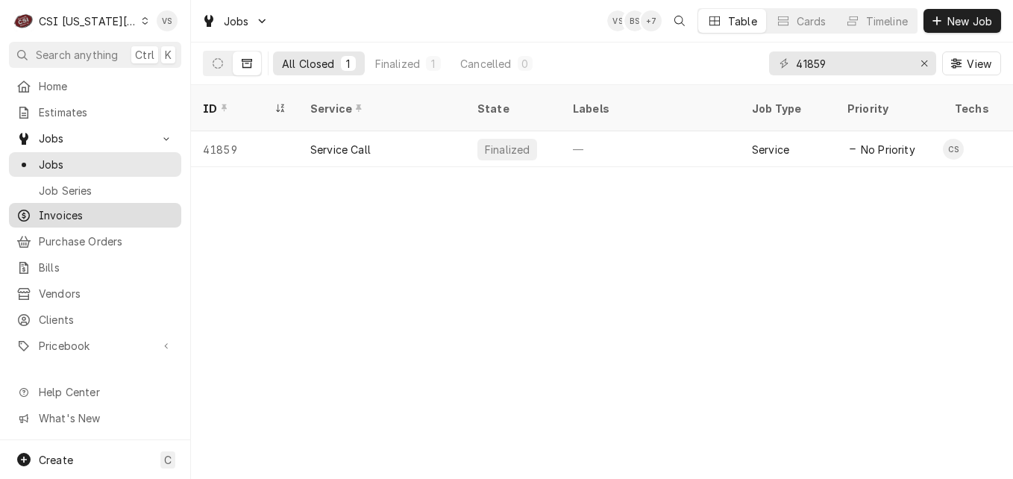
click at [65, 211] on span "Invoices" at bounding box center [106, 215] width 135 height 16
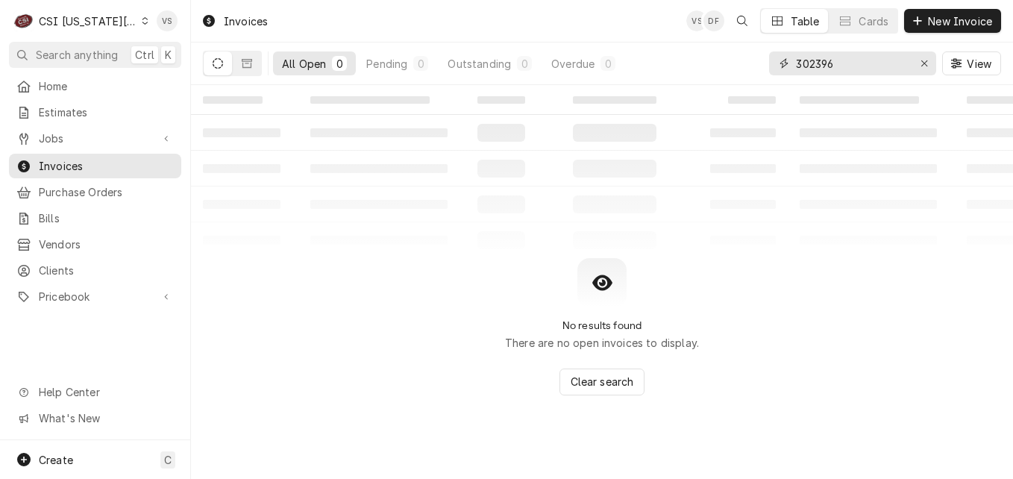
click at [791, 62] on div "302396" at bounding box center [852, 63] width 167 height 24
click at [842, 63] on input "302396" at bounding box center [852, 63] width 112 height 24
click at [855, 64] on input "302396" at bounding box center [852, 63] width 112 height 24
drag, startPoint x: 855, startPoint y: 64, endPoint x: 818, endPoint y: 65, distance: 37.3
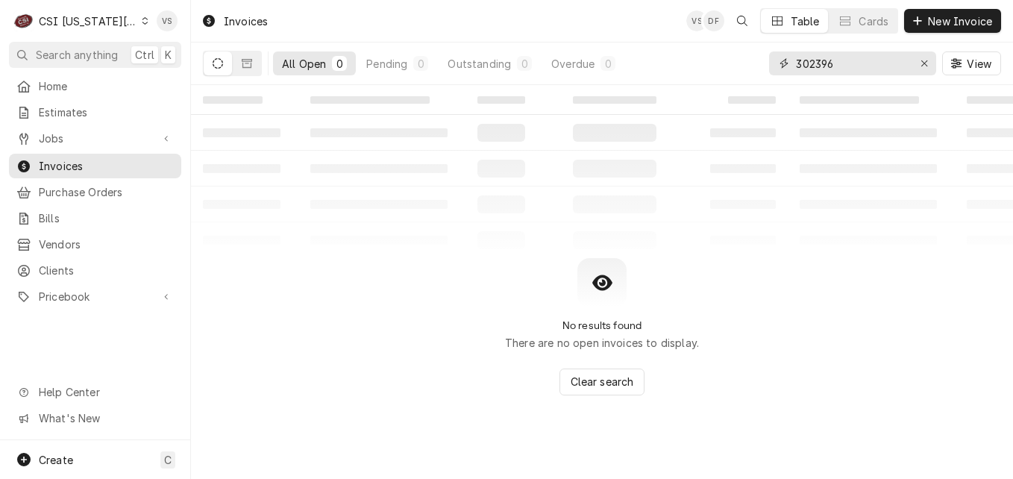
click at [818, 65] on input "302396" at bounding box center [852, 63] width 112 height 24
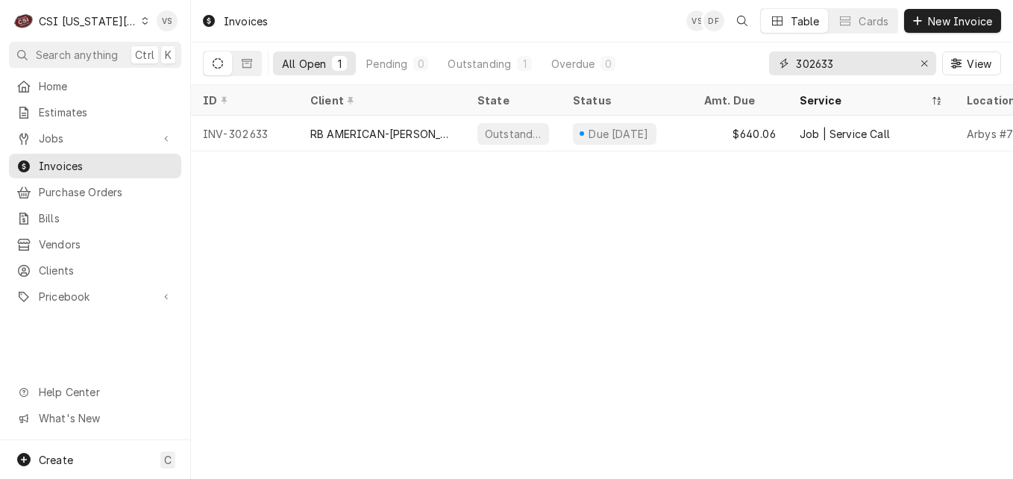
type input "302633"
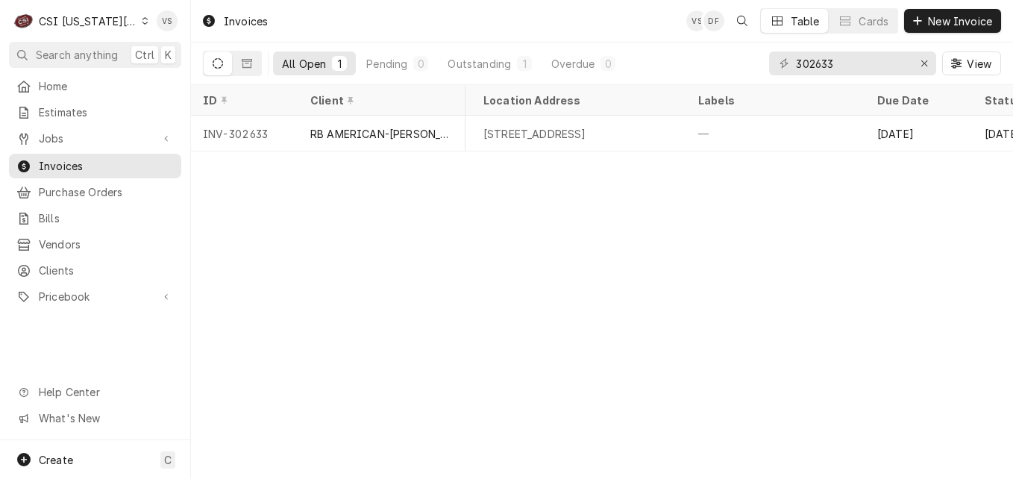
scroll to position [0, 689]
click at [60, 132] on span "Jobs" at bounding box center [95, 139] width 113 height 16
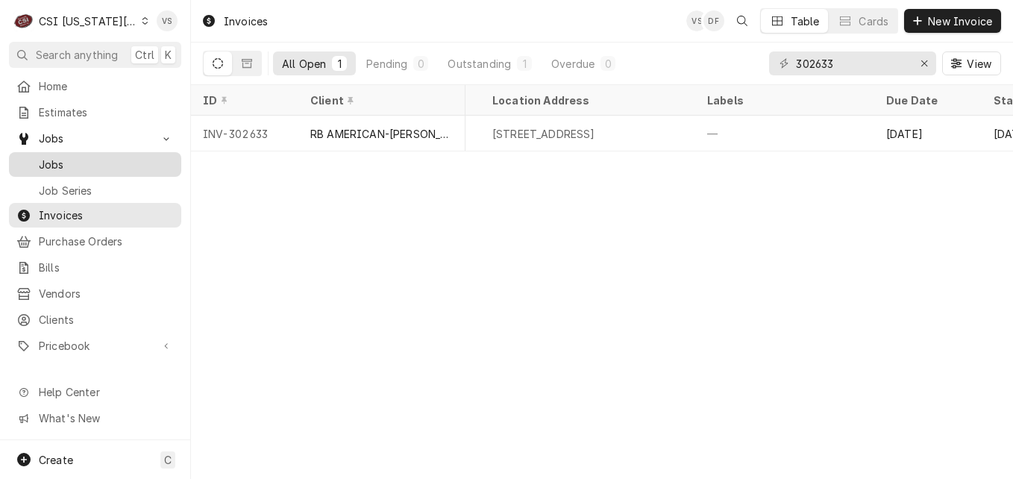
click at [69, 162] on span "Jobs" at bounding box center [106, 165] width 135 height 16
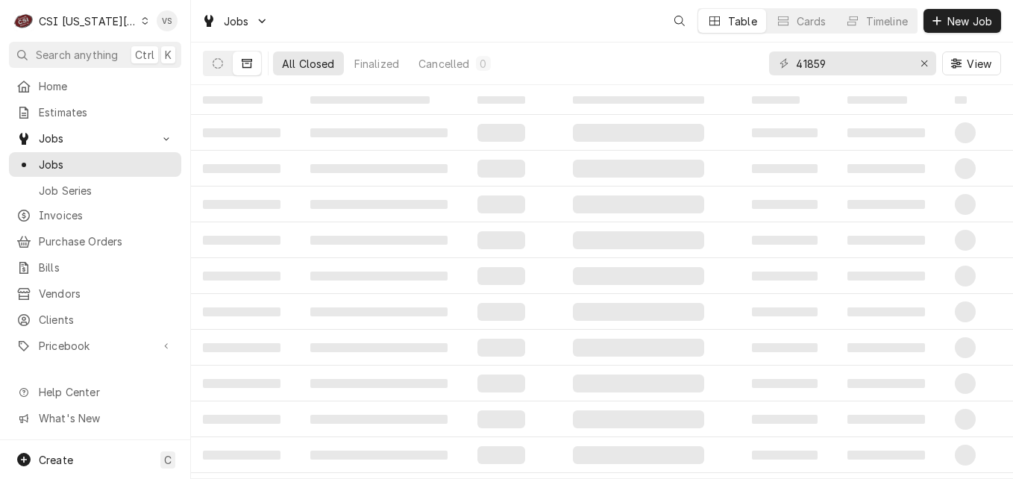
click at [84, 159] on span "Jobs" at bounding box center [106, 165] width 135 height 16
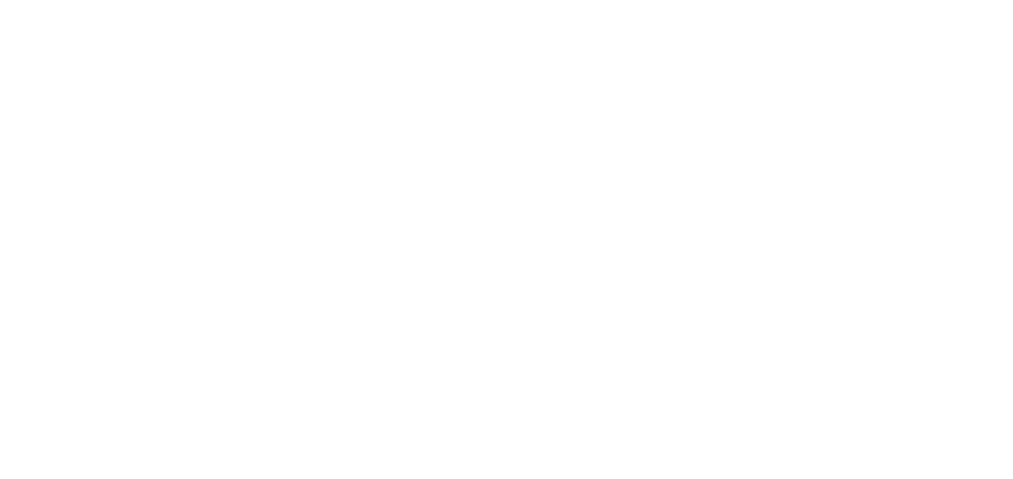
drag, startPoint x: 832, startPoint y: 59, endPoint x: 760, endPoint y: 75, distance: 74.0
click at [760, 75] on div "Dynamic Content Wrapper" at bounding box center [506, 239] width 1013 height 479
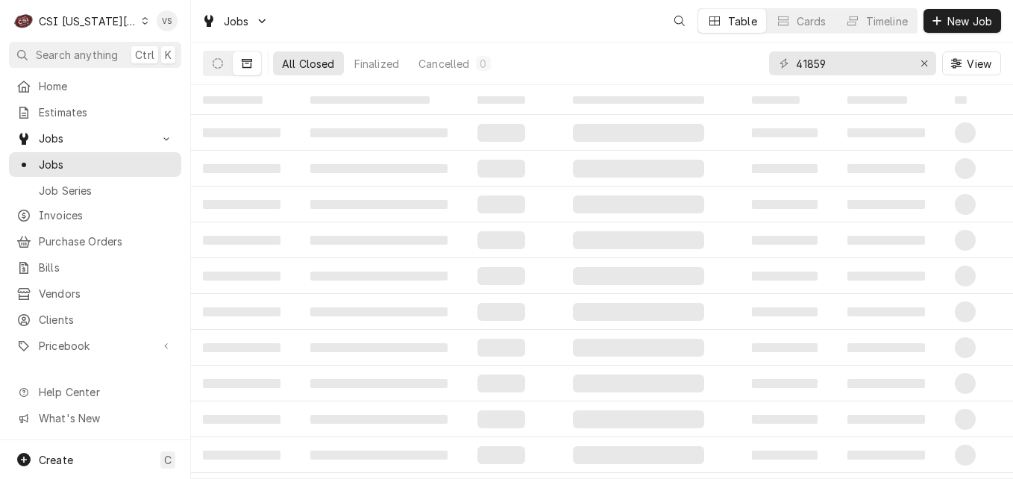
drag, startPoint x: 832, startPoint y: 67, endPoint x: 827, endPoint y: 60, distance: 8.7
click at [793, 68] on div "C CSI [US_STATE] City VS Search anything Ctrl K Home Estimates Jobs Jobs Job Se…" at bounding box center [506, 239] width 1013 height 479
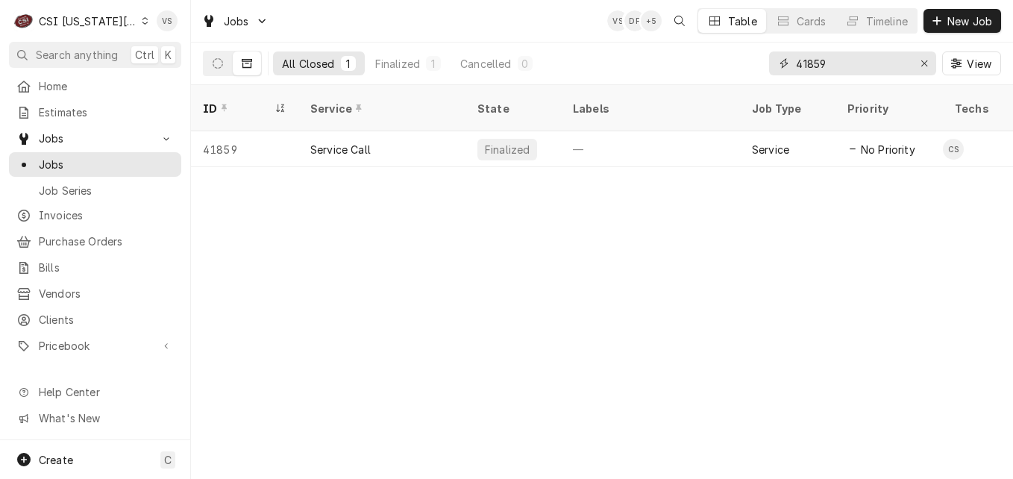
click at [772, 62] on div "41859" at bounding box center [852, 63] width 167 height 24
click at [831, 61] on input "41859" at bounding box center [852, 63] width 112 height 24
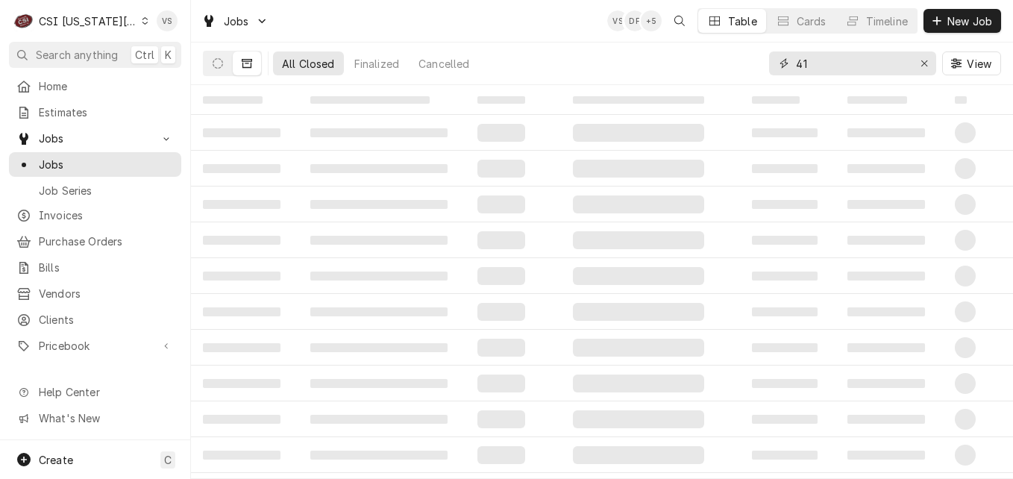
type input "4"
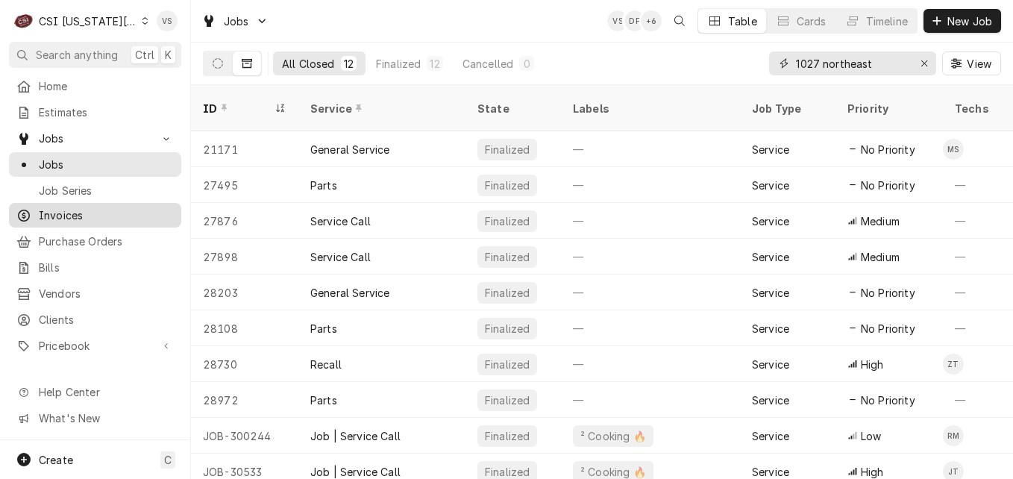
type input "1027 northeast"
click at [89, 210] on span "Invoices" at bounding box center [106, 215] width 135 height 16
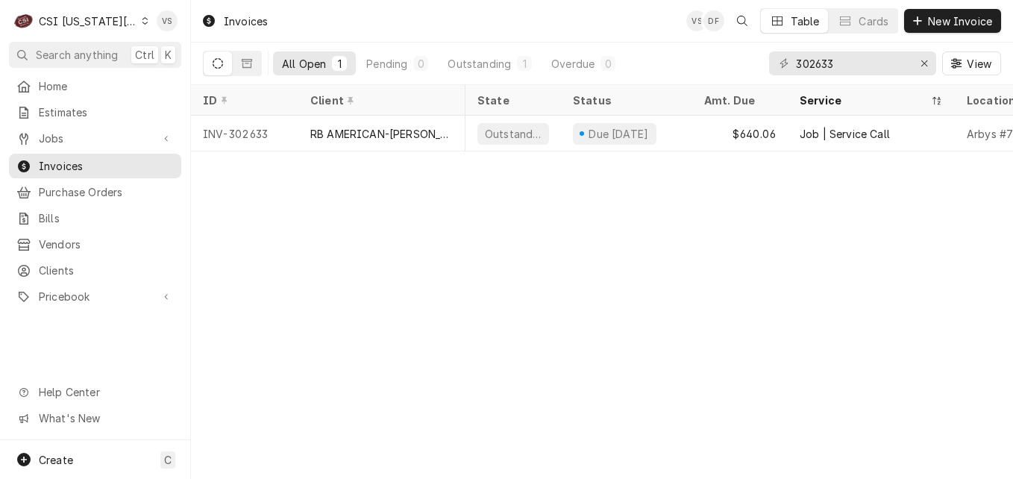
scroll to position [0, 719]
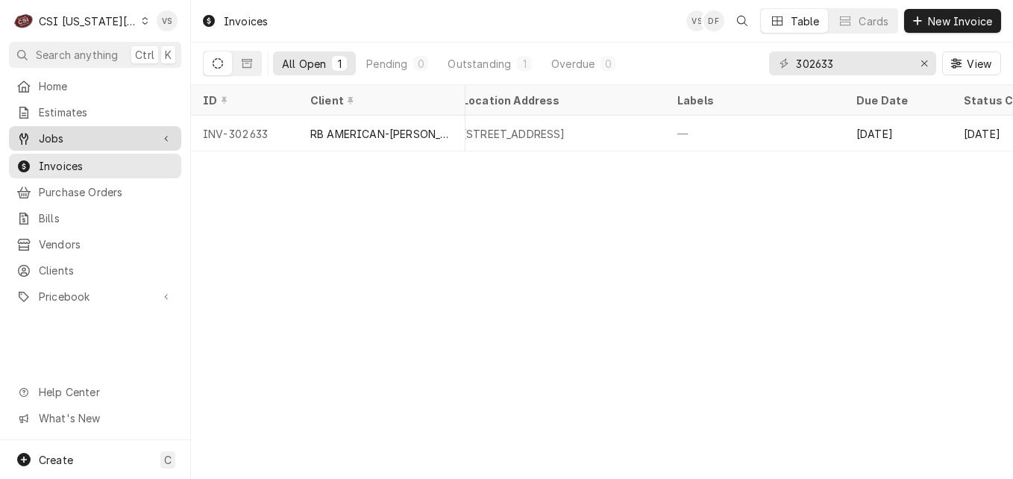
click at [57, 138] on span "Jobs" at bounding box center [95, 139] width 113 height 16
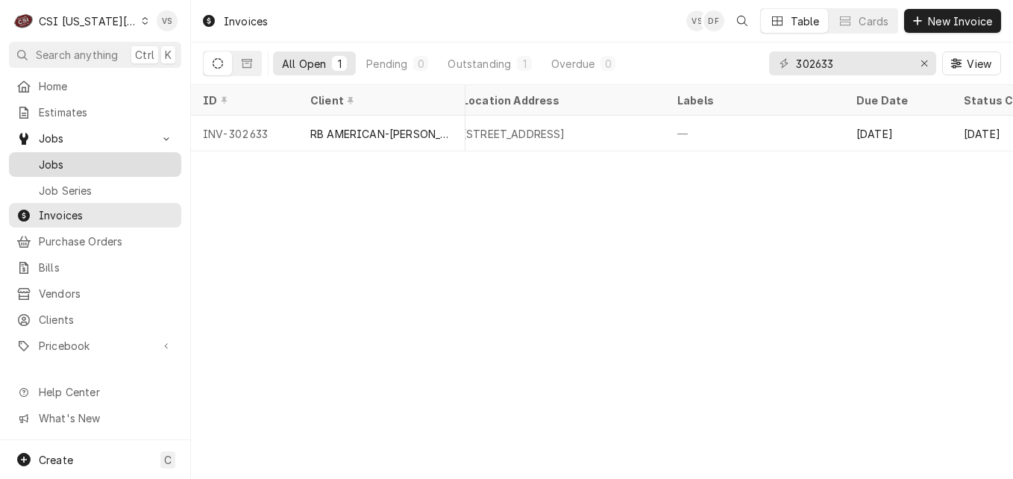
click at [57, 157] on span "Jobs" at bounding box center [106, 165] width 135 height 16
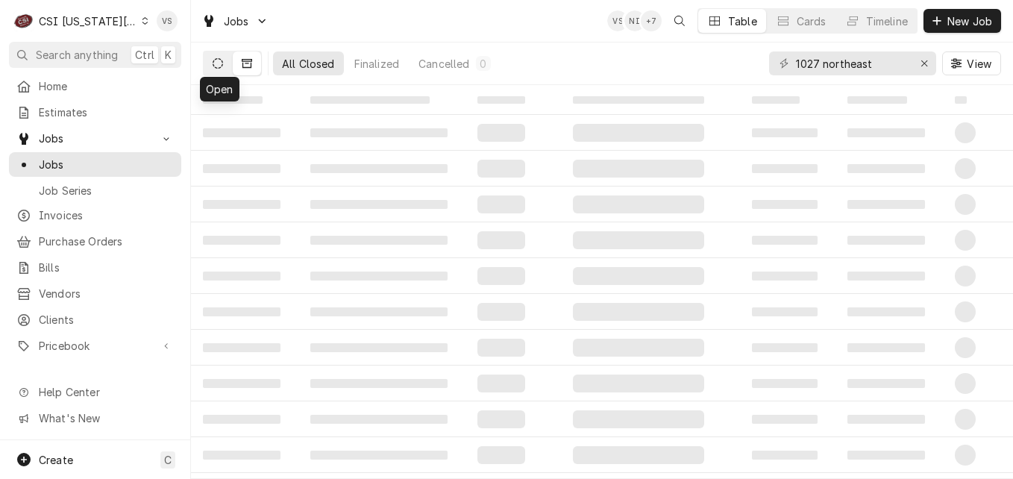
click at [222, 71] on button "Dynamic Content Wrapper" at bounding box center [218, 63] width 28 height 24
click at [211, 65] on button "Dynamic Content Wrapper" at bounding box center [218, 63] width 28 height 24
click at [215, 64] on icon "Dynamic Content Wrapper" at bounding box center [218, 63] width 10 height 10
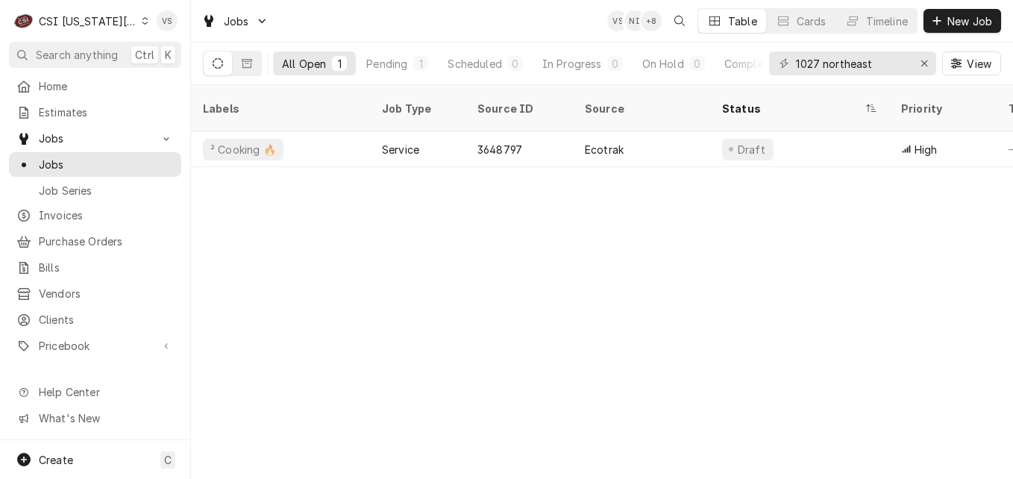
click at [215, 69] on button "Dynamic Content Wrapper" at bounding box center [218, 63] width 28 height 24
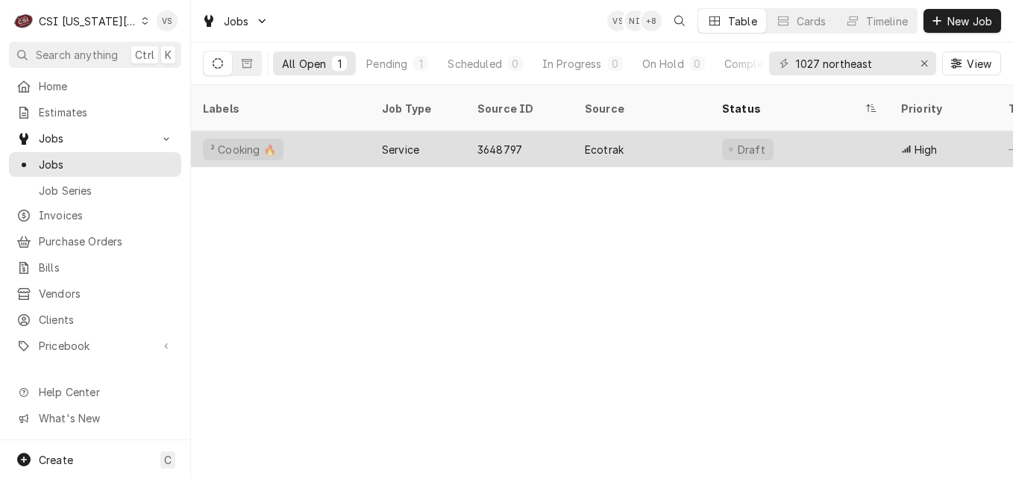
click at [347, 131] on div "² Cooking 🔥" at bounding box center [280, 149] width 179 height 36
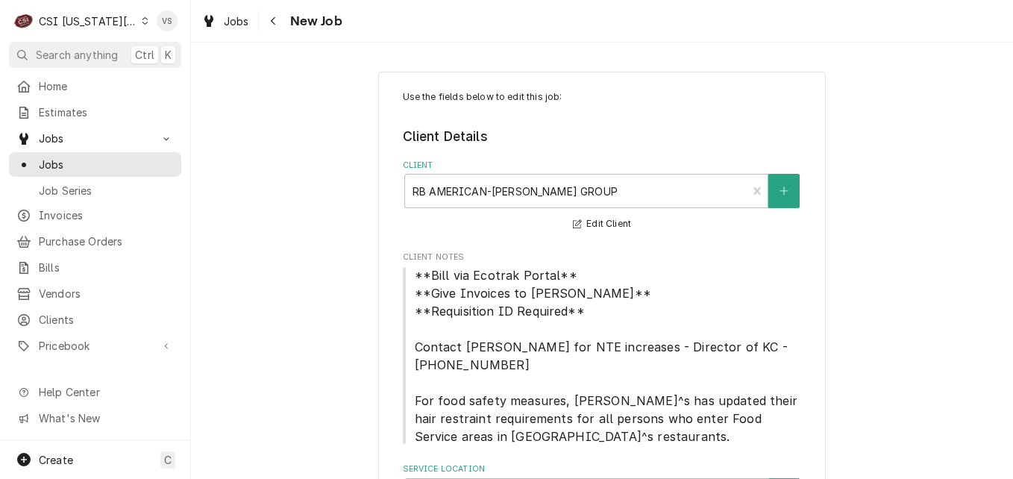
type textarea "x"
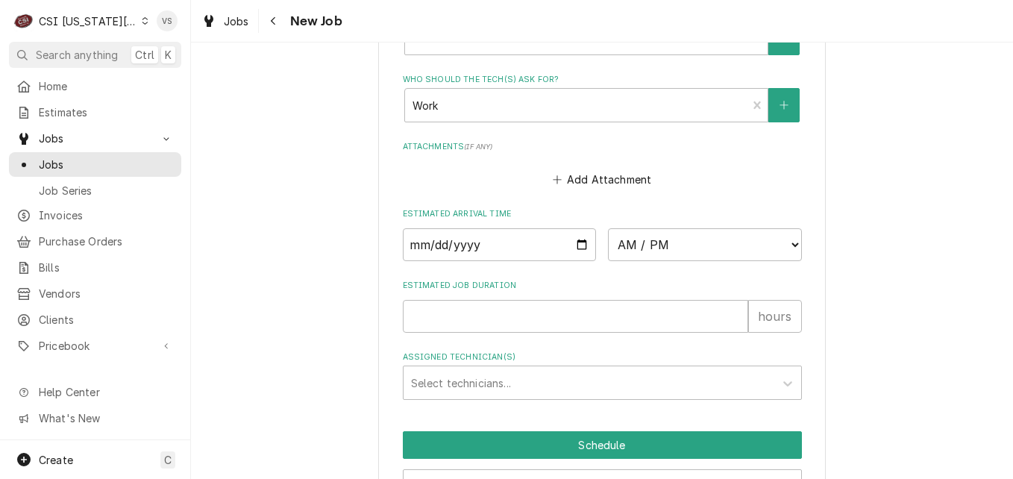
scroll to position [1892, 0]
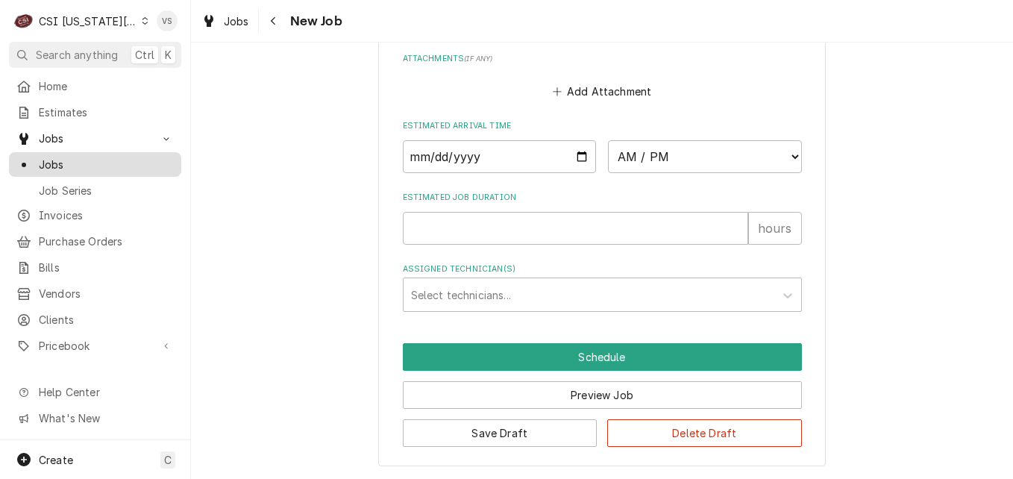
click at [62, 160] on span "Jobs" at bounding box center [106, 165] width 135 height 16
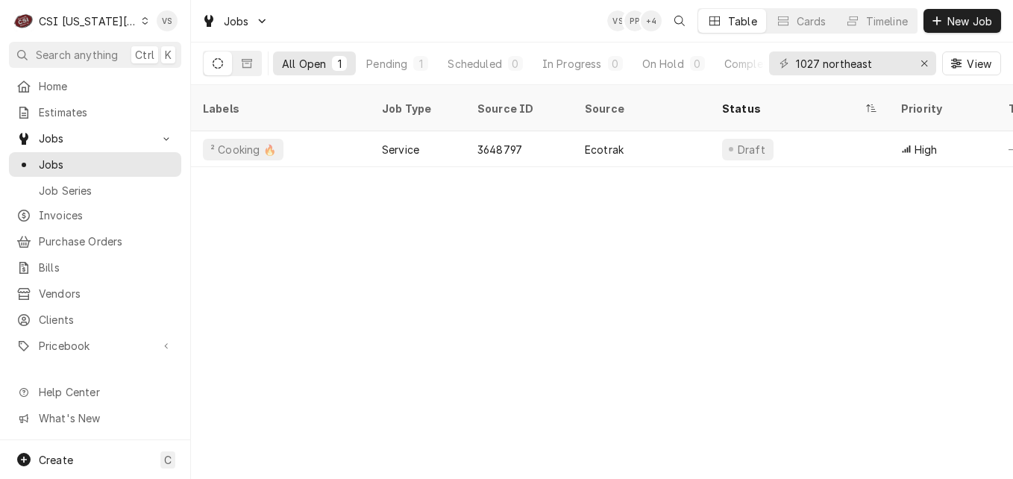
scroll to position [0, 719]
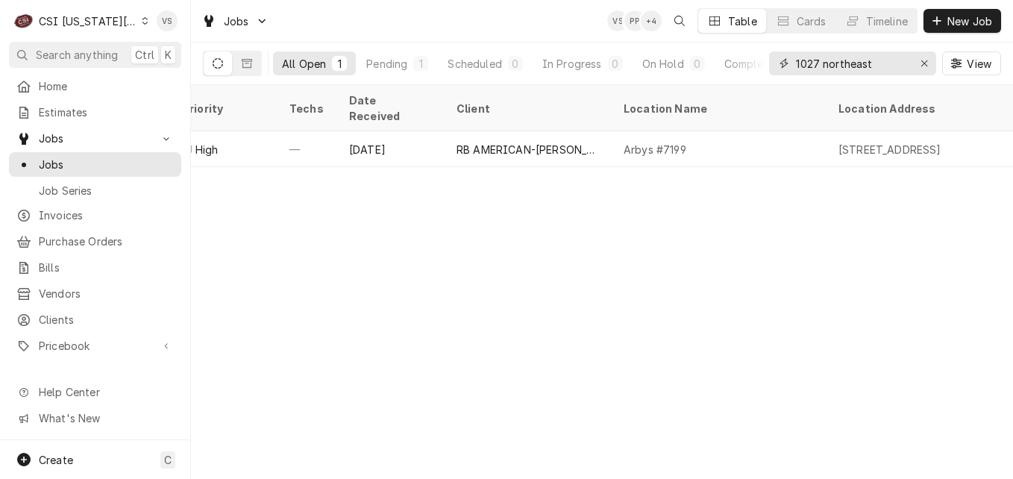
click at [889, 64] on input "1027 northeast" at bounding box center [852, 63] width 112 height 24
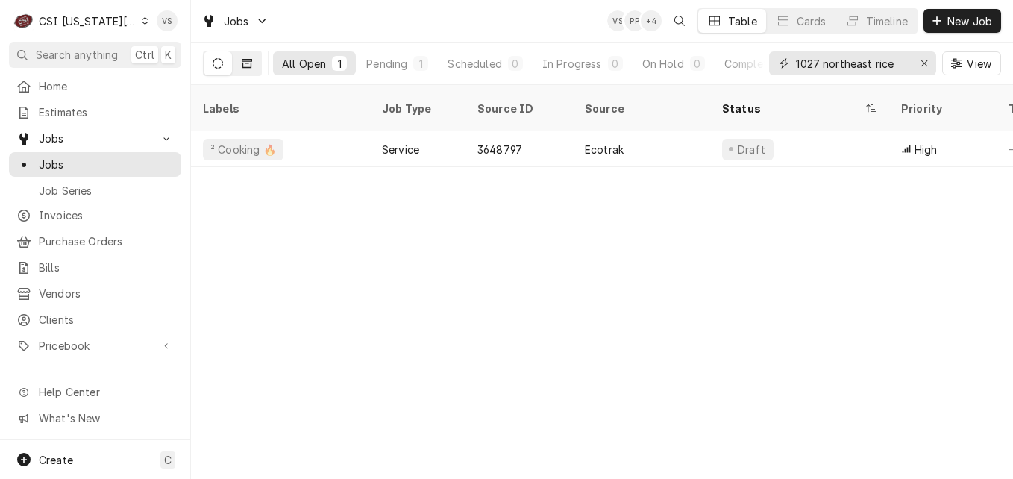
type input "1027 northeast rice"
click at [251, 69] on button "Dynamic Content Wrapper" at bounding box center [247, 63] width 28 height 24
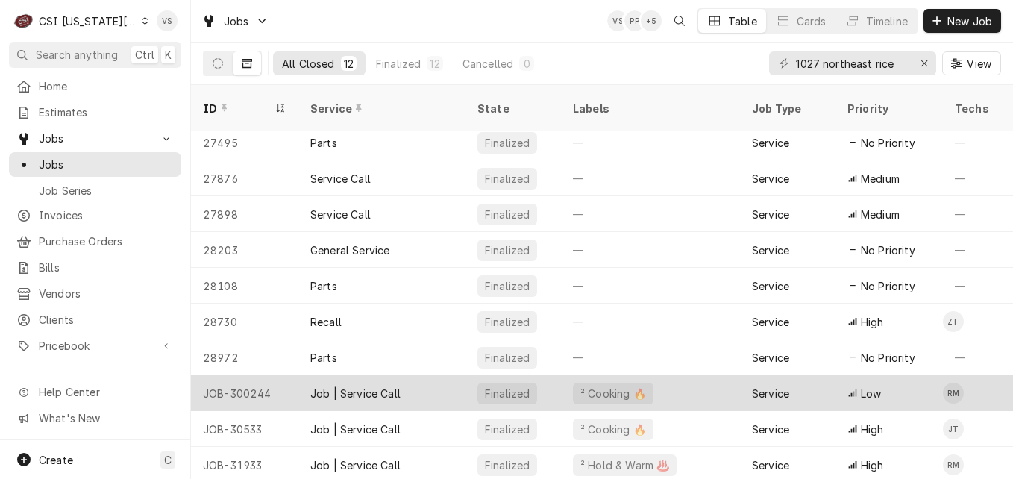
scroll to position [75, 0]
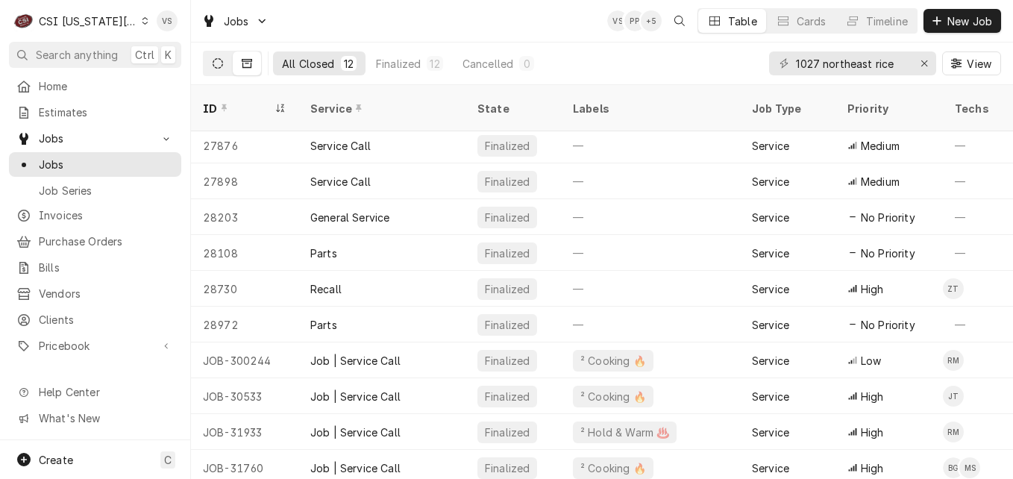
click at [222, 63] on icon "Dynamic Content Wrapper" at bounding box center [218, 63] width 10 height 10
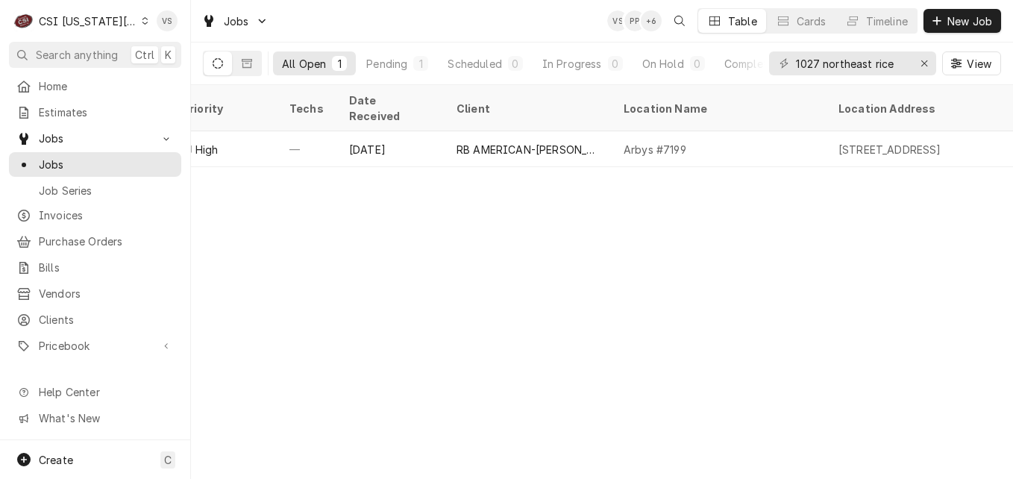
scroll to position [0, 0]
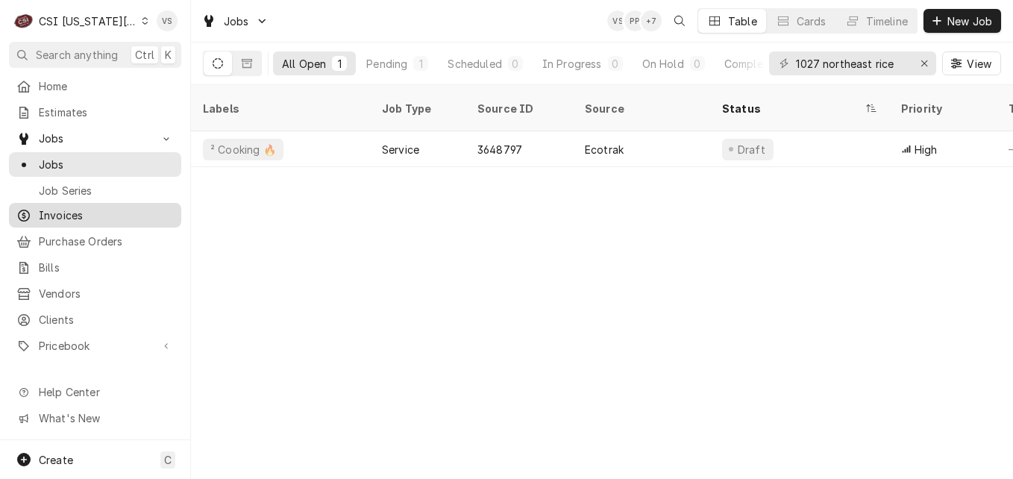
click at [66, 208] on span "Invoices" at bounding box center [106, 215] width 135 height 16
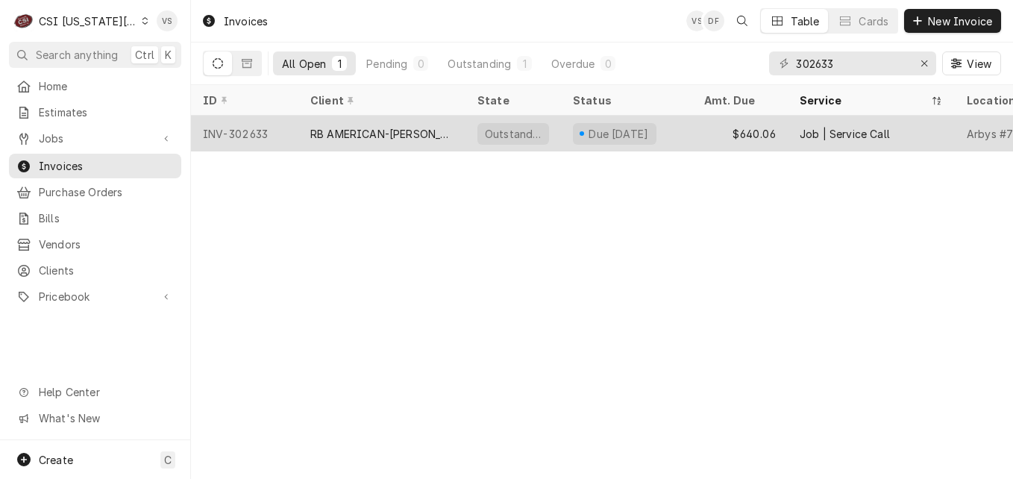
click at [295, 132] on div "INV-302633" at bounding box center [244, 134] width 107 height 36
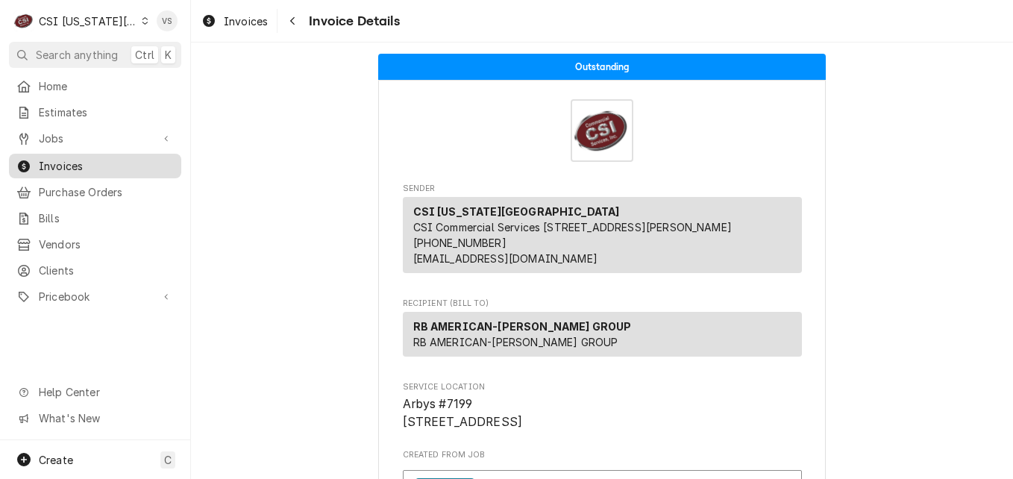
click at [112, 160] on span "Invoices" at bounding box center [106, 166] width 135 height 16
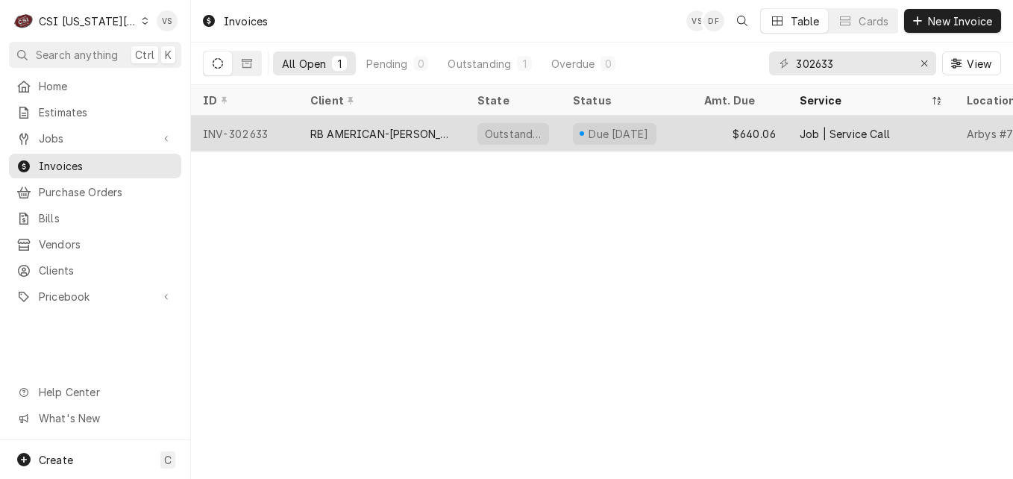
click at [360, 128] on div "RB AMERICAN-[PERSON_NAME] GROUP" at bounding box center [381, 134] width 143 height 16
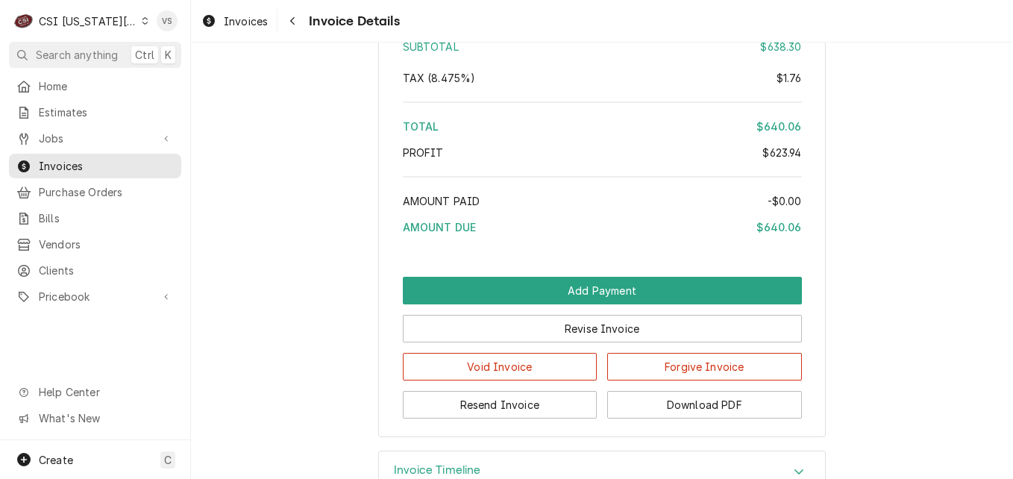
scroll to position [3265, 0]
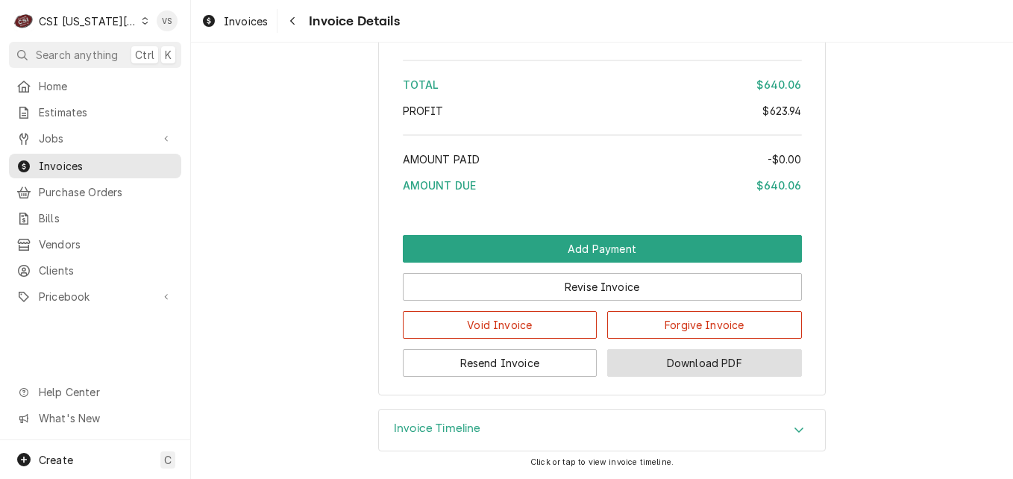
click at [690, 363] on button "Download PDF" at bounding box center [704, 363] width 195 height 28
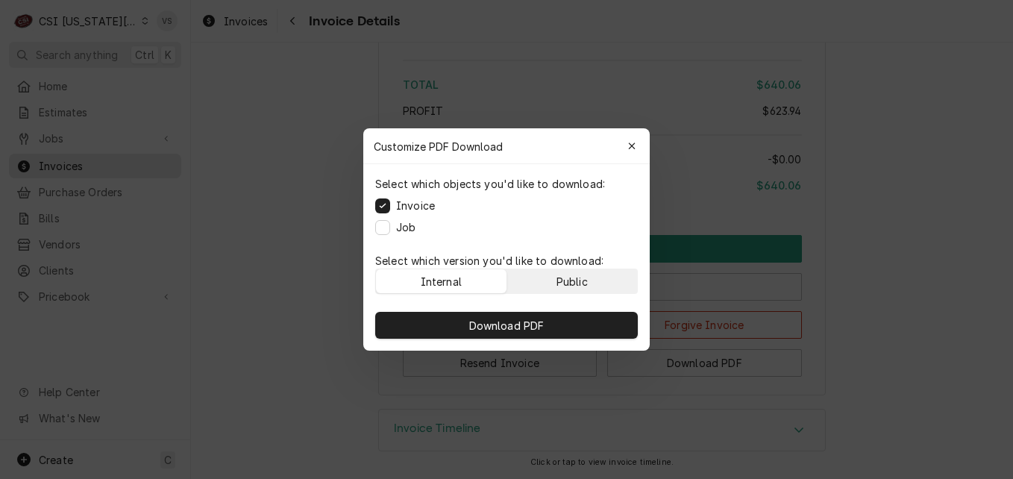
click at [566, 280] on div "Public" at bounding box center [571, 282] width 31 height 16
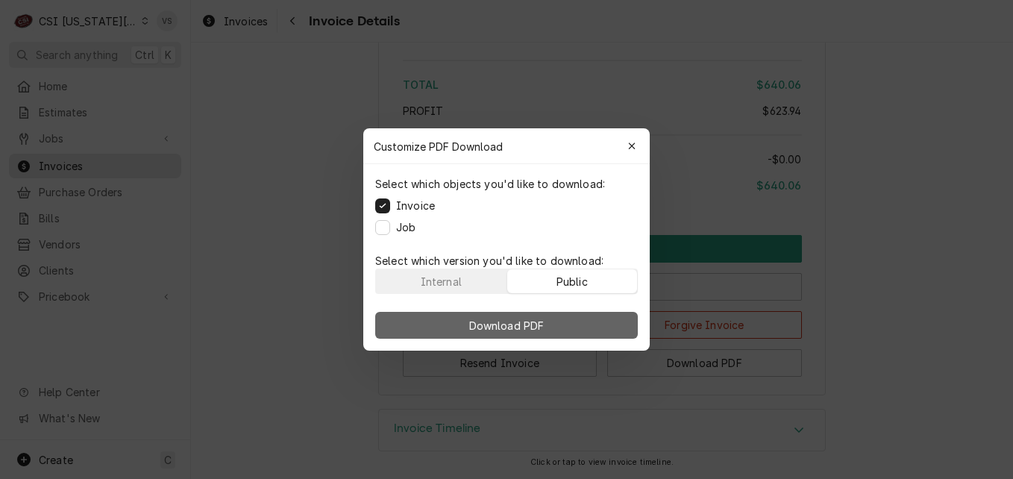
click at [565, 315] on button "Download PDF" at bounding box center [506, 325] width 263 height 27
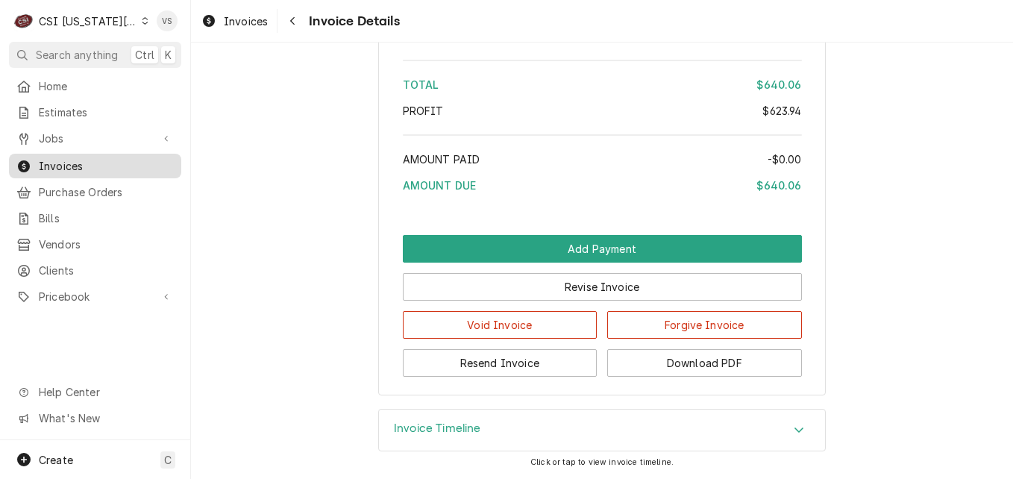
click at [46, 159] on span "Invoices" at bounding box center [106, 166] width 135 height 16
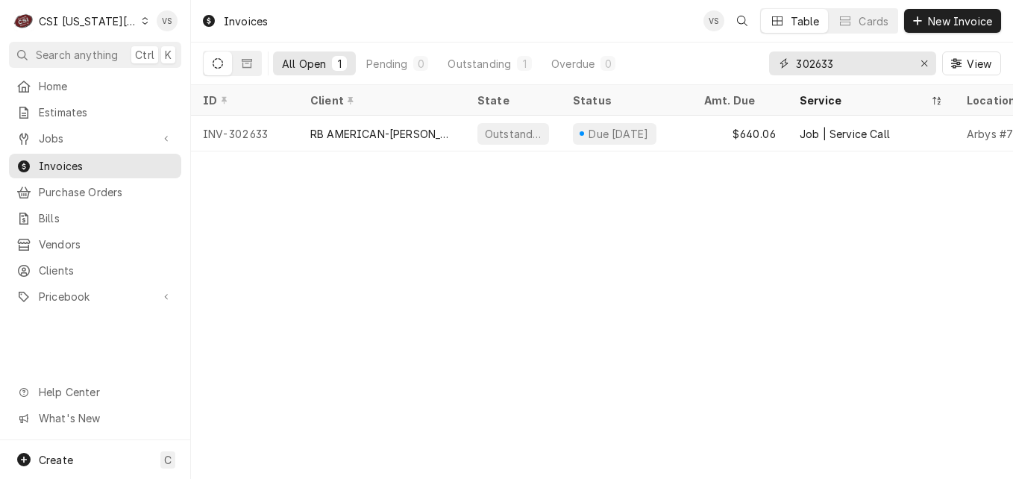
click at [754, 63] on div "All Open 1 Pending 0 Outstanding 1 Overdue 0 302633 View" at bounding box center [602, 64] width 798 height 42
click at [851, 68] on input "302633" at bounding box center [852, 63] width 112 height 24
drag, startPoint x: 844, startPoint y: 59, endPoint x: 809, endPoint y: 69, distance: 35.7
click at [776, 60] on div "302633" at bounding box center [852, 63] width 167 height 24
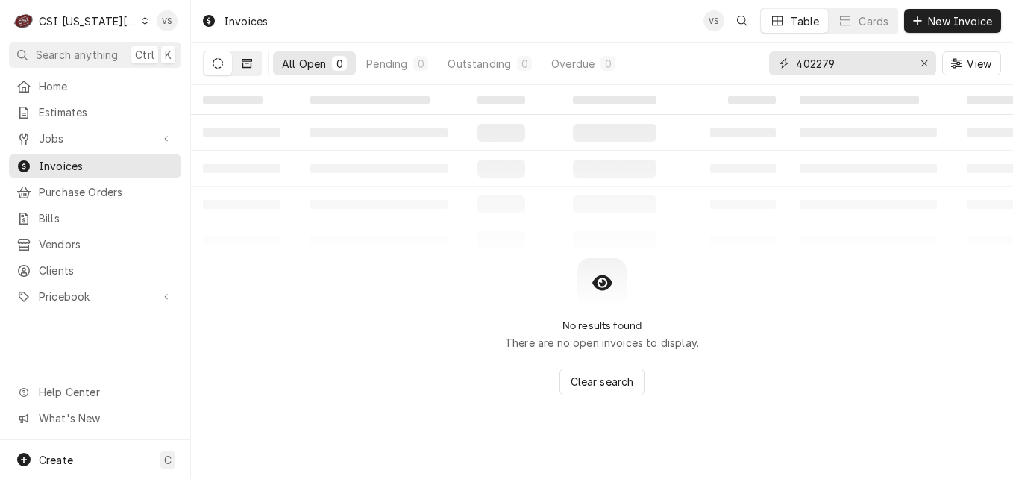
type input "402279"
click at [257, 66] on button "Dynamic Content Wrapper" at bounding box center [247, 63] width 28 height 24
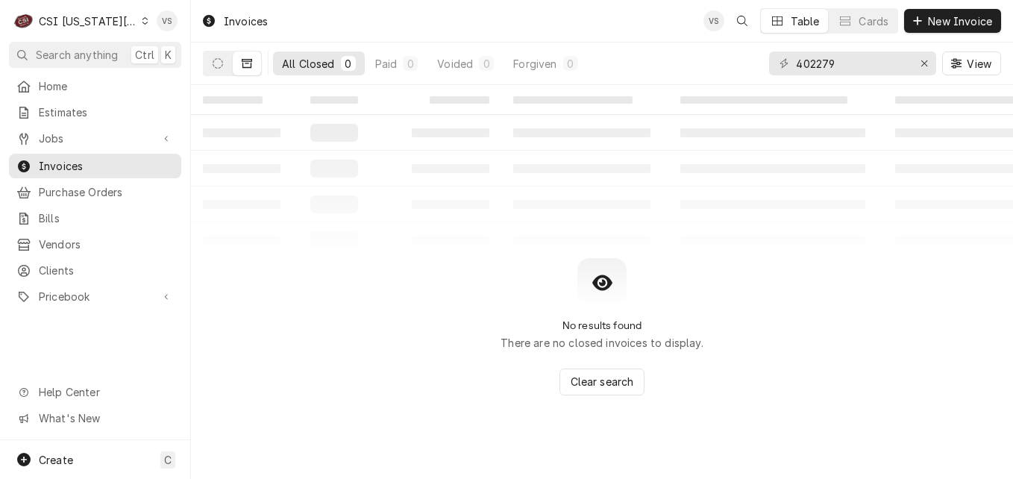
click at [142, 21] on icon "Dynamic Content Wrapper" at bounding box center [145, 20] width 7 height 7
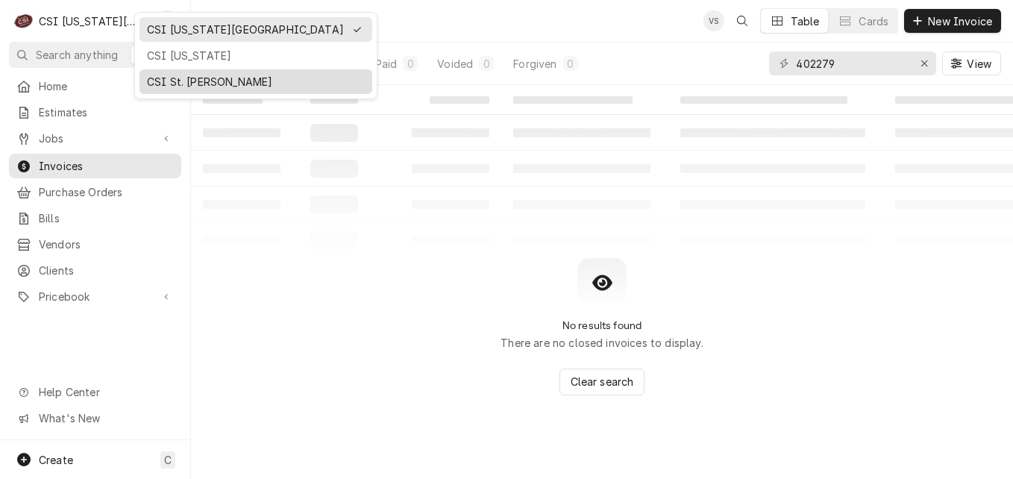
click at [156, 83] on div "CSI St. [PERSON_NAME]" at bounding box center [256, 82] width 218 height 16
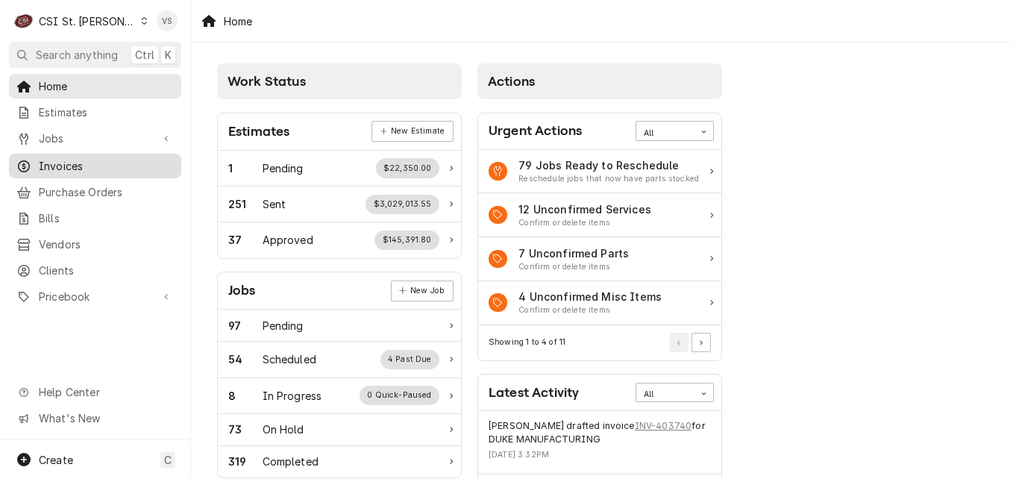
drag, startPoint x: 249, startPoint y: 109, endPoint x: 67, endPoint y: 165, distance: 190.4
click at [67, 165] on span "Invoices" at bounding box center [106, 166] width 135 height 16
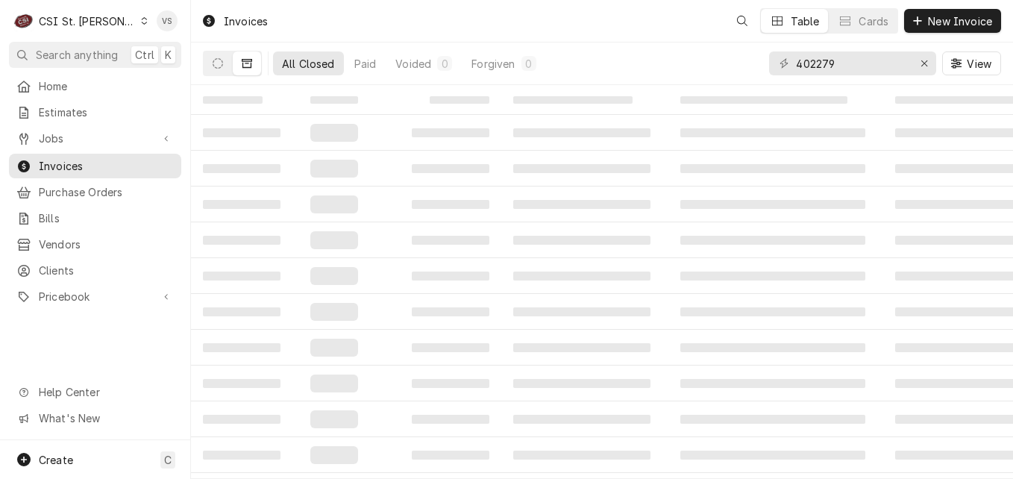
click at [55, 161] on span "Invoices" at bounding box center [106, 166] width 135 height 16
click at [219, 69] on button "Dynamic Content Wrapper" at bounding box center [218, 63] width 28 height 24
